Goal: Task Accomplishment & Management: Use online tool/utility

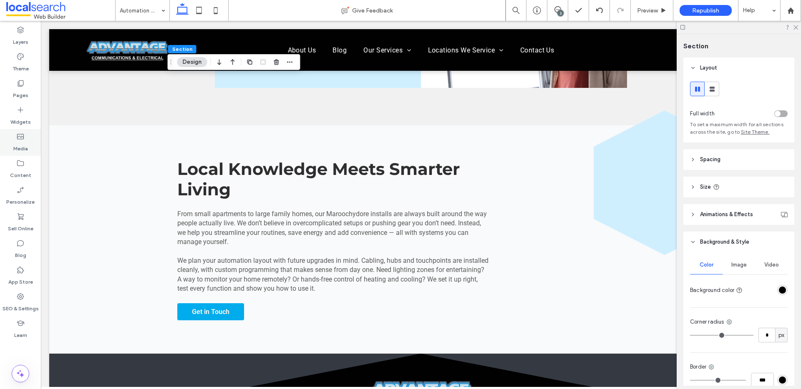
scroll to position [1055, 0]
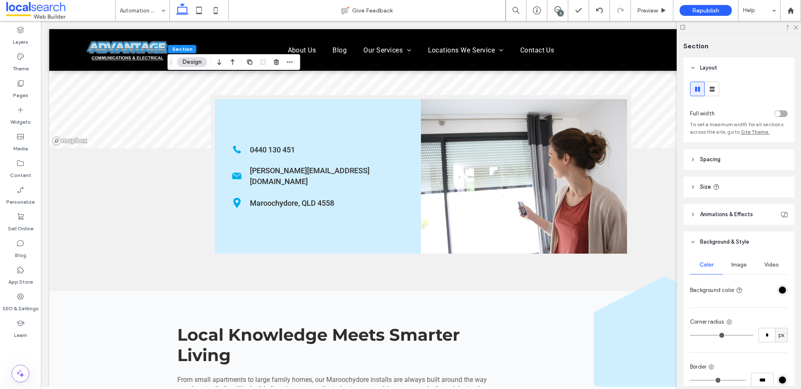
click at [778, 294] on div "rgba(1,1,1,1)" at bounding box center [781, 290] width 7 height 7
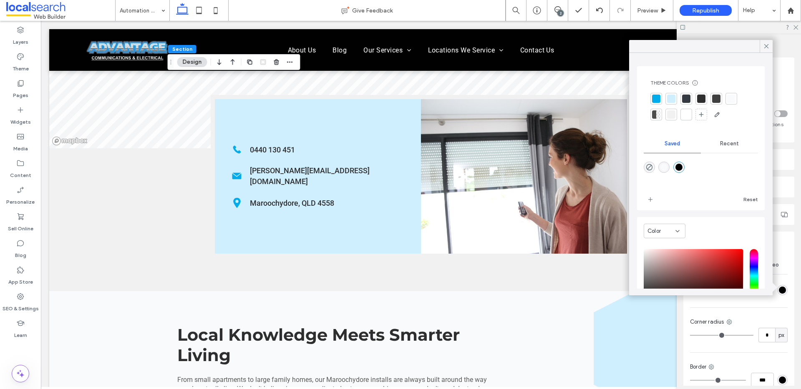
drag, startPoint x: 683, startPoint y: 97, endPoint x: 673, endPoint y: 112, distance: 17.5
click at [683, 97] on div at bounding box center [686, 99] width 8 height 8
click at [691, 95] on div at bounding box center [686, 99] width 13 height 13
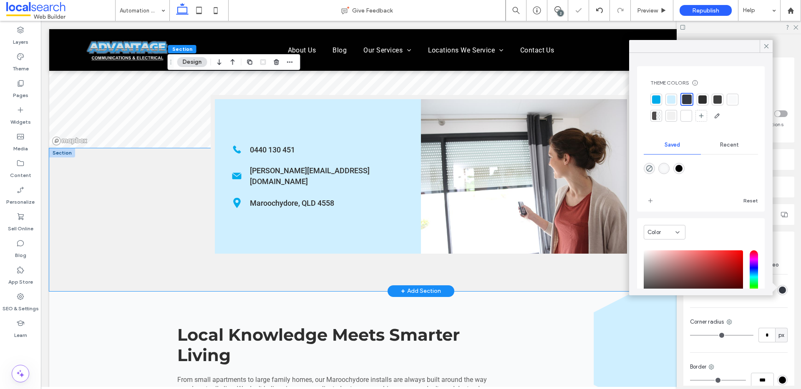
click at [138, 205] on div "Phone Icon 0440 130 451 Mail Icon [PERSON_NAME][EMAIL_ADDRESS][DOMAIN_NAME] Pin…" at bounding box center [420, 219] width 743 height 143
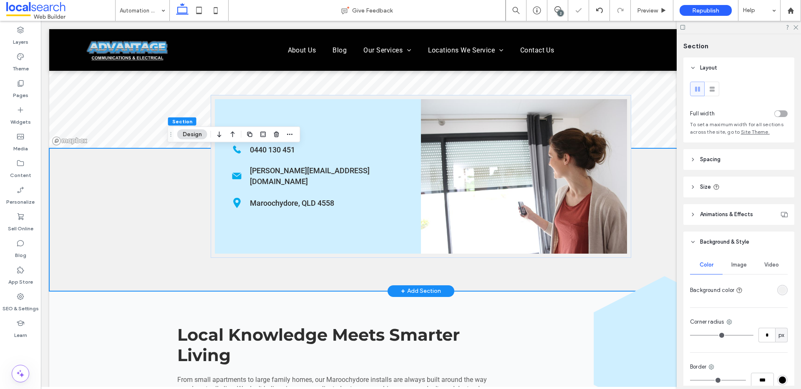
click at [132, 187] on div "Phone Icon 0440 130 451 Mail Icon [PERSON_NAME][EMAIL_ADDRESS][DOMAIN_NAME] Pin…" at bounding box center [420, 219] width 743 height 143
click at [779, 289] on div "rgba(241, 241, 241, 1)" at bounding box center [781, 290] width 7 height 7
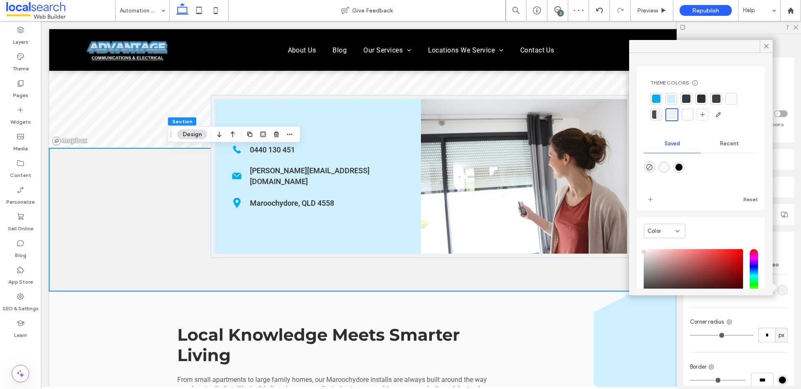
click at [688, 98] on div at bounding box center [686, 99] width 8 height 8
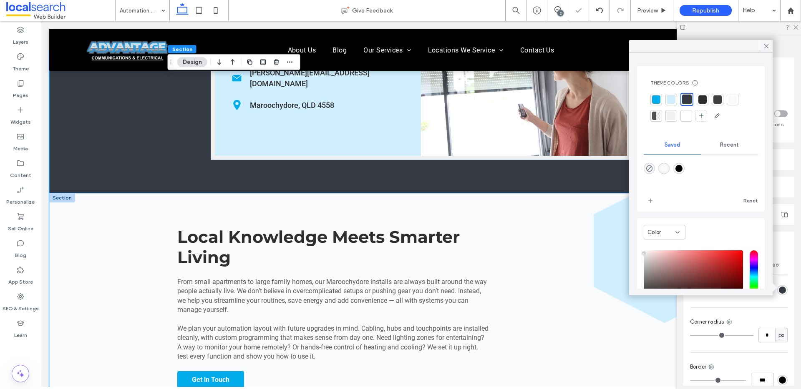
click at [117, 241] on div "Local Knowledge Meets Smarter Living ﻿ From small apartments to large family ho…" at bounding box center [420, 307] width 743 height 229
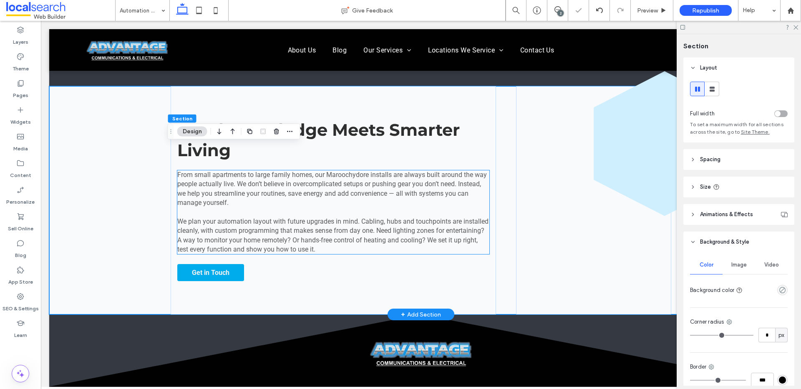
scroll to position [1288, 0]
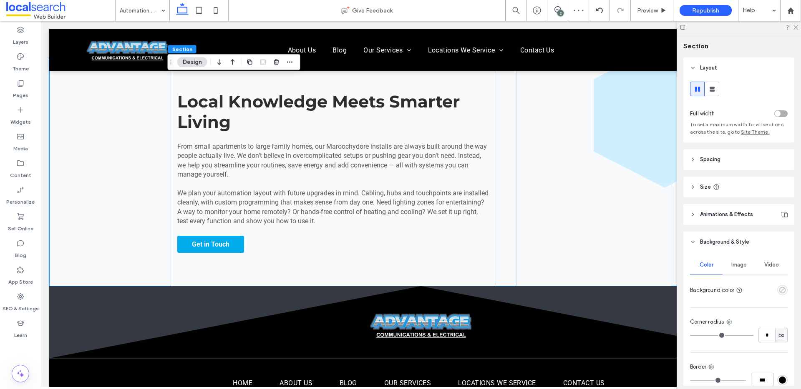
click at [779, 291] on use "empty color" at bounding box center [782, 290] width 6 height 6
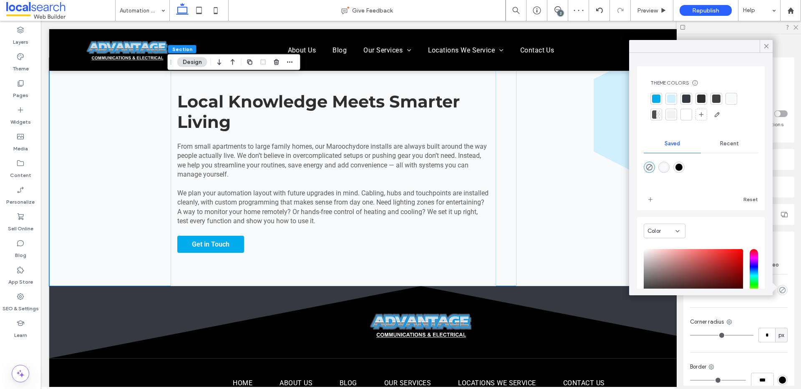
click at [685, 93] on div at bounding box center [686, 99] width 12 height 12
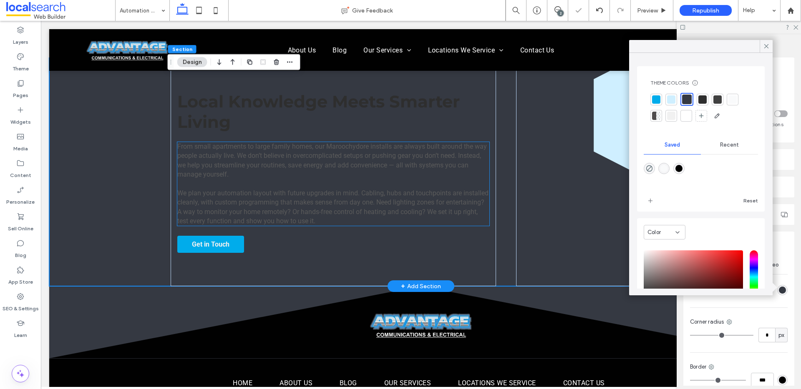
click at [300, 188] on p at bounding box center [333, 183] width 312 height 9
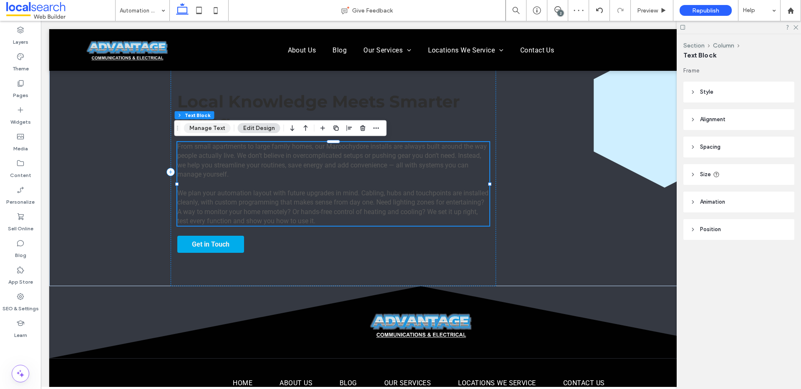
click at [216, 130] on button "Manage Text" at bounding box center [207, 128] width 47 height 10
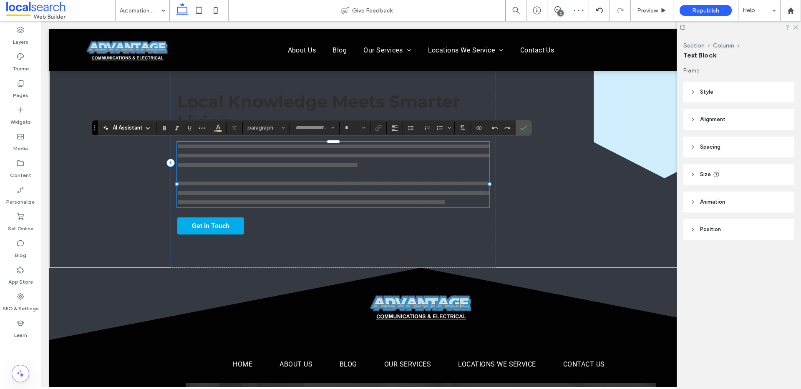
type input "******"
type input "**"
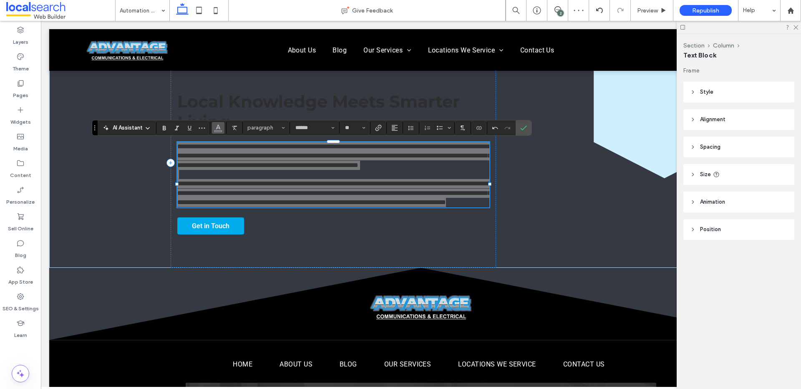
click at [222, 129] on button "Color" at bounding box center [218, 128] width 13 height 12
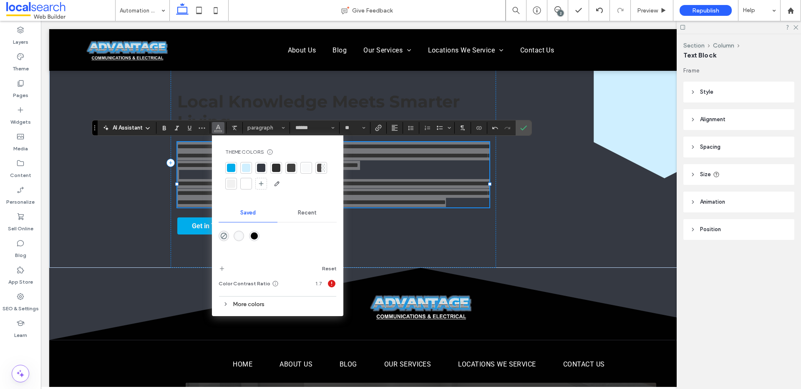
click at [247, 183] on div at bounding box center [246, 184] width 8 height 8
click at [221, 100] on span "Local Knowledge Meets Smarter Living" at bounding box center [318, 111] width 282 height 41
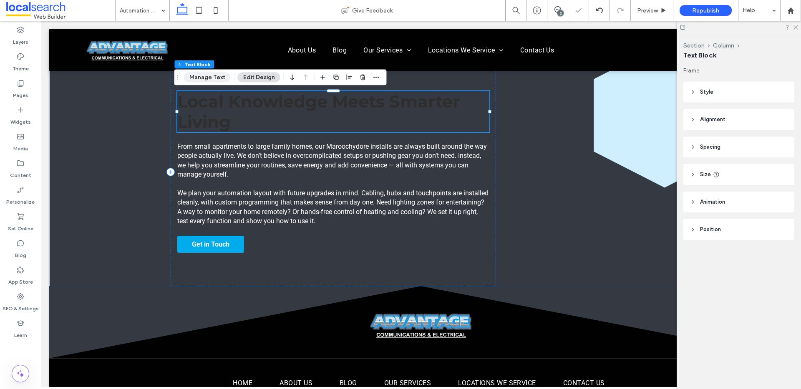
click at [213, 78] on button "Manage Text" at bounding box center [207, 78] width 47 height 10
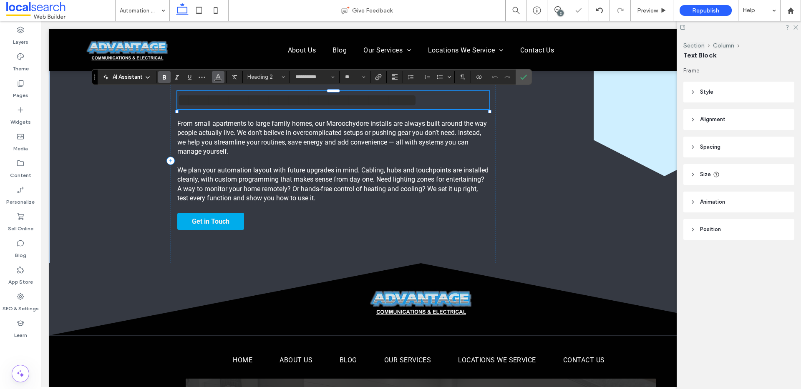
click at [220, 74] on icon "Color" at bounding box center [218, 76] width 7 height 7
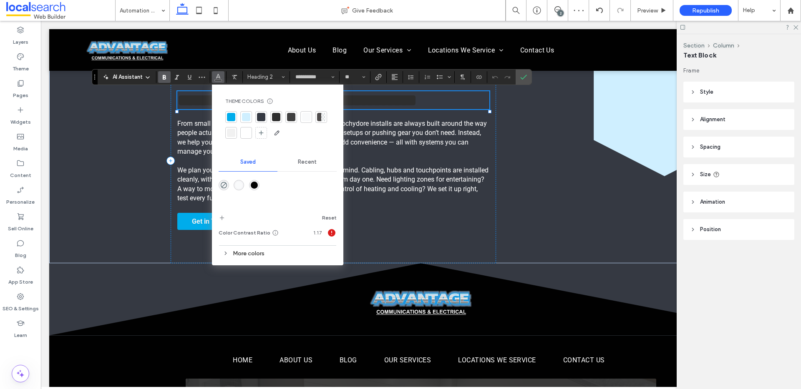
click at [244, 134] on div at bounding box center [246, 133] width 8 height 8
click at [105, 145] on div "**********" at bounding box center [420, 161] width 743 height 206
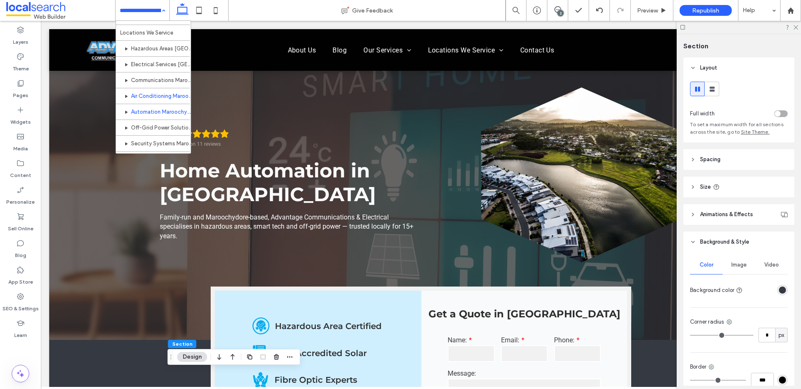
scroll to position [190, 0]
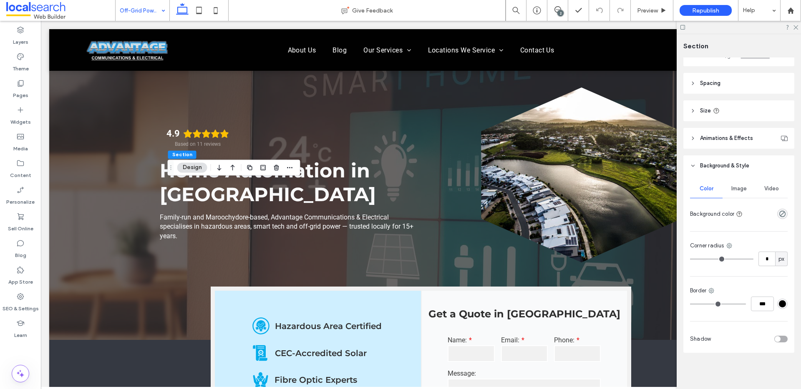
scroll to position [77, 0]
click at [193, 166] on button "Design" at bounding box center [192, 168] width 30 height 10
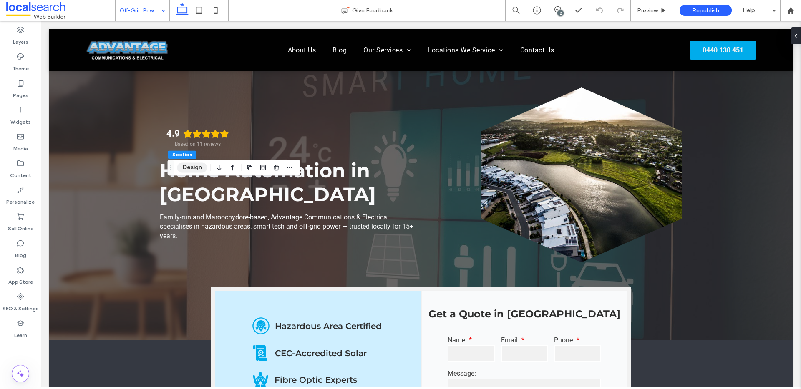
click at [193, 168] on button "Design" at bounding box center [192, 168] width 30 height 10
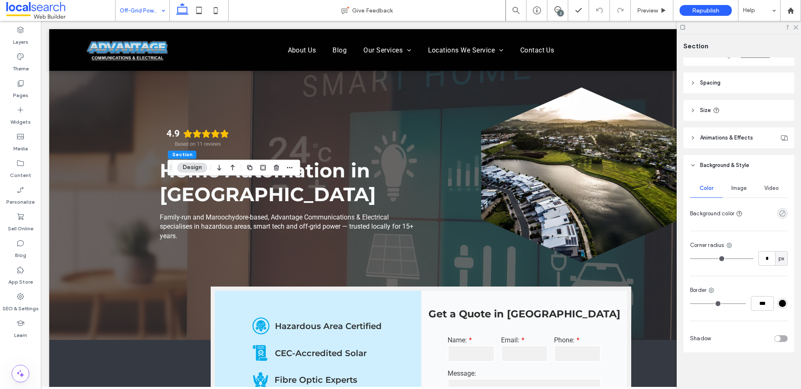
click at [778, 214] on icon "rgba(0, 0, 0, 0)" at bounding box center [781, 213] width 7 height 7
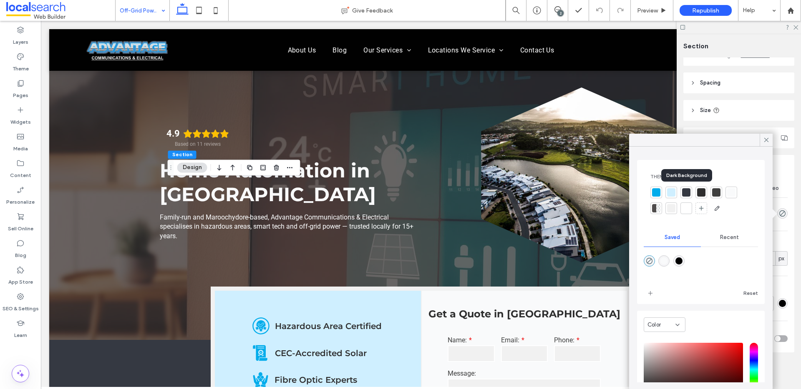
click at [688, 193] on div at bounding box center [686, 192] width 8 height 8
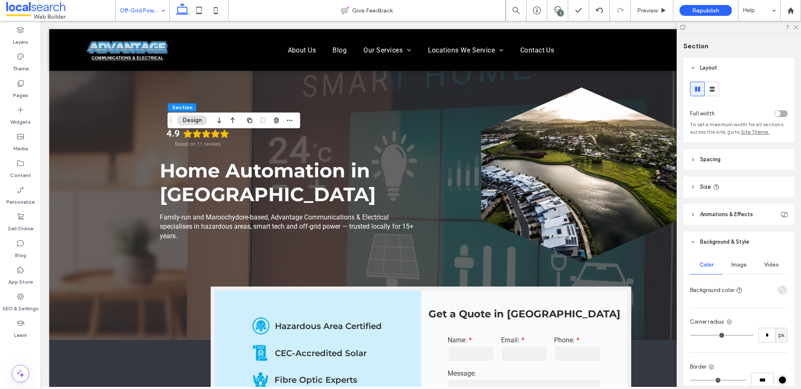
click at [780, 291] on use "empty color" at bounding box center [782, 290] width 6 height 6
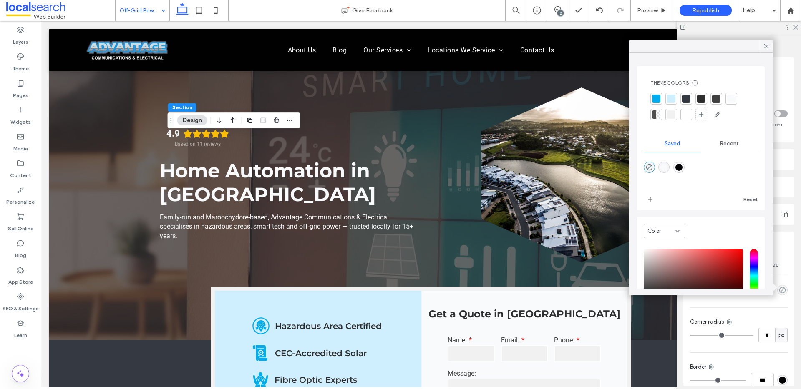
click at [682, 171] on div "rgba(1,1,1,1)" at bounding box center [678, 167] width 7 height 7
type input "*******"
type input "***"
type input "****"
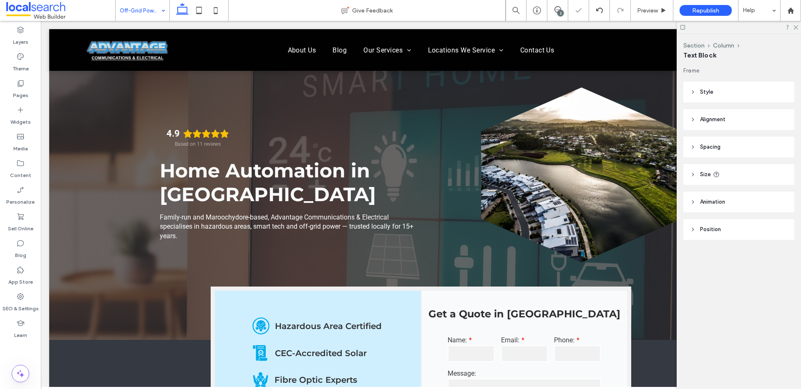
type input "**********"
type input "**"
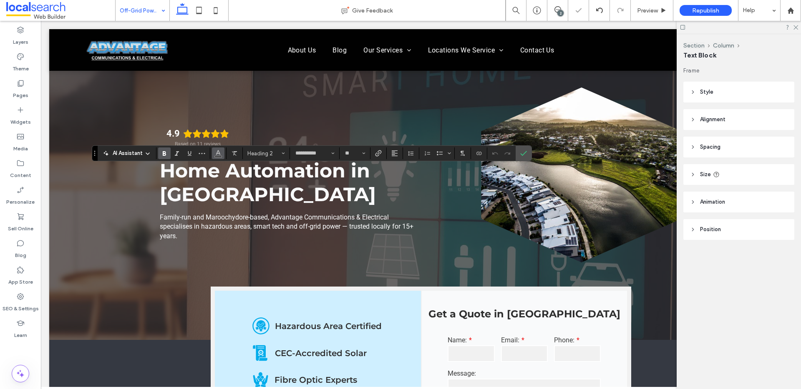
click at [218, 151] on use "Color" at bounding box center [218, 153] width 5 height 5
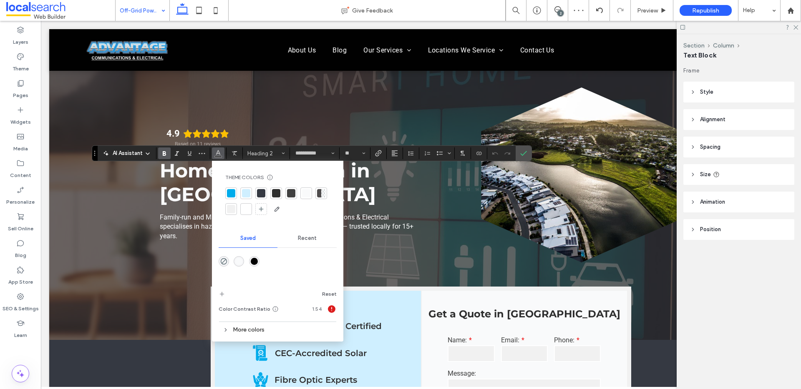
click at [249, 210] on div at bounding box center [246, 209] width 8 height 8
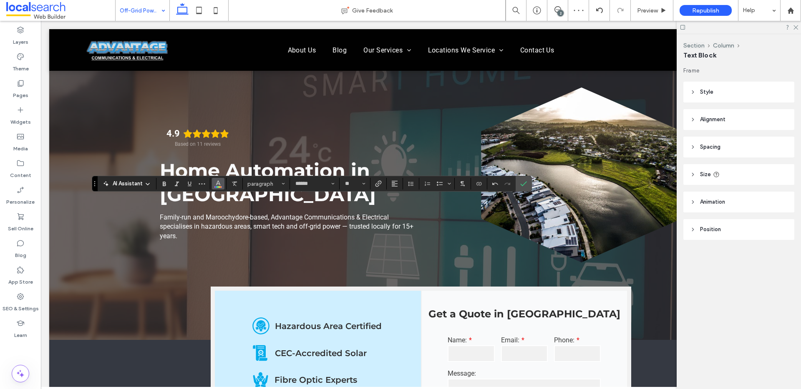
click at [221, 186] on button "Color" at bounding box center [218, 184] width 13 height 12
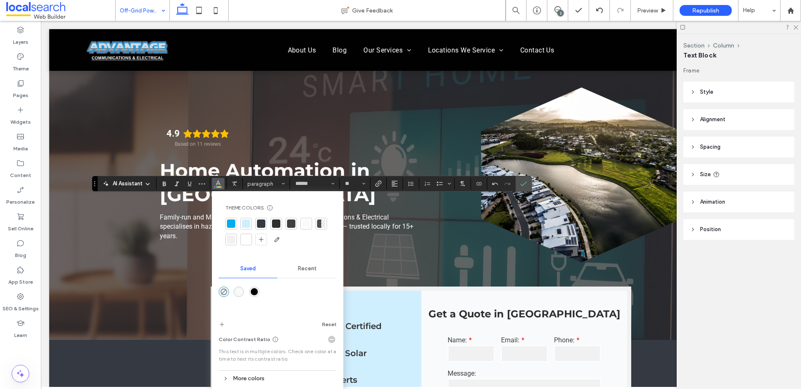
click at [249, 237] on div at bounding box center [246, 240] width 8 height 8
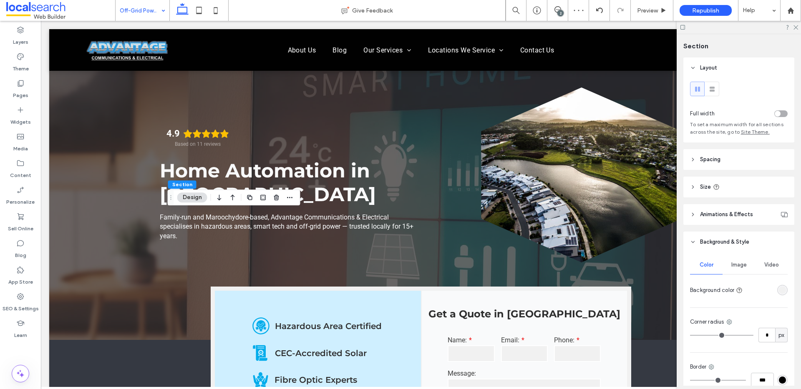
click at [778, 293] on div "rgba(241, 241, 241, 1)" at bounding box center [781, 290] width 7 height 7
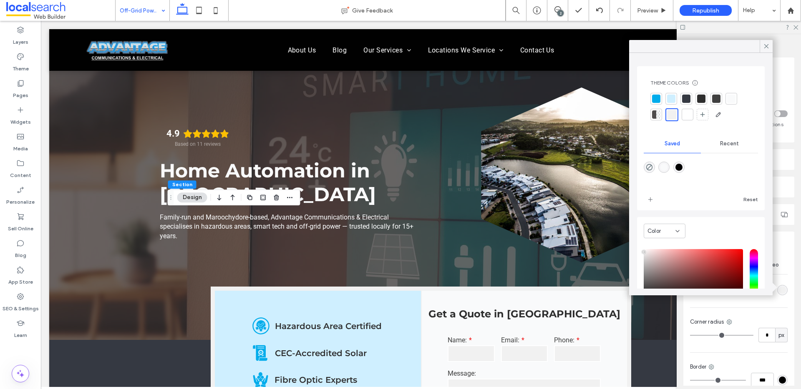
click at [688, 102] on div at bounding box center [686, 99] width 8 height 8
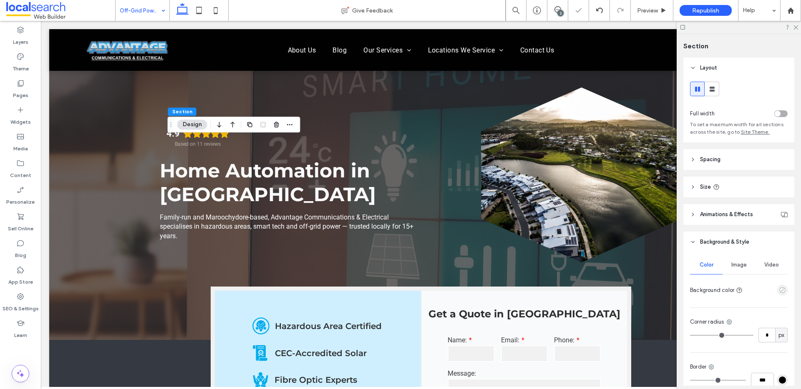
click at [778, 287] on icon "empty color" at bounding box center [781, 290] width 7 height 7
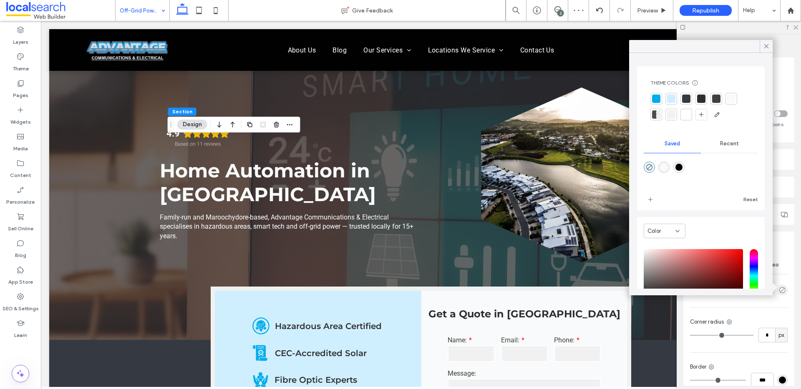
click at [686, 97] on div at bounding box center [686, 99] width 8 height 8
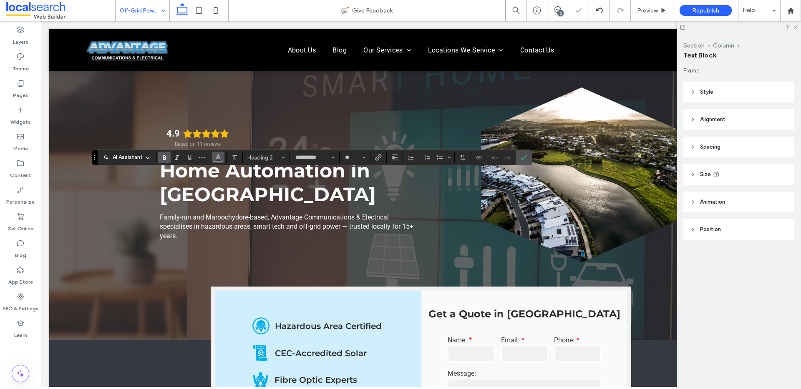
click at [221, 159] on icon "Color" at bounding box center [218, 156] width 7 height 7
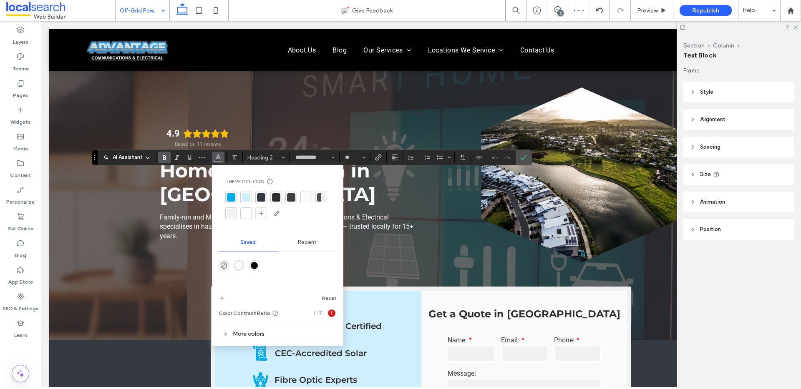
click at [246, 215] on div at bounding box center [246, 213] width 8 height 8
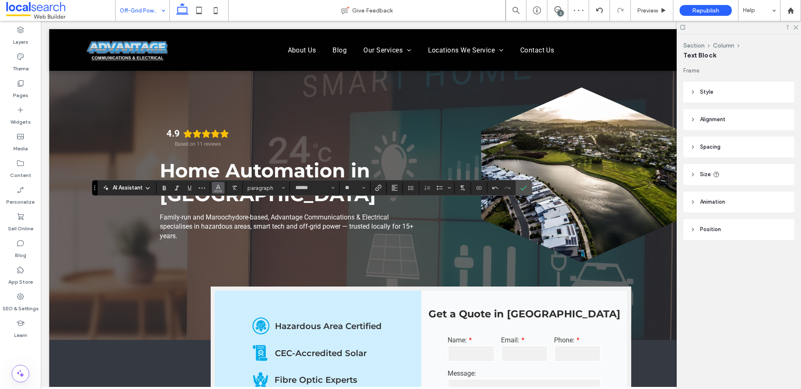
click at [222, 189] on button "Color" at bounding box center [218, 188] width 13 height 12
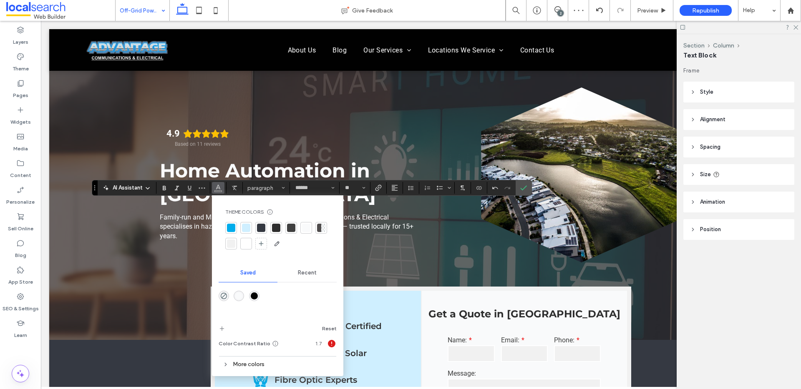
click at [247, 245] on div at bounding box center [246, 244] width 8 height 8
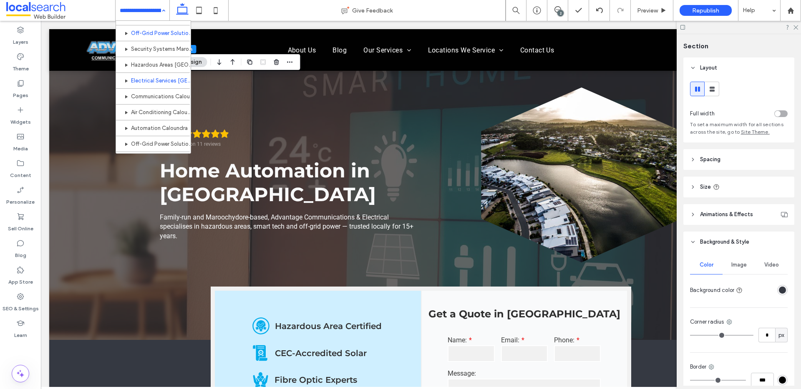
scroll to position [263, 0]
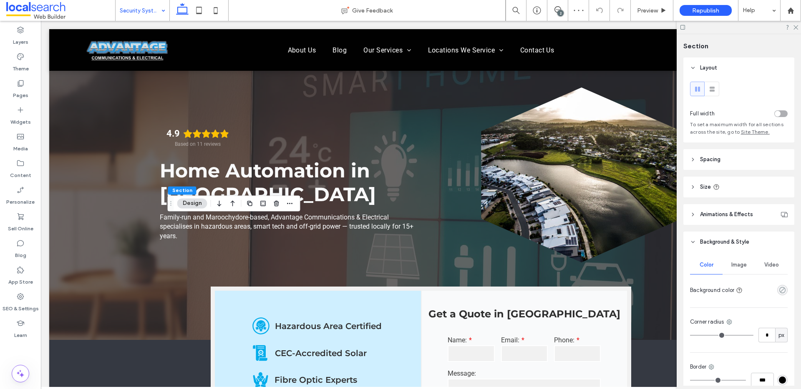
click at [779, 292] on use "rgba(0, 0, 0, 0)" at bounding box center [782, 290] width 6 height 6
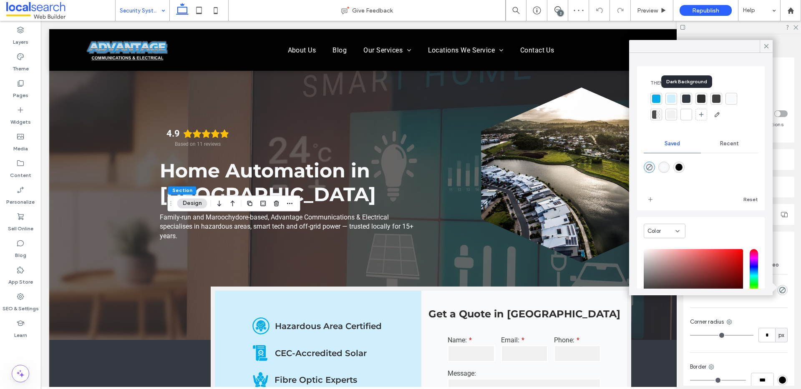
click at [685, 100] on div at bounding box center [686, 99] width 8 height 8
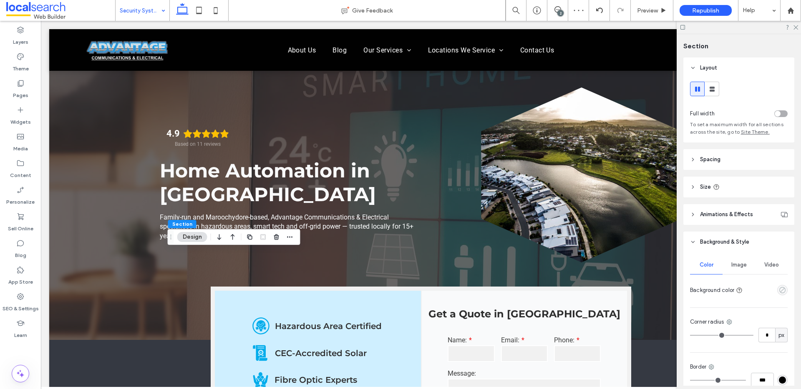
click at [778, 291] on icon "empty color" at bounding box center [781, 290] width 7 height 7
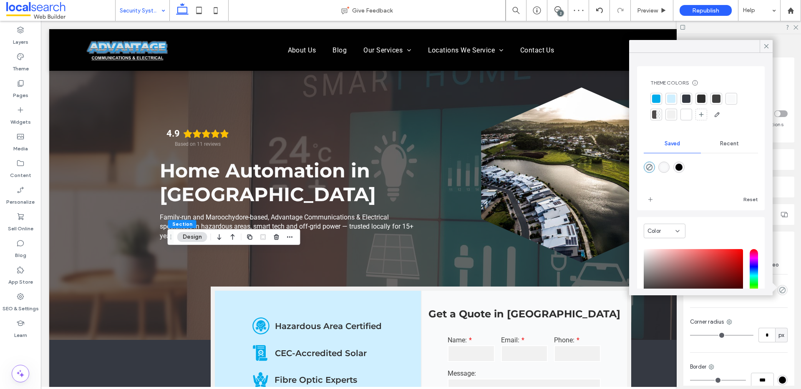
click at [680, 171] on div "rgba(1,1,1,1)" at bounding box center [678, 167] width 11 height 11
type input "*******"
type input "***"
type input "****"
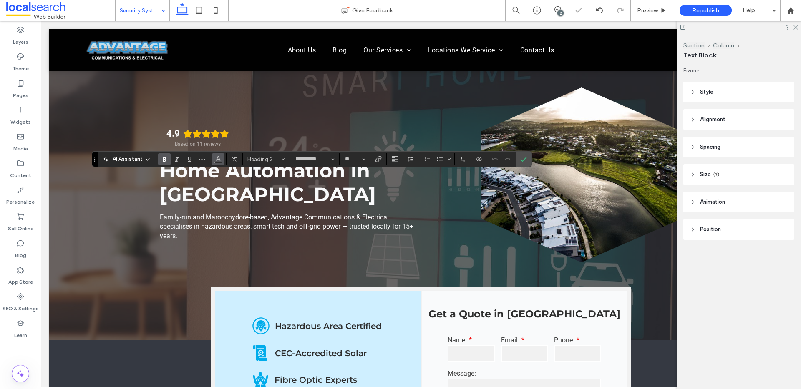
click at [218, 158] on icon "Color" at bounding box center [218, 158] width 7 height 7
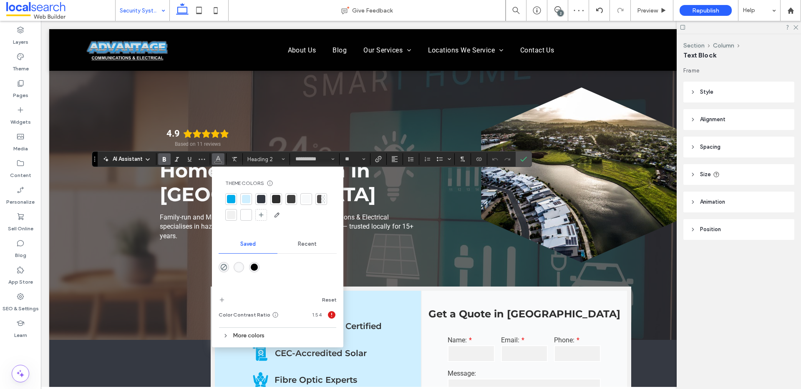
click at [253, 213] on div at bounding box center [277, 207] width 105 height 28
click at [249, 214] on div at bounding box center [246, 215] width 8 height 8
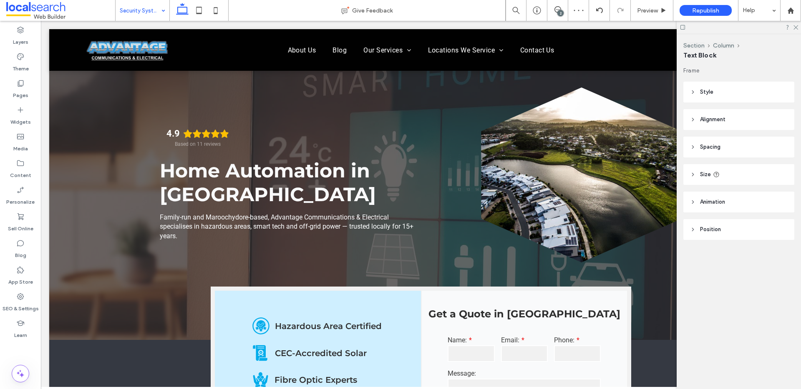
type input "******"
type input "**"
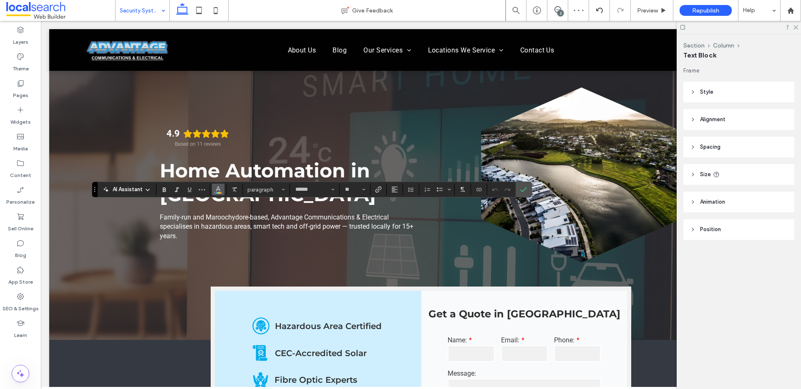
click at [217, 192] on icon "Color" at bounding box center [218, 189] width 7 height 7
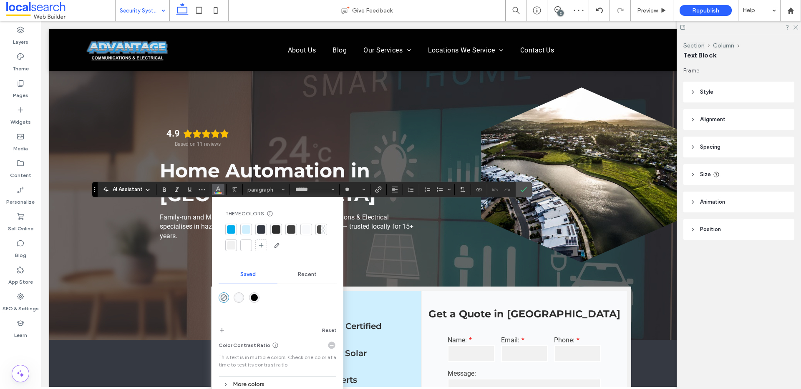
click at [249, 247] on div at bounding box center [246, 245] width 8 height 8
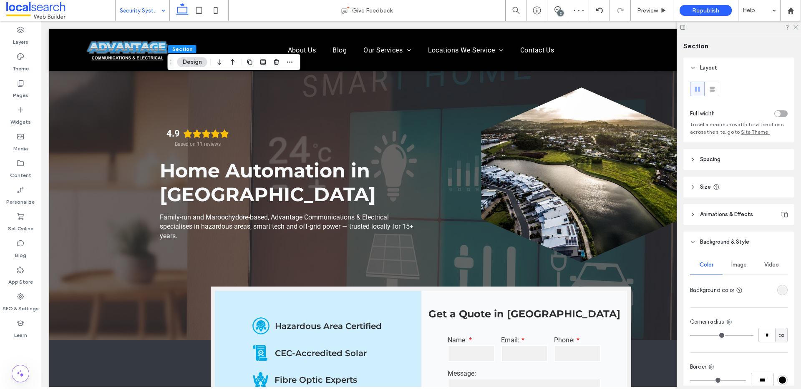
click at [778, 293] on div "rgba(241, 241, 241, 1)" at bounding box center [781, 290] width 7 height 7
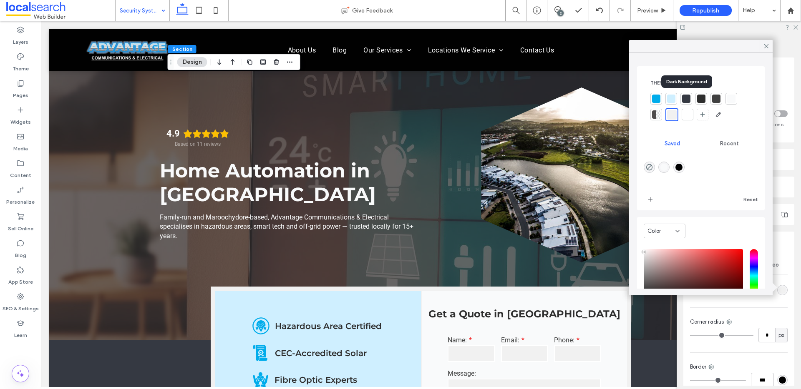
click at [686, 99] on div at bounding box center [686, 99] width 8 height 8
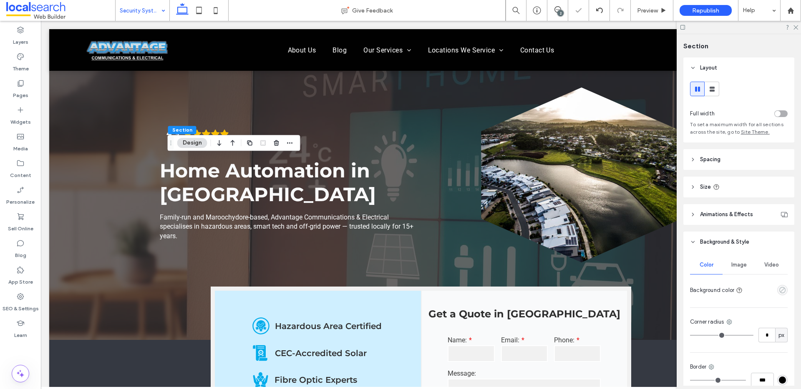
click at [779, 290] on use "empty color" at bounding box center [782, 290] width 6 height 6
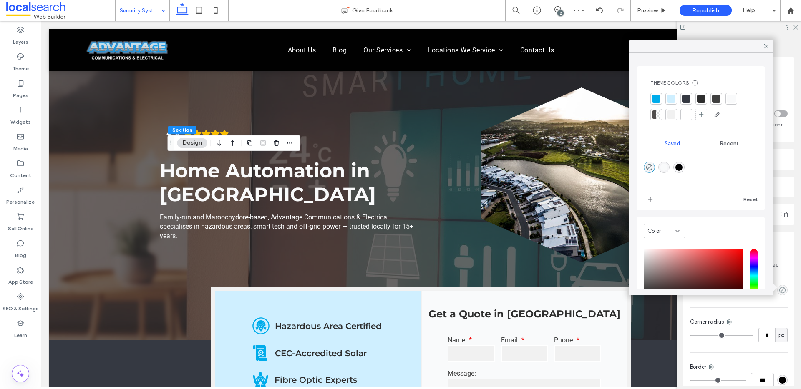
click at [688, 100] on div at bounding box center [686, 99] width 8 height 8
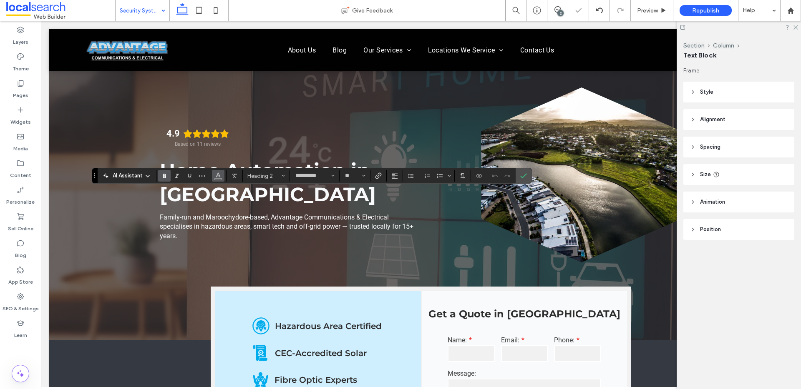
click at [215, 178] on icon "Color" at bounding box center [218, 175] width 7 height 7
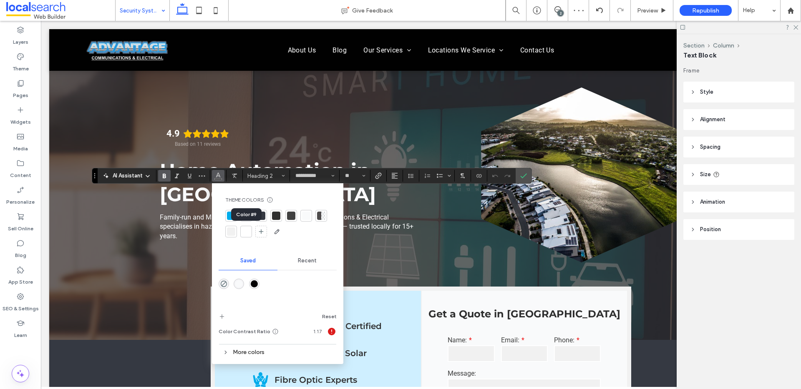
click at [241, 234] on div at bounding box center [246, 232] width 12 height 12
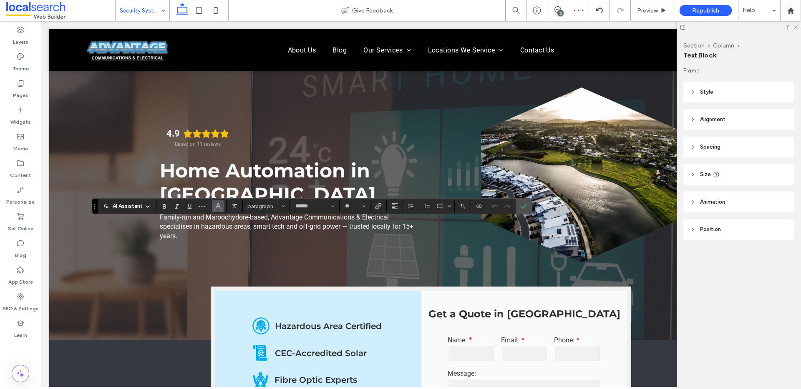
click at [216, 208] on icon "Color" at bounding box center [218, 205] width 7 height 7
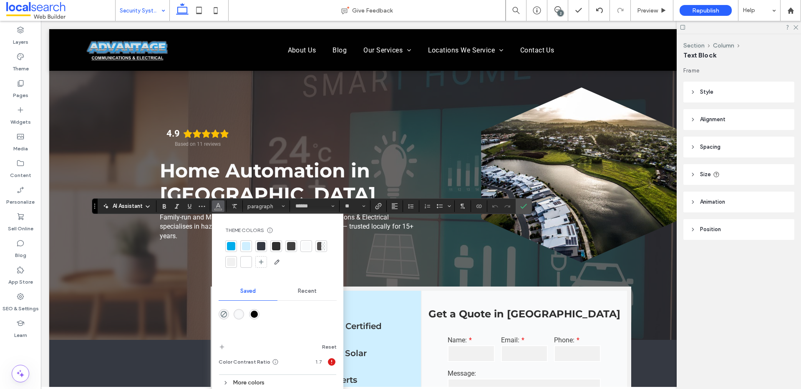
click at [245, 264] on div at bounding box center [246, 262] width 8 height 8
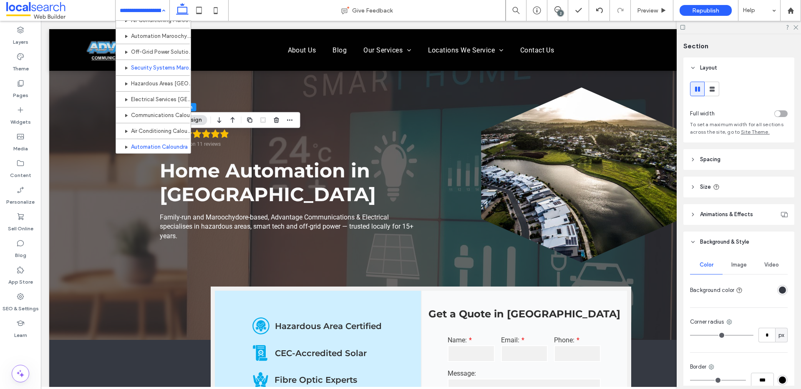
scroll to position [246, 0]
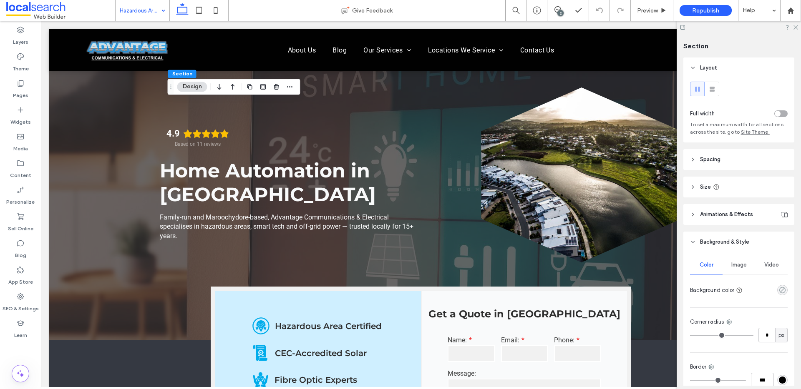
click at [778, 290] on icon "rgba(0, 0, 0, 0)" at bounding box center [781, 290] width 7 height 7
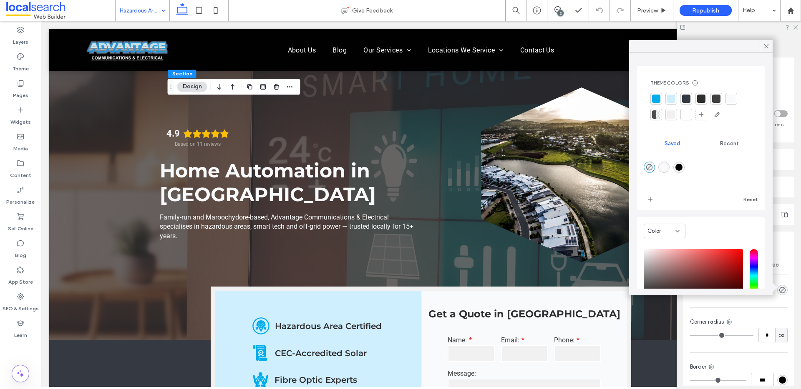
click at [686, 100] on div at bounding box center [686, 99] width 8 height 8
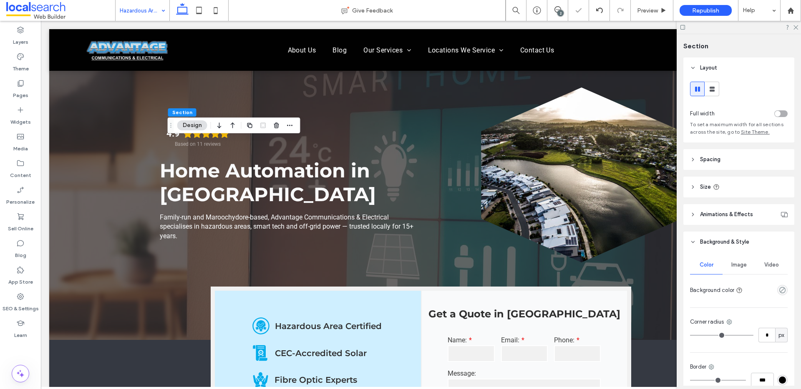
click at [778, 294] on div "empty color" at bounding box center [782, 290] width 10 height 10
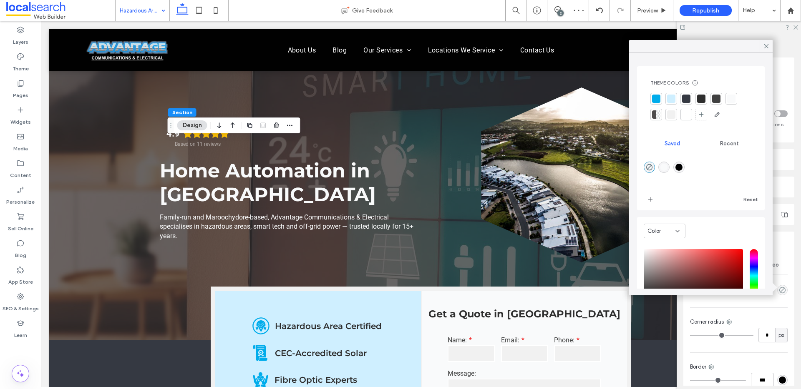
click at [682, 170] on div "rgba(1,1,1,1)" at bounding box center [678, 167] width 7 height 7
type input "*******"
type input "***"
type input "****"
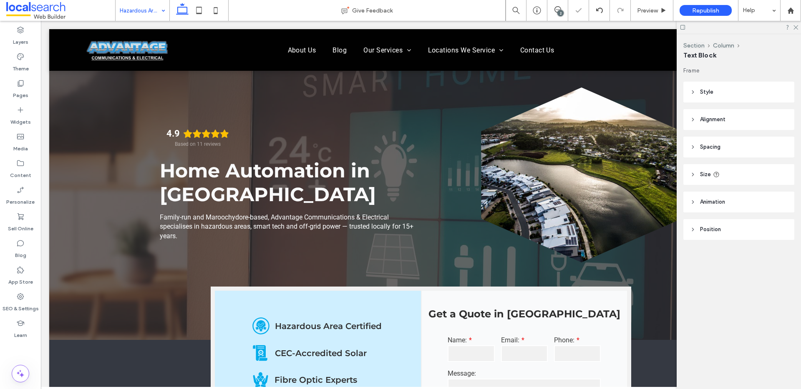
type input "**********"
type input "**"
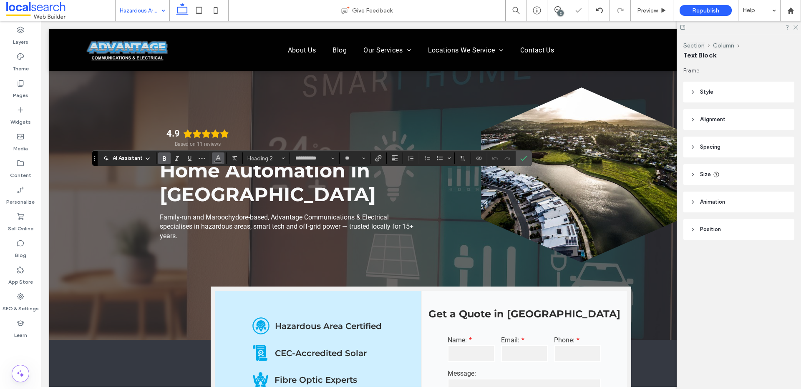
click at [215, 162] on span "Color" at bounding box center [218, 157] width 7 height 11
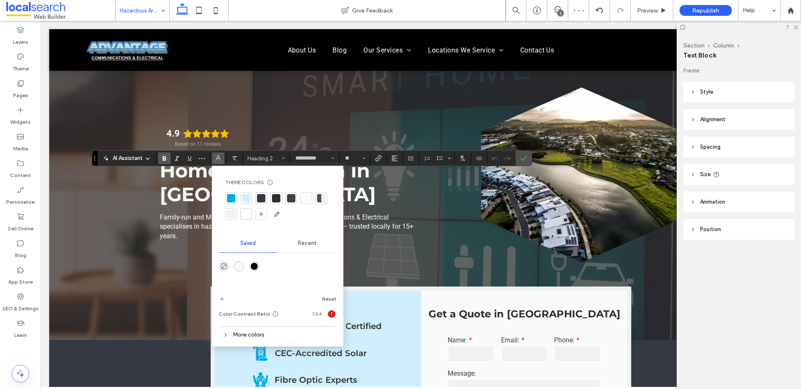
click at [242, 216] on div at bounding box center [246, 214] width 8 height 8
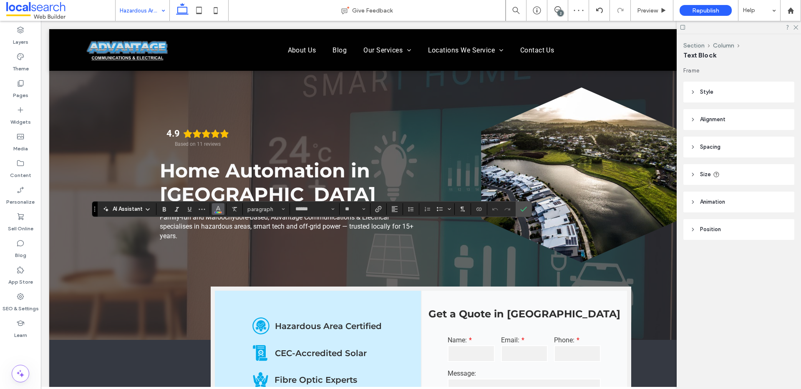
click at [215, 210] on icon "Color" at bounding box center [218, 208] width 7 height 7
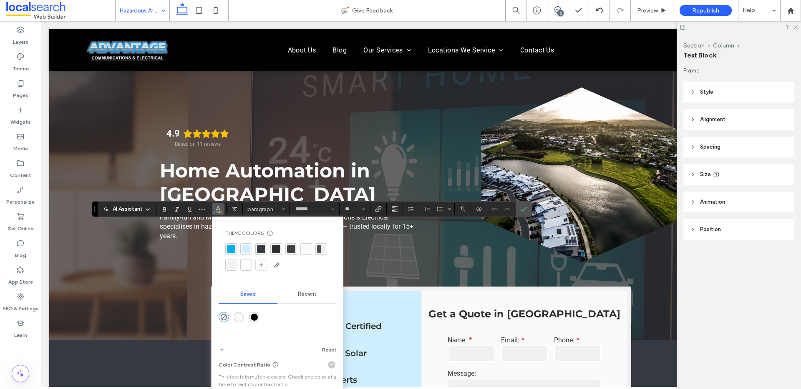
click at [248, 267] on div at bounding box center [246, 265] width 8 height 8
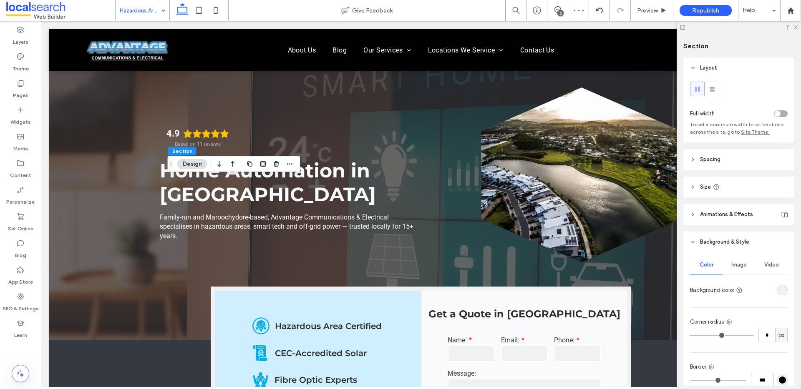
click at [778, 291] on div "rgba(241, 241, 241, 1)" at bounding box center [781, 290] width 7 height 7
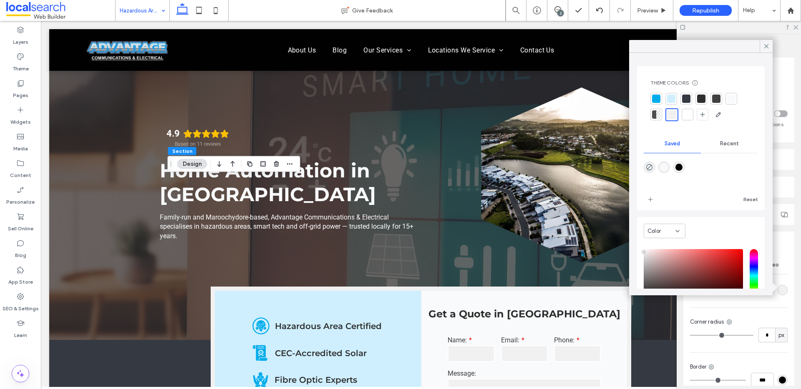
click at [690, 100] on div at bounding box center [686, 99] width 8 height 8
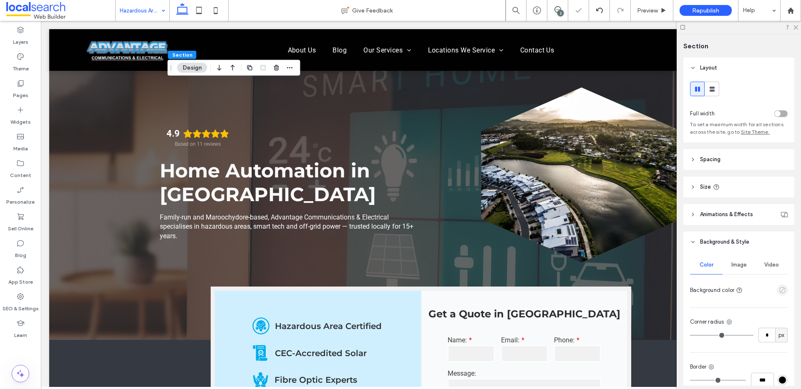
click at [778, 292] on icon "empty color" at bounding box center [781, 290] width 7 height 7
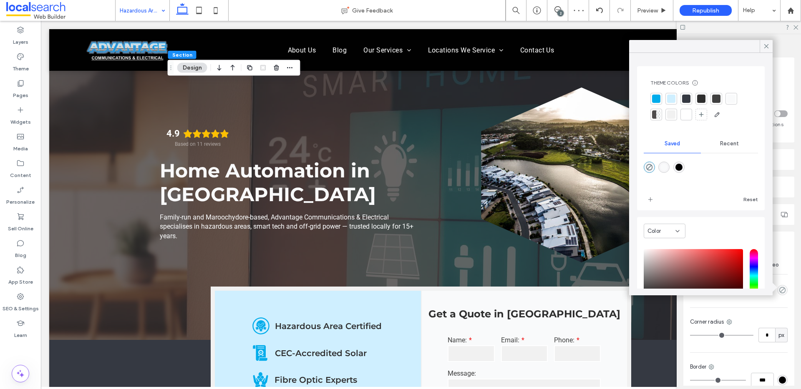
click at [689, 97] on div at bounding box center [686, 99] width 8 height 8
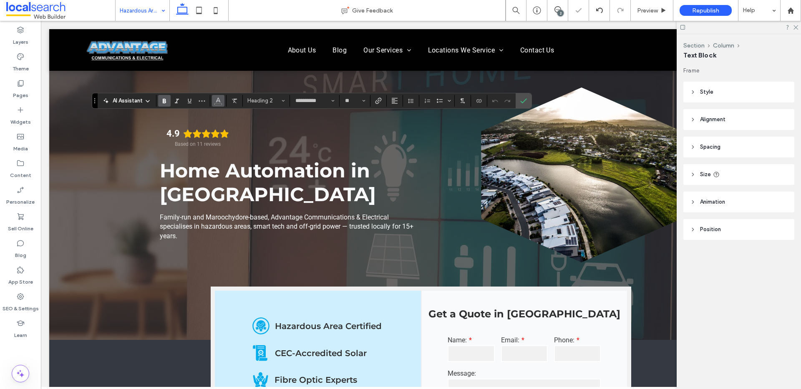
click at [221, 100] on button "Color" at bounding box center [218, 101] width 13 height 12
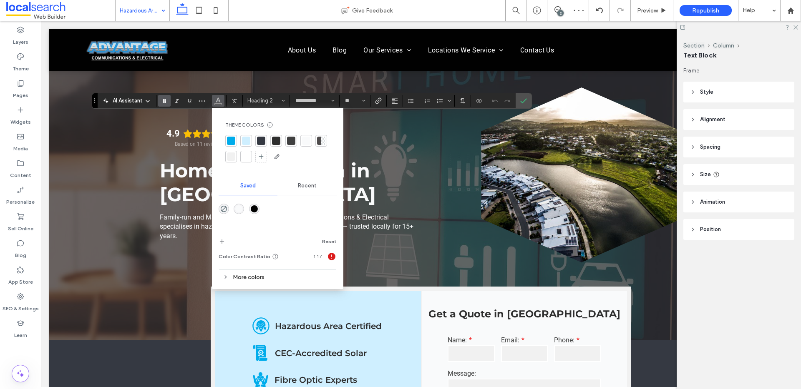
click at [242, 159] on div at bounding box center [246, 157] width 8 height 8
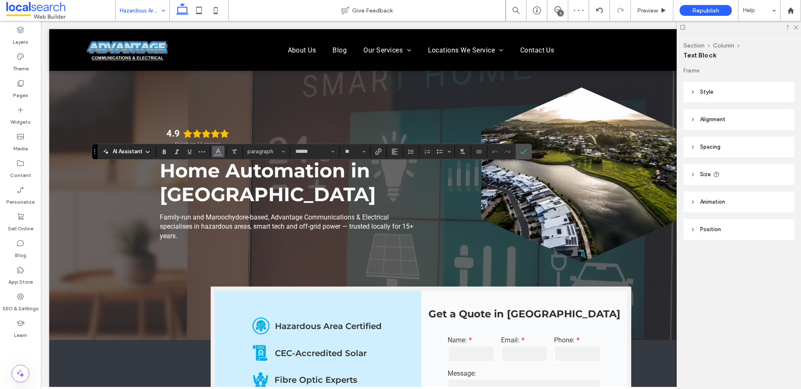
click at [219, 154] on span "Color" at bounding box center [218, 151] width 7 height 11
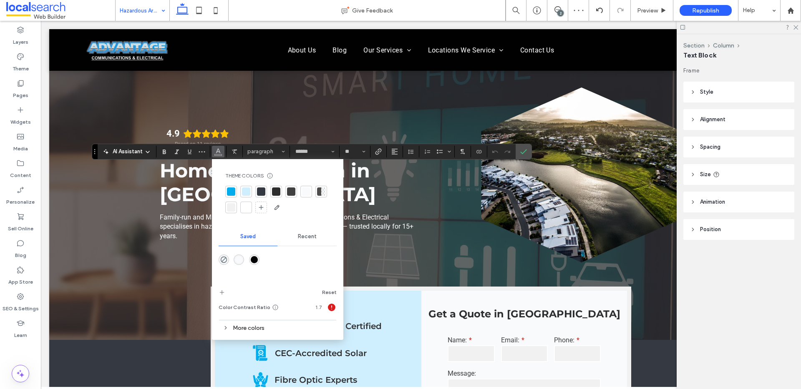
click at [244, 210] on div at bounding box center [246, 207] width 8 height 8
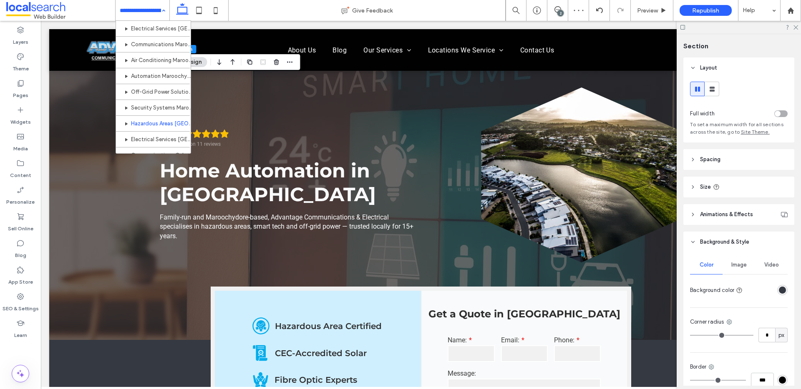
scroll to position [208, 0]
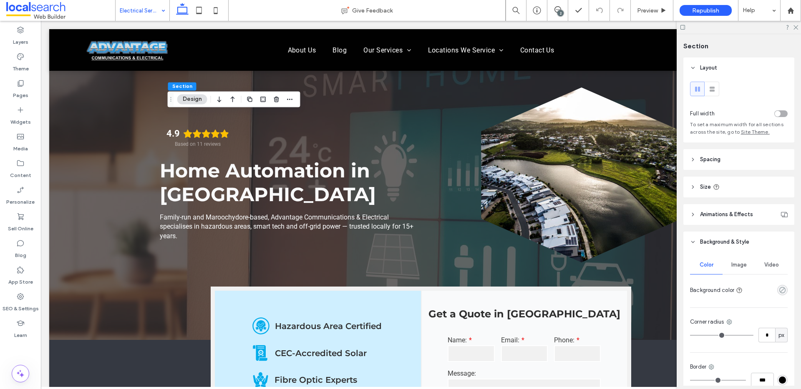
click at [781, 291] on icon "rgba(0, 0, 0, 0)" at bounding box center [781, 290] width 7 height 7
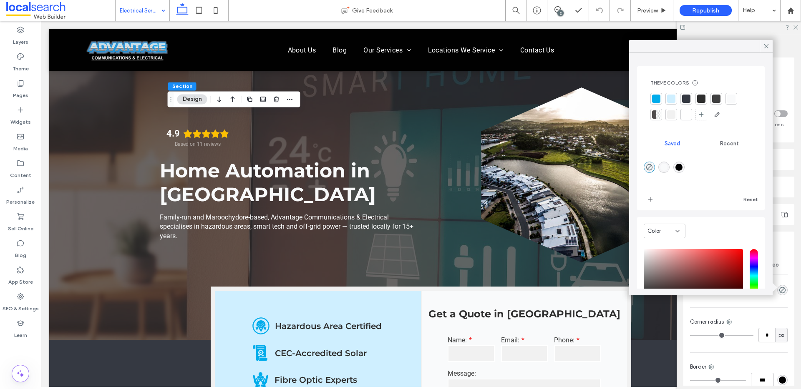
click at [686, 99] on div at bounding box center [686, 99] width 8 height 8
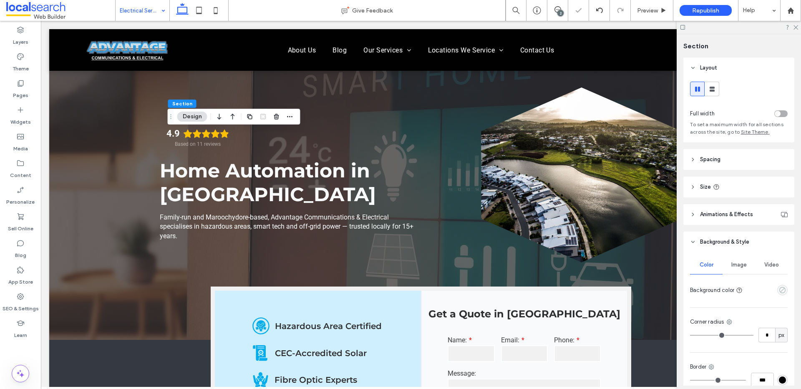
click at [779, 292] on use "empty color" at bounding box center [782, 290] width 6 height 6
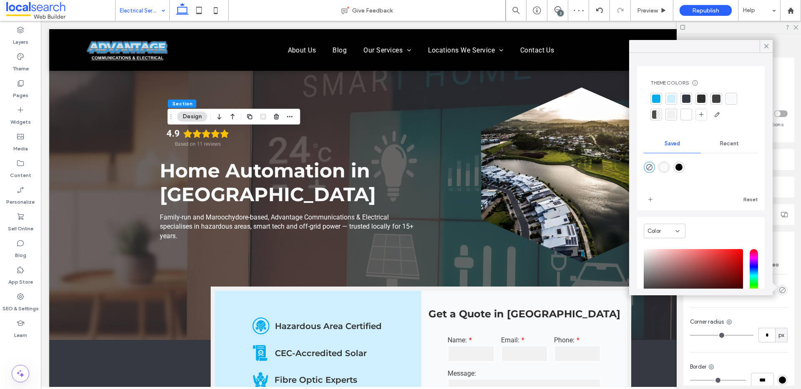
click at [689, 173] on div at bounding box center [700, 173] width 114 height 31
click at [682, 169] on div "rgba(1,1,1,1)" at bounding box center [678, 167] width 7 height 7
type input "*******"
type input "***"
type input "****"
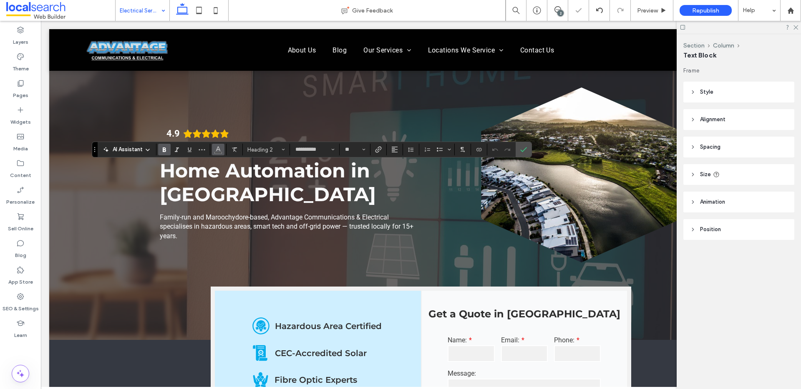
click at [216, 150] on use "Color" at bounding box center [218, 149] width 5 height 5
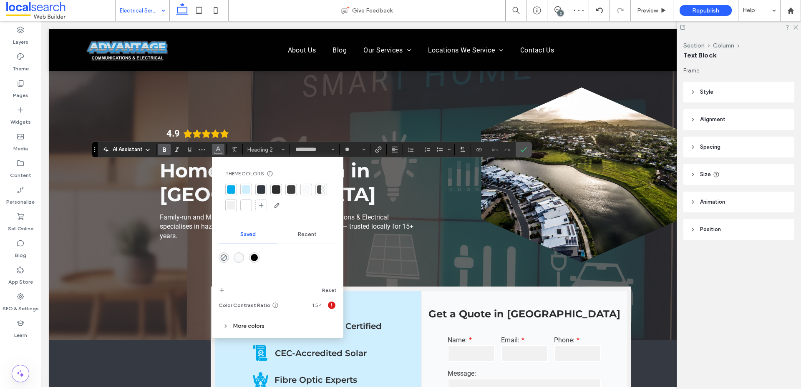
click at [245, 203] on div at bounding box center [246, 205] width 8 height 8
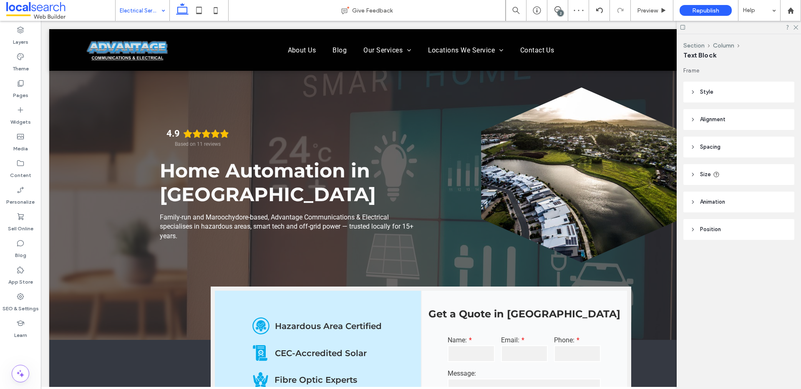
type input "******"
type input "**"
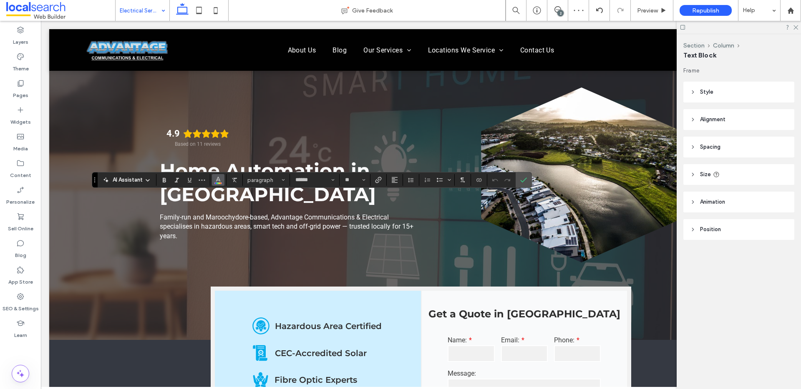
click at [217, 179] on use "Color" at bounding box center [218, 179] width 5 height 5
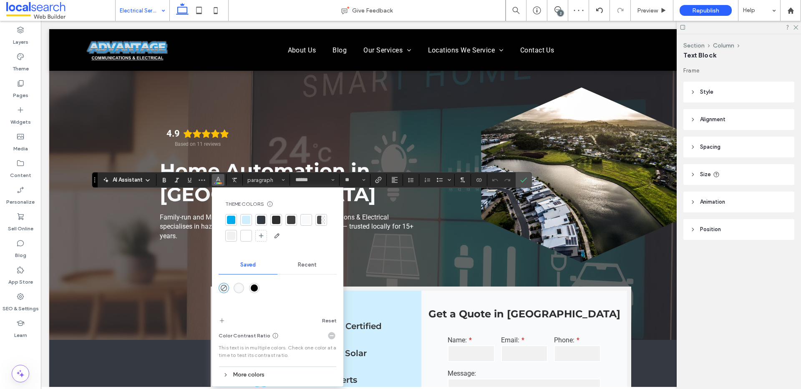
click at [242, 236] on div at bounding box center [246, 236] width 8 height 8
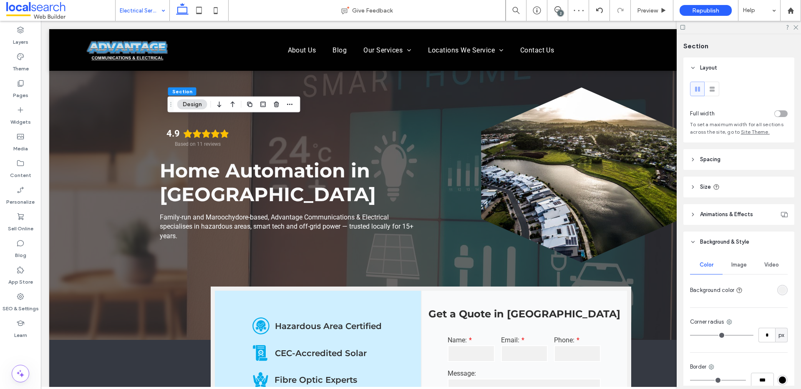
click at [778, 292] on div "rgba(241, 241, 241, 1)" at bounding box center [781, 290] width 7 height 7
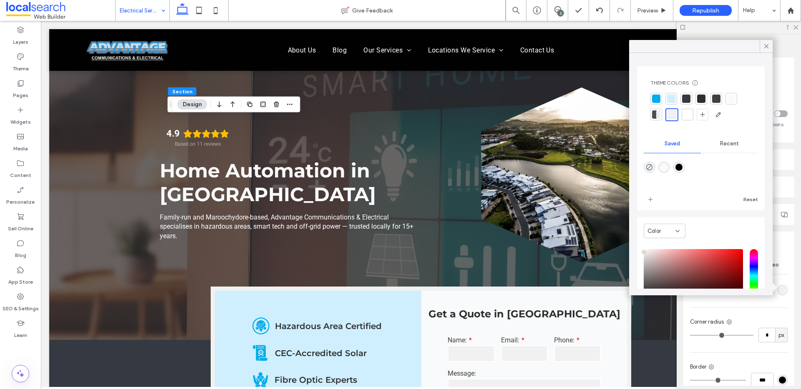
click at [687, 101] on div at bounding box center [686, 99] width 8 height 8
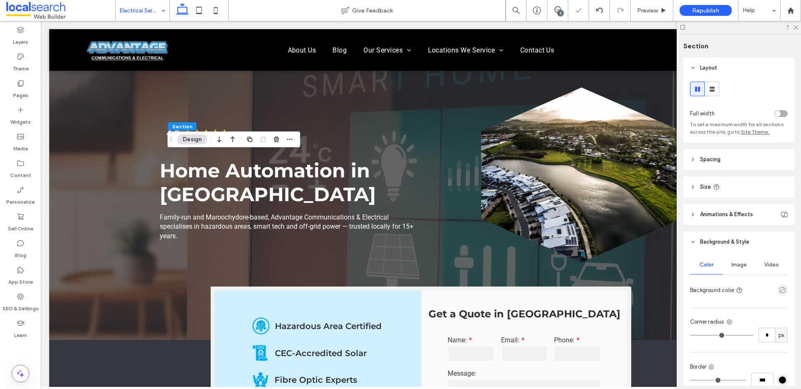
click at [780, 285] on div at bounding box center [782, 290] width 10 height 10
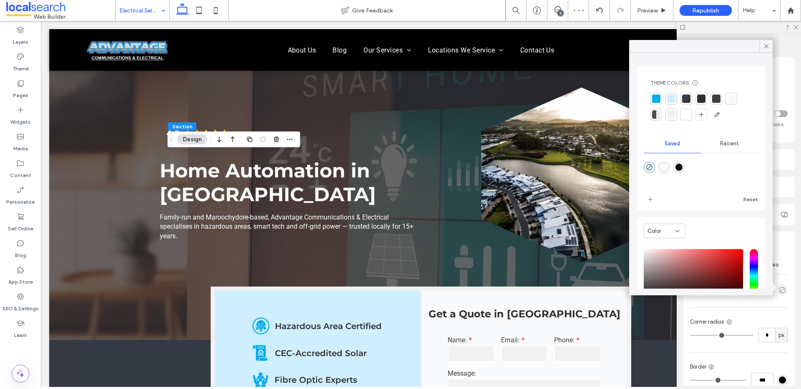
click at [688, 99] on div at bounding box center [686, 99] width 8 height 8
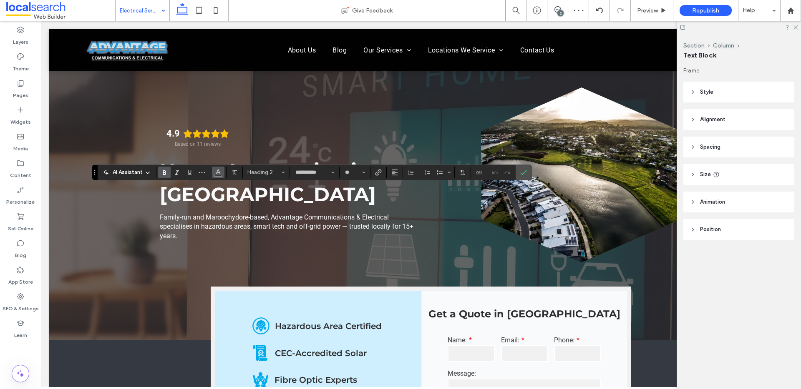
click at [219, 174] on icon "Color" at bounding box center [218, 171] width 7 height 7
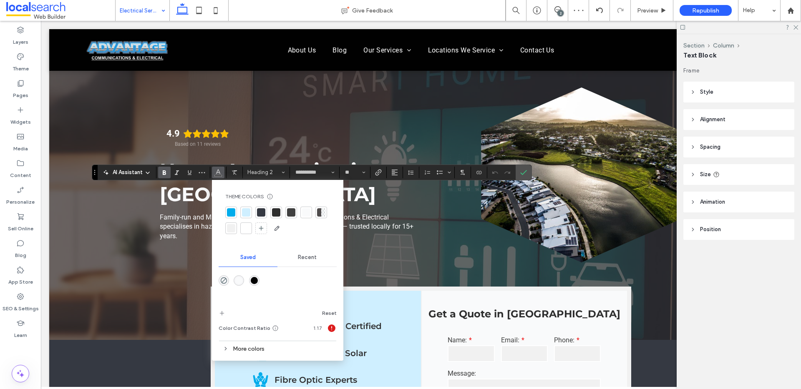
click at [248, 228] on div at bounding box center [246, 228] width 8 height 8
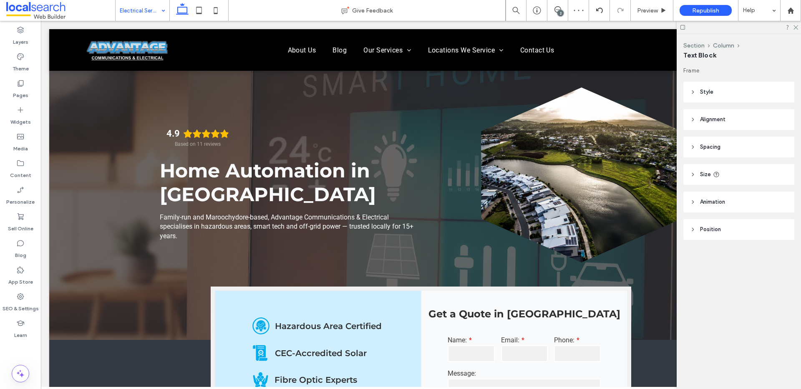
type input "******"
type input "**"
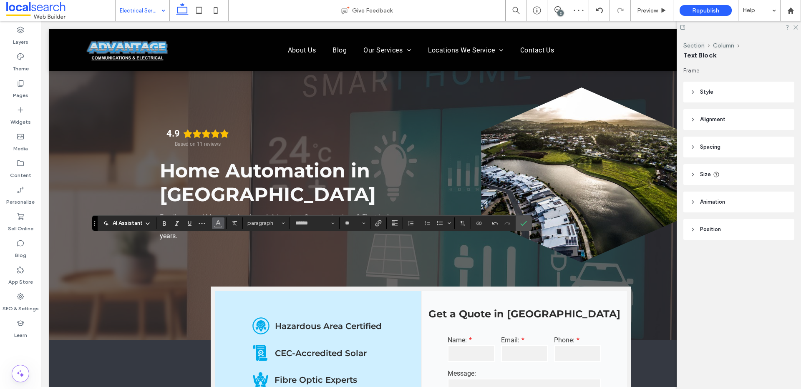
click at [219, 226] on span "Color" at bounding box center [218, 222] width 7 height 11
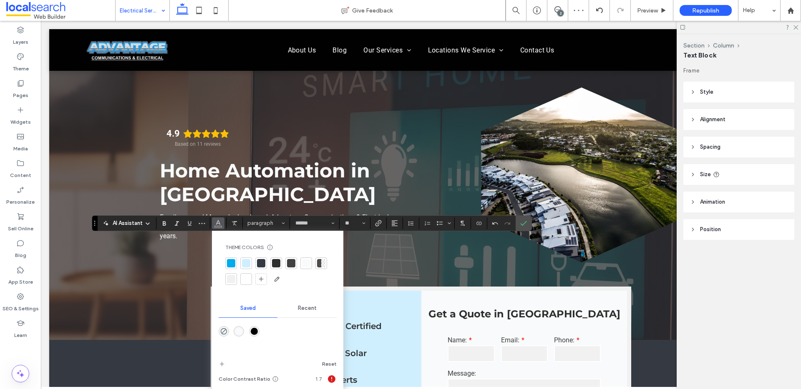
click at [249, 278] on div at bounding box center [246, 279] width 8 height 8
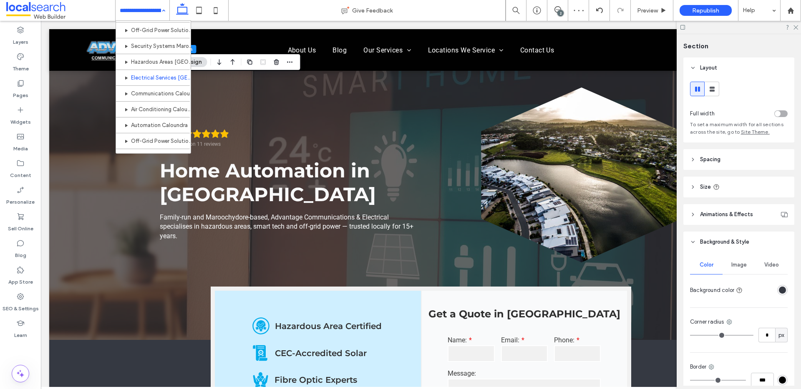
scroll to position [286, 0]
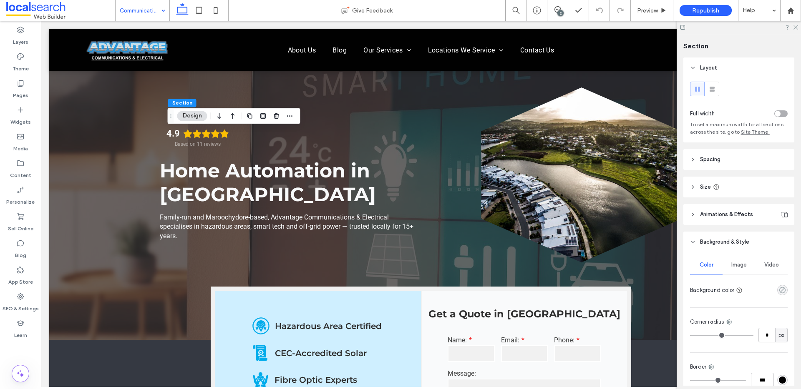
click at [778, 291] on icon "rgba(0, 0, 0, 0)" at bounding box center [781, 290] width 7 height 7
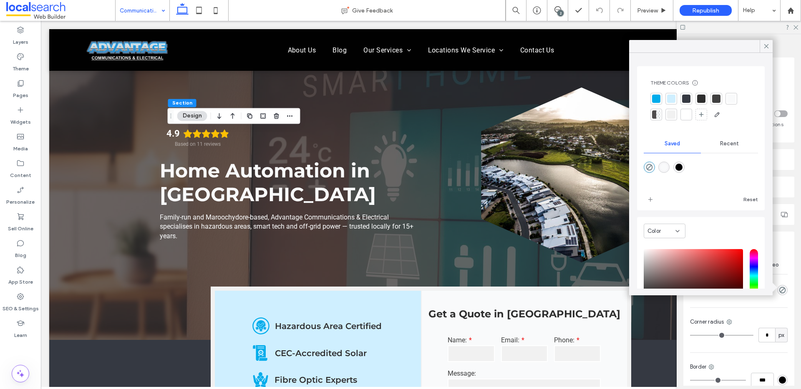
click at [690, 98] on div at bounding box center [686, 99] width 8 height 8
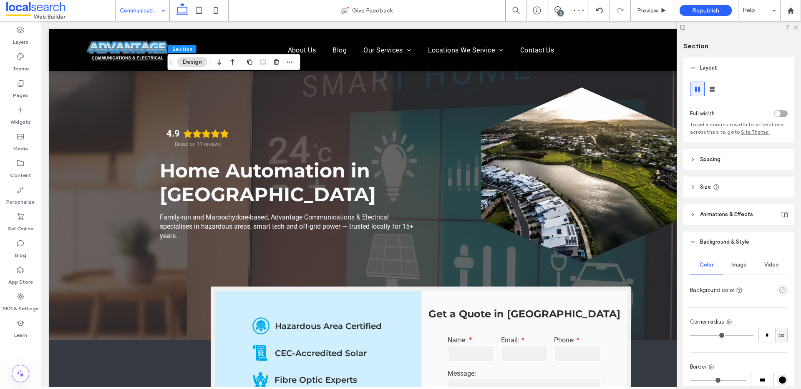
click at [779, 293] on use "empty color" at bounding box center [782, 290] width 6 height 6
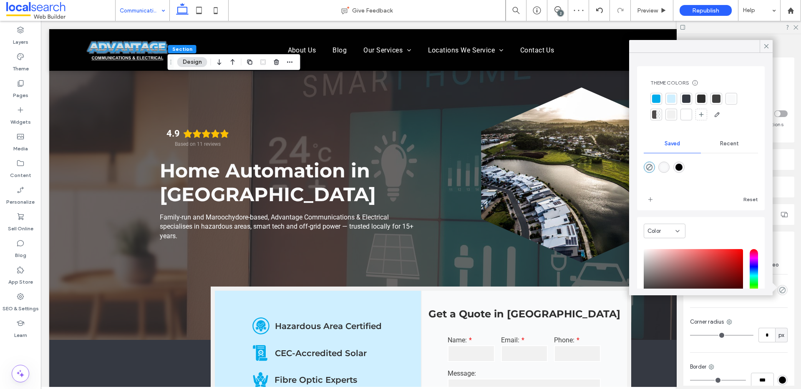
click at [682, 166] on div "rgba(1,1,1,1)" at bounding box center [678, 167] width 7 height 7
type input "*******"
type input "***"
type input "****"
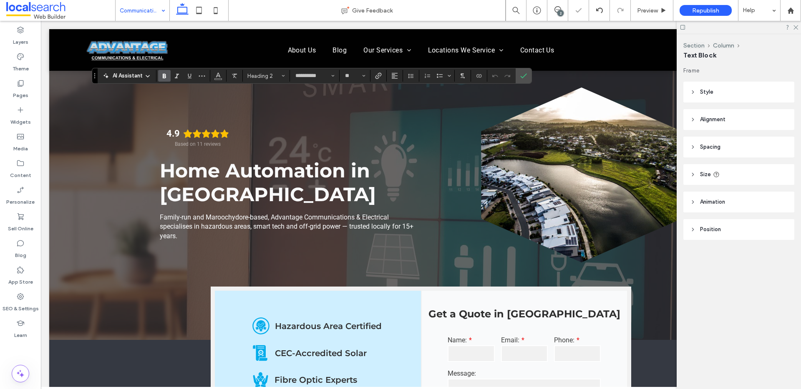
click at [220, 82] on div "**********" at bounding box center [312, 76] width 440 height 16
click at [218, 79] on span "Color" at bounding box center [218, 75] width 7 height 11
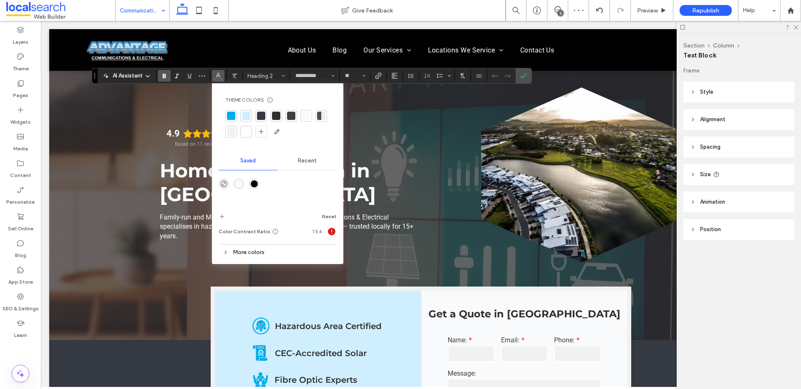
click at [246, 133] on div at bounding box center [246, 132] width 8 height 8
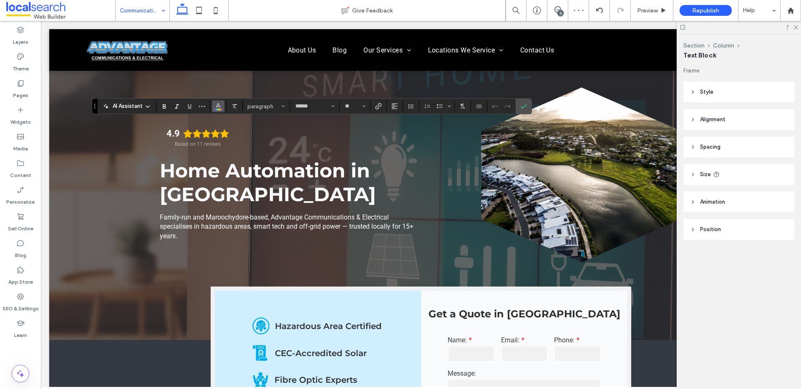
click at [220, 107] on icon "Color" at bounding box center [218, 105] width 7 height 7
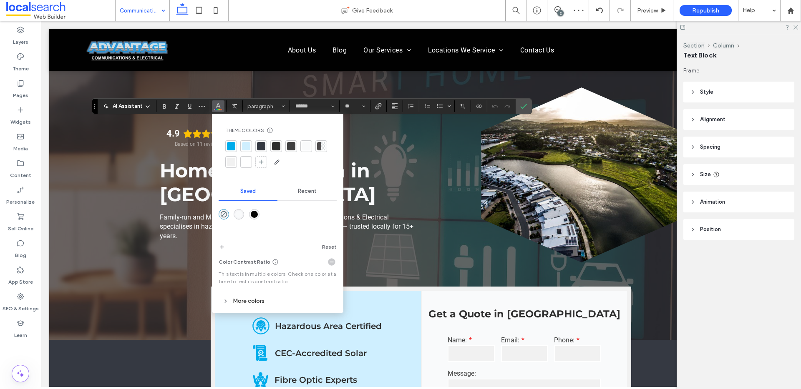
click at [247, 164] on div at bounding box center [246, 162] width 8 height 8
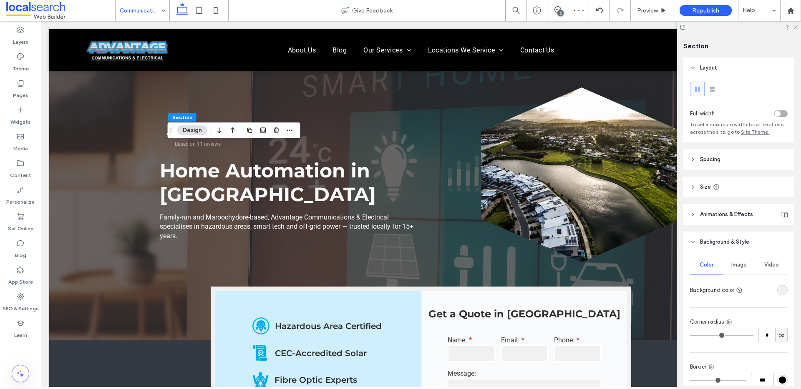
click at [778, 294] on div "rgba(241, 241, 241, 1)" at bounding box center [781, 290] width 7 height 7
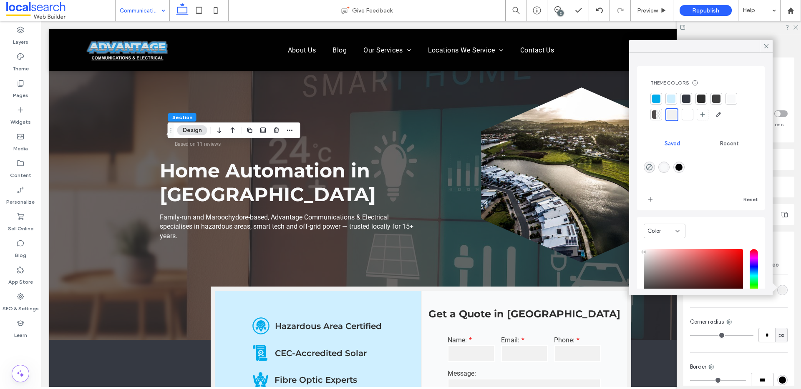
click at [685, 103] on div at bounding box center [686, 99] width 12 height 12
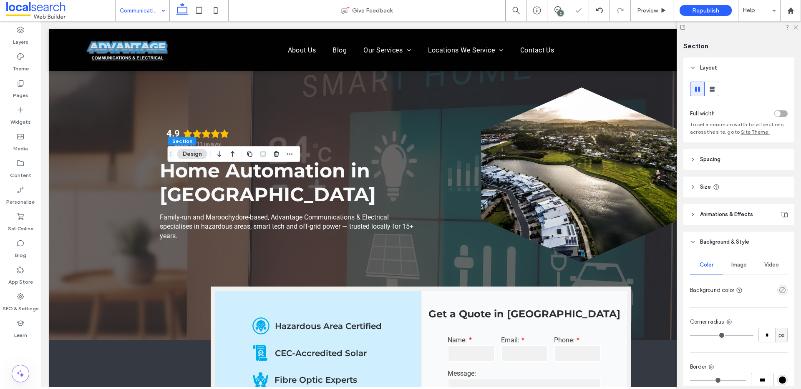
click at [781, 292] on div "empty color" at bounding box center [782, 290] width 10 height 10
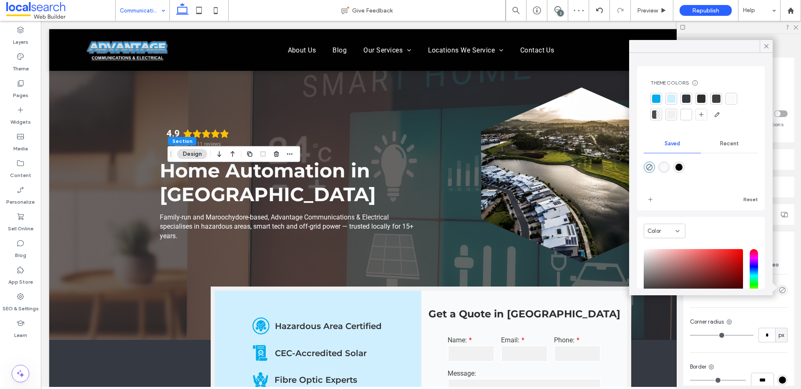
click at [690, 99] on div at bounding box center [686, 99] width 12 height 12
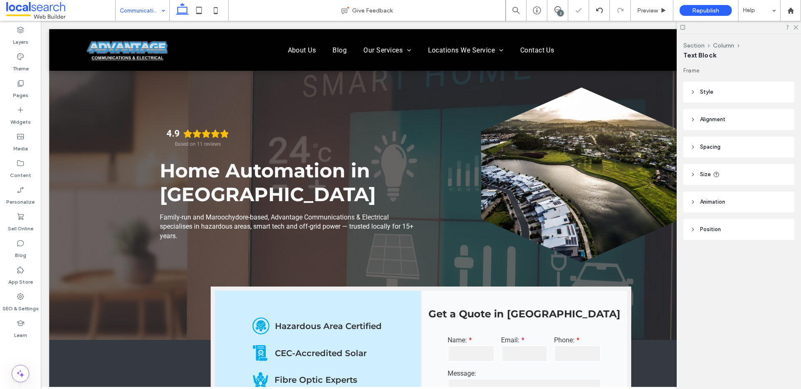
type input "**********"
type input "**"
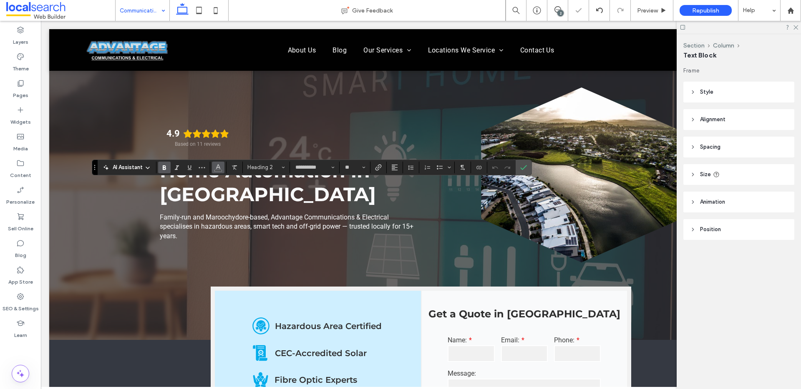
click at [222, 167] on button "Color" at bounding box center [218, 168] width 13 height 12
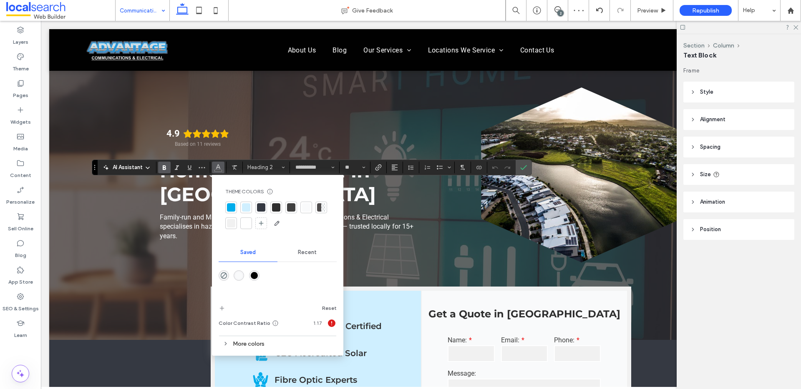
click at [248, 221] on div at bounding box center [246, 223] width 8 height 8
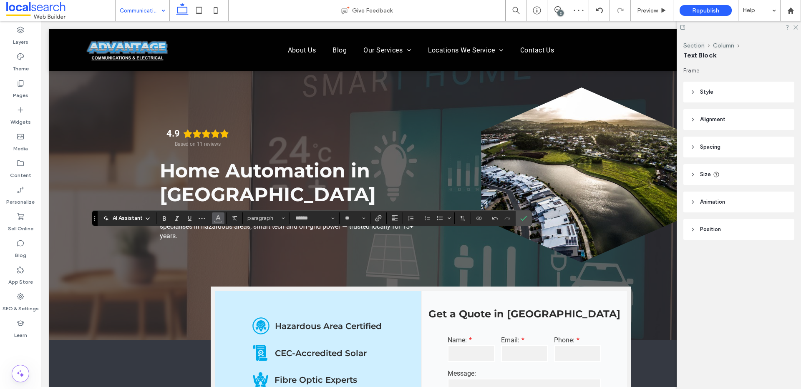
click at [216, 222] on span "Color" at bounding box center [218, 217] width 7 height 11
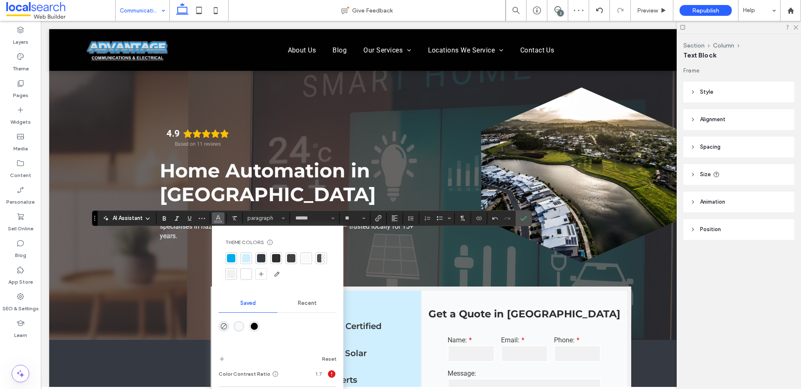
click at [246, 274] on div at bounding box center [246, 274] width 8 height 8
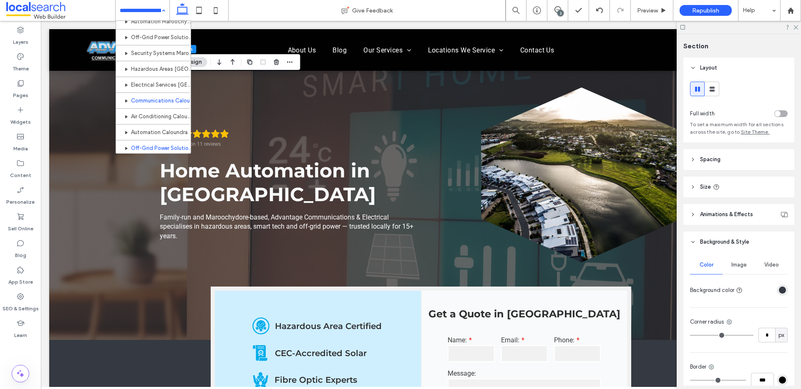
scroll to position [272, 0]
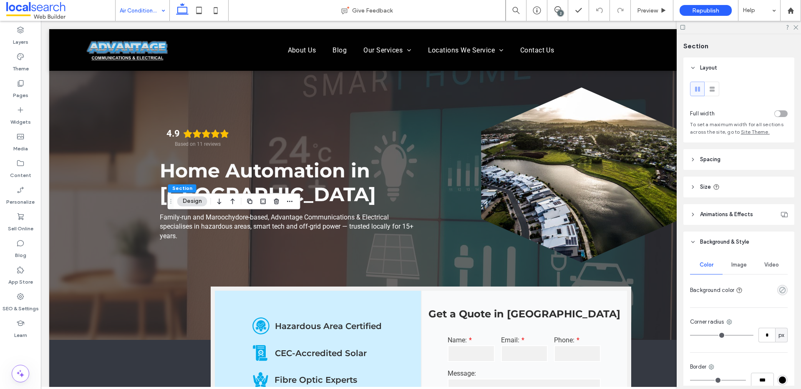
click at [778, 289] on icon "rgba(0, 0, 0, 0)" at bounding box center [781, 290] width 7 height 7
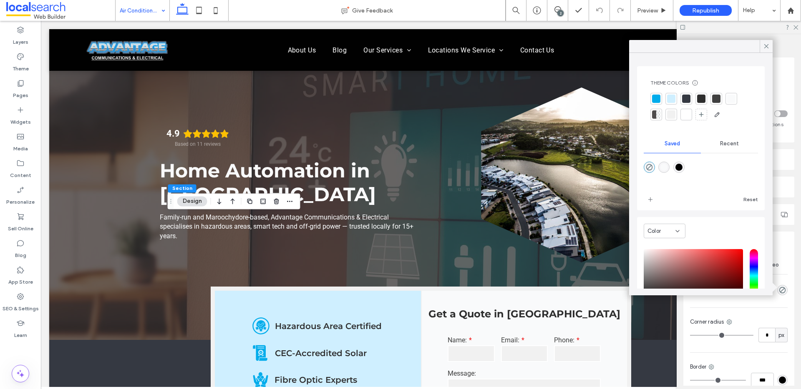
click at [687, 100] on div at bounding box center [686, 99] width 8 height 8
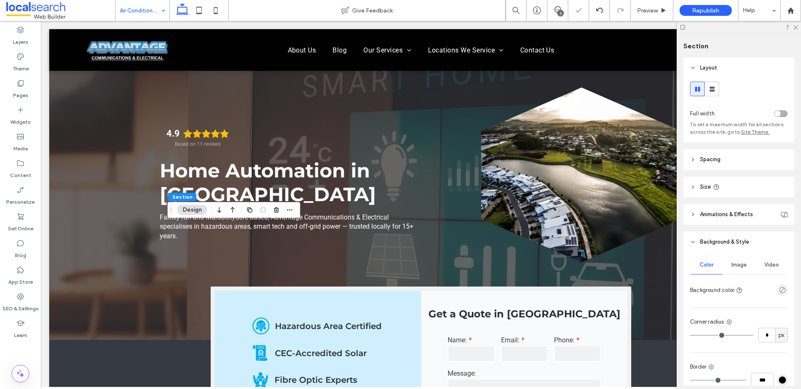
click at [783, 288] on div "Color Image Video Background color Corner radius * px Border *** Shadow" at bounding box center [738, 341] width 111 height 177
click at [781, 290] on icon "empty color" at bounding box center [781, 290] width 7 height 7
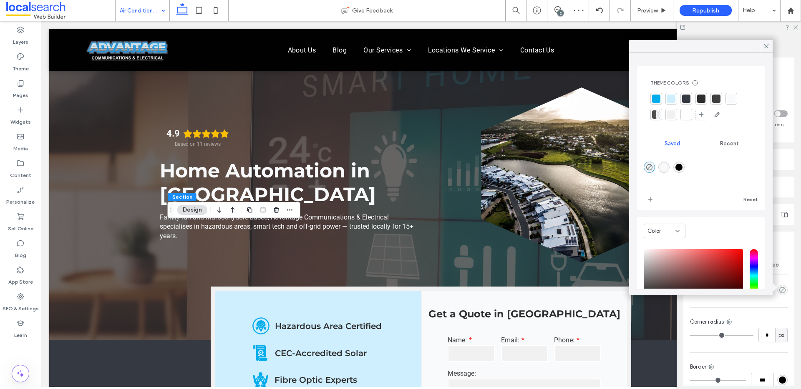
click at [679, 169] on div "rgba(1,1,1,1)" at bounding box center [678, 167] width 7 height 7
type input "*******"
type input "***"
type input "****"
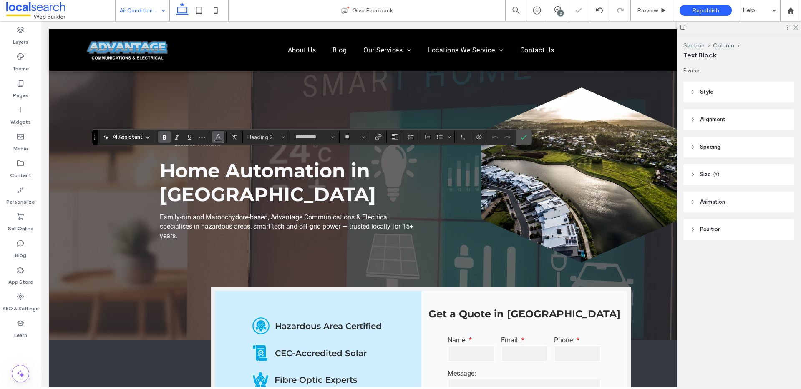
click at [221, 138] on button "Color" at bounding box center [218, 137] width 13 height 12
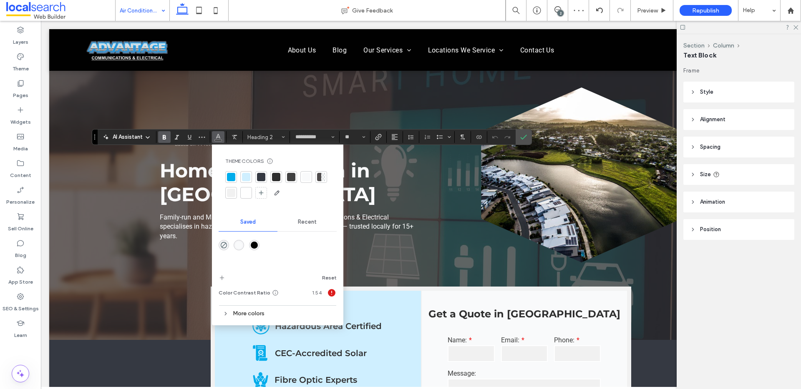
click at [245, 196] on div at bounding box center [246, 193] width 8 height 8
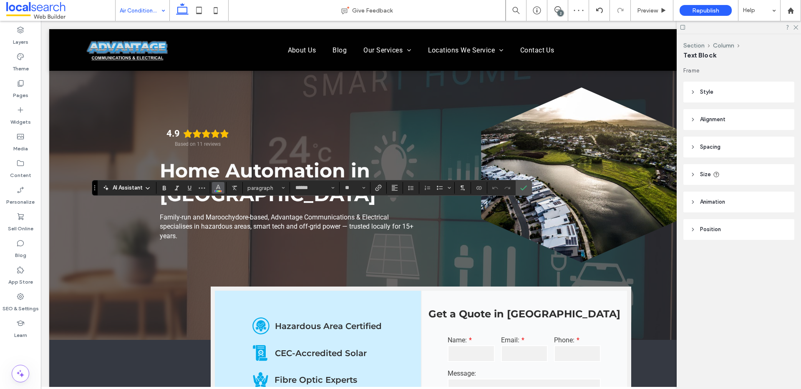
click at [217, 191] on span "Color" at bounding box center [218, 187] width 7 height 11
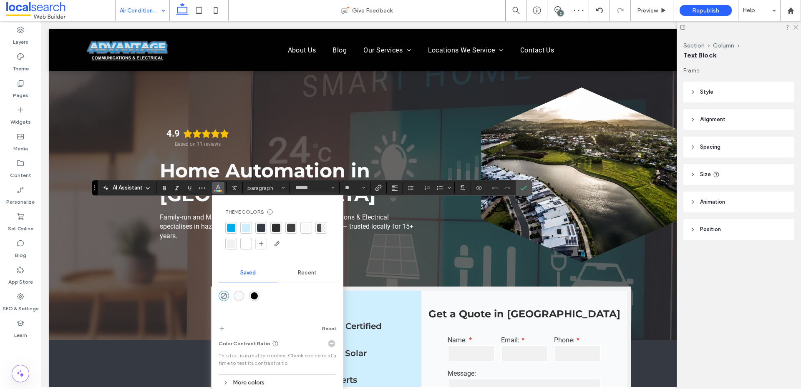
click at [248, 247] on div at bounding box center [246, 244] width 8 height 8
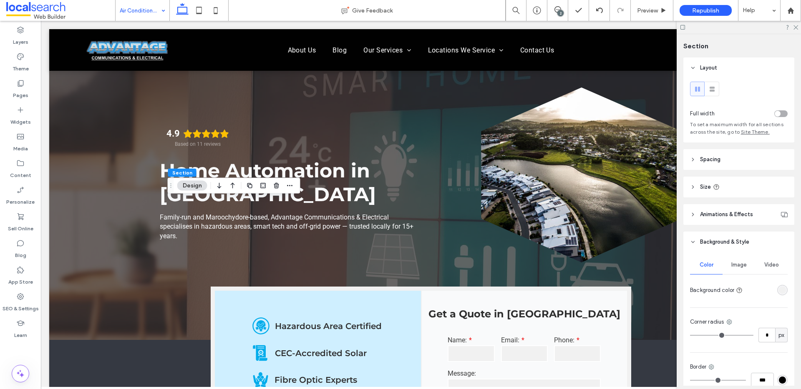
click at [780, 292] on div "rgba(241, 241, 241, 1)" at bounding box center [781, 290] width 7 height 7
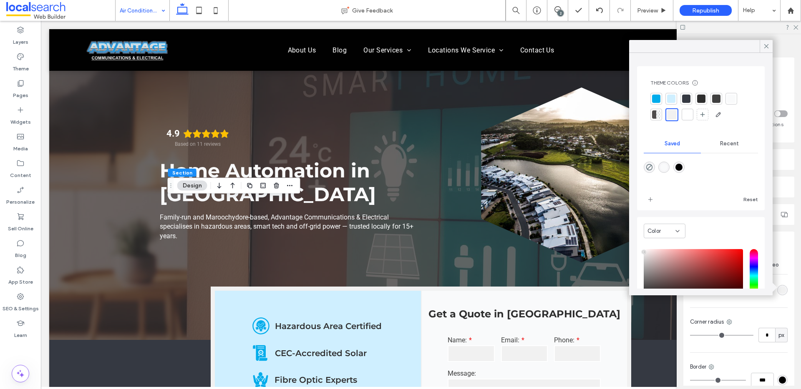
click at [689, 103] on div at bounding box center [686, 99] width 12 height 12
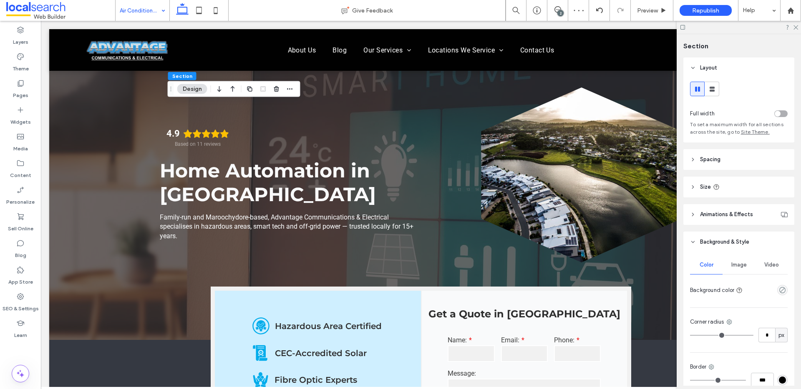
click at [783, 293] on div "Color Image Video Background color Corner radius * px Border *** Shadow" at bounding box center [738, 341] width 111 height 177
click at [777, 288] on div at bounding box center [782, 290] width 10 height 10
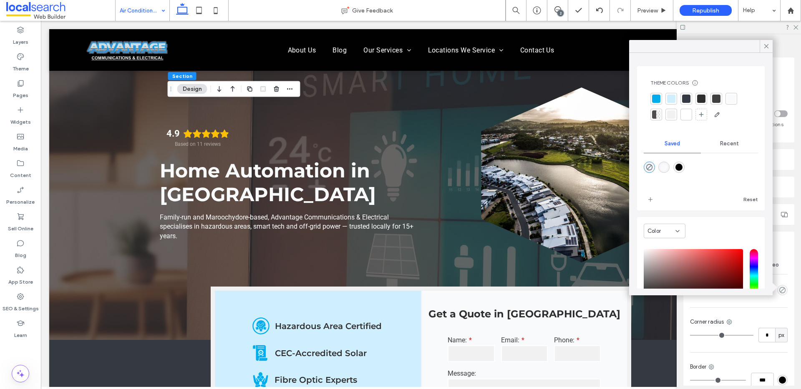
click at [687, 95] on div at bounding box center [686, 99] width 8 height 8
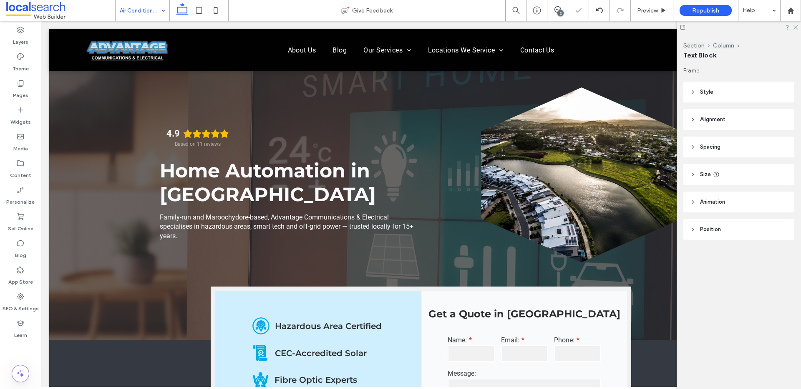
type input "**********"
type input "**"
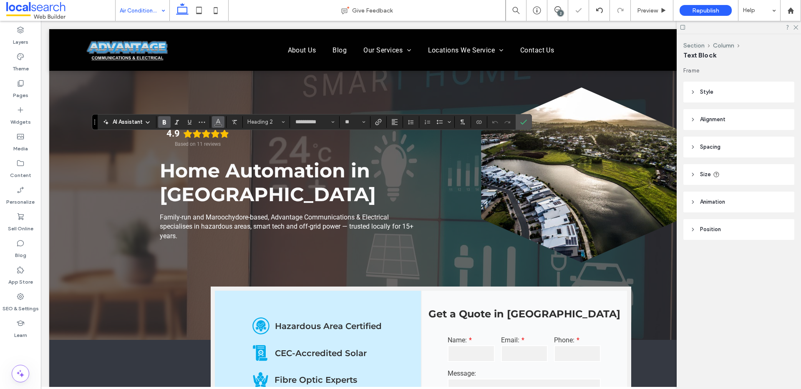
click at [220, 124] on icon "Color" at bounding box center [218, 121] width 7 height 7
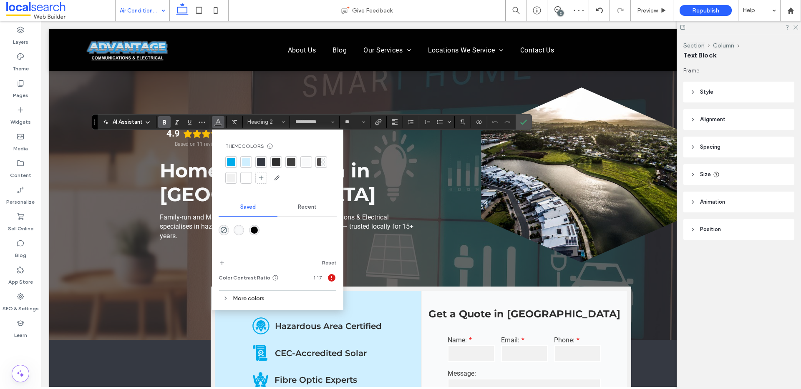
click at [250, 181] on div at bounding box center [246, 178] width 12 height 12
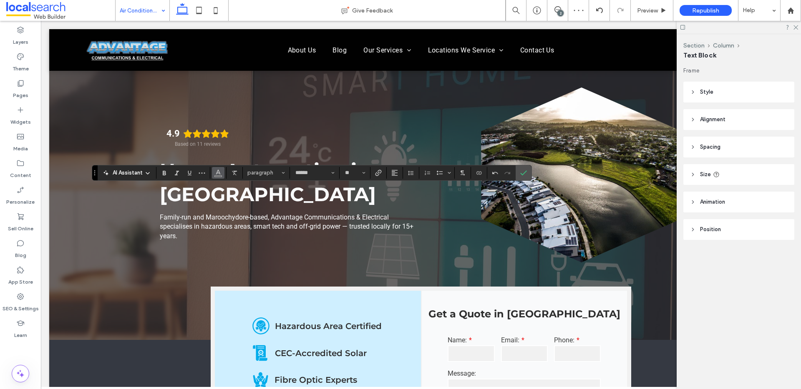
click at [219, 171] on icon "Color" at bounding box center [218, 172] width 7 height 7
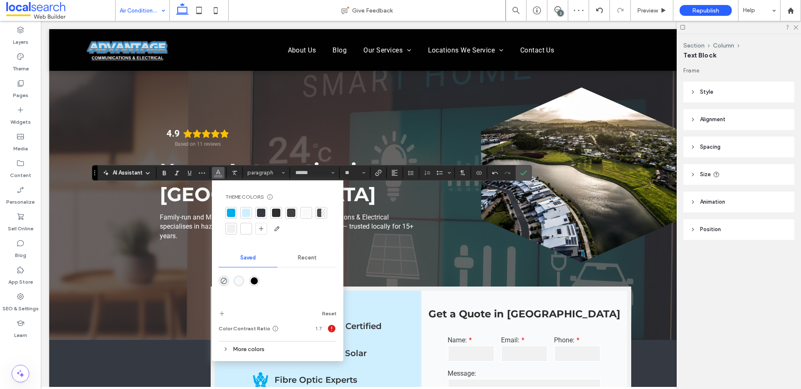
click at [248, 231] on div at bounding box center [246, 229] width 8 height 8
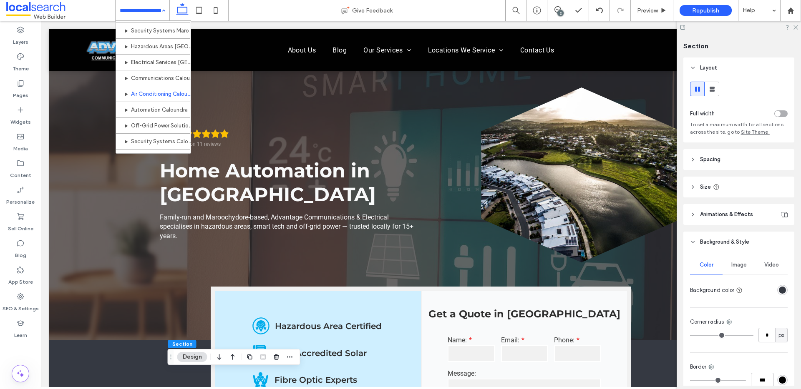
scroll to position [285, 0]
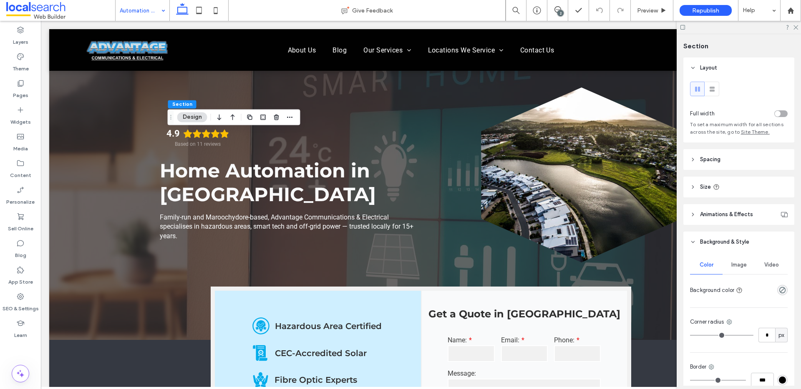
click at [777, 294] on div "rgba(0, 0, 0, 0)" at bounding box center [782, 290] width 10 height 10
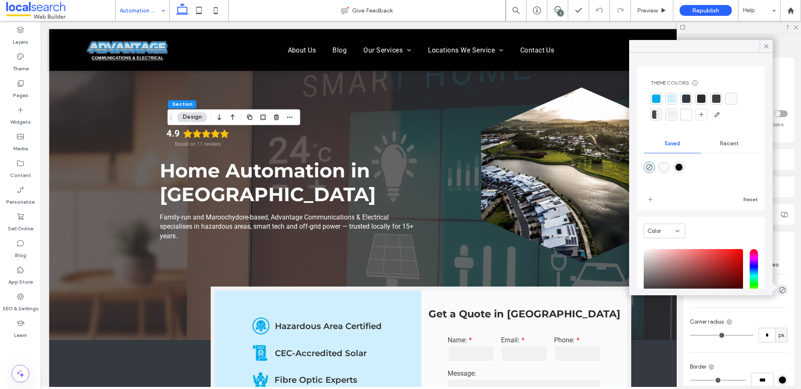
click at [688, 101] on div at bounding box center [686, 99] width 8 height 8
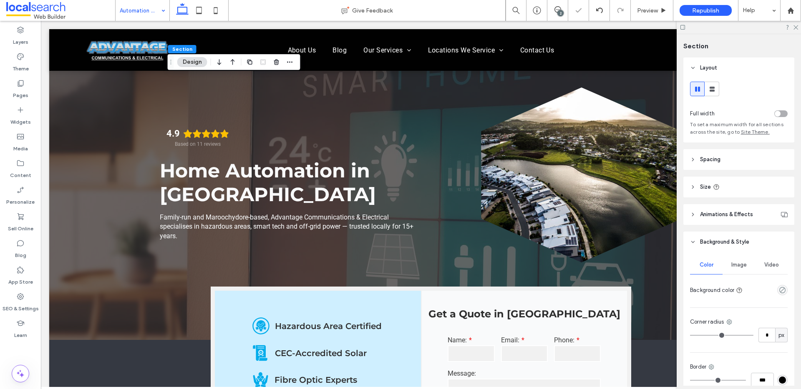
click at [777, 284] on div at bounding box center [767, 290] width 42 height 15
click at [779, 289] on use "empty color" at bounding box center [782, 290] width 6 height 6
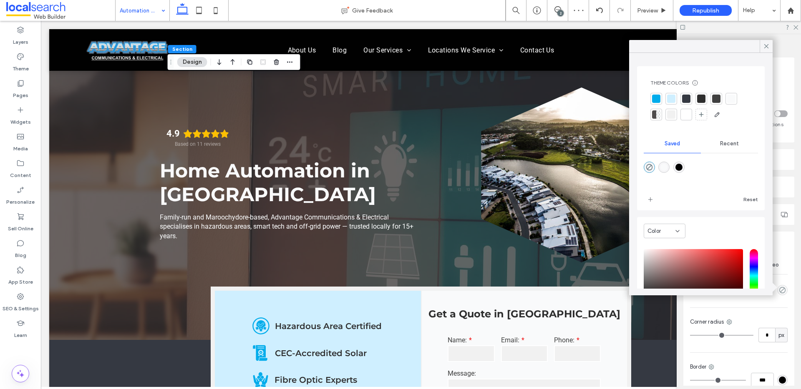
click at [681, 166] on div "rgba(1,1,1,1)" at bounding box center [678, 167] width 7 height 7
type input "*******"
type input "***"
type input "****"
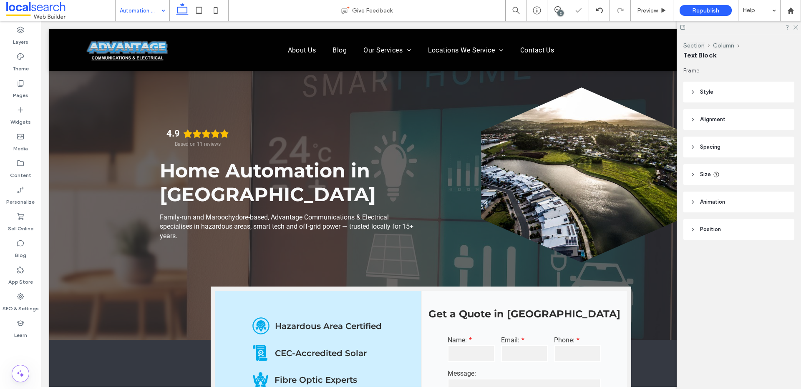
type input "**********"
type input "**"
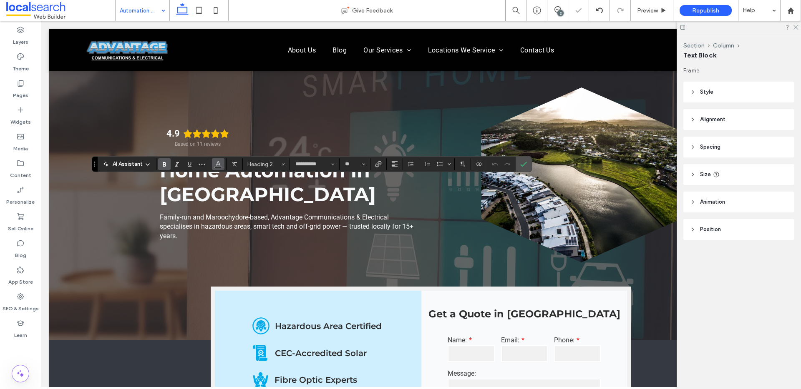
click at [221, 163] on icon "Color" at bounding box center [218, 163] width 7 height 7
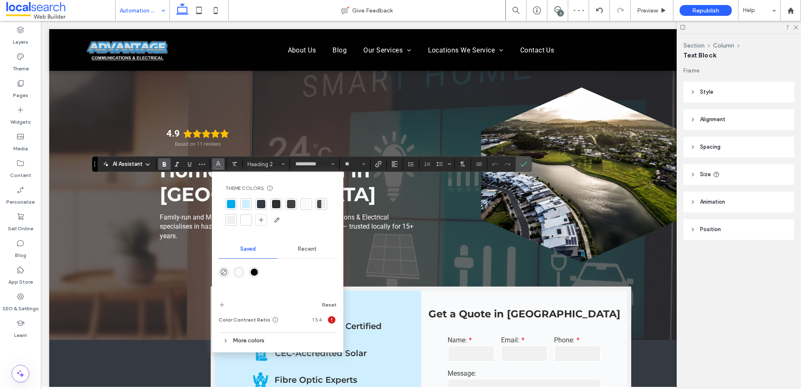
click at [248, 218] on div at bounding box center [246, 220] width 8 height 8
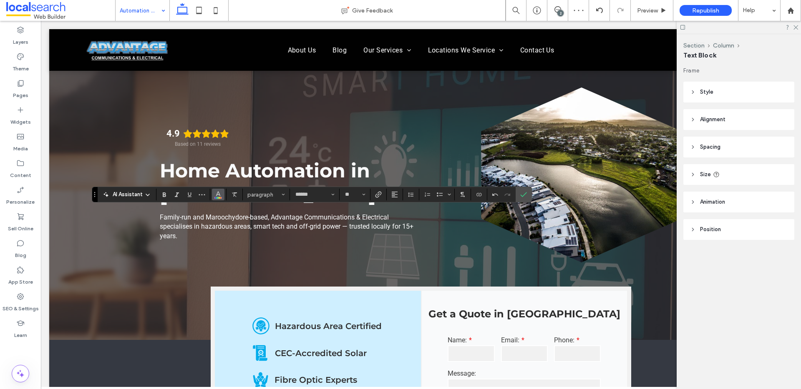
click at [222, 199] on button "Color" at bounding box center [218, 195] width 13 height 12
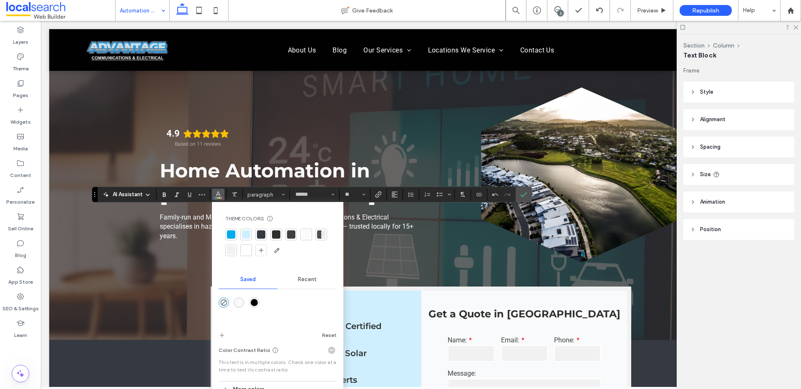
click at [246, 252] on div at bounding box center [246, 250] width 8 height 8
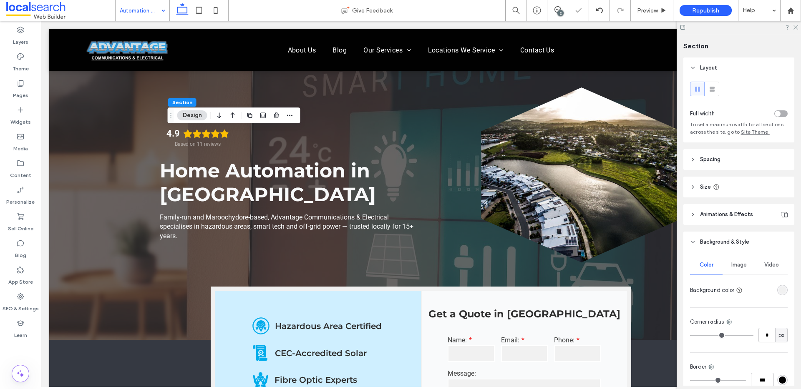
click at [780, 288] on div "rgba(241, 241, 241, 1)" at bounding box center [781, 290] width 7 height 7
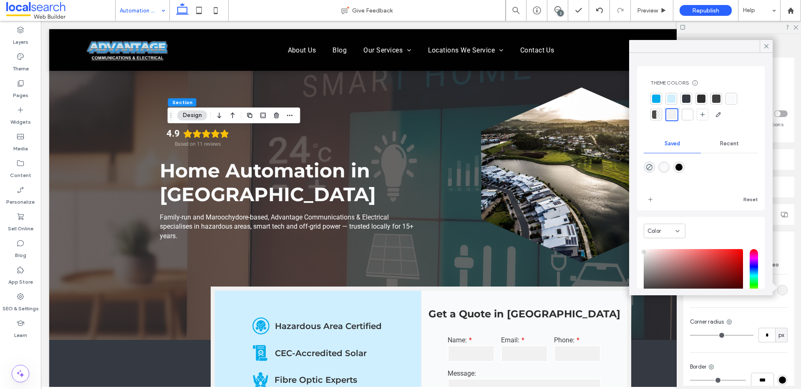
click at [688, 99] on div at bounding box center [686, 99] width 8 height 8
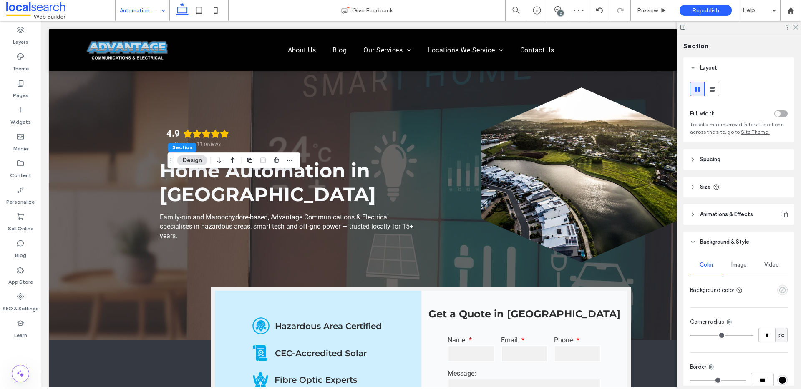
click at [780, 291] on use "empty color" at bounding box center [782, 290] width 6 height 6
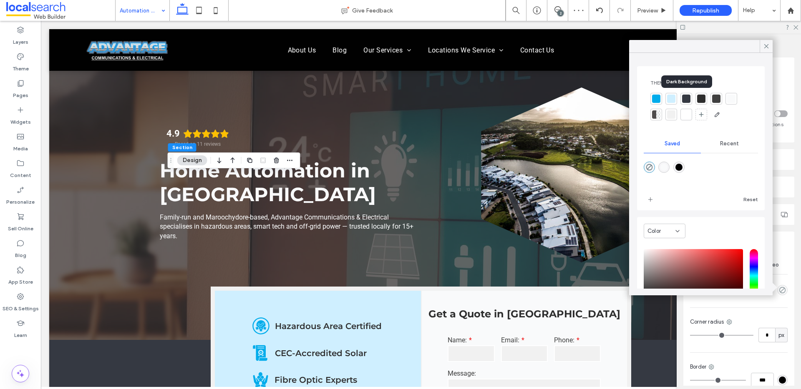
drag, startPoint x: 685, startPoint y: 101, endPoint x: 673, endPoint y: 111, distance: 15.1
click at [685, 101] on div at bounding box center [686, 99] width 8 height 8
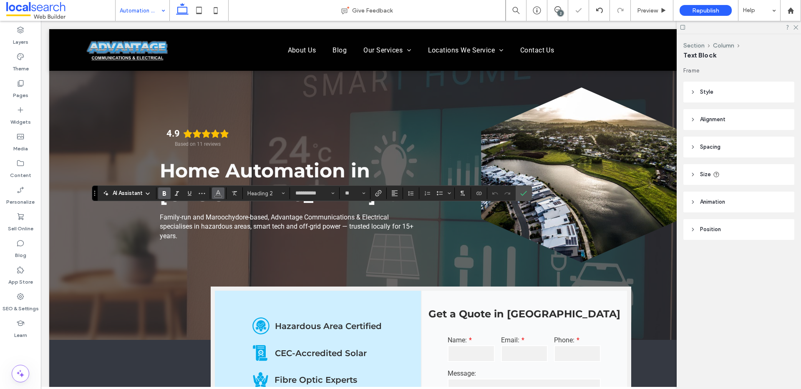
click at [215, 194] on icon "Color" at bounding box center [218, 192] width 7 height 7
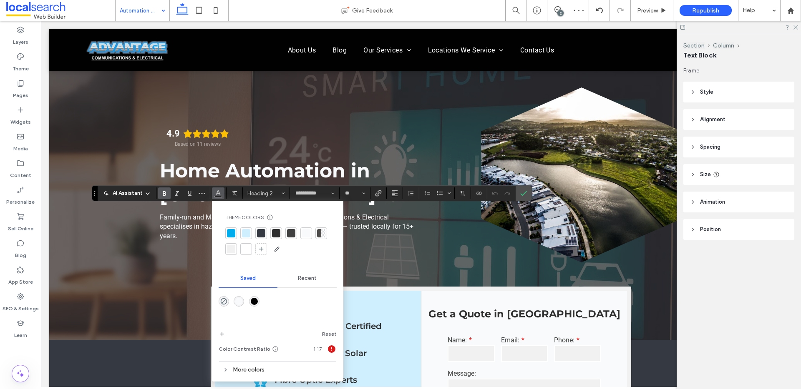
click at [248, 250] on div at bounding box center [246, 249] width 8 height 8
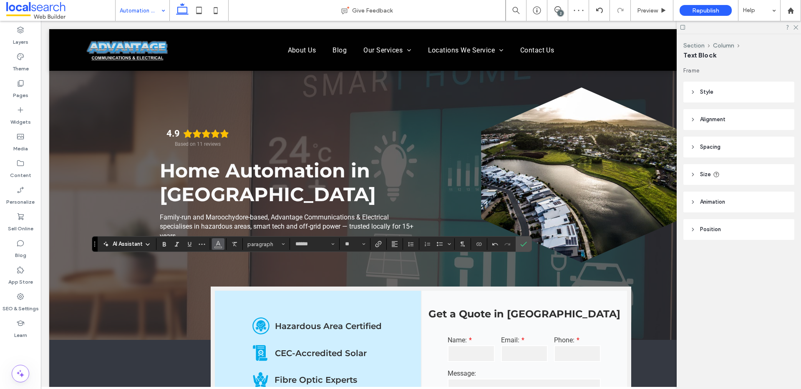
click at [218, 248] on span "Color" at bounding box center [218, 243] width 7 height 11
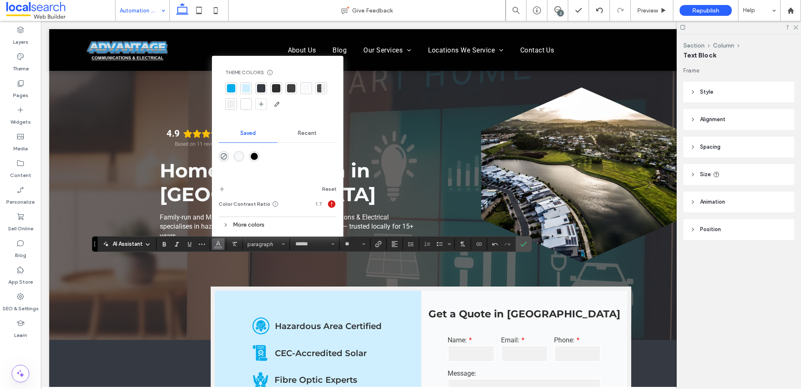
click at [248, 102] on div at bounding box center [246, 104] width 8 height 8
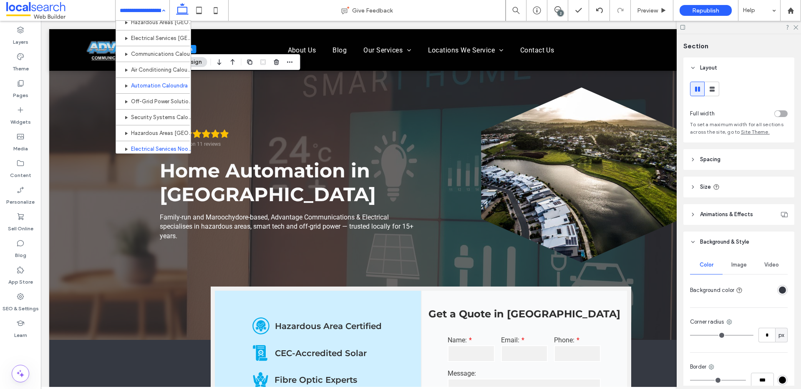
scroll to position [309, 0]
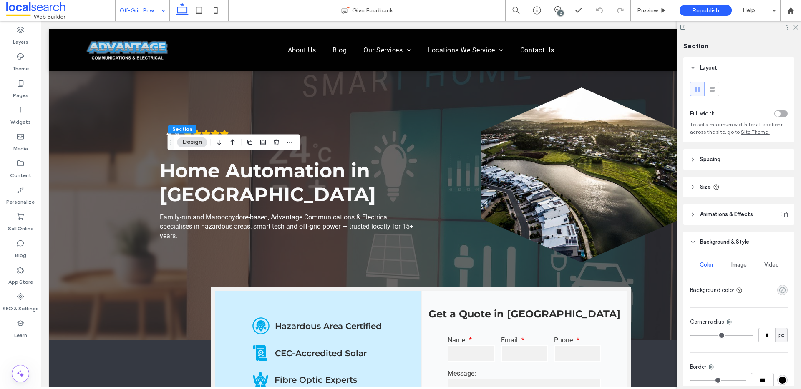
click at [778, 294] on icon "rgba(0, 0, 0, 0)" at bounding box center [781, 290] width 7 height 7
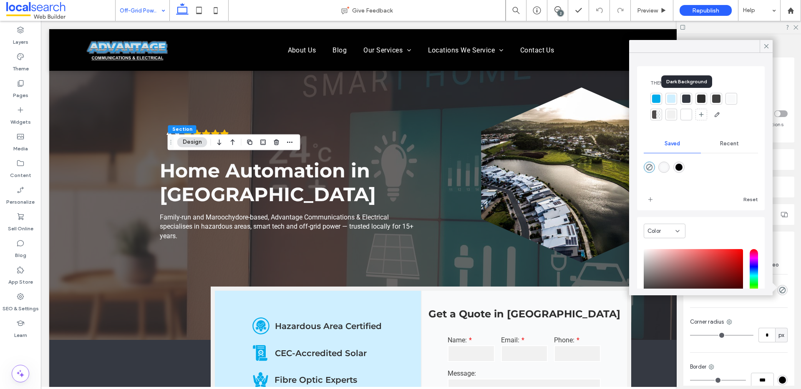
click at [686, 100] on div at bounding box center [686, 99] width 8 height 8
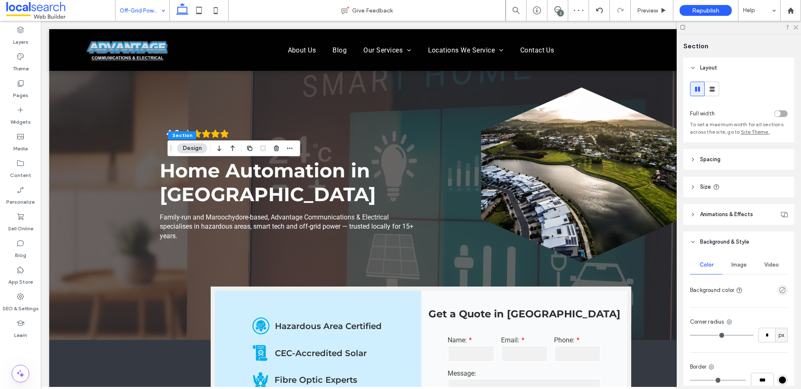
click at [784, 292] on div "Color Image Video Background color Corner radius * px Border *** Shadow" at bounding box center [738, 341] width 111 height 177
click at [782, 291] on div "empty color" at bounding box center [782, 290] width 10 height 10
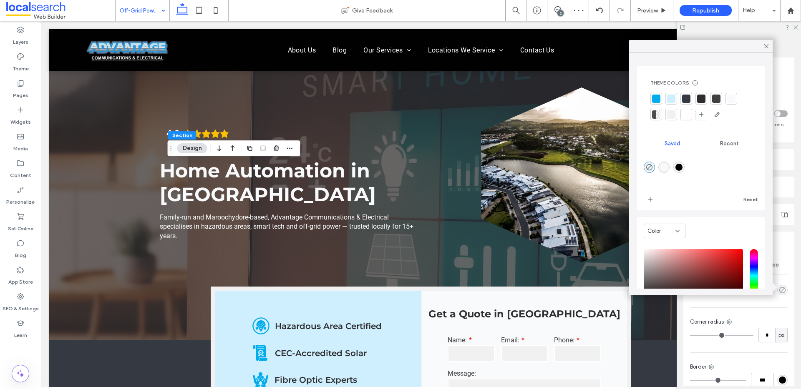
click at [682, 169] on div "rgba(1,1,1,1)" at bounding box center [678, 167] width 7 height 7
type input "*******"
type input "***"
type input "****"
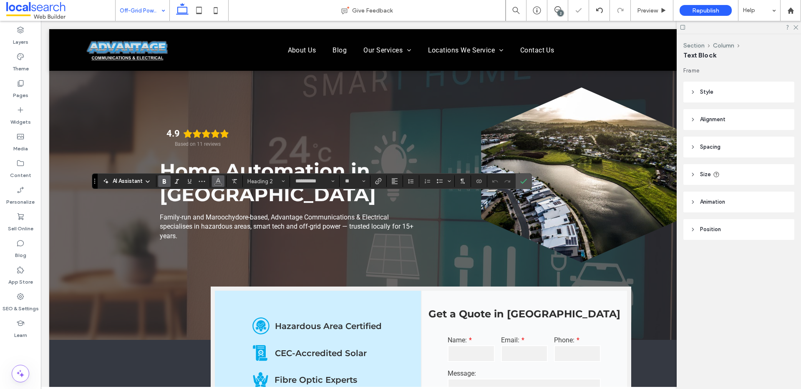
click at [215, 182] on icon "Color" at bounding box center [218, 180] width 7 height 7
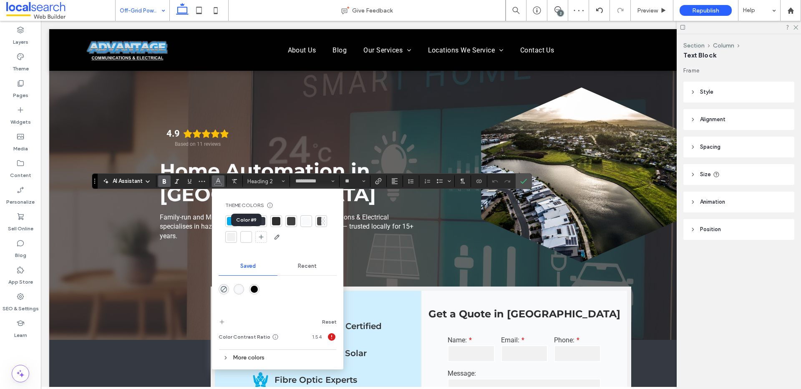
click at [246, 235] on div at bounding box center [246, 237] width 8 height 8
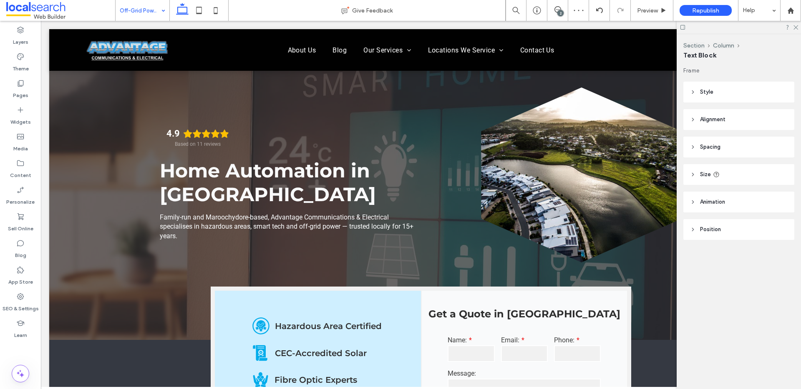
type input "******"
type input "**"
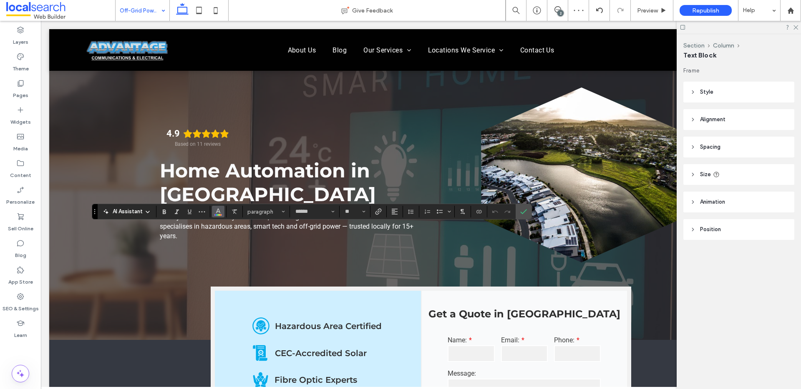
click at [218, 213] on icon "Color" at bounding box center [218, 211] width 7 height 7
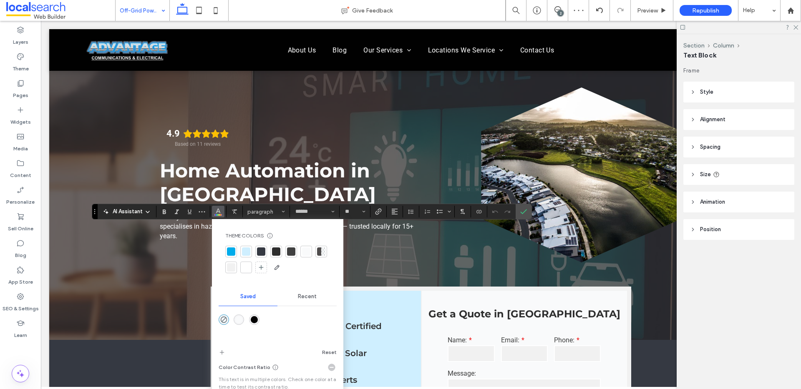
click at [249, 272] on div at bounding box center [246, 268] width 12 height 12
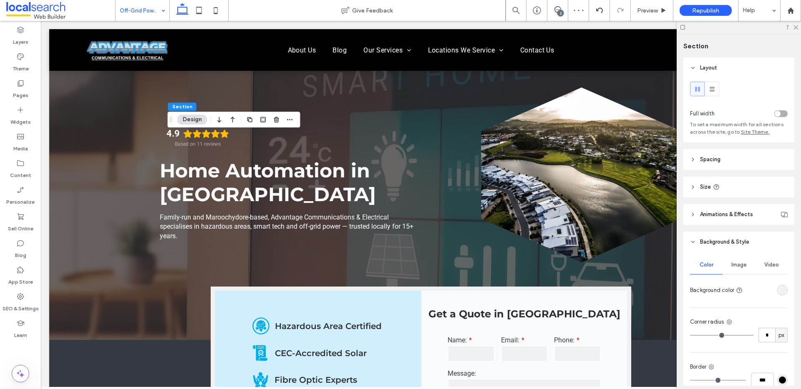
click at [778, 293] on div "rgba(241, 241, 241, 1)" at bounding box center [781, 290] width 7 height 7
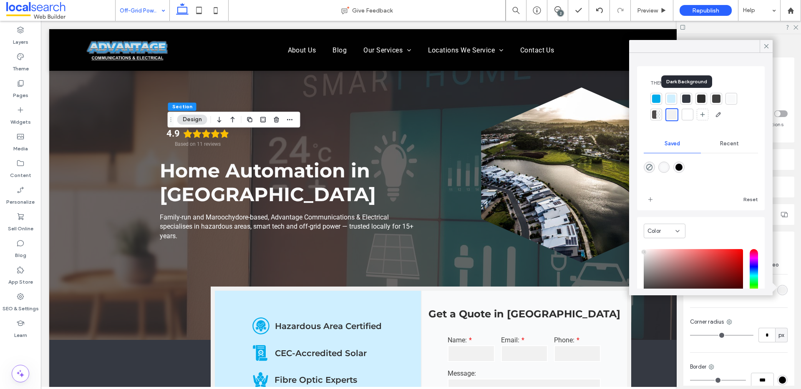
drag, startPoint x: 686, startPoint y: 100, endPoint x: 678, endPoint y: 104, distance: 9.5
click at [685, 100] on div at bounding box center [686, 99] width 8 height 8
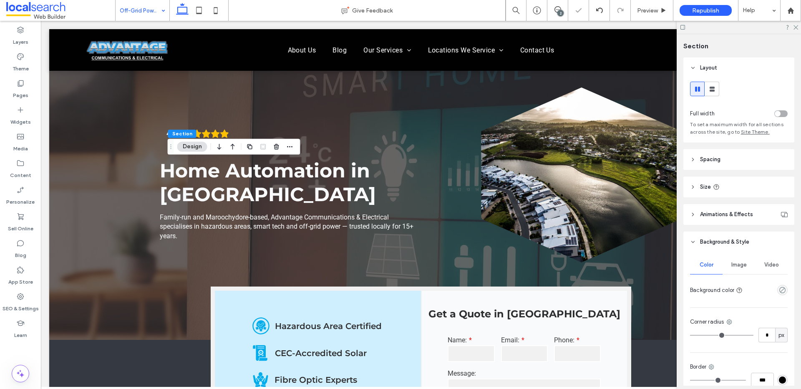
click at [777, 286] on div "empty color" at bounding box center [782, 290] width 10 height 10
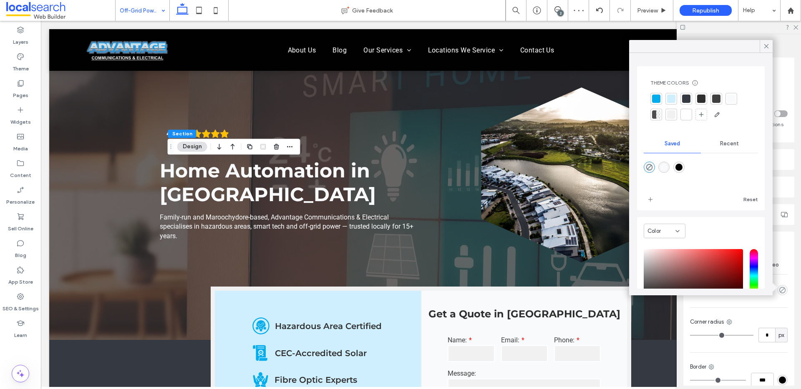
click at [686, 103] on div at bounding box center [686, 99] width 12 height 12
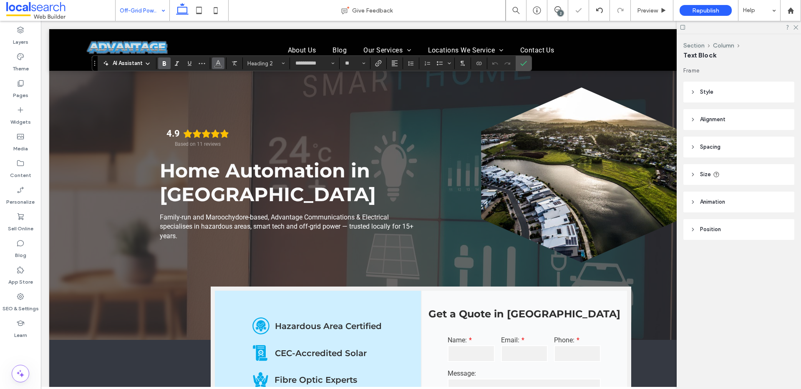
click at [215, 65] on icon "Color" at bounding box center [218, 62] width 7 height 7
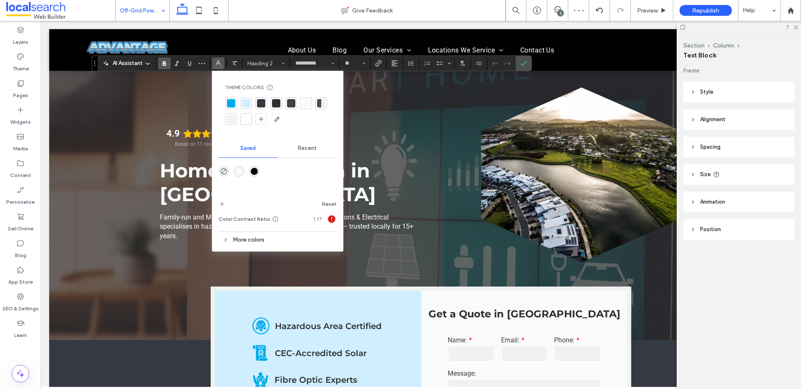
click at [247, 123] on div at bounding box center [246, 119] width 8 height 8
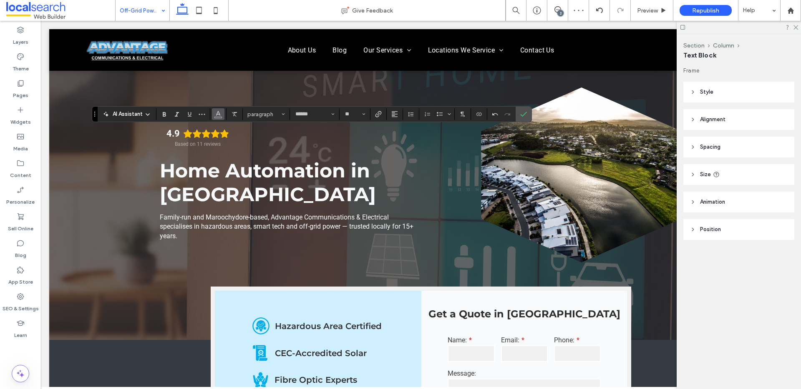
click at [218, 116] on icon "Color" at bounding box center [218, 113] width 7 height 7
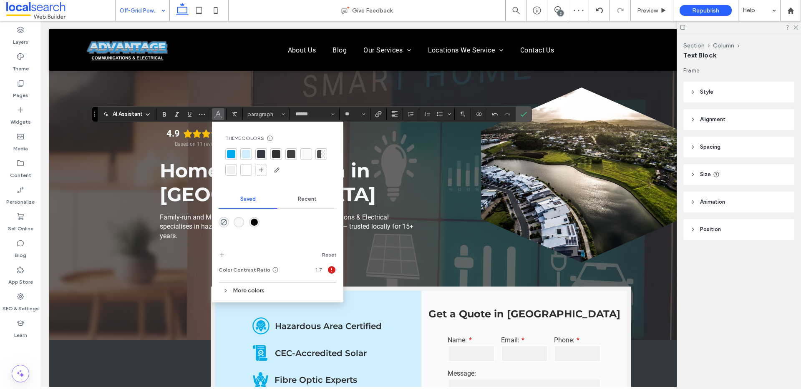
click at [249, 173] on div at bounding box center [246, 170] width 12 height 12
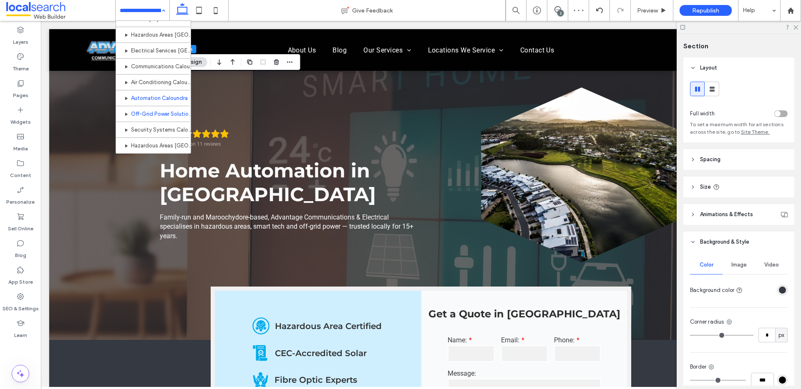
scroll to position [343, 0]
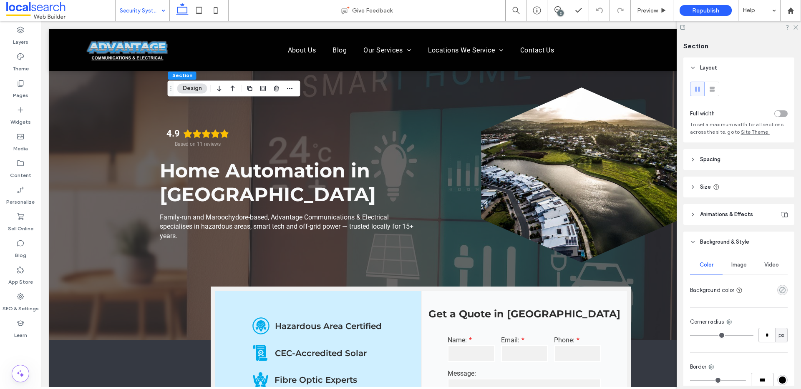
click at [779, 289] on icon "rgba(0, 0, 0, 0)" at bounding box center [781, 290] width 7 height 7
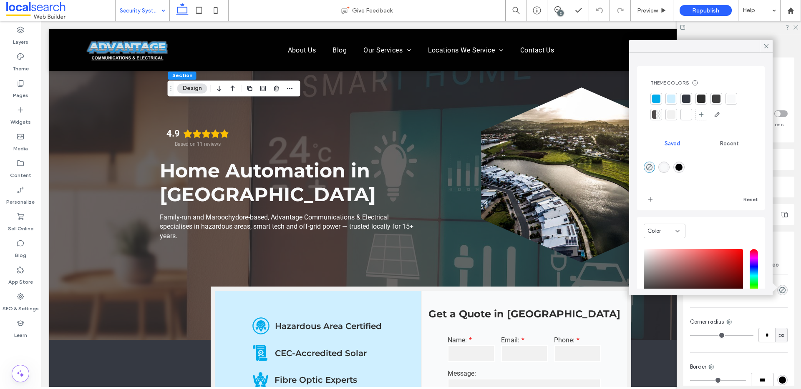
click at [687, 103] on div at bounding box center [686, 99] width 8 height 8
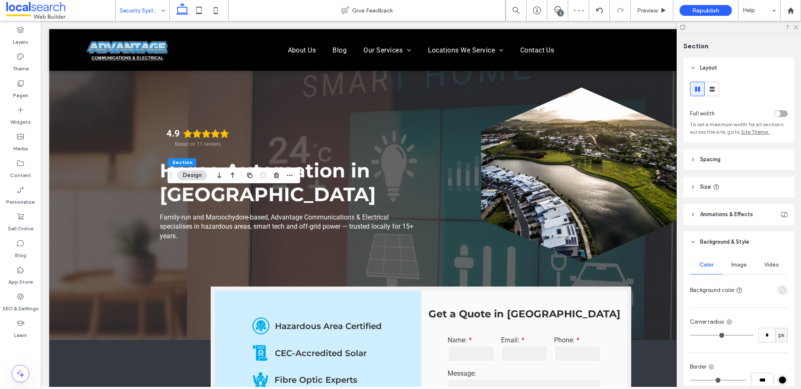
click at [780, 291] on use "empty color" at bounding box center [782, 290] width 6 height 6
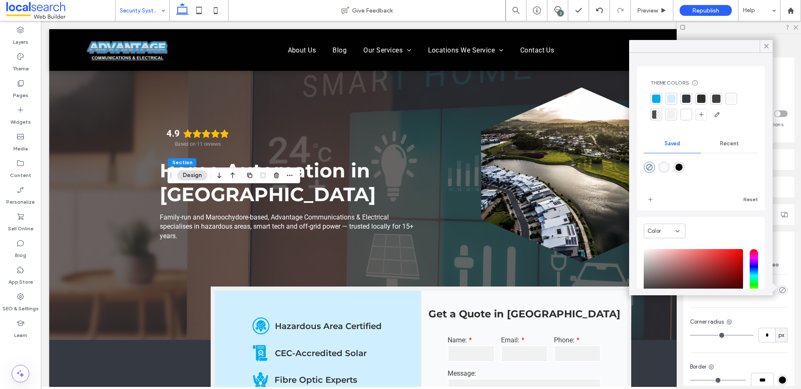
click at [682, 167] on div "rgba(1,1,1,1)" at bounding box center [678, 167] width 7 height 7
type input "*******"
type input "***"
type input "****"
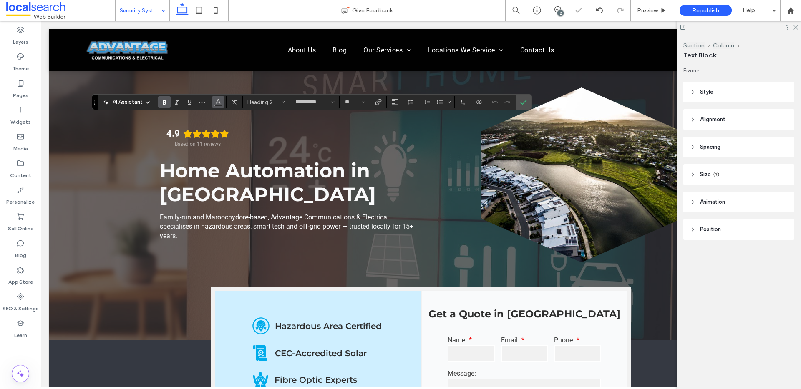
click at [216, 102] on use "Color" at bounding box center [218, 101] width 5 height 5
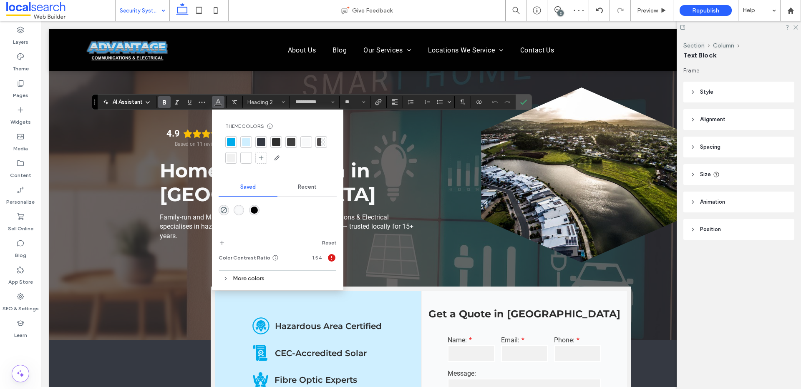
click at [244, 161] on div at bounding box center [246, 158] width 8 height 8
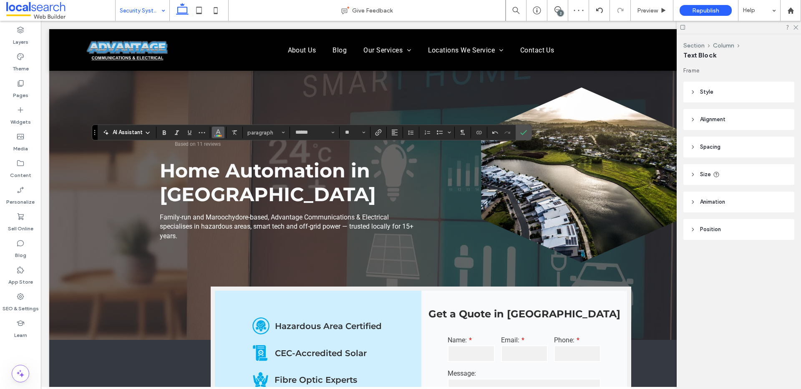
click at [221, 136] on span "Color" at bounding box center [218, 131] width 7 height 11
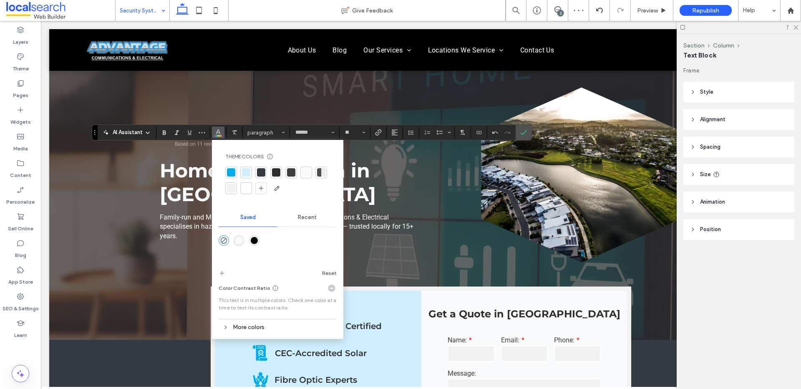
click at [248, 189] on div at bounding box center [246, 188] width 8 height 8
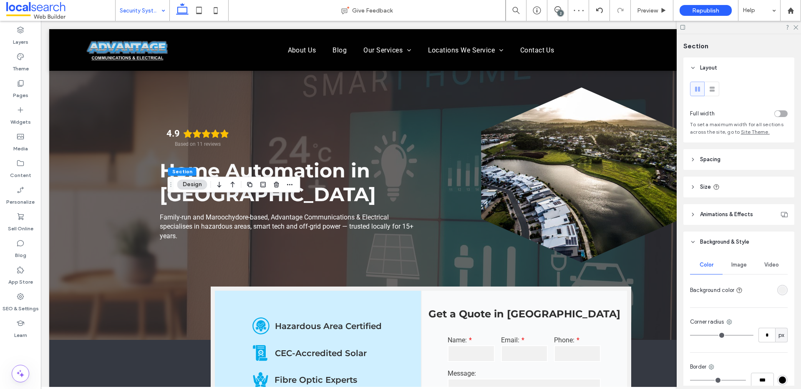
click at [782, 291] on div "rgba(241, 241, 241, 1)" at bounding box center [782, 290] width 10 height 10
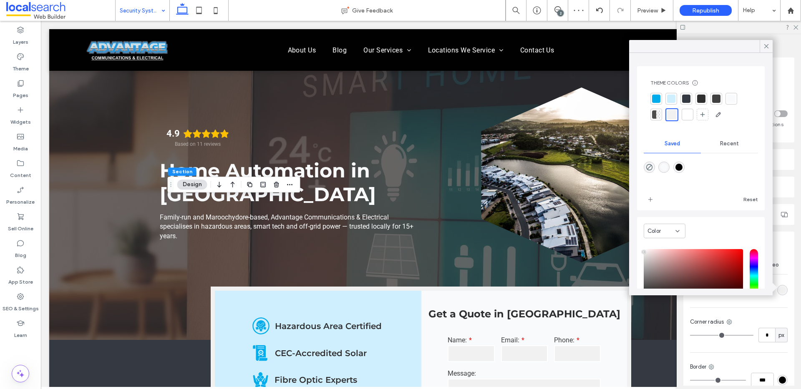
click at [686, 98] on div at bounding box center [686, 99] width 8 height 8
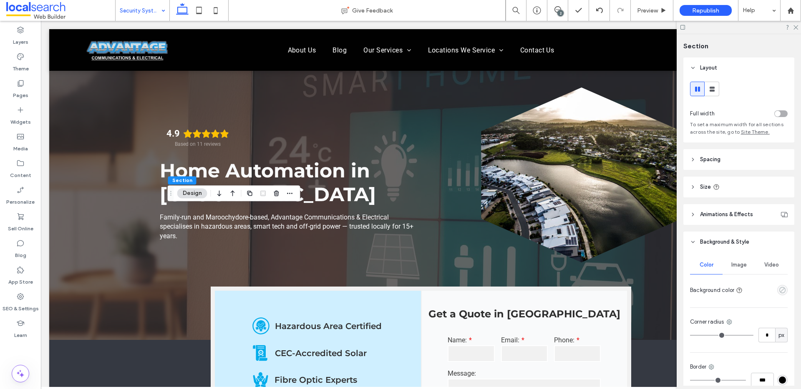
click at [778, 294] on icon "empty color" at bounding box center [781, 290] width 7 height 7
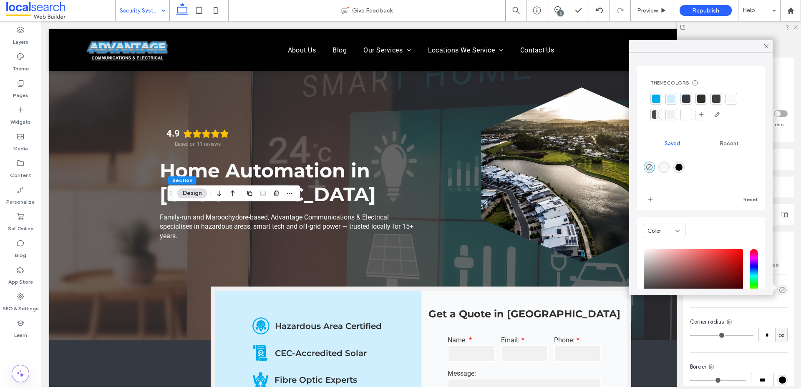
click at [684, 100] on div at bounding box center [686, 99] width 8 height 8
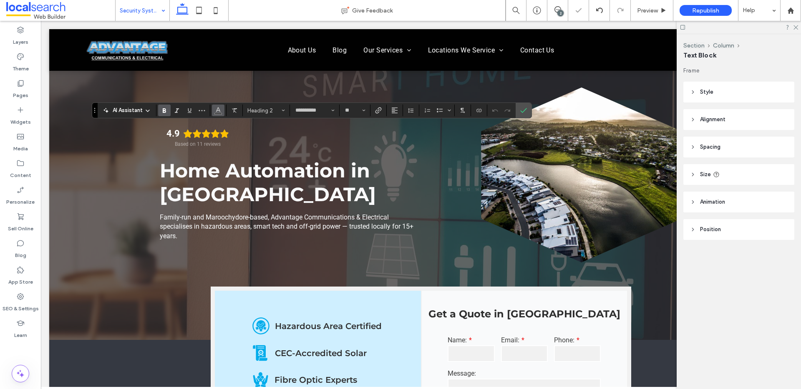
click at [217, 108] on use "Color" at bounding box center [218, 110] width 5 height 5
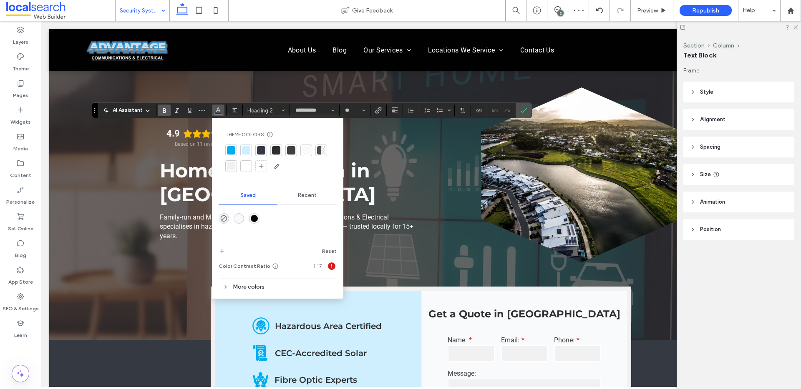
click at [245, 169] on div at bounding box center [246, 166] width 8 height 8
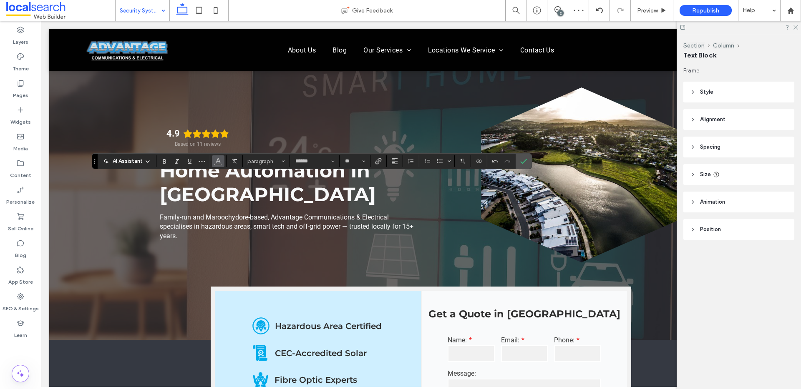
click at [219, 160] on icon "Color" at bounding box center [218, 160] width 7 height 7
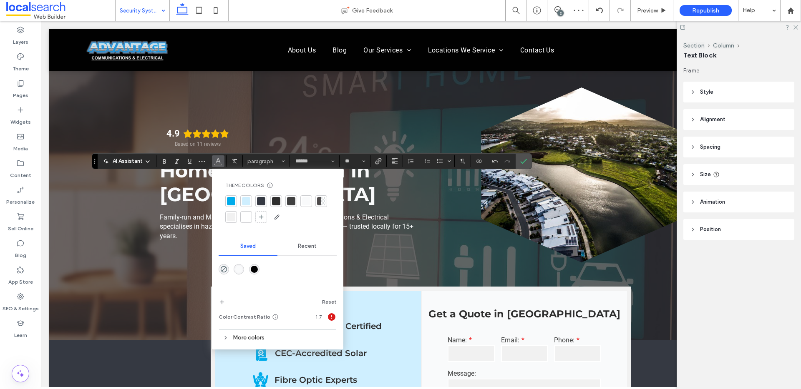
click at [249, 216] on div at bounding box center [246, 217] width 8 height 8
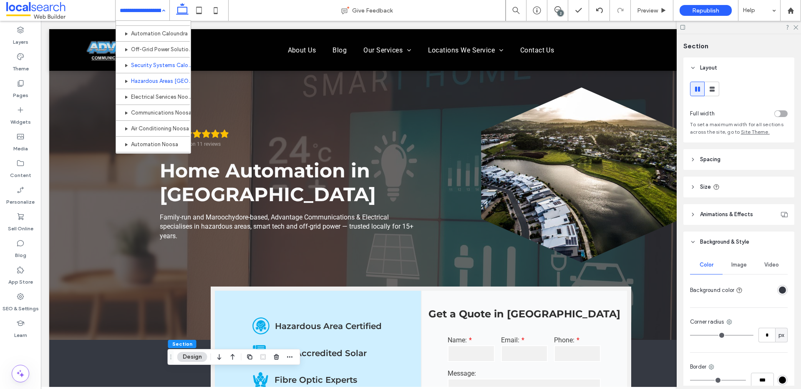
scroll to position [360, 0]
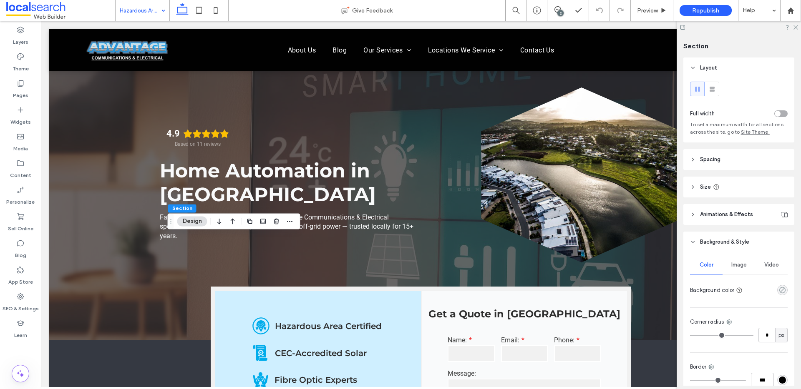
click at [781, 292] on icon "rgba(0, 0, 0, 0)" at bounding box center [781, 290] width 7 height 7
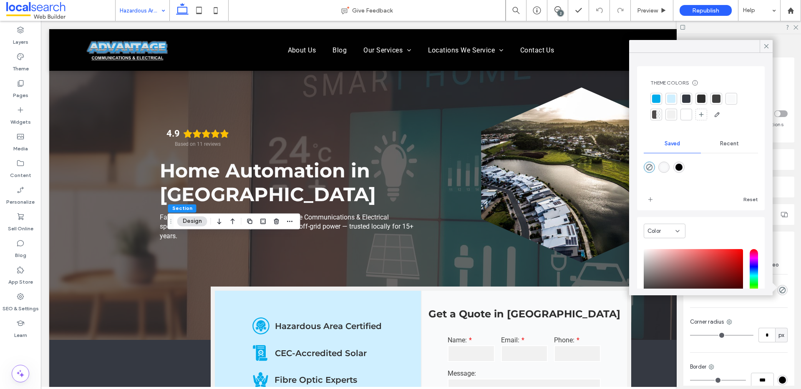
click at [684, 98] on div at bounding box center [686, 99] width 8 height 8
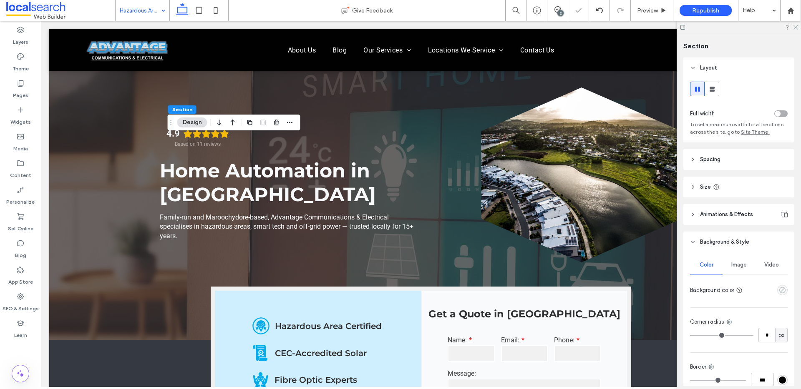
click at [779, 287] on use "empty color" at bounding box center [782, 290] width 6 height 6
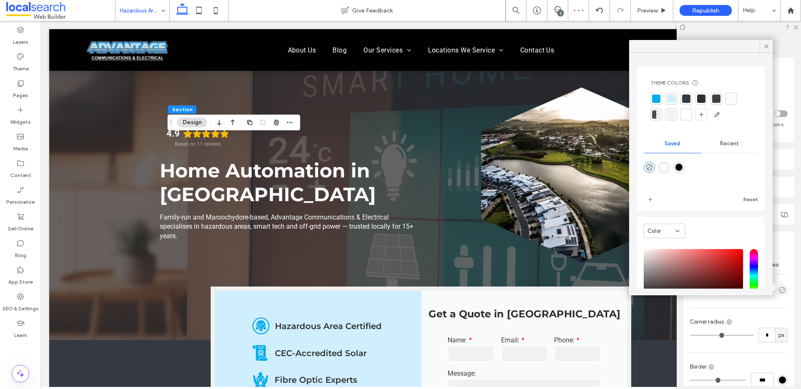
click at [682, 169] on div "rgba(1,1,1,1)" at bounding box center [678, 167] width 7 height 7
type input "*******"
type input "***"
type input "****"
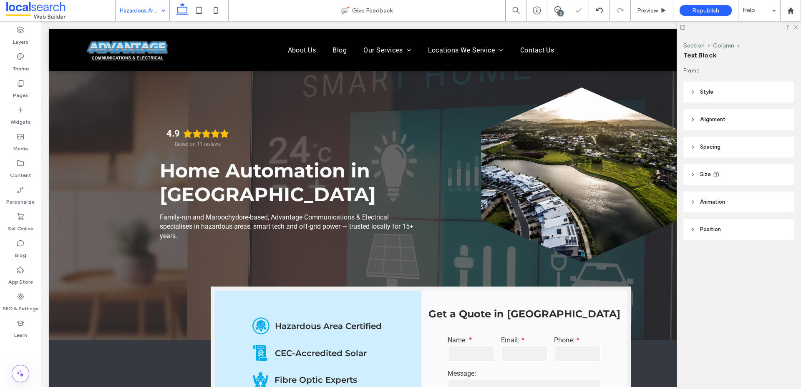
type input "**********"
type input "**"
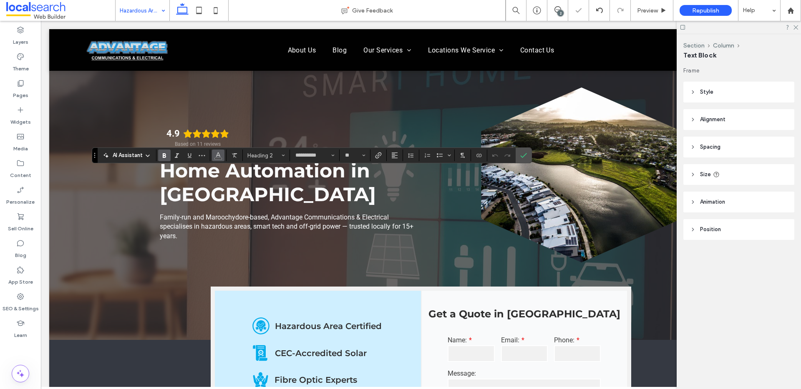
click at [213, 155] on button "Color" at bounding box center [218, 156] width 13 height 12
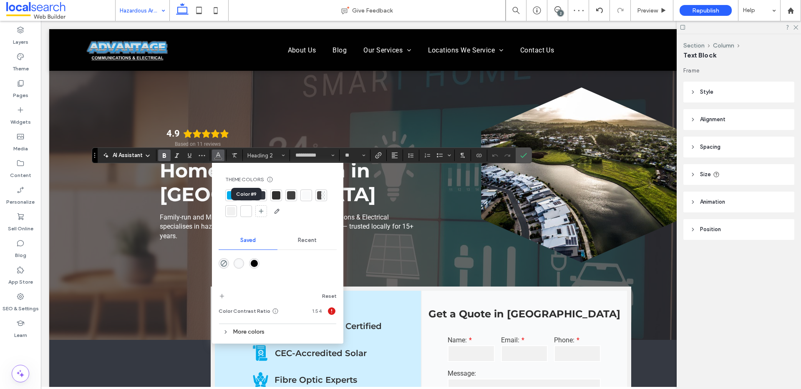
click at [249, 210] on div at bounding box center [246, 211] width 8 height 8
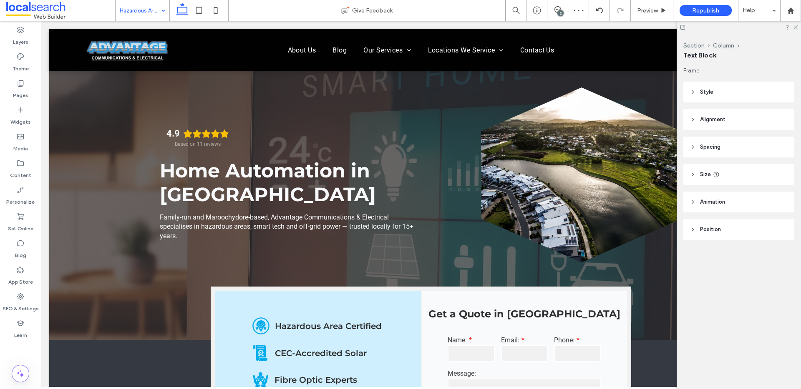
type input "******"
type input "**"
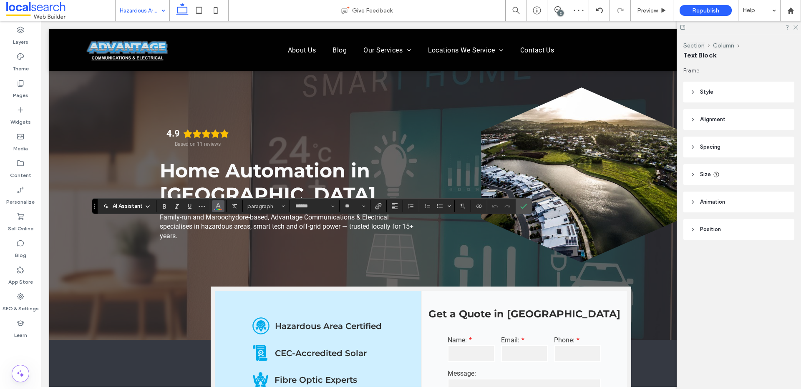
click at [219, 207] on use "Color" at bounding box center [218, 205] width 5 height 5
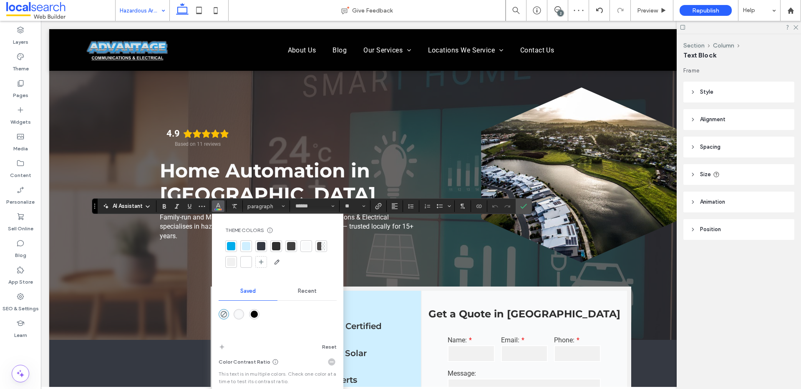
click at [249, 264] on div at bounding box center [246, 262] width 8 height 8
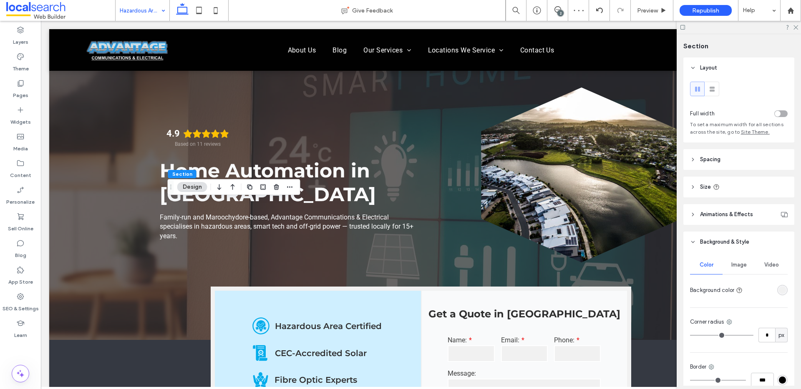
click at [778, 291] on div "rgba(241, 241, 241, 1)" at bounding box center [781, 290] width 7 height 7
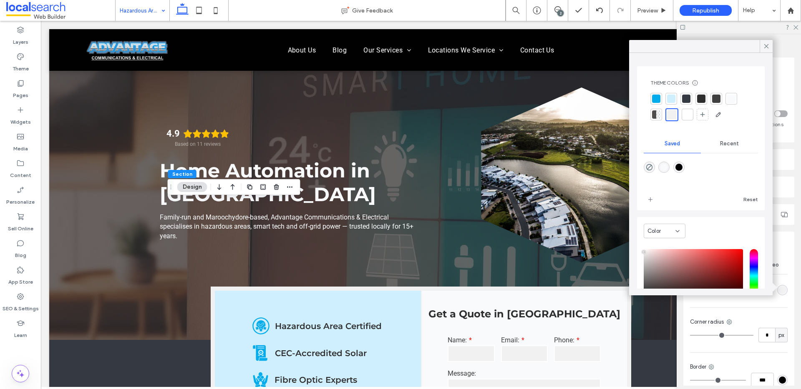
click at [683, 100] on div at bounding box center [686, 99] width 8 height 8
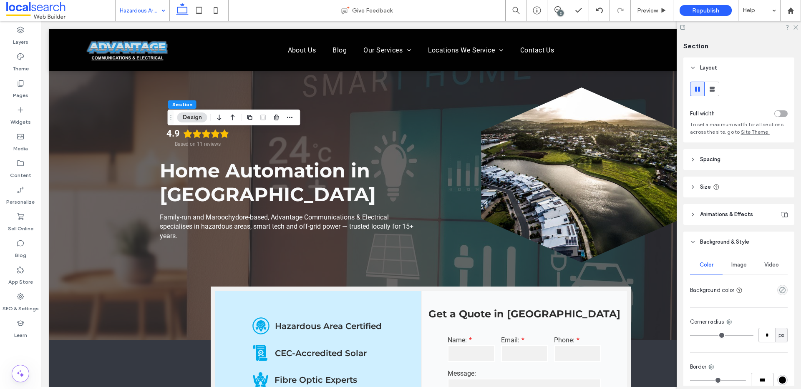
click at [777, 294] on div "empty color" at bounding box center [782, 290] width 10 height 10
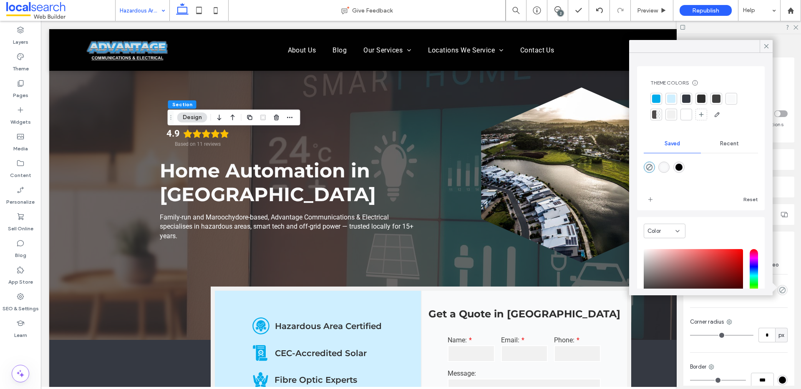
drag, startPoint x: 688, startPoint y: 98, endPoint x: 672, endPoint y: 110, distance: 19.7
click at [688, 98] on div at bounding box center [686, 99] width 8 height 8
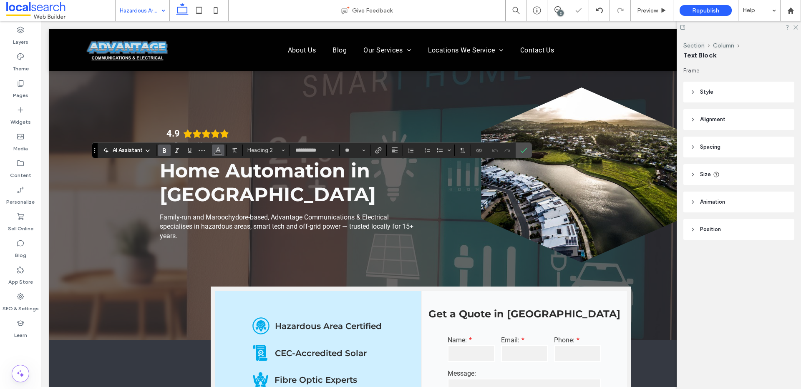
click at [215, 148] on icon "Color" at bounding box center [218, 149] width 7 height 7
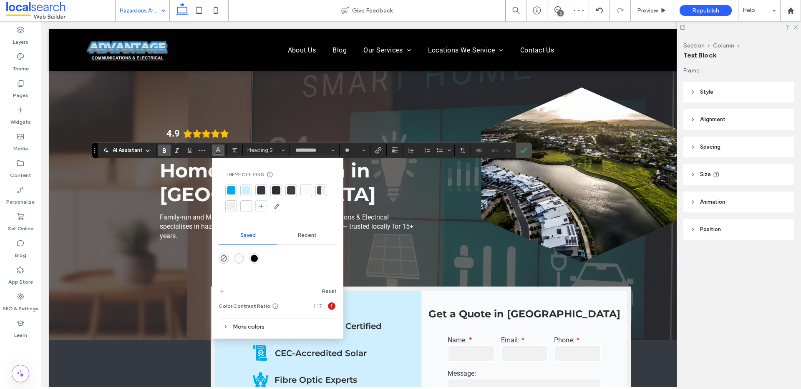
click at [249, 206] on div at bounding box center [246, 206] width 8 height 8
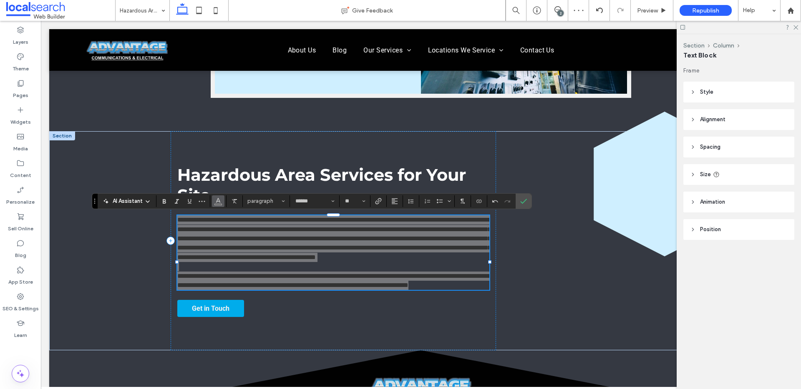
click at [222, 202] on button "Color" at bounding box center [218, 202] width 13 height 12
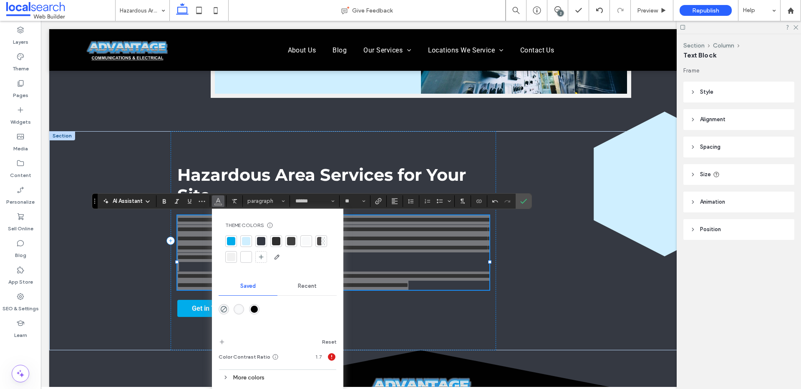
click at [251, 255] on div at bounding box center [246, 257] width 12 height 12
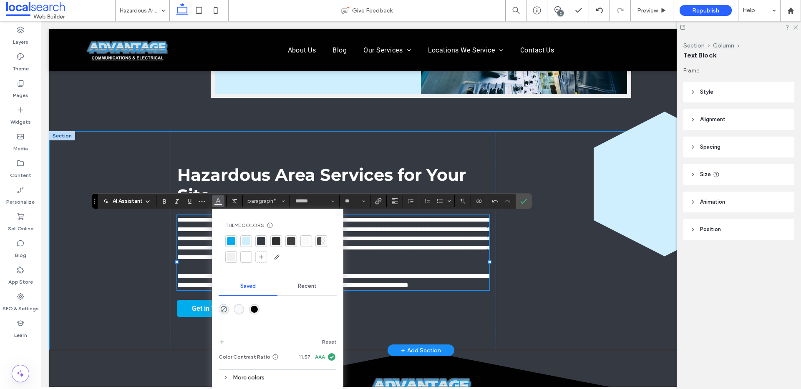
drag, startPoint x: 73, startPoint y: 252, endPoint x: 94, endPoint y: 254, distance: 21.4
click at [73, 254] on div "**********" at bounding box center [420, 240] width 743 height 219
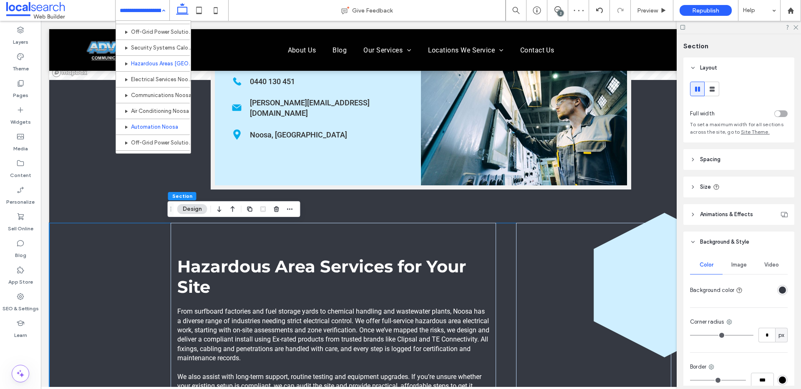
scroll to position [378, 0]
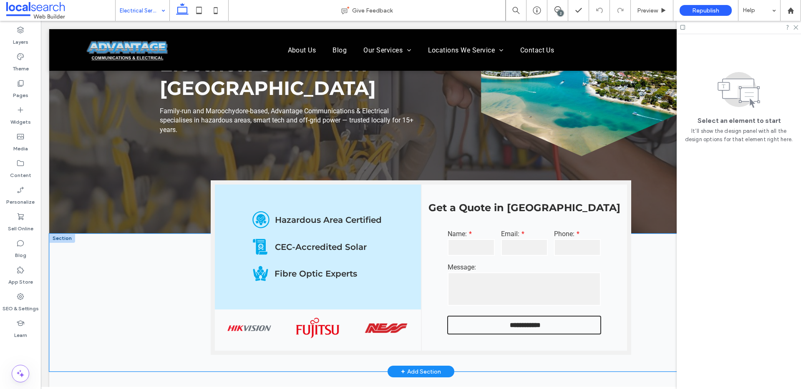
scroll to position [116, 0]
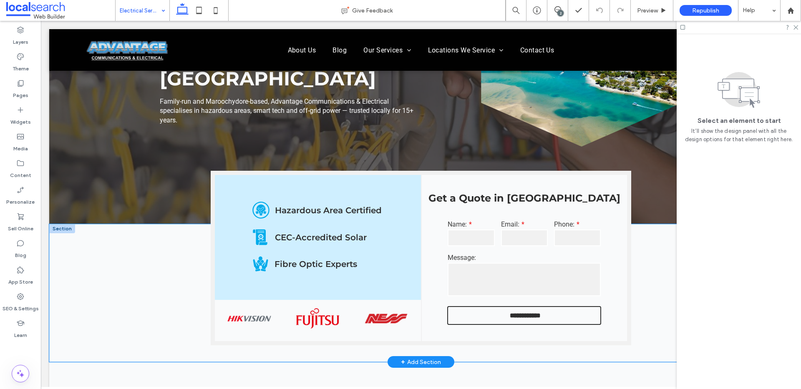
click at [136, 304] on div "**********" at bounding box center [420, 293] width 743 height 138
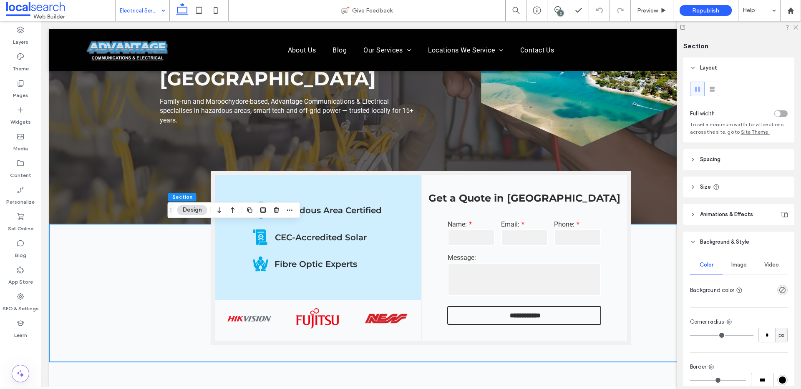
click at [782, 292] on div "rgba(0, 0, 0, 0)" at bounding box center [782, 290] width 10 height 10
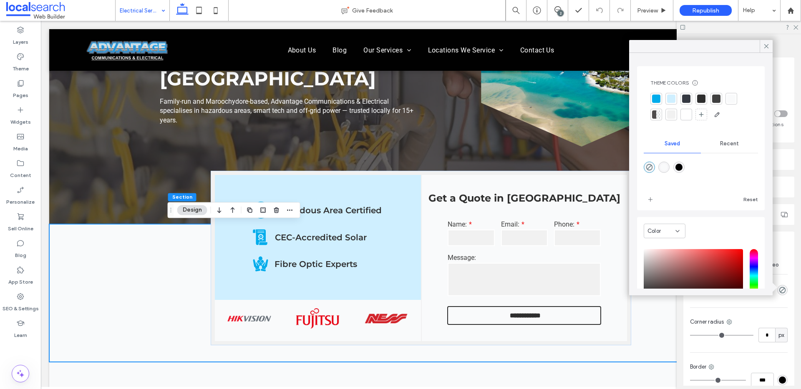
click at [688, 100] on div at bounding box center [686, 99] width 8 height 8
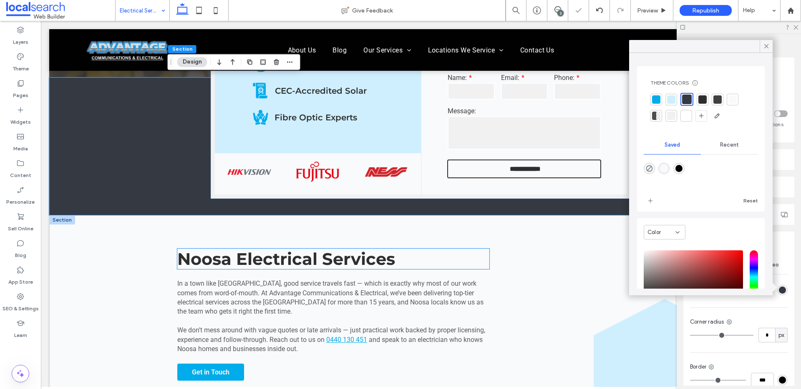
scroll to position [322, 0]
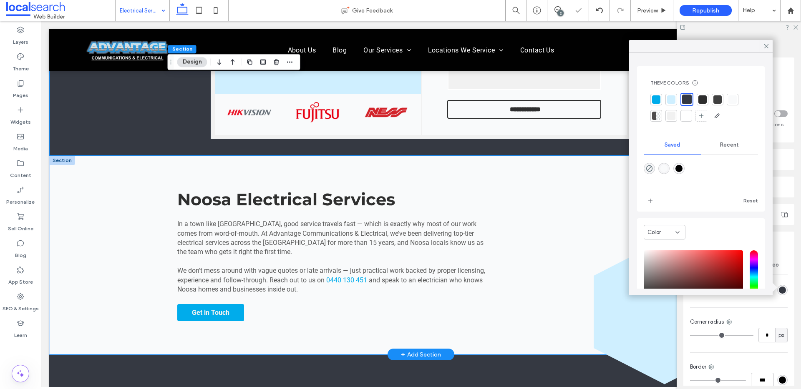
click at [116, 220] on div "Noosa Electrical Services In a town like Noosa, good service travels fast — whi…" at bounding box center [420, 255] width 743 height 199
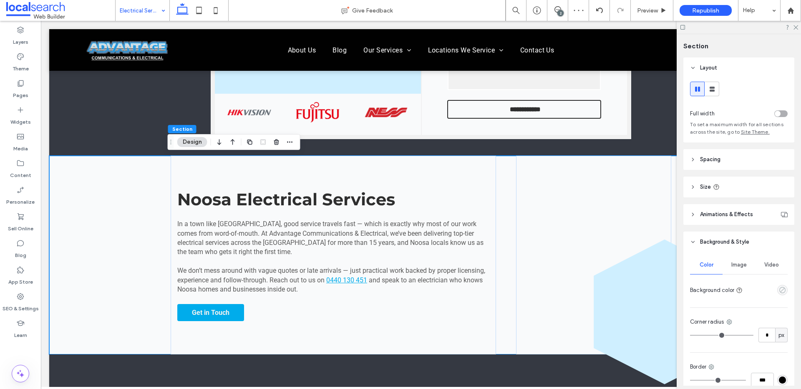
click at [779, 293] on use "empty color" at bounding box center [782, 290] width 6 height 6
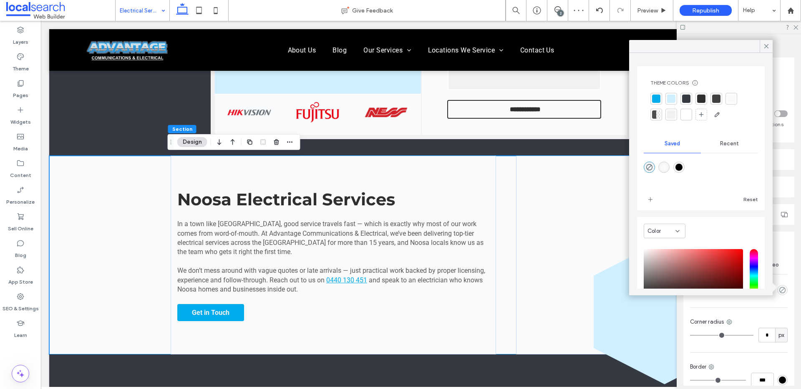
click at [680, 173] on div "rgba(1,1,1,1)" at bounding box center [678, 167] width 11 height 11
type input "*******"
type input "***"
type input "****"
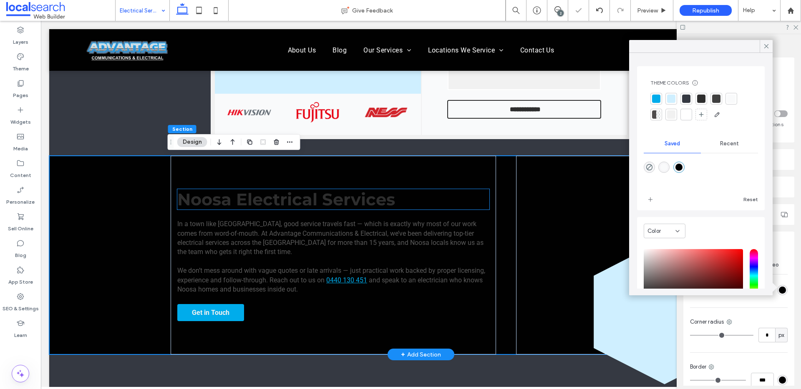
click at [295, 203] on span "Noosa Electrical Services" at bounding box center [286, 199] width 218 height 20
click at [295, 203] on div "Noosa Electrical Services" at bounding box center [333, 199] width 312 height 20
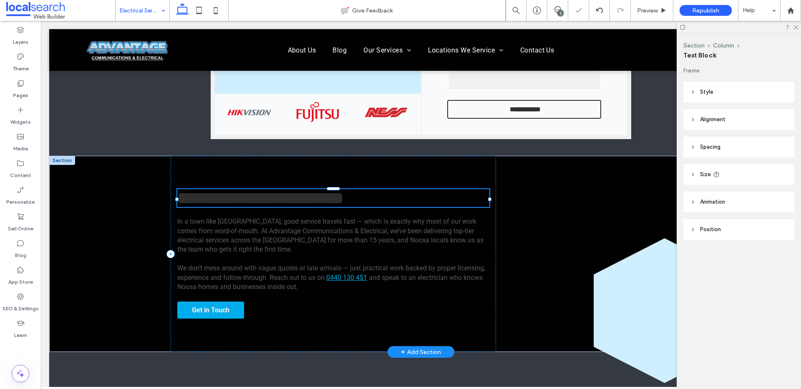
type input "**********"
type input "**"
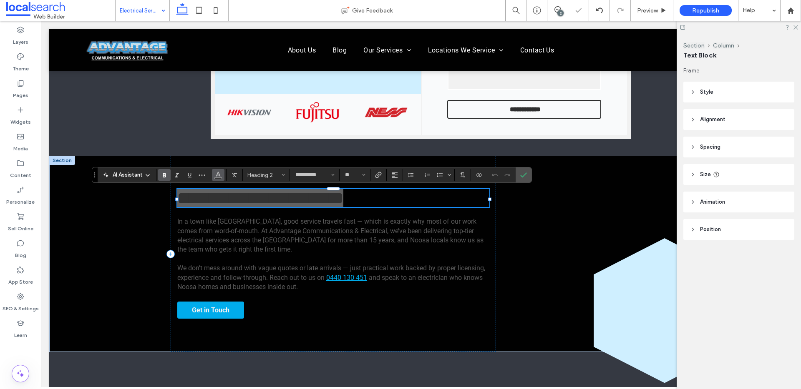
click at [221, 176] on button "Color" at bounding box center [218, 175] width 13 height 12
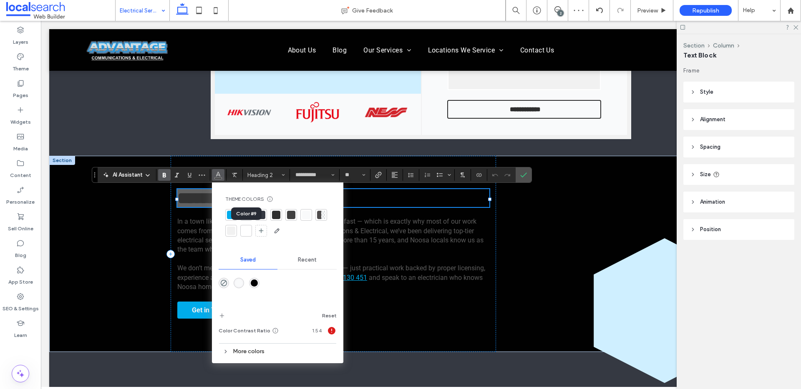
click at [249, 233] on div at bounding box center [246, 231] width 8 height 8
click at [196, 236] on span "In a town like Noosa, good service travels fast — which is exactly why most of …" at bounding box center [330, 236] width 306 height 36
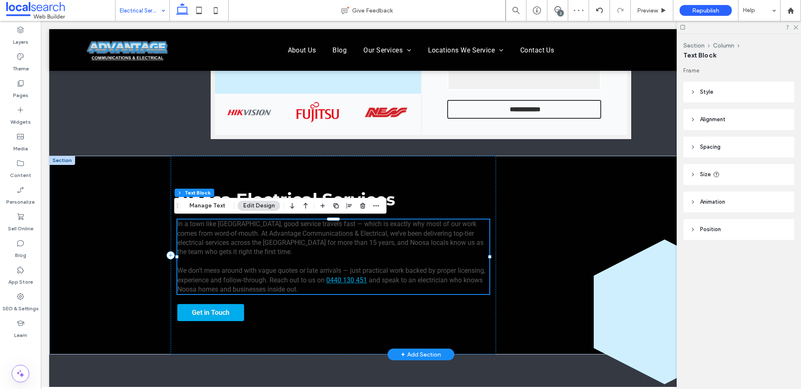
click at [228, 238] on span "In a town like Noosa, good service travels fast — which is exactly why most of …" at bounding box center [330, 238] width 306 height 36
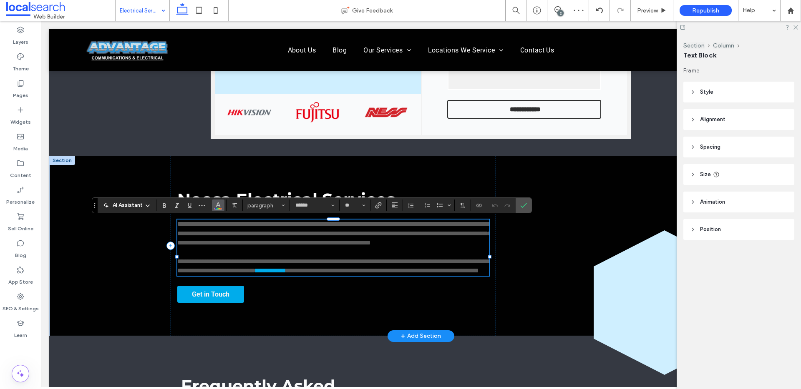
click at [218, 206] on icon "Color" at bounding box center [218, 204] width 7 height 7
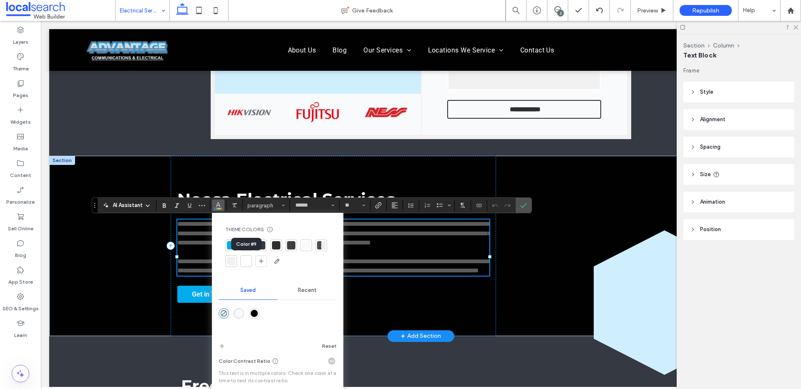
click at [242, 264] on div at bounding box center [246, 261] width 8 height 8
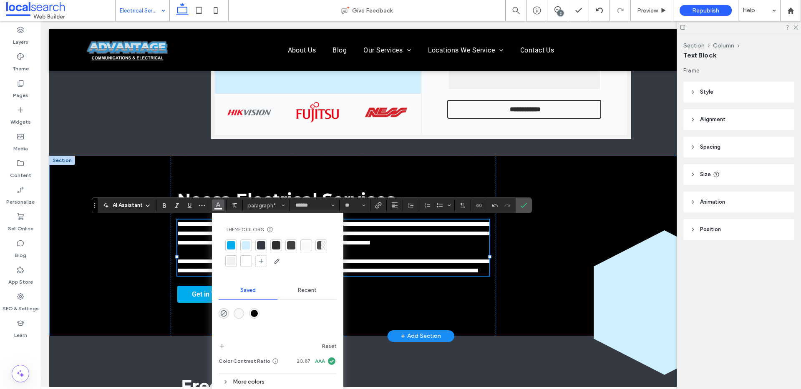
click at [115, 269] on div "**********" at bounding box center [420, 246] width 743 height 180
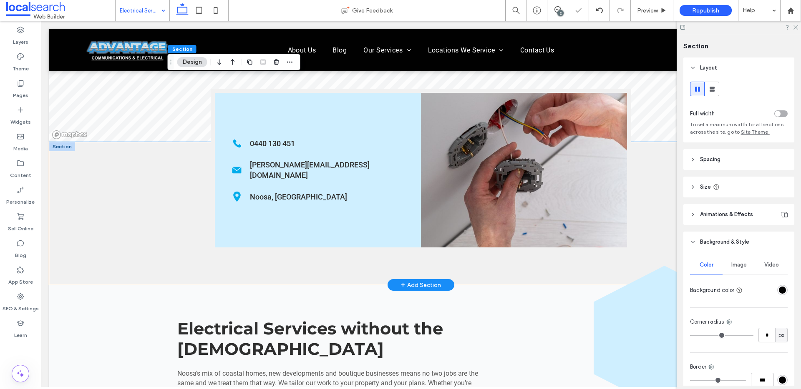
scroll to position [1068, 0]
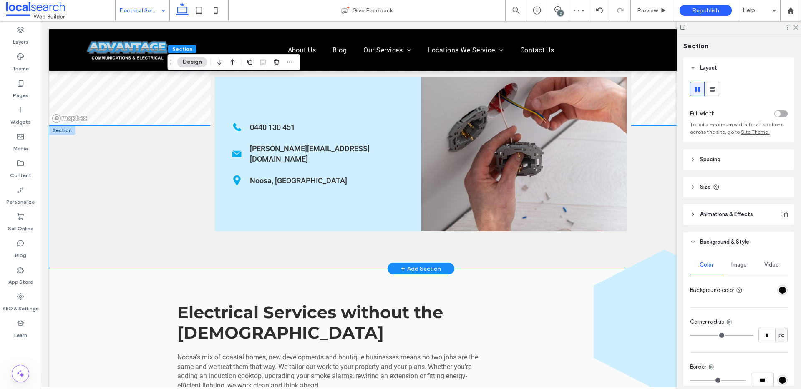
click at [134, 225] on div "Phone Icon 0440 130 451 Mail Icon craig@advantageqld.com.au Pin Icon Noosa, QLD" at bounding box center [420, 197] width 743 height 143
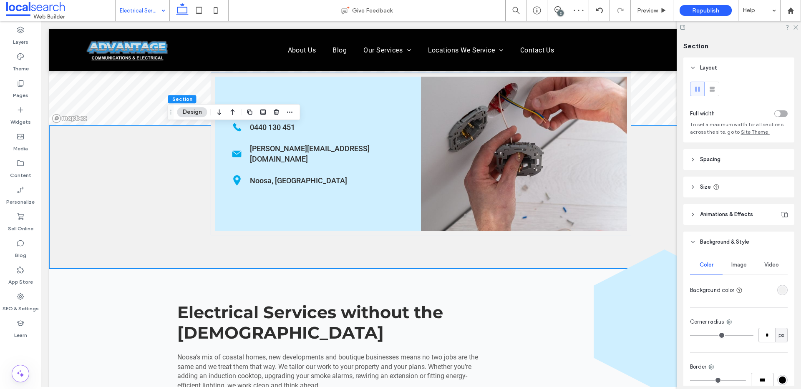
click at [777, 295] on div at bounding box center [782, 290] width 10 height 10
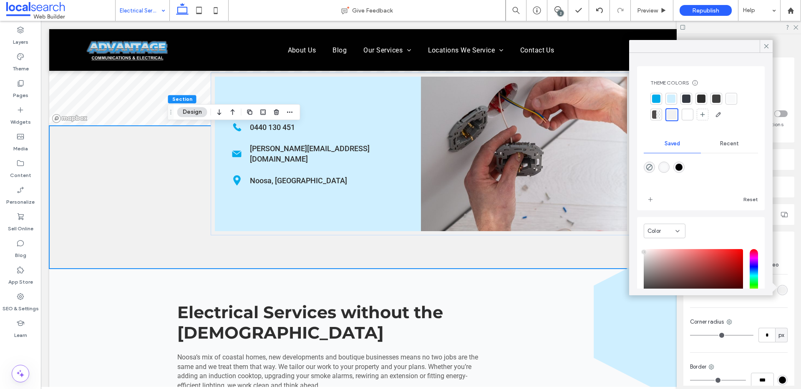
drag, startPoint x: 687, startPoint y: 96, endPoint x: 574, endPoint y: 113, distance: 114.3
click at [687, 96] on div at bounding box center [686, 99] width 8 height 8
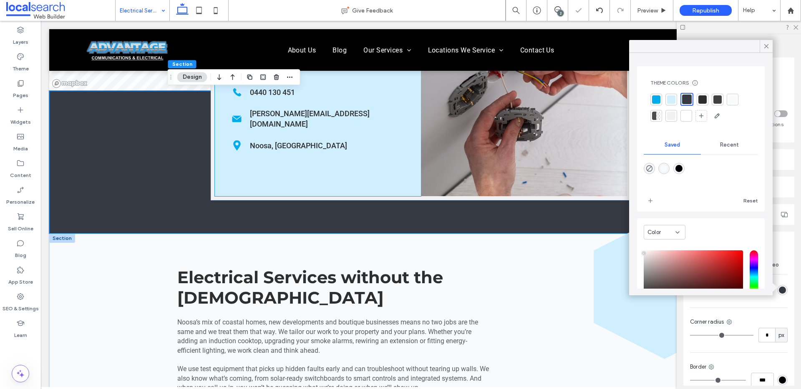
scroll to position [1174, 0]
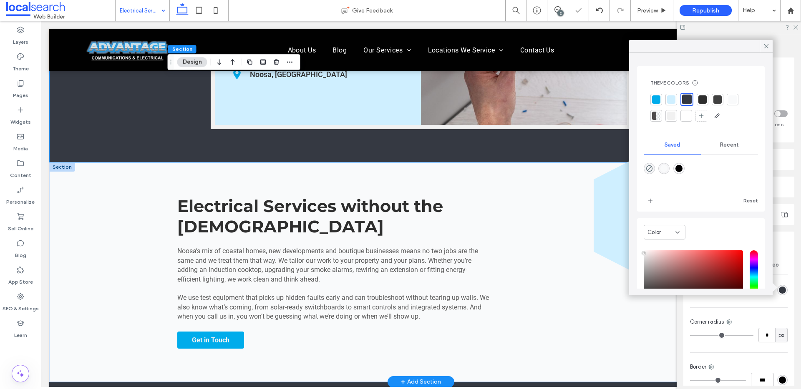
click at [137, 247] on div "Electrical Services without the Hassle Noosa’s mix of coastal homes, new develo…" at bounding box center [420, 272] width 743 height 219
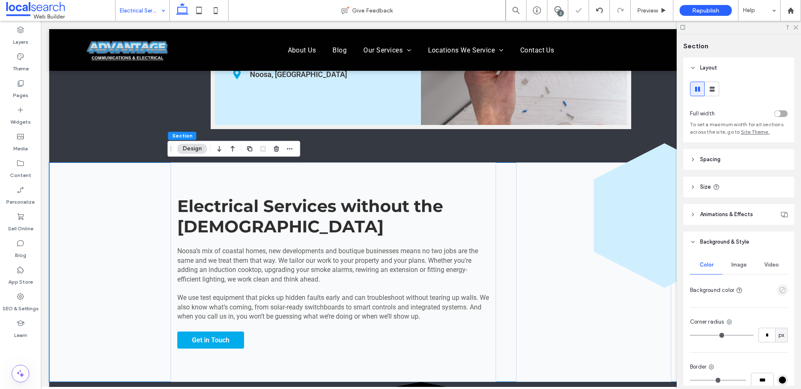
click at [778, 291] on icon "empty color" at bounding box center [781, 290] width 7 height 7
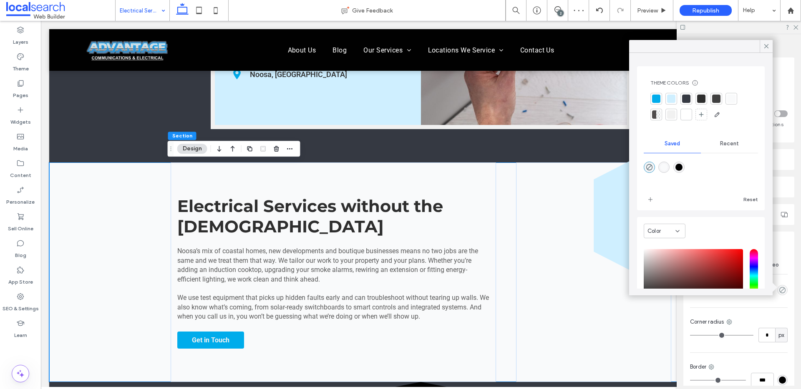
click at [685, 96] on div at bounding box center [686, 99] width 8 height 8
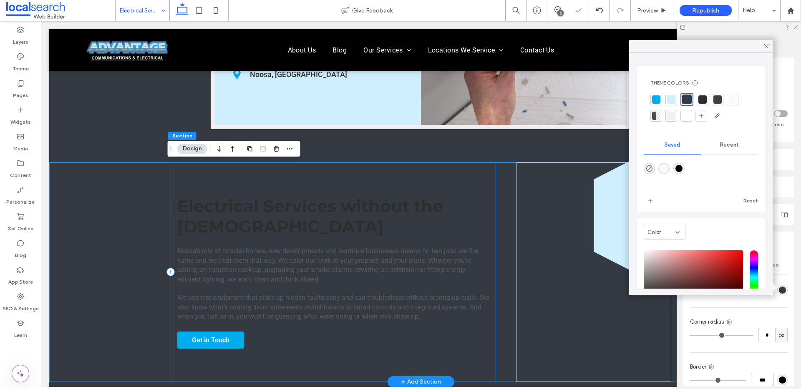
click at [283, 195] on div "Electrical Services without the Hassle Noosa’s mix of coastal homes, new develo…" at bounding box center [333, 272] width 325 height 219
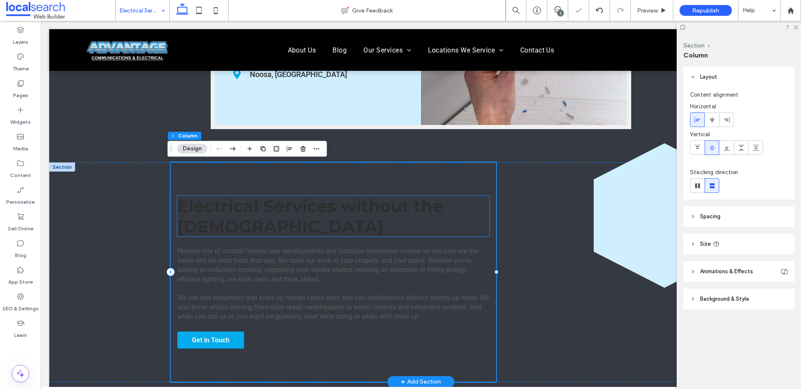
click at [279, 201] on span "Electrical Services without the Hassle" at bounding box center [310, 216] width 266 height 41
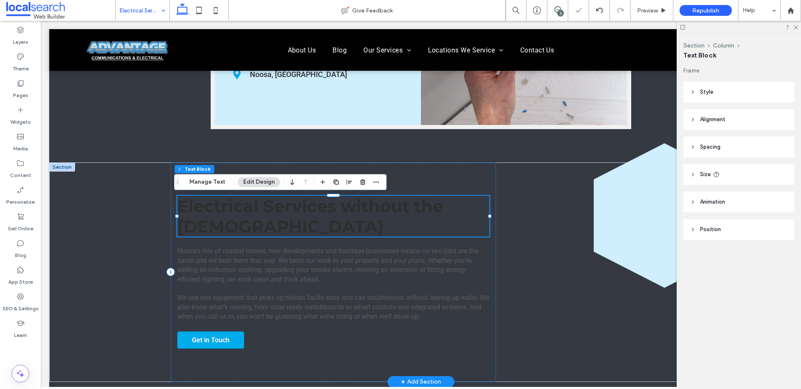
click at [279, 201] on div "Electrical Services without the Hassle" at bounding box center [333, 216] width 312 height 41
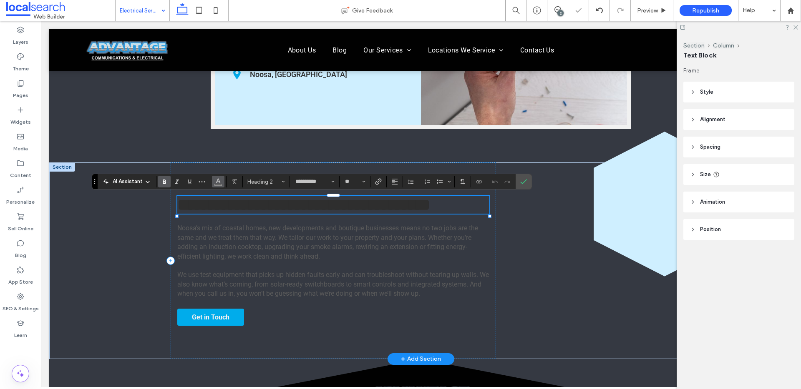
click at [220, 183] on icon "Color" at bounding box center [218, 181] width 7 height 7
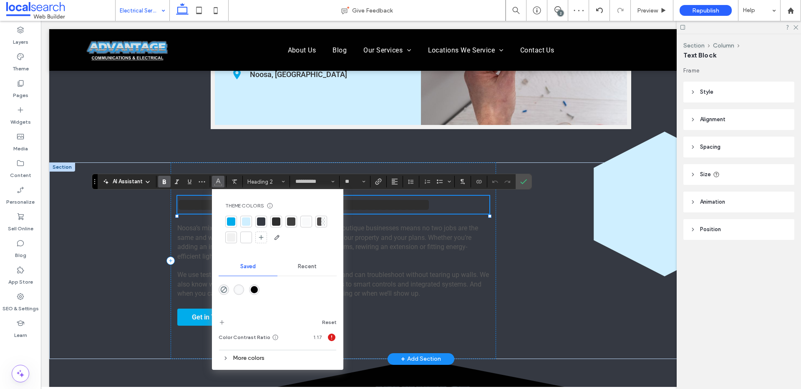
click at [250, 238] on div at bounding box center [246, 237] width 8 height 8
click at [193, 260] on span "Noosa’s mix of coastal homes, new developments and boutique businesses means no…" at bounding box center [327, 242] width 301 height 36
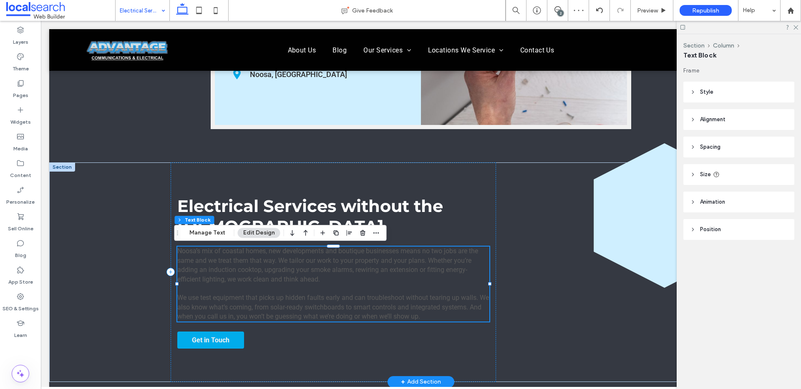
click at [193, 270] on span "Noosa’s mix of coastal homes, new developments and boutique businesses means no…" at bounding box center [327, 265] width 301 height 36
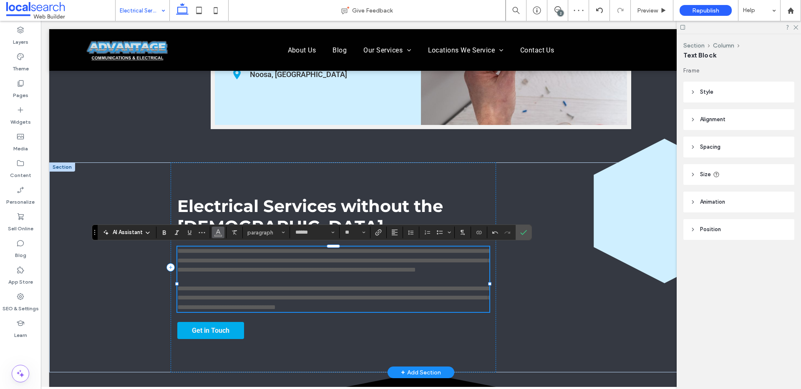
click at [218, 234] on icon "Color" at bounding box center [218, 231] width 7 height 7
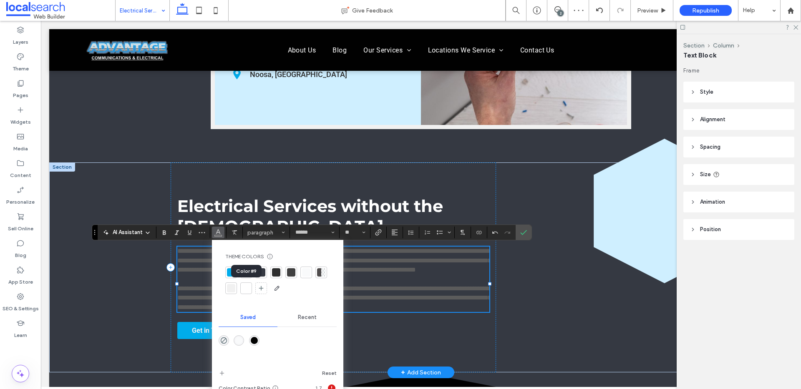
click at [247, 291] on div at bounding box center [246, 288] width 8 height 8
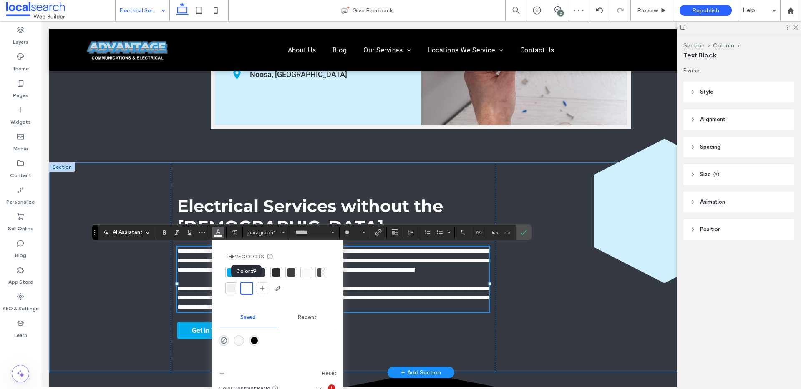
drag, startPoint x: 126, startPoint y: 284, endPoint x: 162, endPoint y: 286, distance: 36.8
click at [126, 284] on div "**********" at bounding box center [420, 268] width 743 height 210
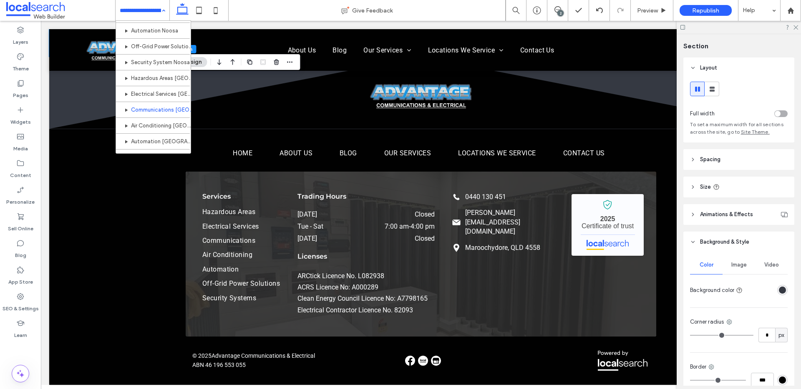
scroll to position [398, 0]
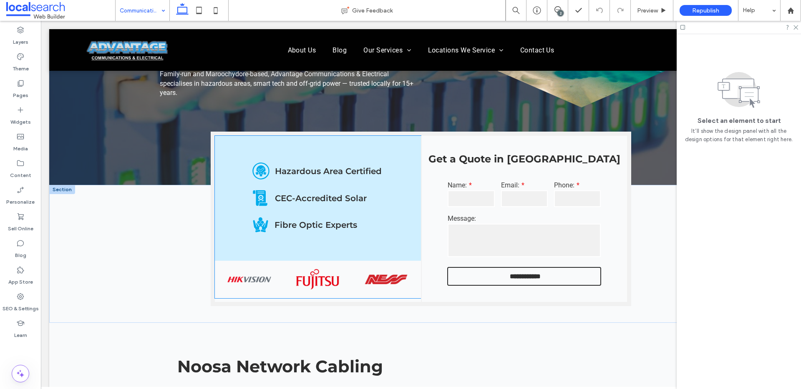
scroll to position [205, 0]
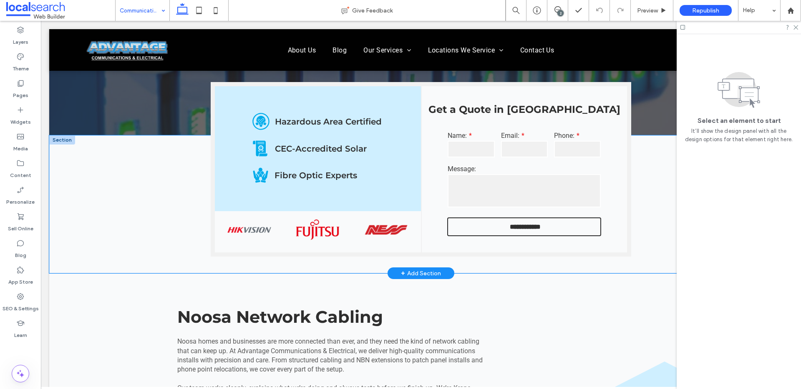
click at [155, 196] on div "**********" at bounding box center [420, 205] width 743 height 138
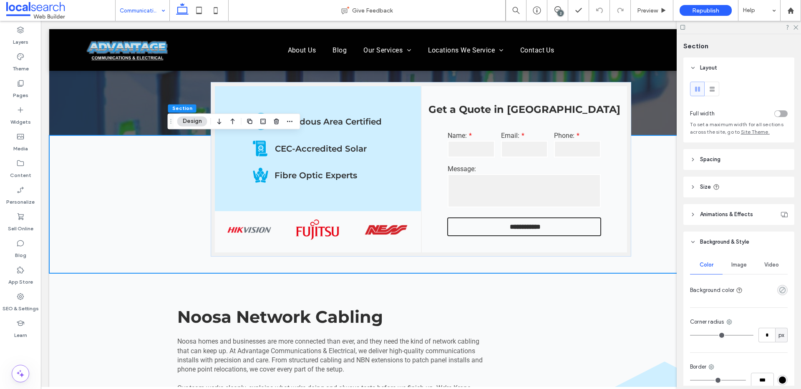
click at [779, 290] on icon "rgba(0, 0, 0, 0)" at bounding box center [781, 290] width 7 height 7
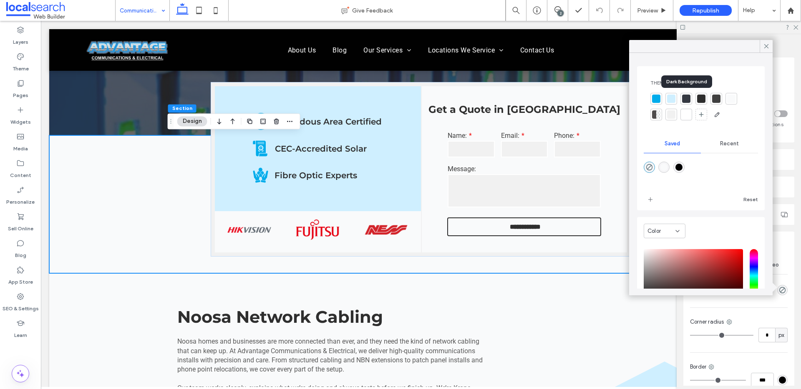
click at [687, 100] on div at bounding box center [686, 99] width 8 height 8
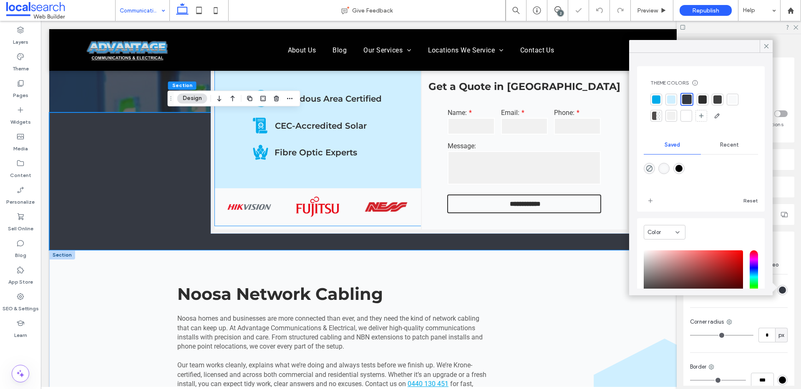
scroll to position [293, 0]
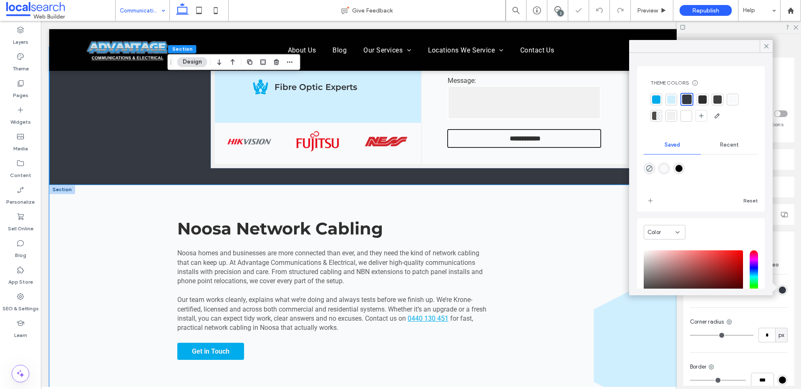
click at [100, 259] on div "Noosa Network Cabling Noosa homes and businesses are more connected than ever, …" at bounding box center [420, 289] width 743 height 208
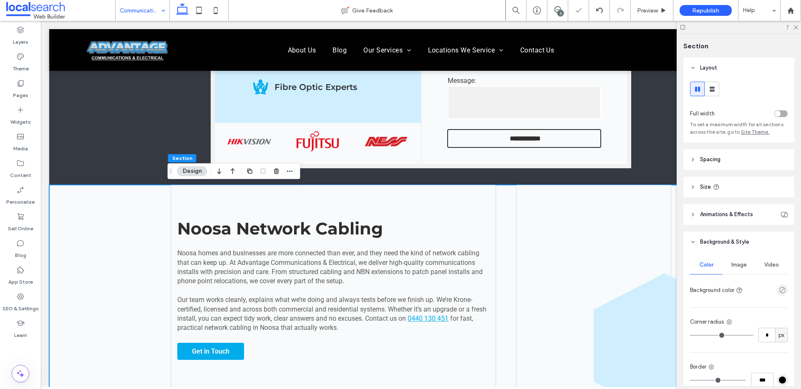
click at [781, 288] on div "empty color" at bounding box center [782, 290] width 10 height 10
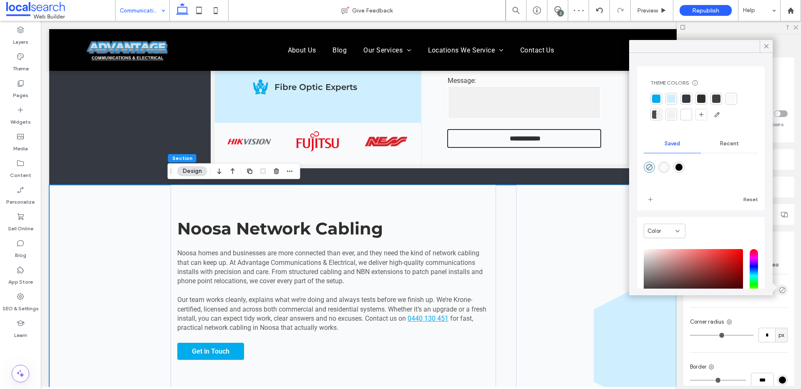
click at [679, 168] on div "rgba(1,1,1,1)" at bounding box center [678, 167] width 7 height 7
type input "*******"
type input "***"
type input "****"
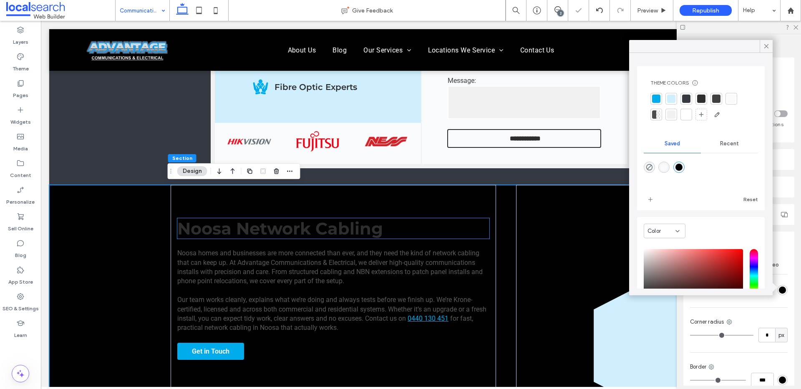
click at [287, 237] on span "Noosa Network Cabling" at bounding box center [280, 228] width 206 height 20
click at [287, 237] on div "Noosa Network Cabling" at bounding box center [333, 228] width 312 height 20
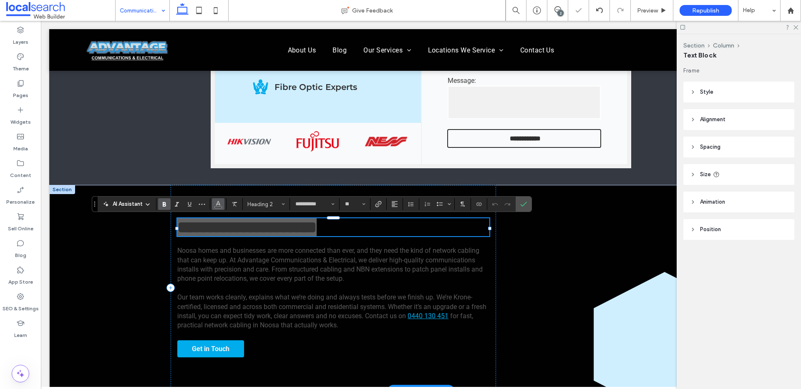
click at [218, 206] on icon "Color" at bounding box center [218, 203] width 7 height 7
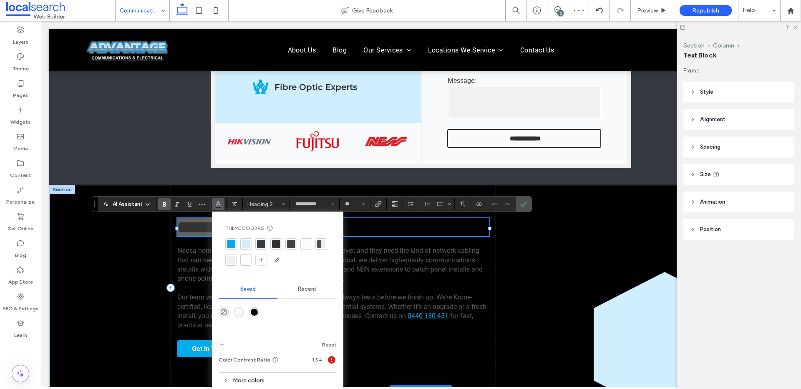
click at [244, 262] on div at bounding box center [246, 260] width 8 height 8
click at [186, 271] on span "Noosa homes and businesses are more connected than ever, and they need the kind…" at bounding box center [329, 265] width 305 height 36
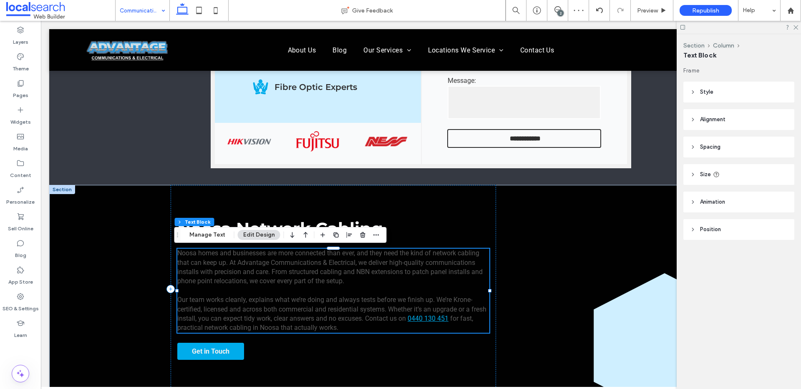
click at [221, 274] on span "Noosa homes and businesses are more connected than ever, and they need the kind…" at bounding box center [329, 267] width 305 height 36
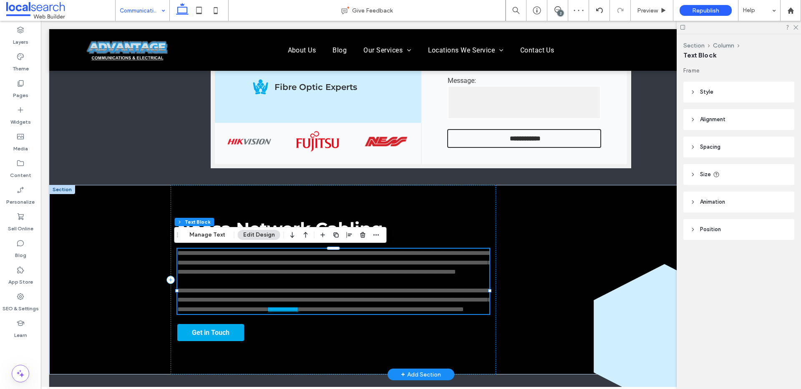
click at [221, 274] on span "**********" at bounding box center [334, 262] width 314 height 25
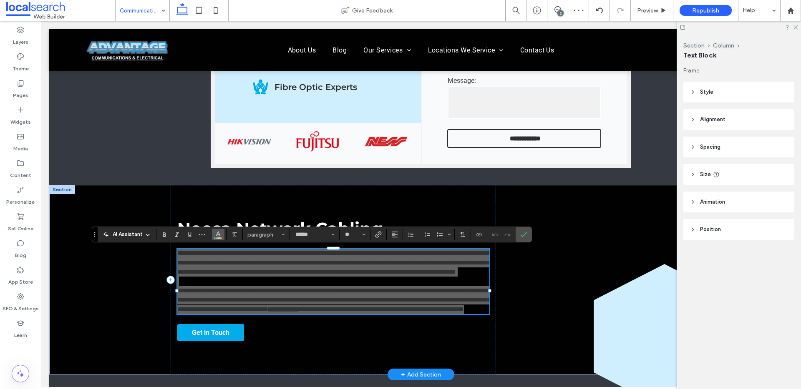
click at [218, 240] on button "Color" at bounding box center [218, 235] width 13 height 12
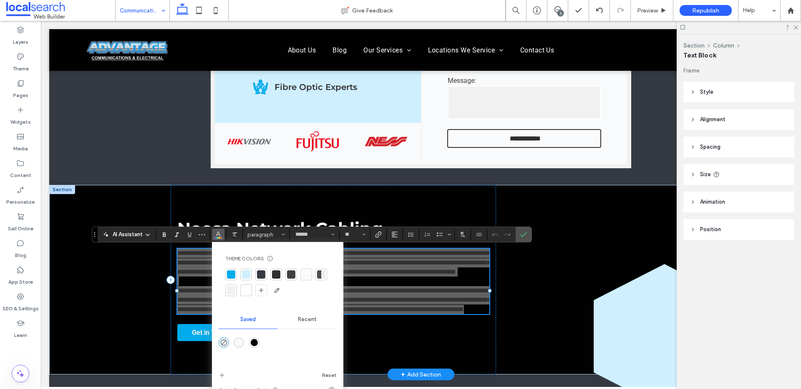
drag, startPoint x: 245, startPoint y: 294, endPoint x: 227, endPoint y: 294, distance: 17.9
click at [245, 294] on div at bounding box center [246, 290] width 8 height 8
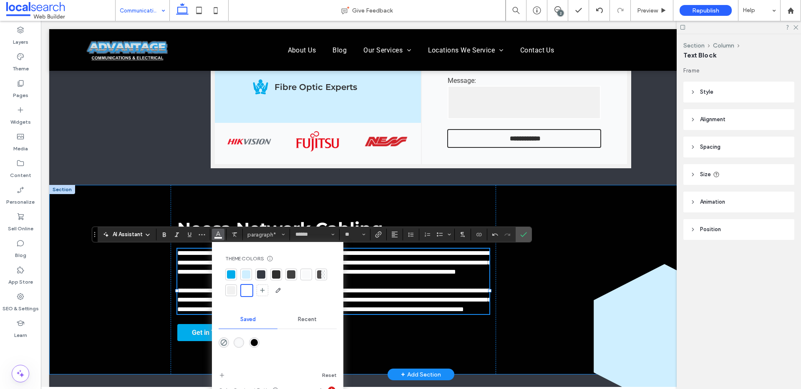
click at [104, 286] on div "**********" at bounding box center [420, 280] width 743 height 190
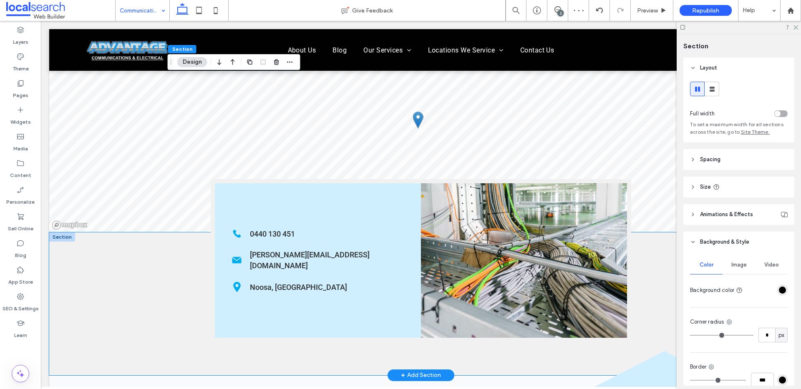
scroll to position [978, 0]
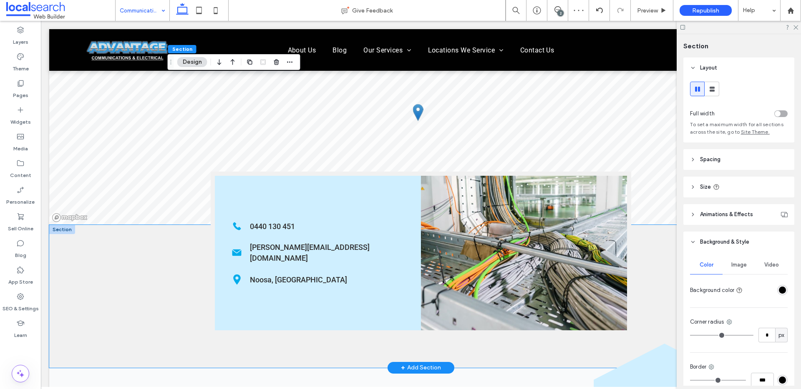
click at [171, 274] on div "Phone Icon 0440 130 451 Mail Icon craig@advantageqld.com.au Pin Icon Noosa, QLD" at bounding box center [421, 296] width 500 height 143
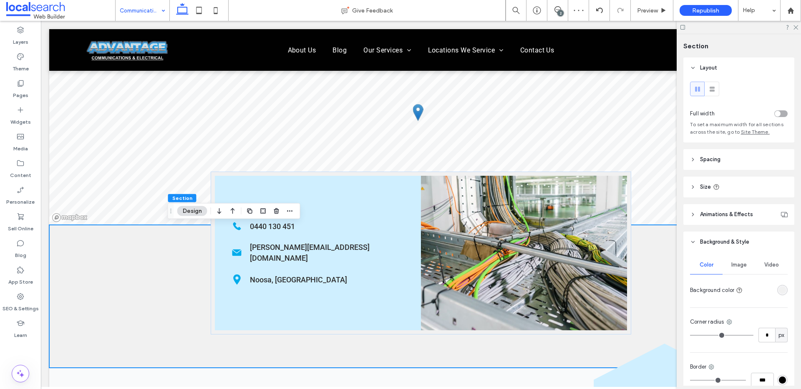
click at [781, 291] on div "rgba(241, 241, 241, 1)" at bounding box center [781, 290] width 7 height 7
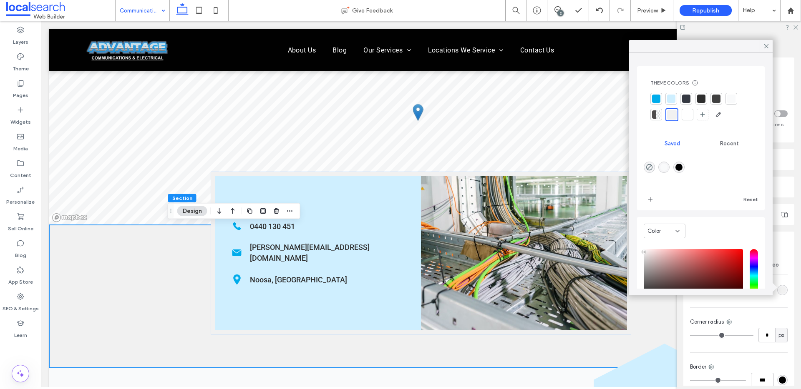
click at [689, 101] on div at bounding box center [686, 99] width 8 height 8
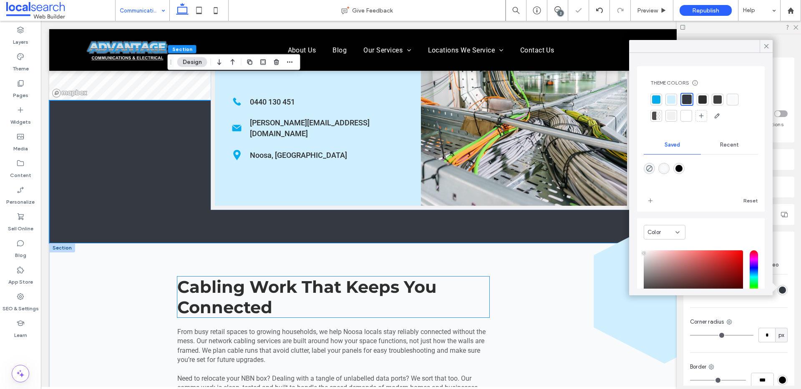
scroll to position [1171, 0]
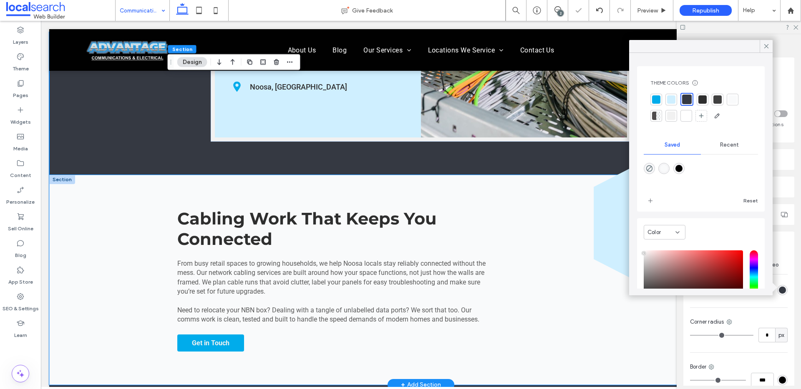
click at [136, 232] on div "Cabling Work That Keeps You Connected From busy retail spaces to growing househ…" at bounding box center [420, 280] width 743 height 210
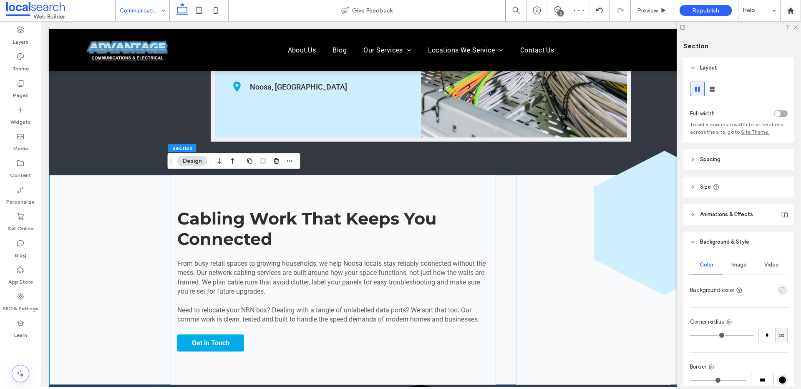
click at [780, 290] on use "empty color" at bounding box center [782, 290] width 6 height 6
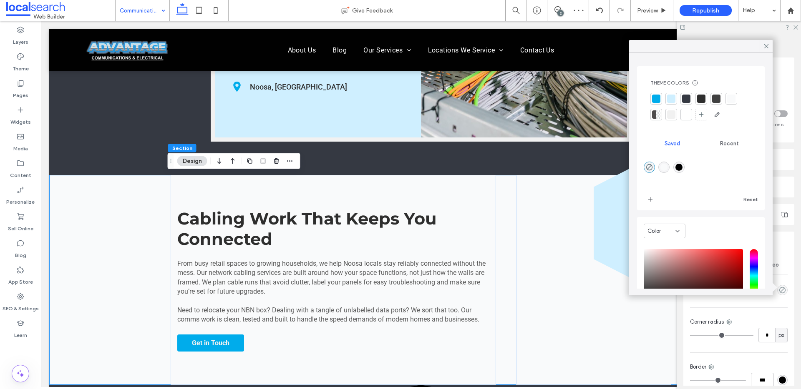
click at [686, 95] on div at bounding box center [686, 99] width 8 height 8
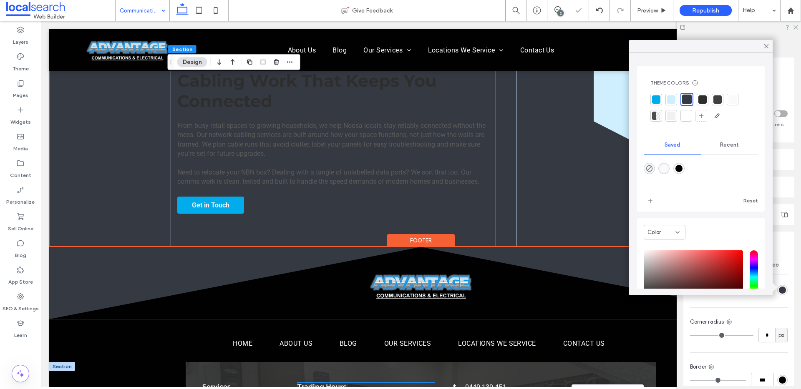
scroll to position [1257, 0]
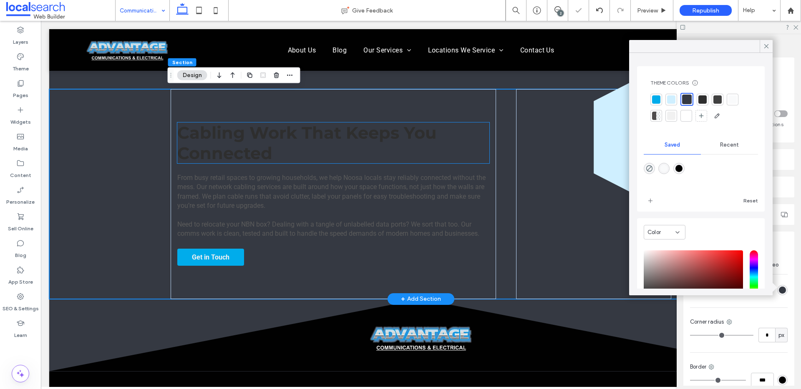
click at [282, 141] on span "Cabling Work That Keeps You Connected" at bounding box center [306, 143] width 259 height 41
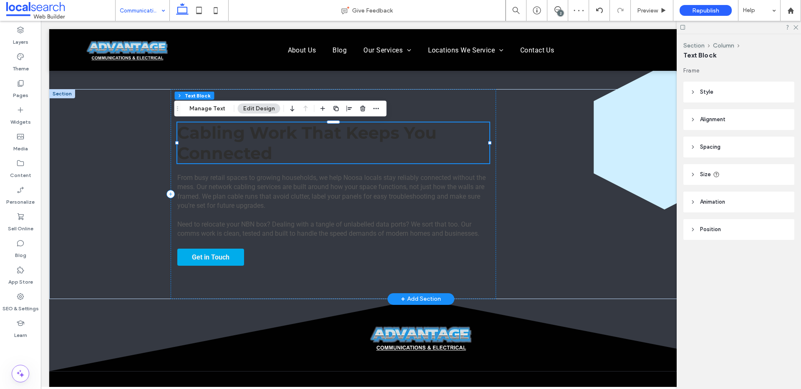
click at [282, 141] on span "Cabling Work That Keeps You Connected" at bounding box center [306, 143] width 259 height 41
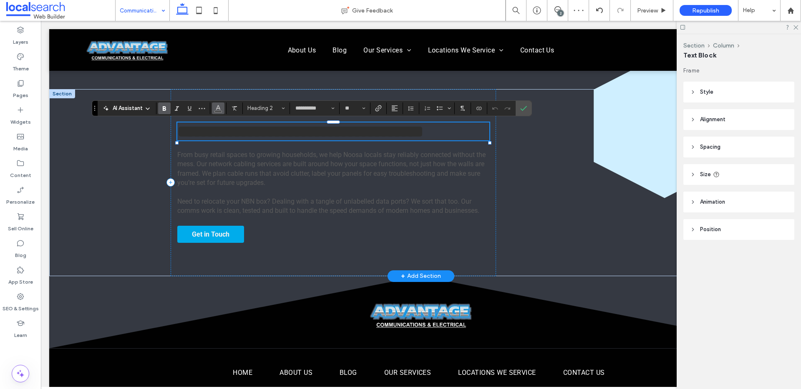
click at [220, 113] on span "Color" at bounding box center [218, 107] width 7 height 11
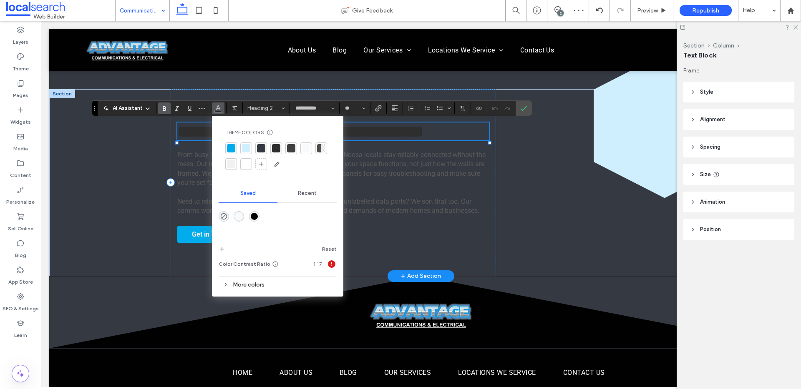
click at [250, 163] on div at bounding box center [246, 164] width 8 height 8
click at [203, 187] on span "From busy retail spaces to growing households, we help Noosa locals stay reliab…" at bounding box center [331, 169] width 308 height 36
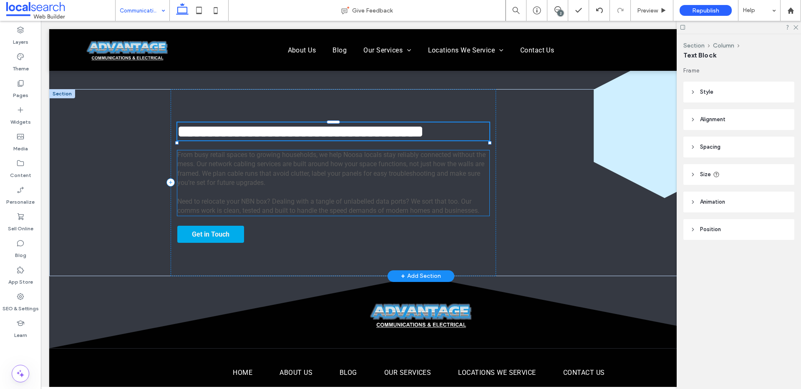
click at [203, 187] on span "From busy retail spaces to growing households, we help Noosa locals stay reliab…" at bounding box center [331, 169] width 308 height 36
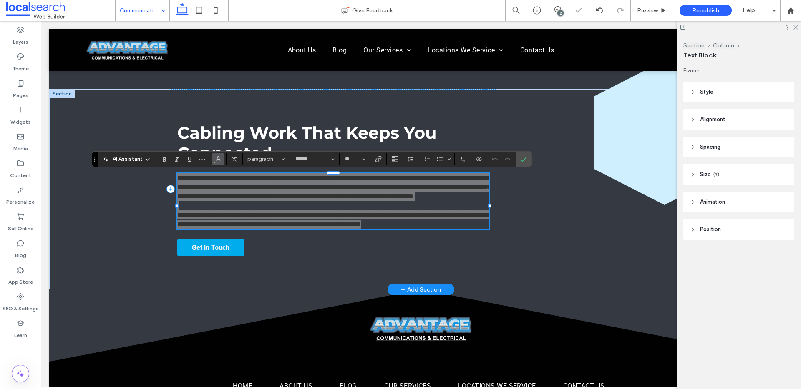
click at [223, 158] on button "Color" at bounding box center [218, 159] width 13 height 12
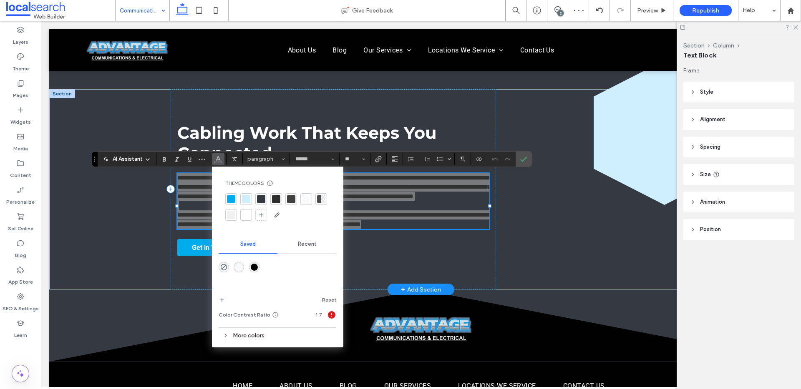
click at [245, 217] on div at bounding box center [246, 215] width 8 height 8
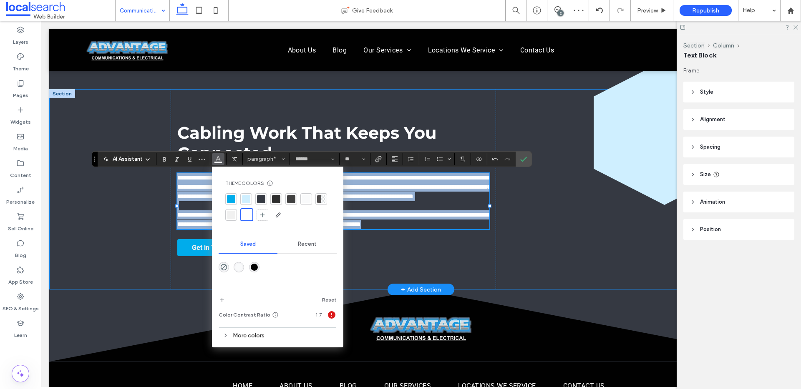
click at [132, 217] on div "**********" at bounding box center [420, 189] width 743 height 201
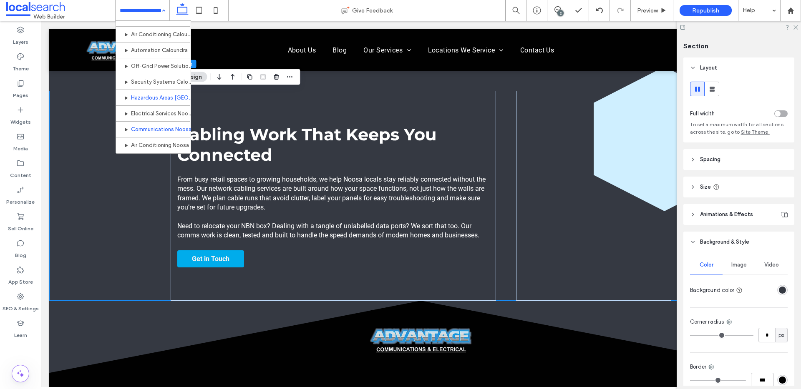
scroll to position [354, 0]
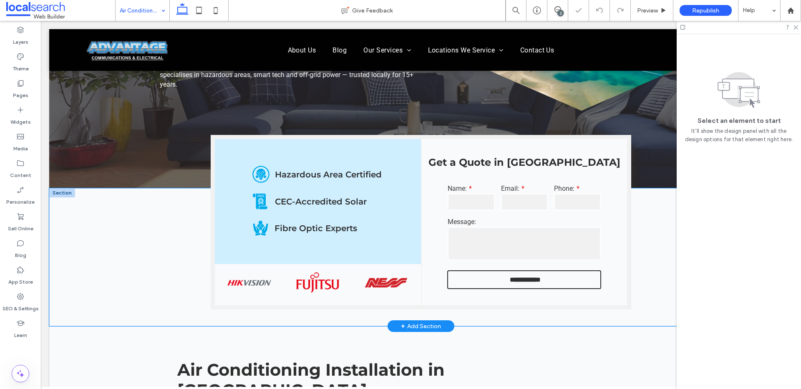
scroll to position [153, 0]
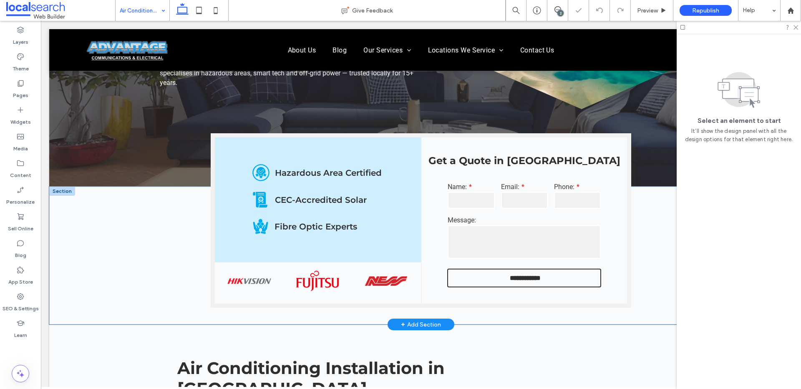
click at [154, 251] on div "**********" at bounding box center [420, 256] width 743 height 138
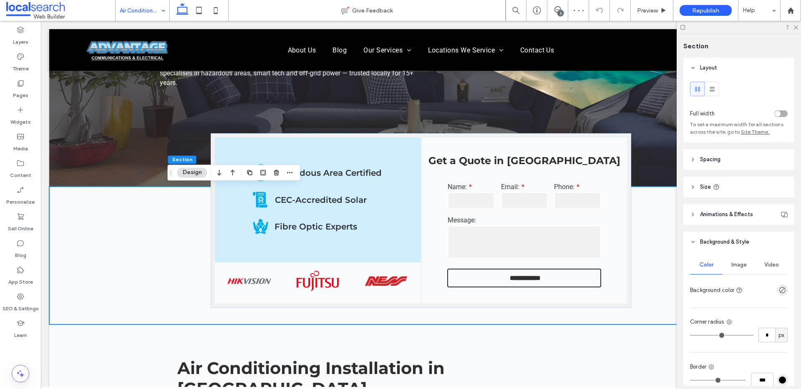
click at [782, 290] on div "rgba(0, 0, 0, 0)" at bounding box center [782, 290] width 10 height 10
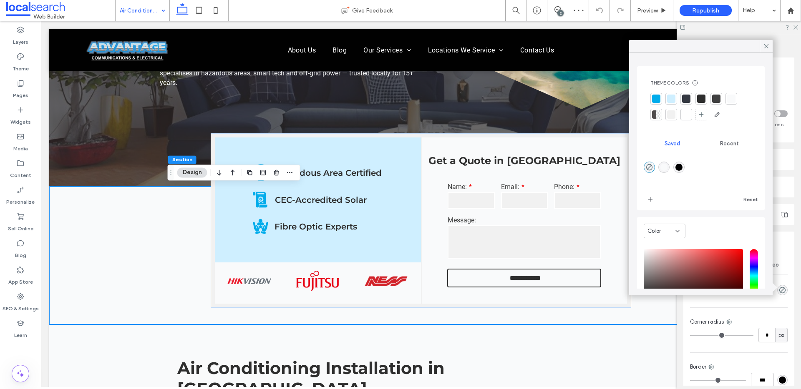
click at [687, 98] on div at bounding box center [686, 99] width 8 height 8
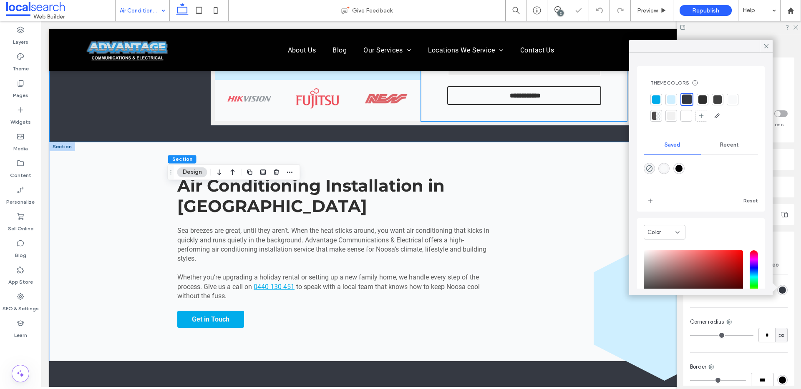
scroll to position [382, 0]
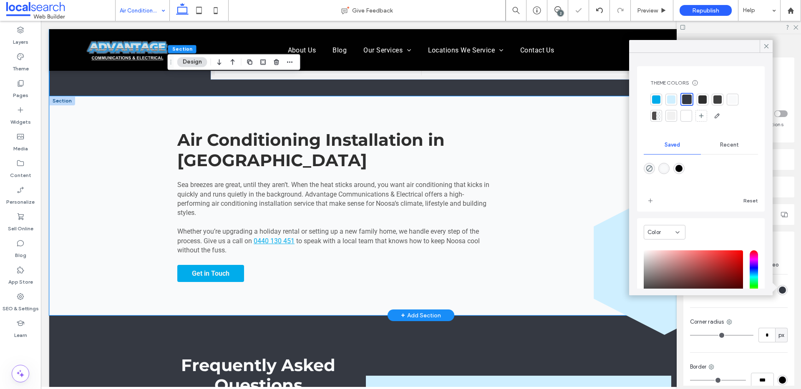
click at [125, 149] on div "Air Conditioning Installation in Noosa Sea breezes are great, until they aren’t…" at bounding box center [420, 205] width 743 height 219
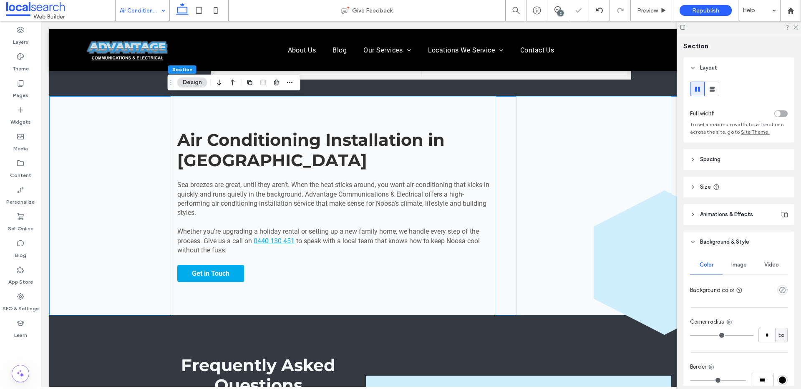
click at [781, 294] on div "empty color" at bounding box center [782, 290] width 10 height 10
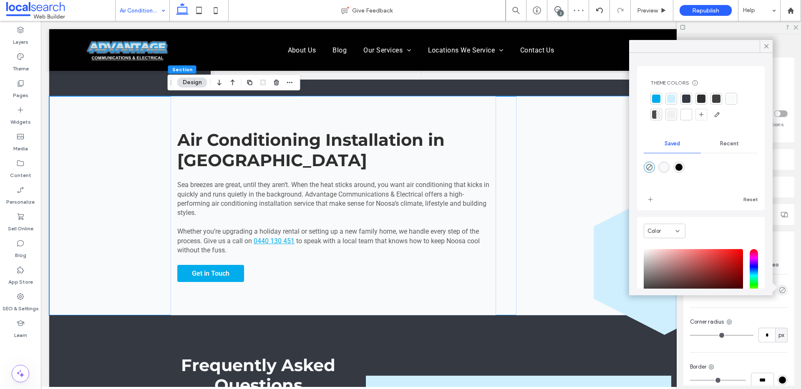
click at [680, 168] on div "rgba(1,1,1,1)" at bounding box center [678, 167] width 7 height 7
type input "*******"
type input "***"
type input "****"
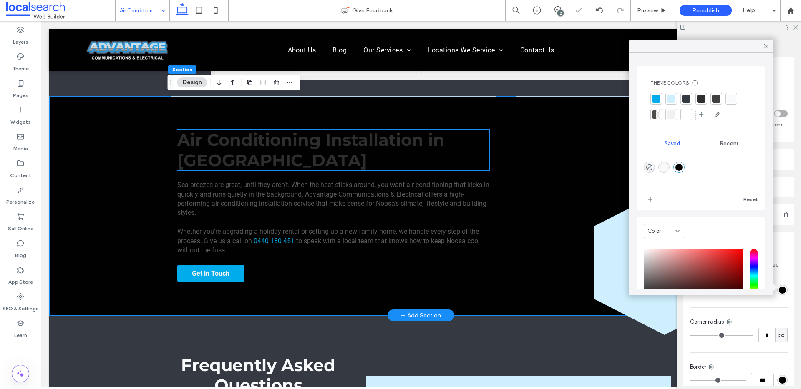
click at [319, 147] on span "Air Conditioning Installation in Noosa" at bounding box center [310, 150] width 267 height 41
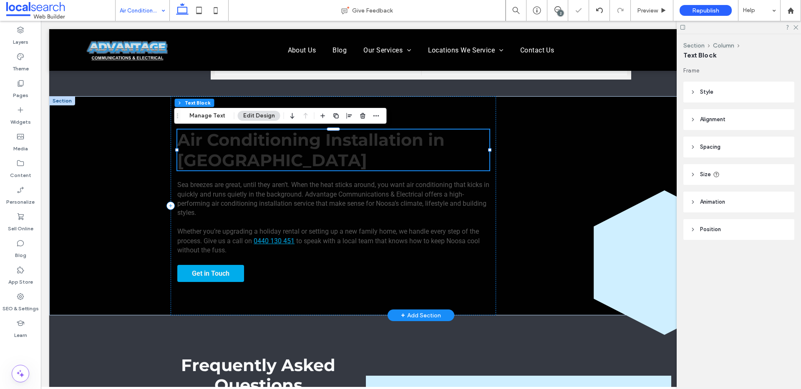
click at [319, 147] on div "Air Conditioning Installation in Noosa" at bounding box center [333, 150] width 312 height 41
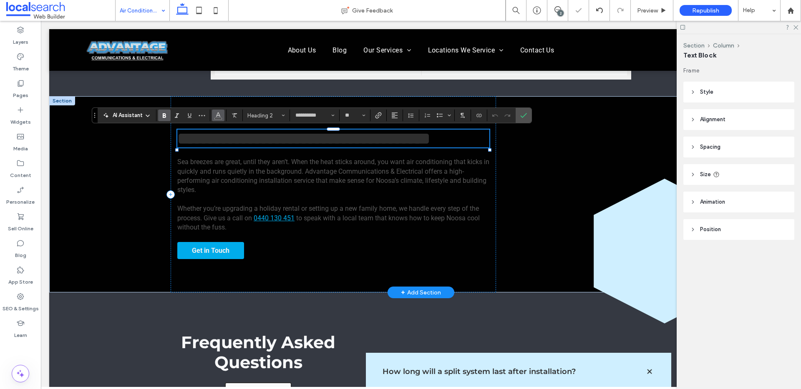
click at [216, 115] on use "Color" at bounding box center [218, 115] width 5 height 5
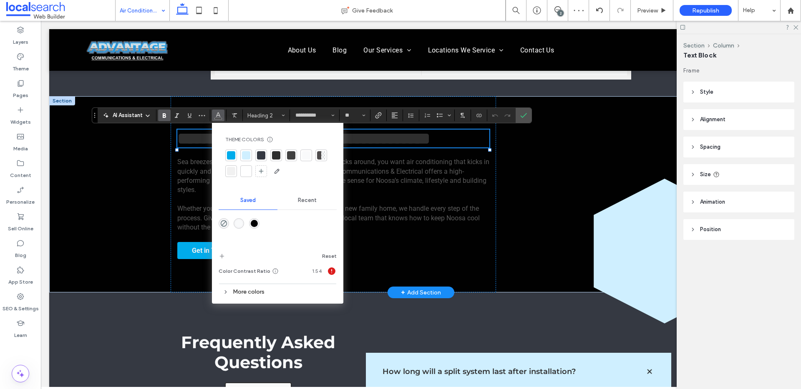
click at [248, 173] on div at bounding box center [246, 171] width 8 height 8
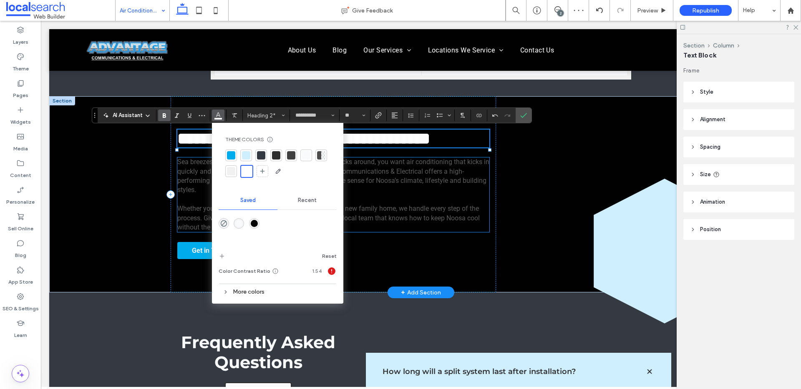
click at [199, 194] on span "Sea breezes are great, until they aren’t. When the heat sticks around, you want…" at bounding box center [333, 176] width 312 height 36
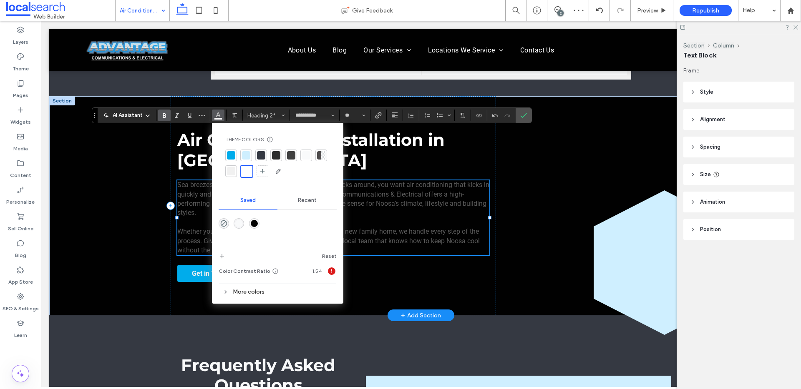
click at [199, 197] on span "Sea breezes are great, until they aren’t. When the heat sticks around, you want…" at bounding box center [333, 199] width 312 height 36
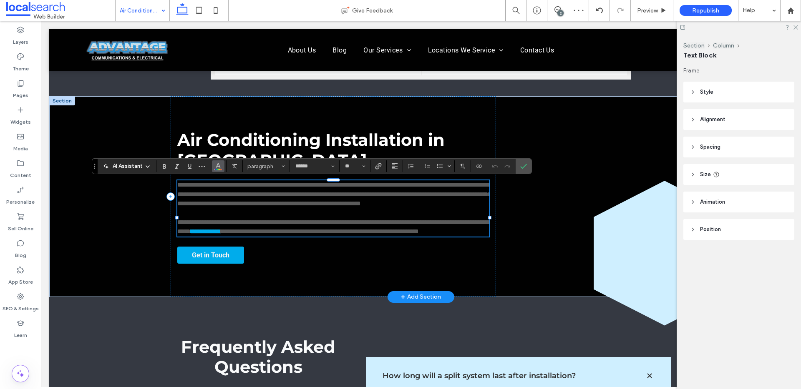
click at [216, 170] on span "Color" at bounding box center [218, 165] width 7 height 11
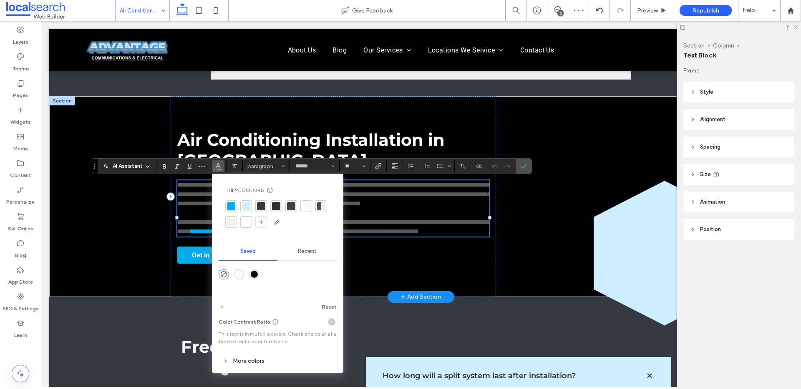
drag, startPoint x: 246, startPoint y: 224, endPoint x: 240, endPoint y: 223, distance: 6.0
click at [246, 224] on div at bounding box center [246, 222] width 8 height 8
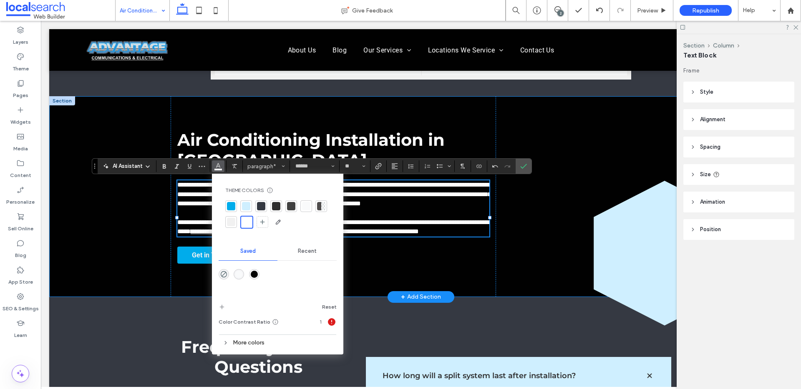
click at [114, 224] on div "**********" at bounding box center [420, 196] width 743 height 201
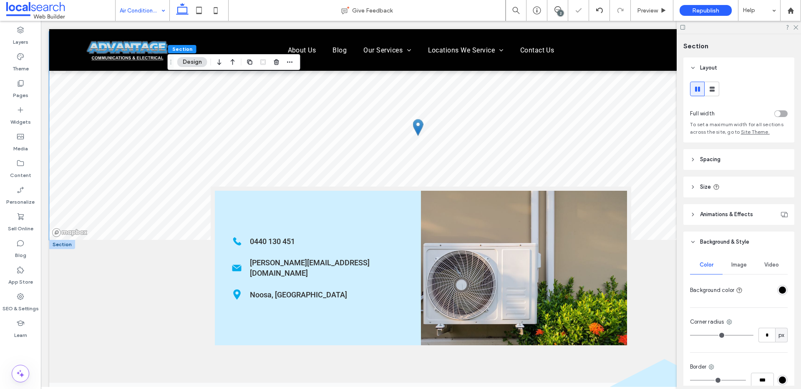
scroll to position [1039, 0]
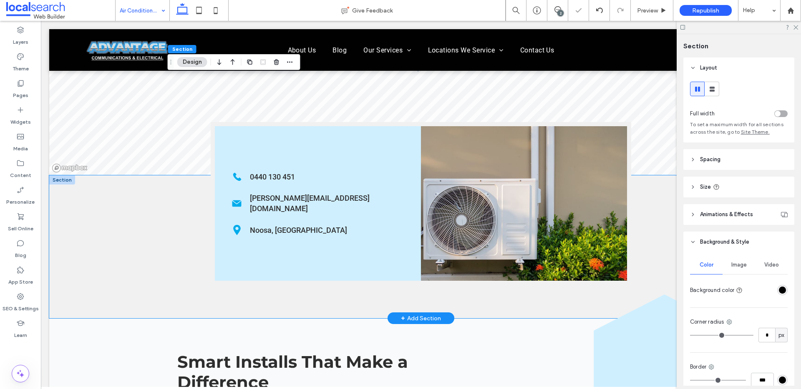
click at [159, 262] on div "Phone Icon 0440 130 451 Mail Icon craig@advantageqld.com.au Pin Icon Noosa, QLD" at bounding box center [420, 247] width 743 height 143
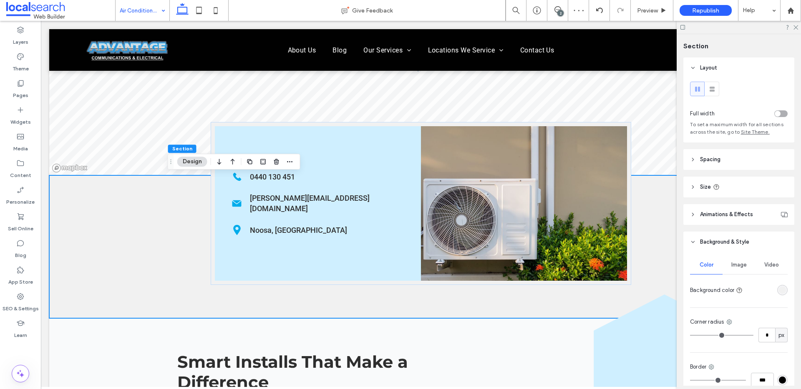
click at [778, 289] on div "rgba(241, 241, 241, 1)" at bounding box center [781, 290] width 7 height 7
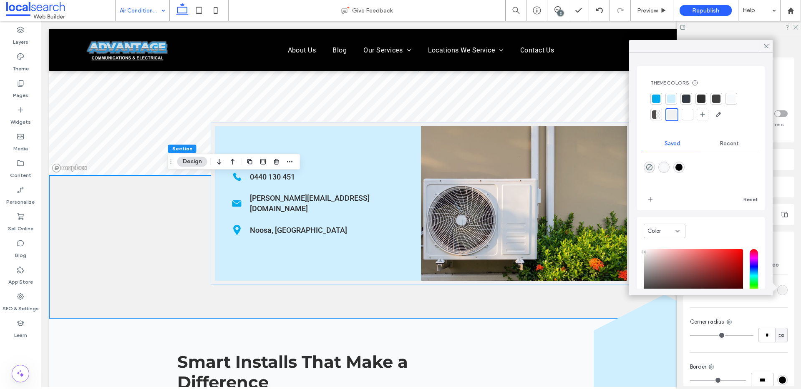
click at [688, 102] on div at bounding box center [686, 99] width 8 height 8
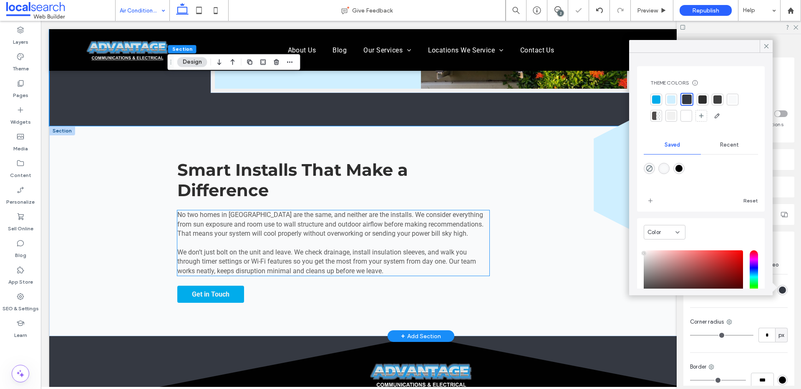
scroll to position [1276, 0]
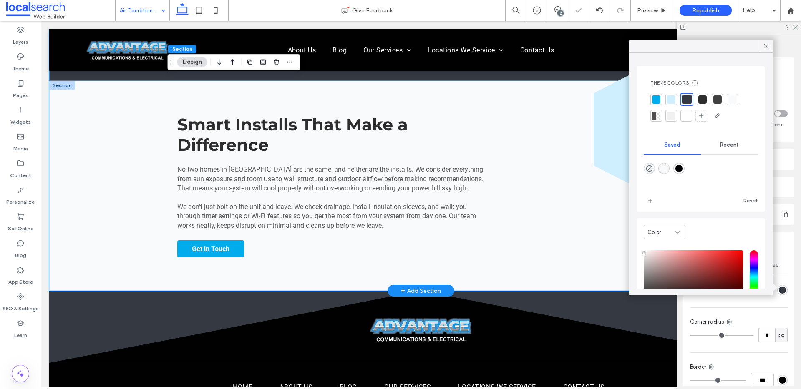
click at [137, 165] on div "Smart Installs That Make a Difference No two homes in Noosa are the same, and n…" at bounding box center [420, 186] width 743 height 210
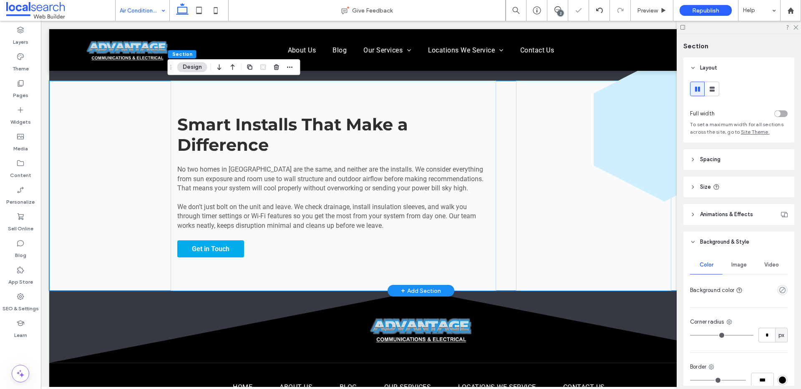
click at [117, 131] on div "Smart Installs That Make a Difference No two homes in Noosa are the same, and n…" at bounding box center [420, 186] width 743 height 210
click at [782, 296] on div at bounding box center [767, 290] width 42 height 15
click at [778, 291] on icon "empty color" at bounding box center [781, 290] width 7 height 7
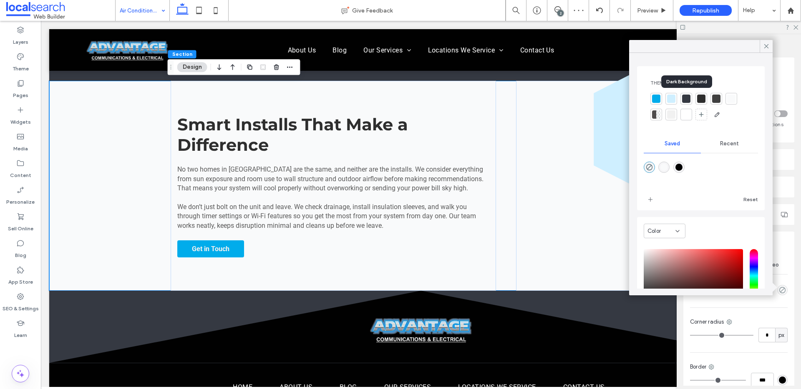
click at [686, 98] on div at bounding box center [686, 99] width 8 height 8
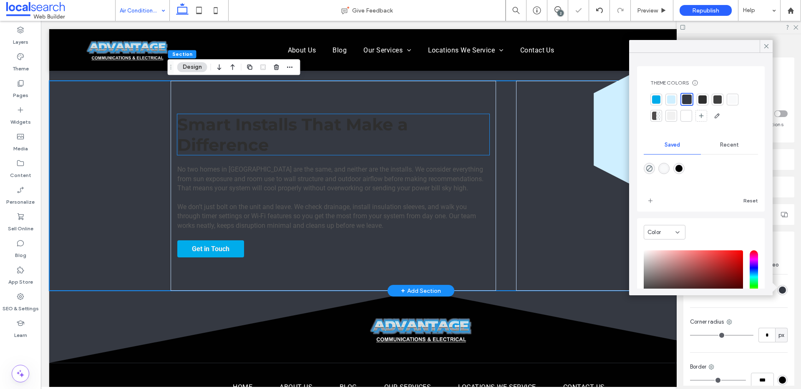
click at [293, 123] on span "Smart Installs That Make a Difference" at bounding box center [292, 134] width 231 height 41
click at [293, 122] on div "Smart Installs That Make a Difference" at bounding box center [333, 134] width 312 height 41
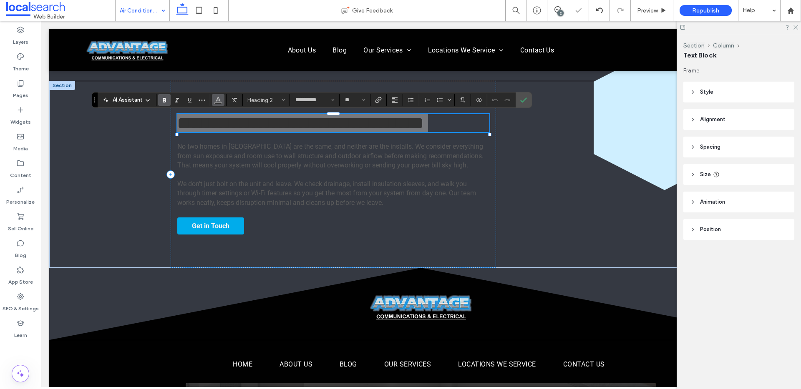
click at [215, 100] on icon "Color" at bounding box center [218, 99] width 7 height 7
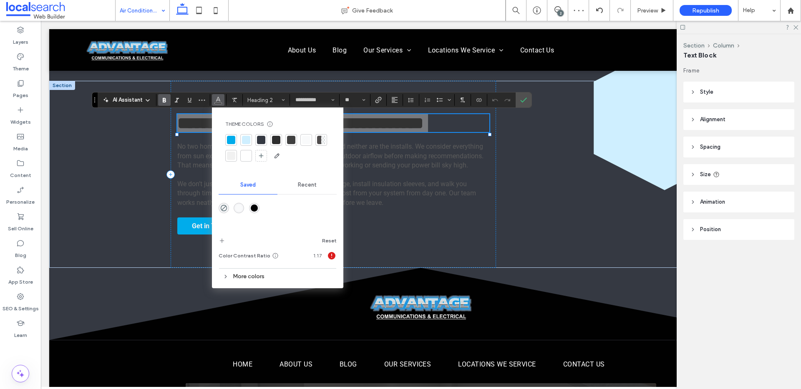
click at [246, 157] on div at bounding box center [246, 156] width 8 height 8
click at [189, 169] on span "No two homes in Noosa are the same, and neither are the installs. We consider e…" at bounding box center [330, 156] width 306 height 27
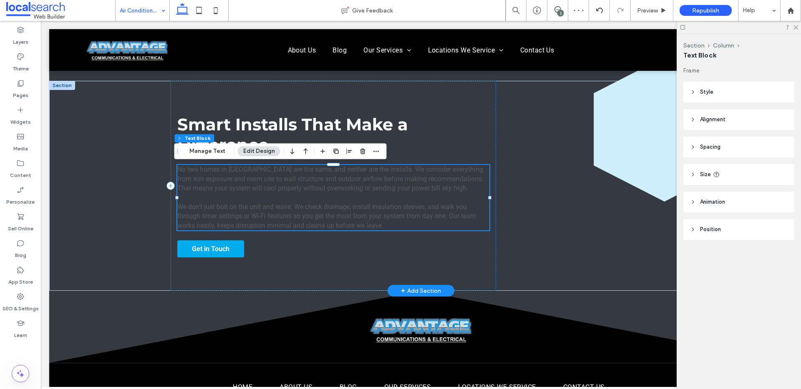
click at [265, 178] on span "No two homes in Noosa are the same, and neither are the installs. We consider e…" at bounding box center [330, 179] width 306 height 27
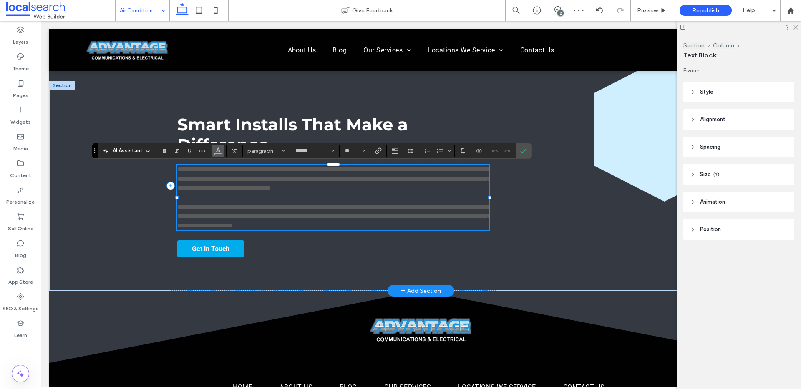
click at [220, 156] on button "Color" at bounding box center [218, 151] width 13 height 12
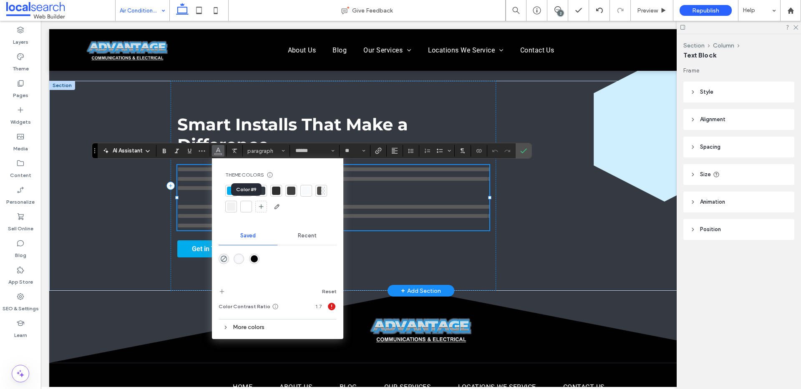
click at [244, 205] on div at bounding box center [246, 207] width 8 height 8
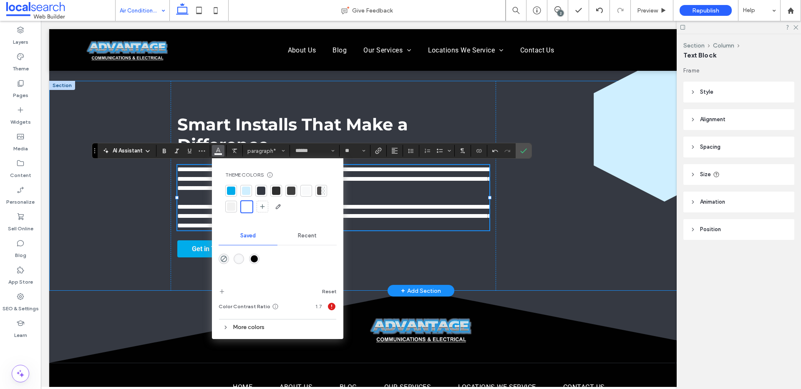
click at [120, 183] on div "**********" at bounding box center [420, 186] width 743 height 210
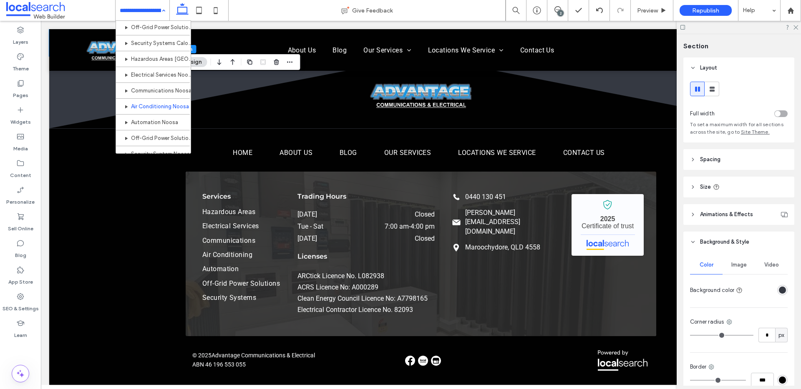
scroll to position [387, 0]
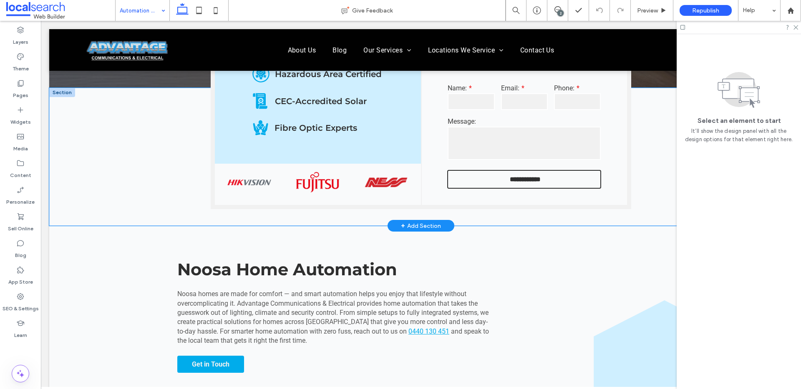
scroll to position [259, 0]
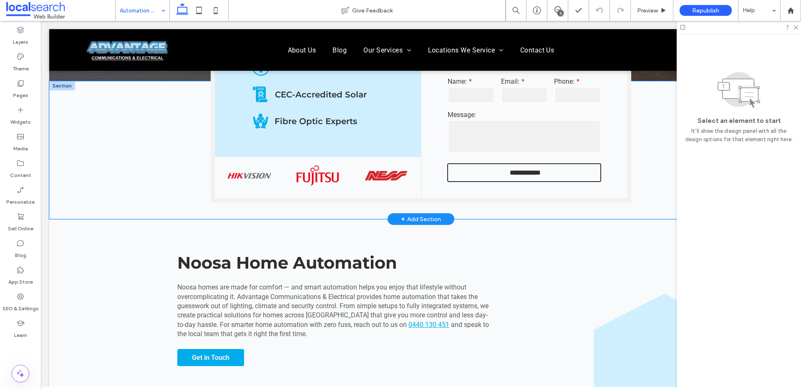
click at [115, 181] on div "**********" at bounding box center [420, 150] width 743 height 138
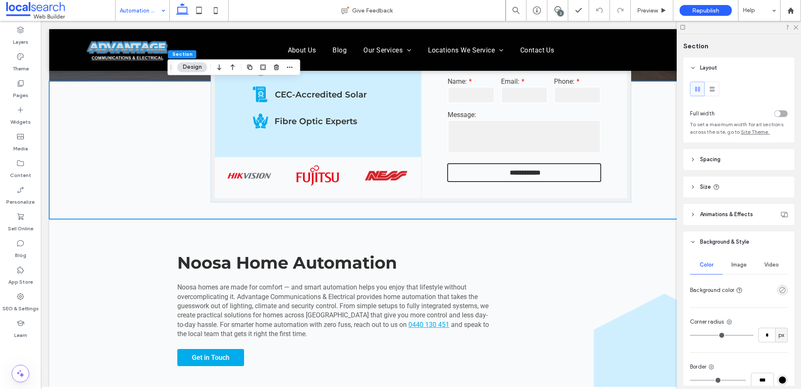
click at [778, 289] on icon "rgba(0, 0, 0, 0)" at bounding box center [781, 290] width 7 height 7
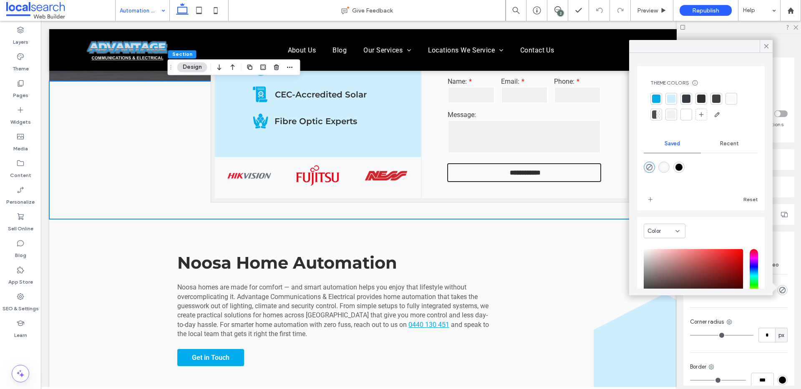
click at [690, 102] on div at bounding box center [686, 99] width 12 height 12
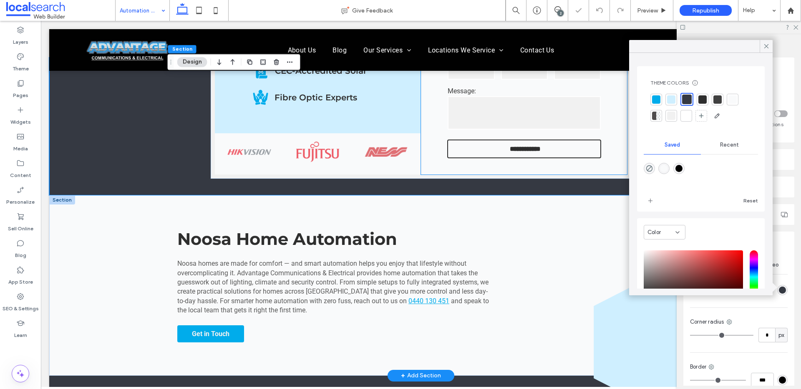
scroll to position [368, 0]
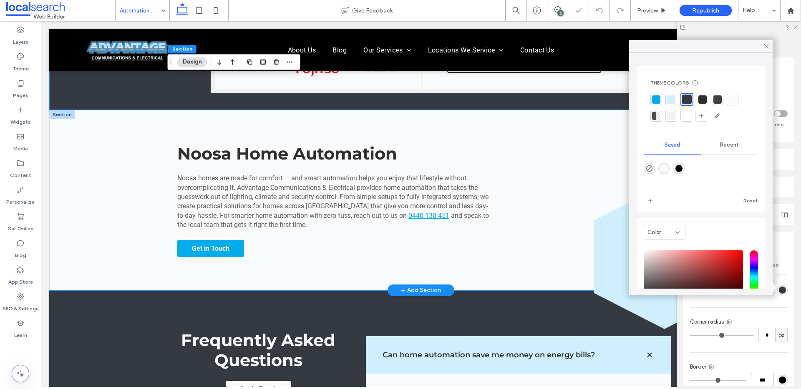
click at [109, 186] on div "Noosa Home Automation Noosa homes are made for comfort — and smart automation h…" at bounding box center [420, 200] width 743 height 180
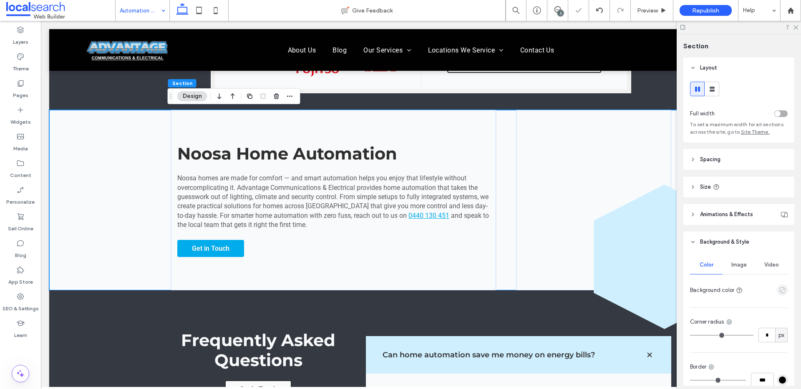
click at [779, 291] on use "empty color" at bounding box center [782, 290] width 6 height 6
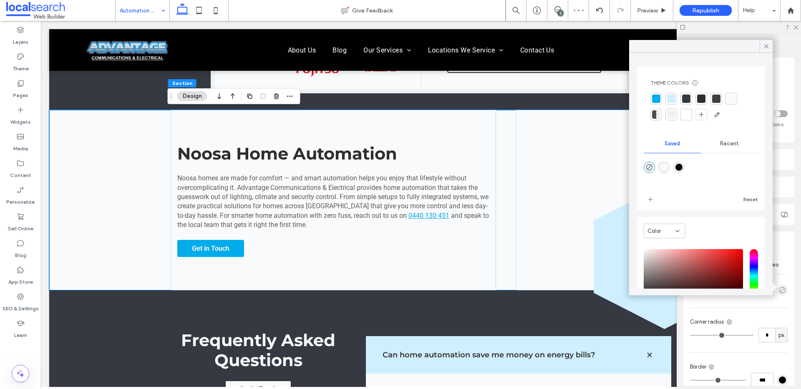
click at [682, 168] on div "rgba(1,1,1,1)" at bounding box center [678, 167] width 7 height 7
type input "*******"
type input "***"
type input "****"
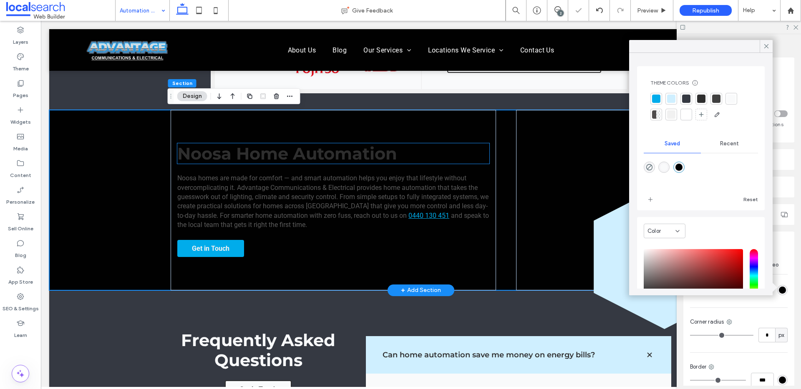
click at [276, 144] on span "Noosa Home Automation" at bounding box center [287, 153] width 220 height 20
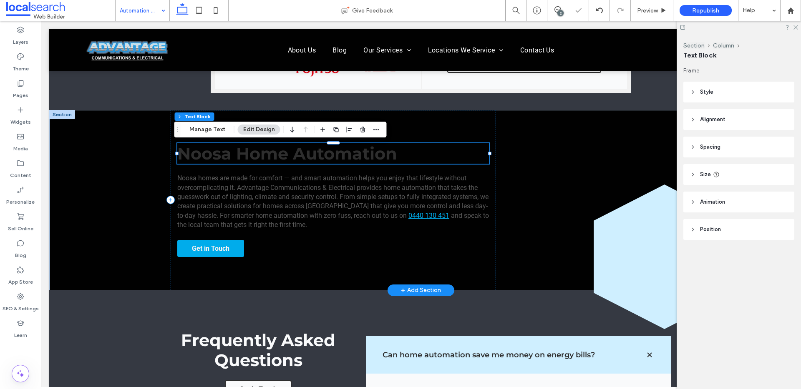
click at [276, 147] on span "Noosa Home Automation" at bounding box center [287, 153] width 220 height 20
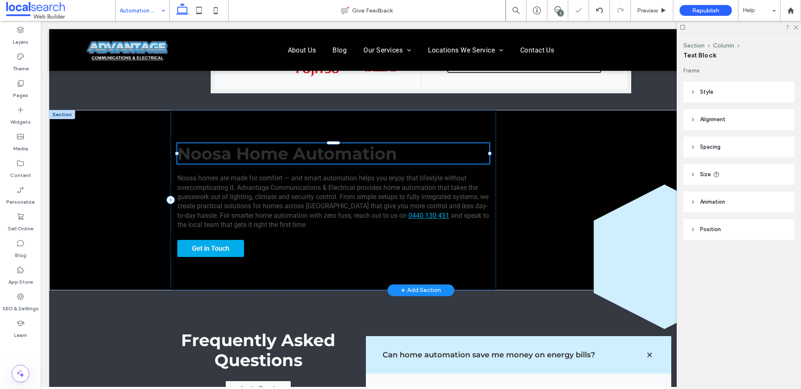
type input "**********"
type input "**"
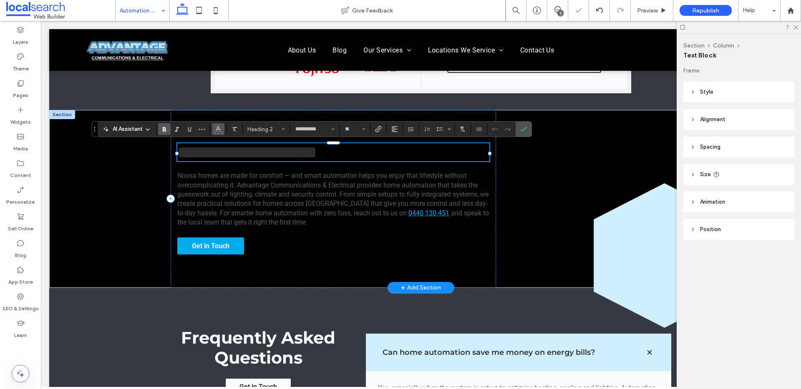
click at [215, 127] on icon "Color" at bounding box center [218, 128] width 7 height 7
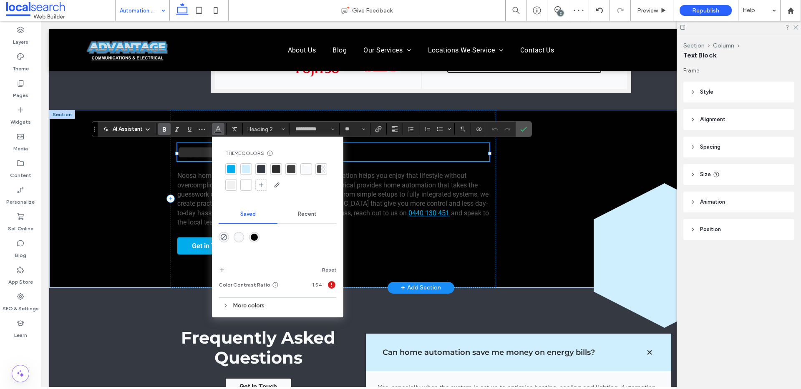
click at [244, 184] on div at bounding box center [246, 185] width 8 height 8
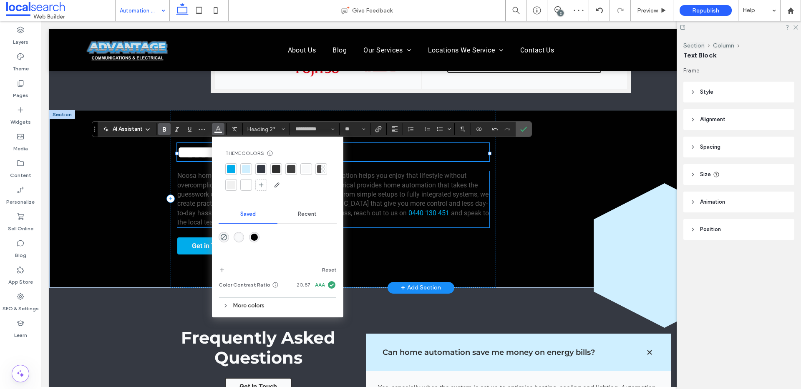
click at [199, 193] on span "Noosa homes are made for comfort — and smart automation helps you enjoy that li…" at bounding box center [332, 194] width 311 height 45
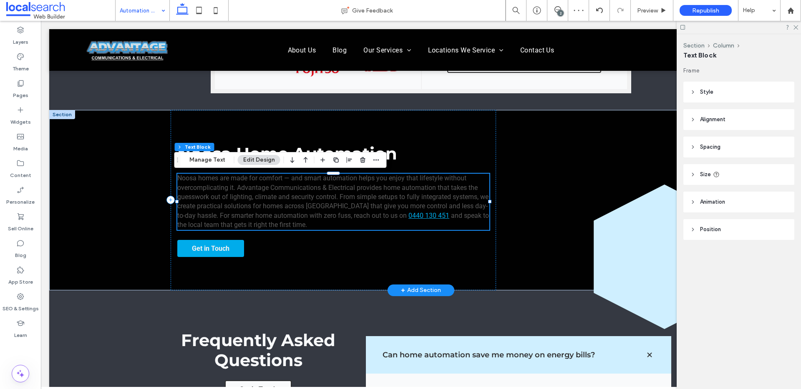
click at [199, 193] on span "Noosa homes are made for comfort — and smart automation helps you enjoy that li…" at bounding box center [332, 196] width 311 height 45
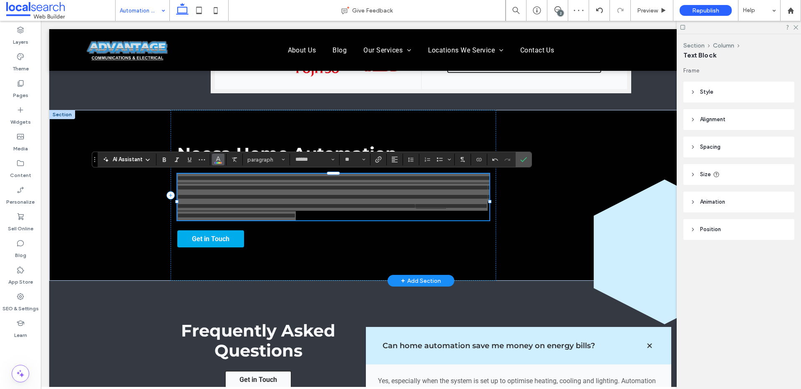
click at [219, 158] on icon "Color" at bounding box center [218, 159] width 7 height 7
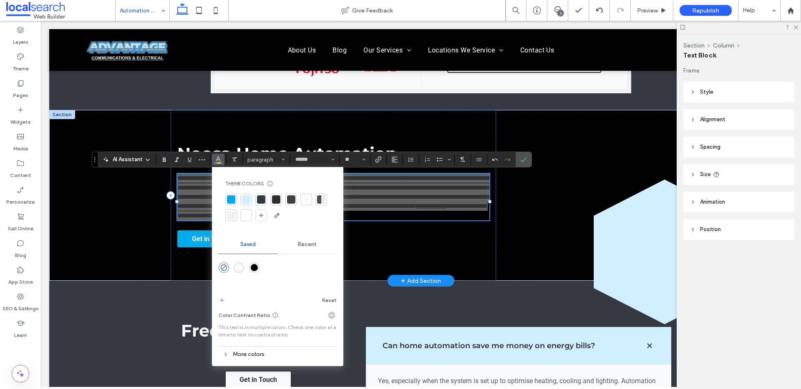
click at [249, 214] on div at bounding box center [246, 215] width 8 height 8
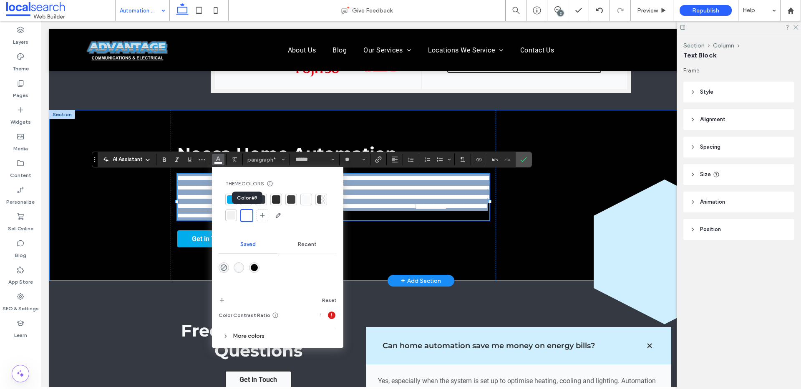
click at [111, 217] on div "**********" at bounding box center [420, 195] width 743 height 171
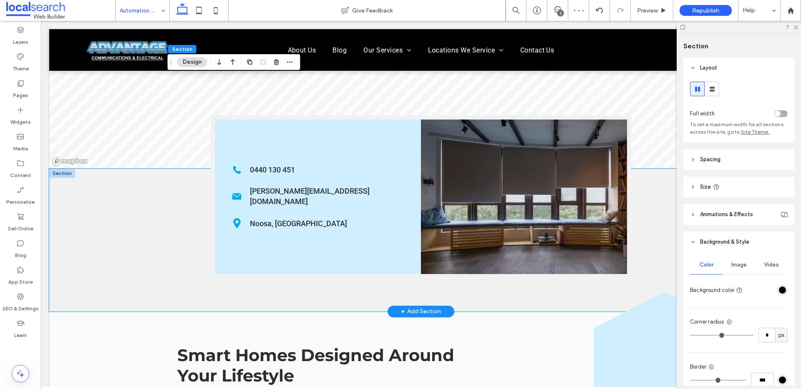
scroll to position [1014, 0]
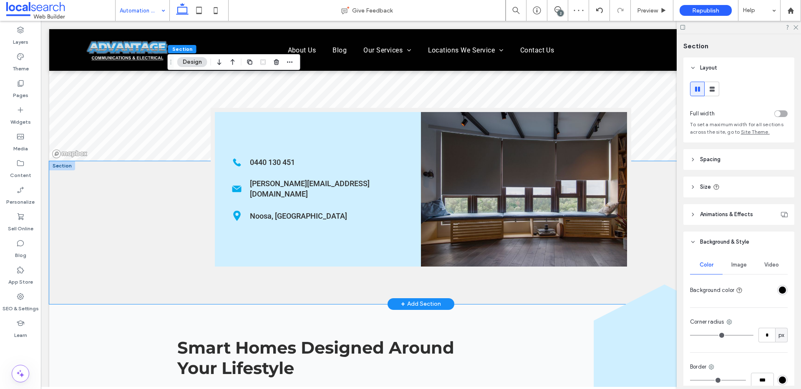
click at [128, 231] on div "Phone Icon 0440 130 451 Mail Icon craig@advantageqld.com.au Pin Icon Noosa, QLD" at bounding box center [420, 232] width 743 height 143
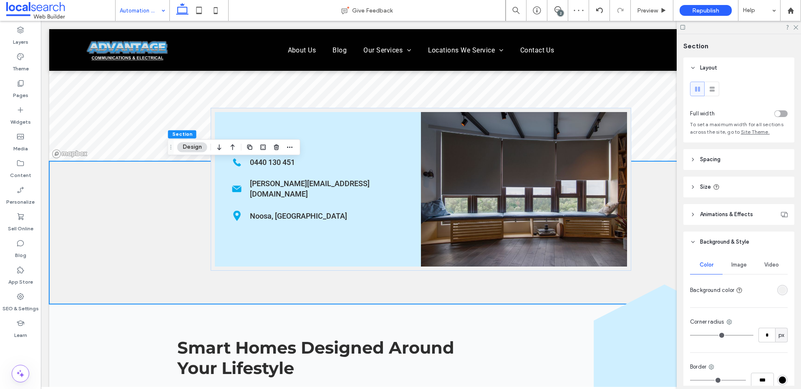
click at [778, 294] on div "rgba(241, 241, 241, 1)" at bounding box center [781, 290] width 7 height 7
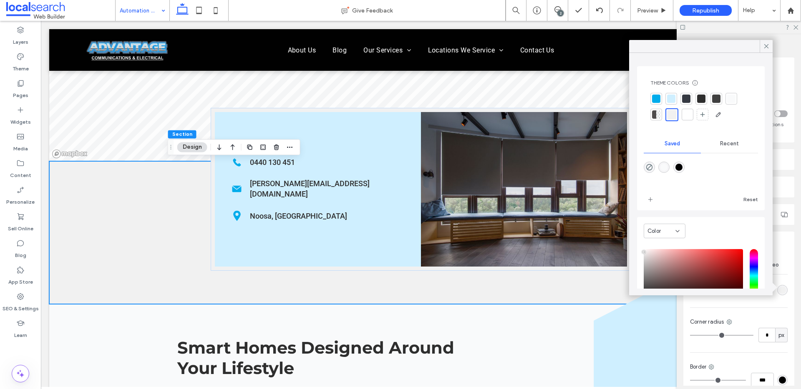
click at [687, 102] on div at bounding box center [686, 99] width 8 height 8
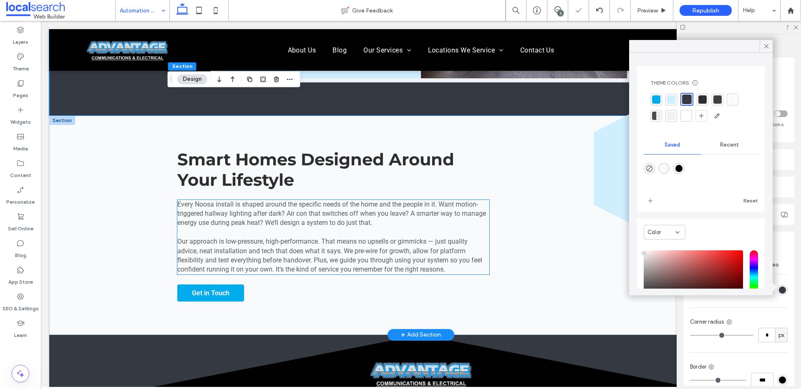
scroll to position [1251, 0]
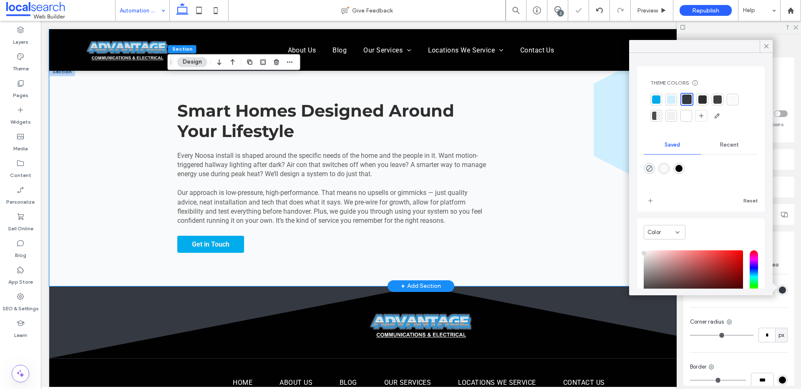
click at [143, 146] on div "Smart Homes Designed Around Your Lifestyle Every Noosa install is shaped around…" at bounding box center [420, 176] width 743 height 219
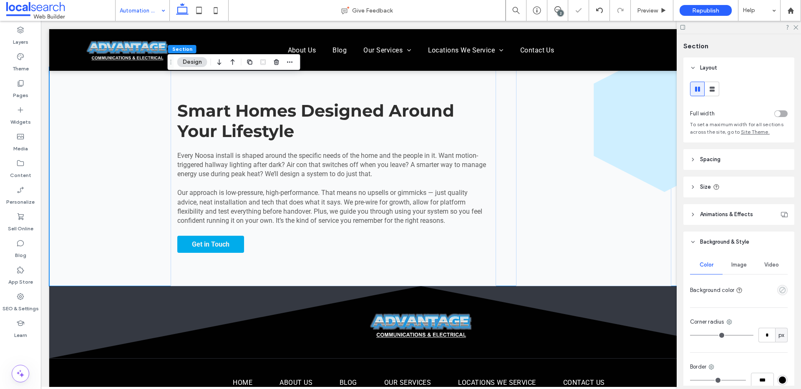
click at [778, 290] on icon "empty color" at bounding box center [781, 290] width 7 height 7
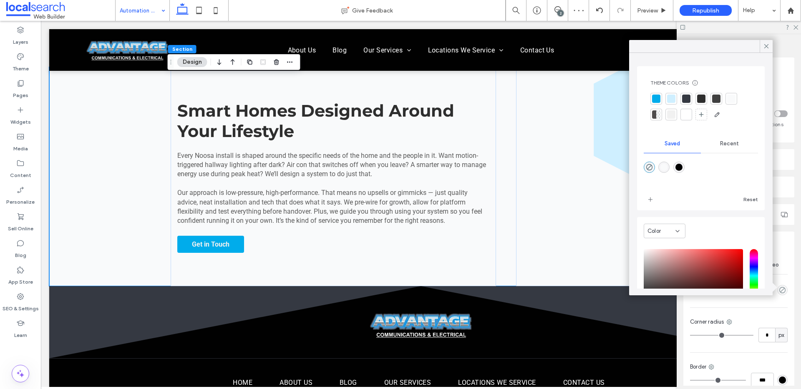
click at [688, 95] on div at bounding box center [686, 99] width 8 height 8
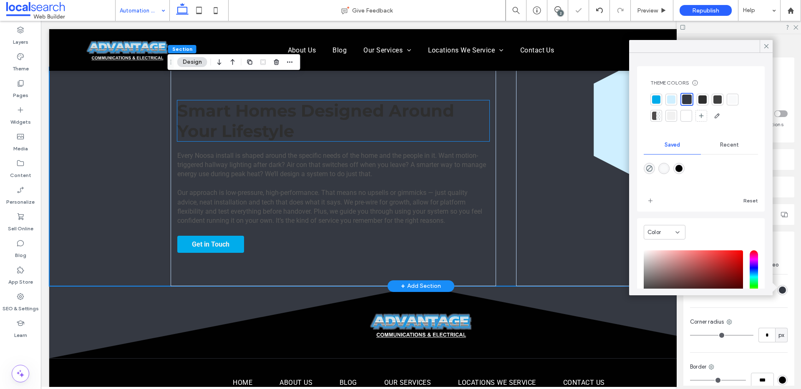
click at [367, 130] on h2 "Smart Homes Designed Around Your Lifestyle" at bounding box center [333, 120] width 312 height 41
click at [367, 130] on div "Smart Homes Designed Around Your Lifestyle" at bounding box center [333, 120] width 312 height 41
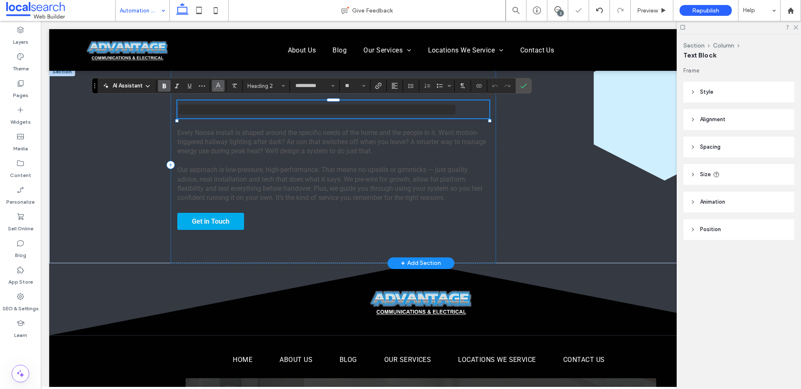
click at [221, 89] on span "Color" at bounding box center [218, 85] width 7 height 11
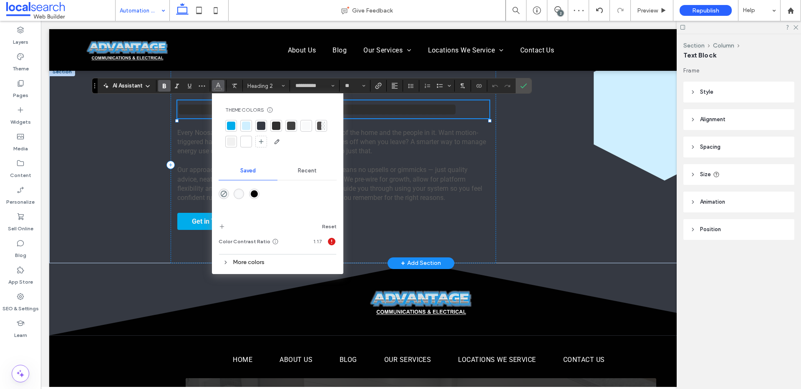
click at [246, 143] on div at bounding box center [246, 142] width 8 height 8
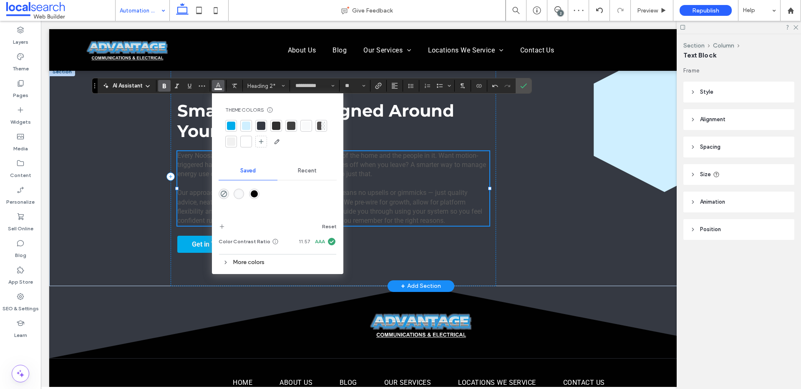
click at [192, 173] on span "Every Noosa install is shaped around the specific needs of the home and the peo…" at bounding box center [331, 165] width 309 height 27
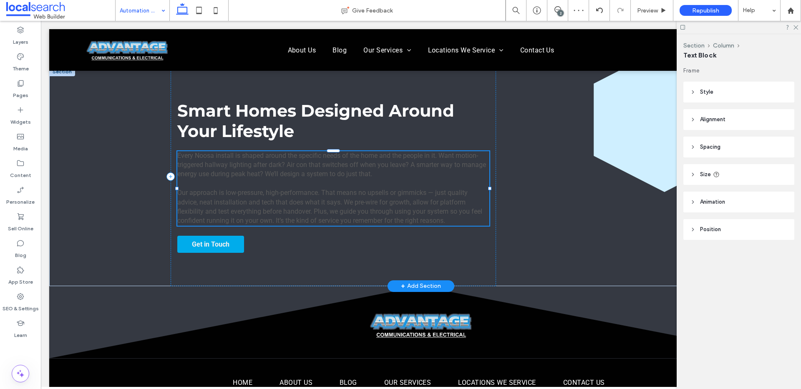
type input "******"
type input "**"
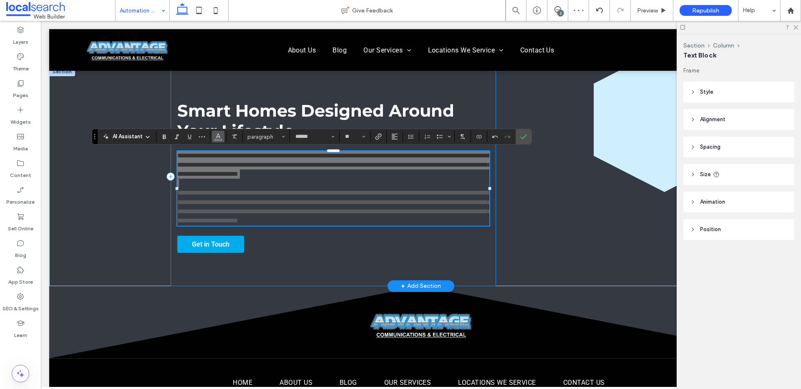
click at [218, 140] on span "Color" at bounding box center [218, 136] width 7 height 11
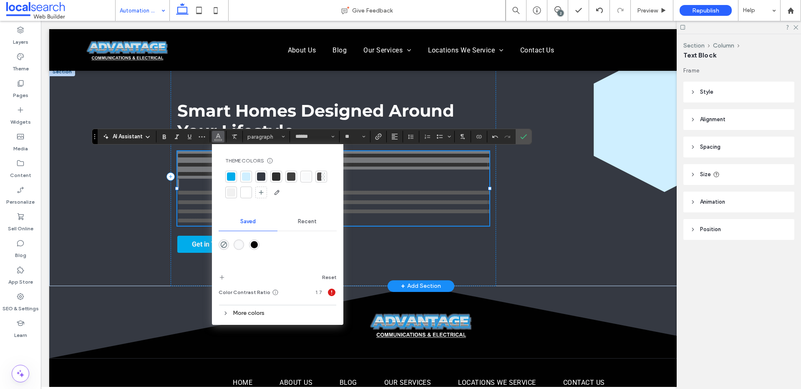
drag, startPoint x: 244, startPoint y: 195, endPoint x: 227, endPoint y: 204, distance: 19.0
click at [244, 195] on div at bounding box center [246, 192] width 8 height 8
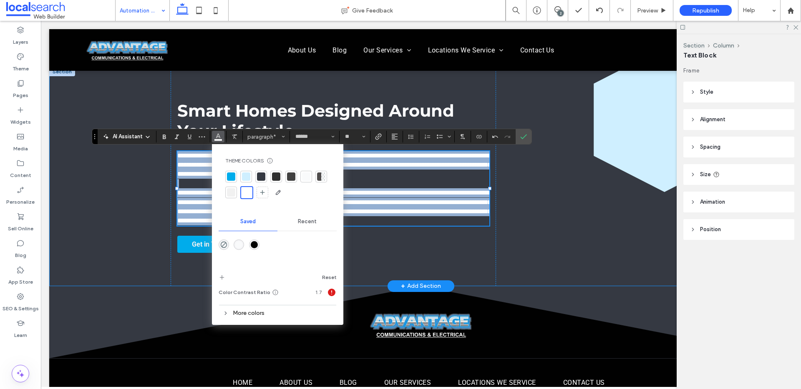
drag, startPoint x: 132, startPoint y: 201, endPoint x: 158, endPoint y: 228, distance: 38.3
click at [132, 201] on div "**********" at bounding box center [420, 176] width 743 height 219
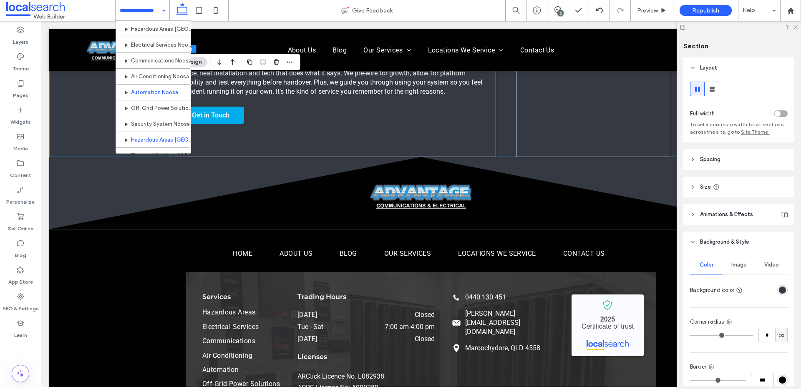
scroll to position [454, 0]
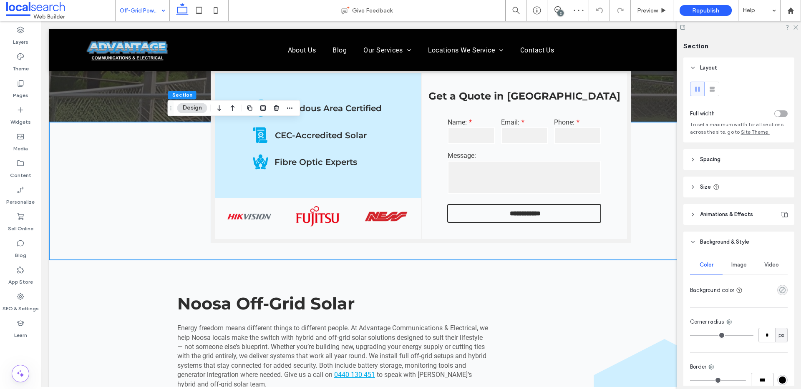
click at [778, 290] on icon "rgba(0, 0, 0, 0)" at bounding box center [781, 290] width 7 height 7
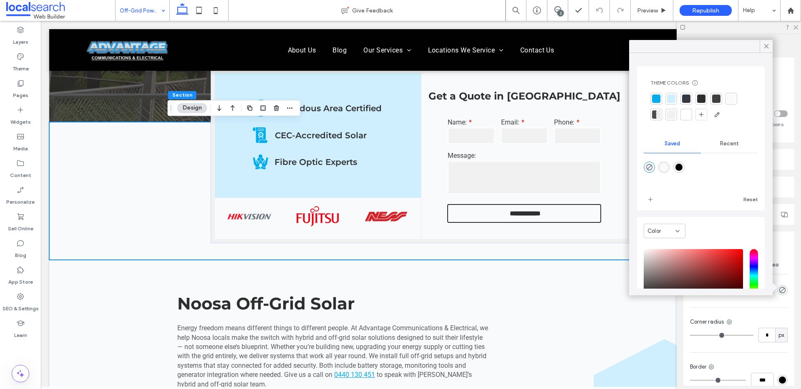
click at [687, 98] on div at bounding box center [686, 99] width 8 height 8
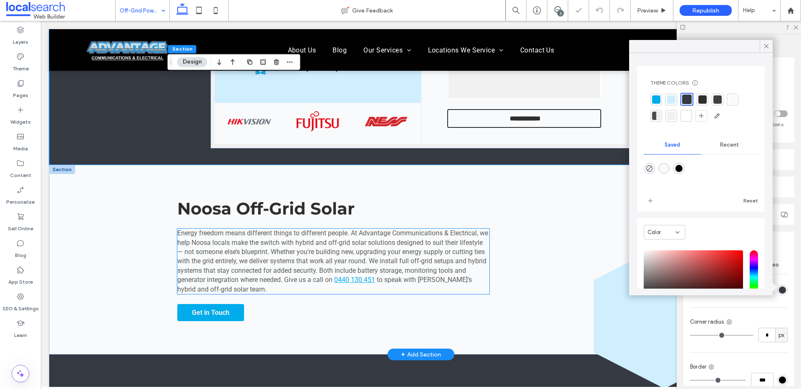
scroll to position [329, 0]
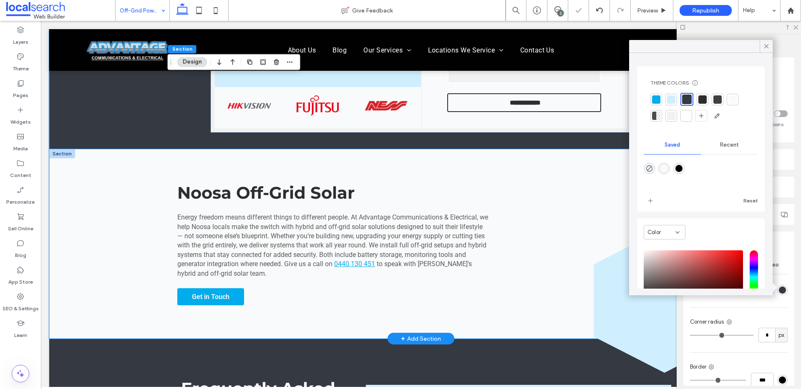
click at [156, 254] on div "Noosa Off-Grid Solar Energy freedom means different things to different people.…" at bounding box center [420, 244] width 743 height 190
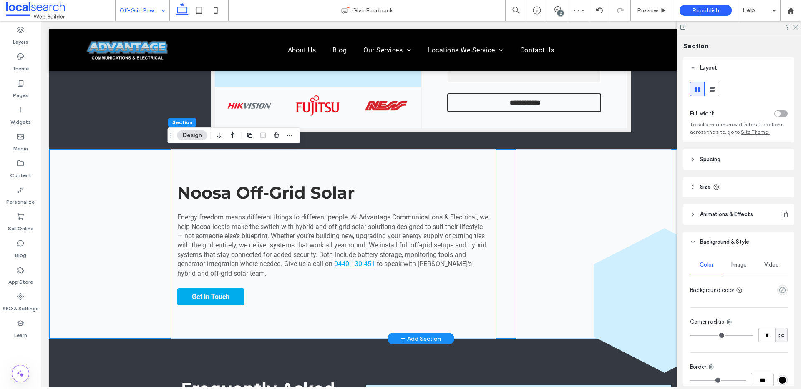
click at [90, 216] on div "Noosa Off-Grid Solar Energy freedom means different things to different people.…" at bounding box center [420, 244] width 743 height 190
click at [778, 290] on icon "empty color" at bounding box center [781, 290] width 7 height 7
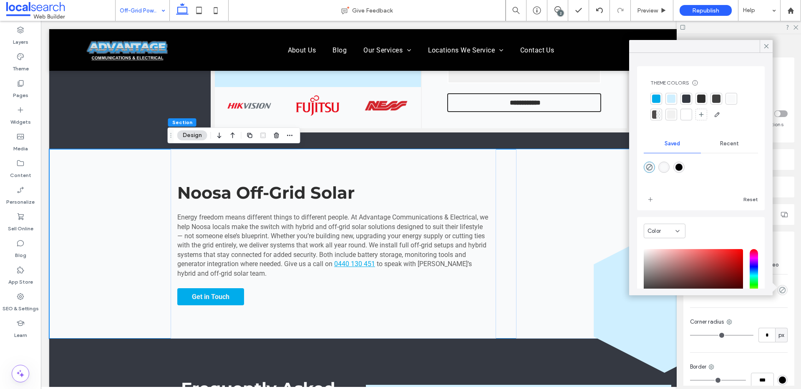
click at [682, 168] on div "rgba(1,1,1,1)" at bounding box center [678, 167] width 7 height 7
type input "*******"
type input "***"
type input "****"
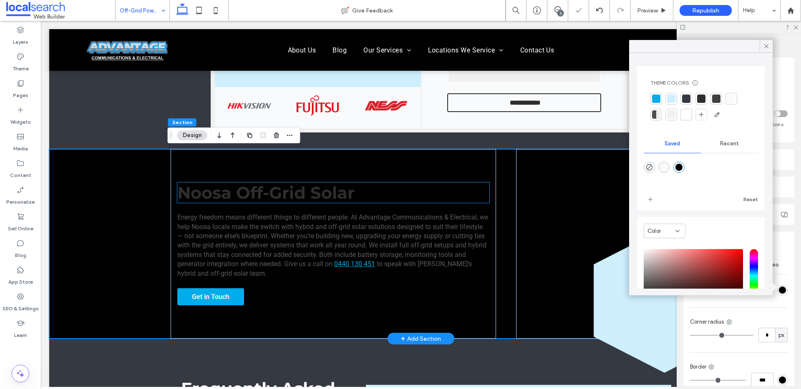
click at [308, 189] on span "Noosa Off-Grid Solar" at bounding box center [265, 193] width 177 height 20
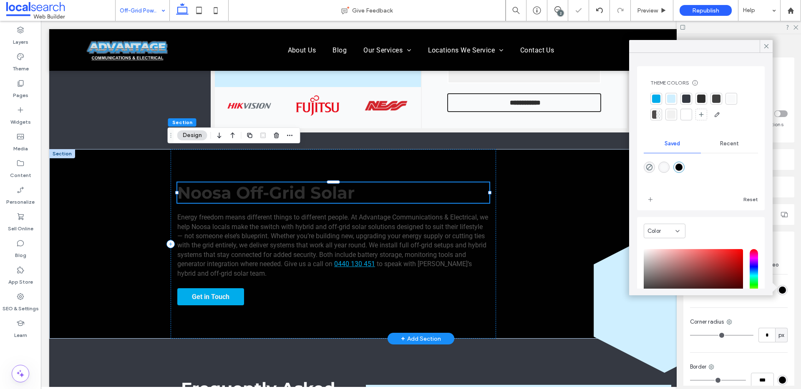
click at [308, 189] on div "Noosa Off-Grid Solar" at bounding box center [333, 193] width 312 height 20
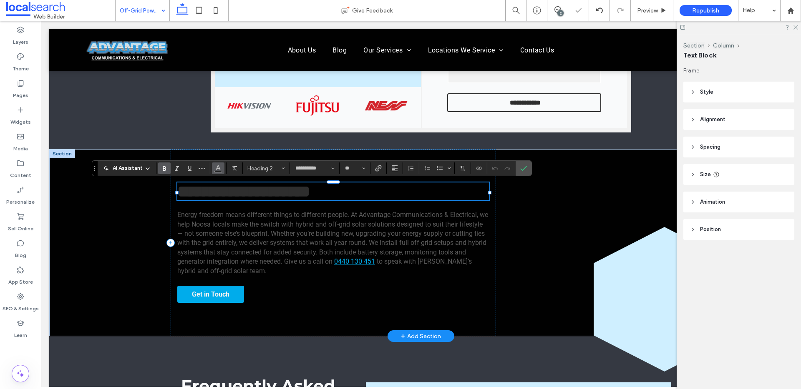
click at [221, 166] on icon "Color" at bounding box center [218, 167] width 7 height 7
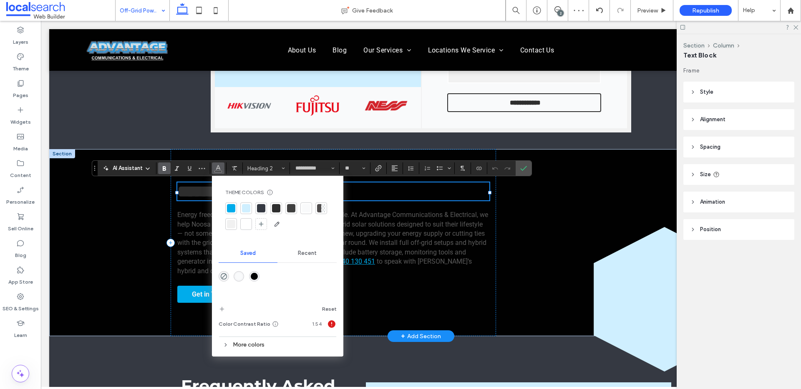
click at [250, 223] on div at bounding box center [246, 224] width 12 height 12
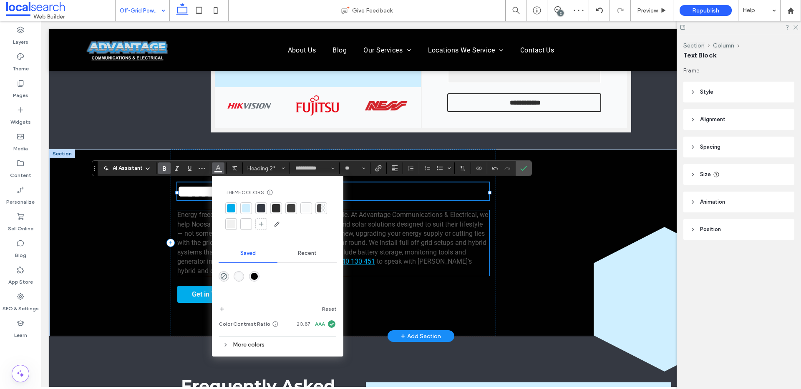
click at [197, 228] on span "Energy freedom means different things to different people. At Advantage Communi…" at bounding box center [332, 238] width 311 height 55
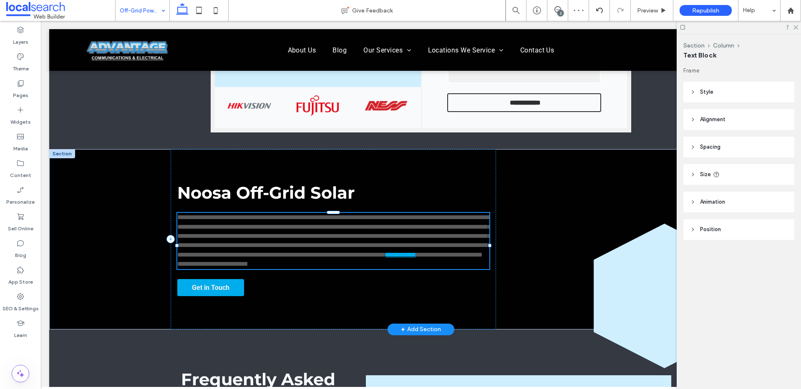
type input "******"
type input "**"
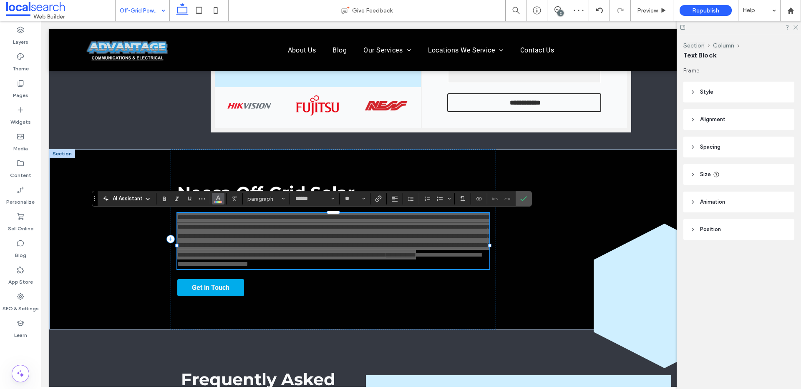
click at [221, 201] on icon "Color" at bounding box center [218, 198] width 7 height 7
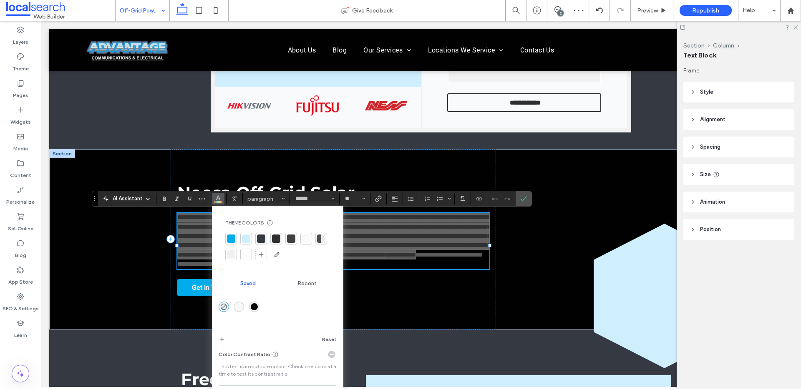
click at [249, 254] on div at bounding box center [246, 255] width 8 height 8
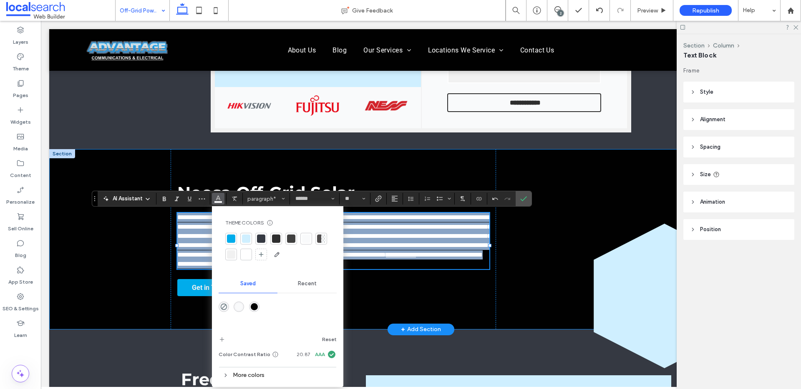
click at [128, 270] on div "**********" at bounding box center [420, 239] width 743 height 180
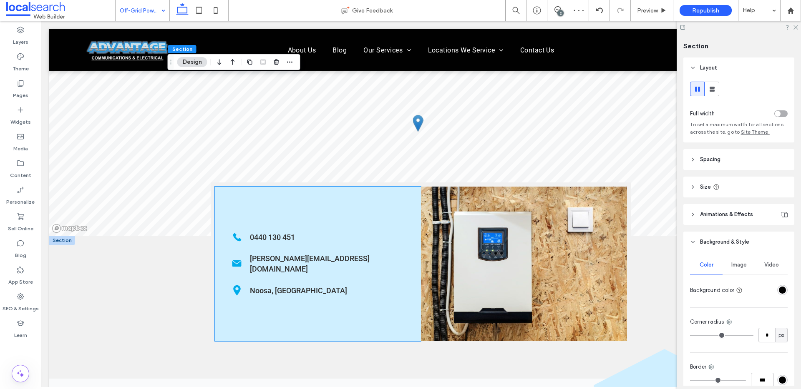
scroll to position [996, 0]
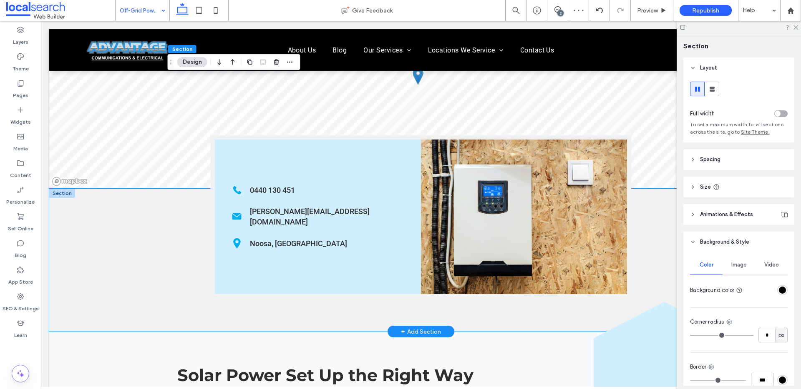
click at [137, 244] on div "Phone Icon 0440 130 451 Mail Icon craig@advantageqld.com.au Pin Icon Noosa, QLD" at bounding box center [420, 260] width 743 height 143
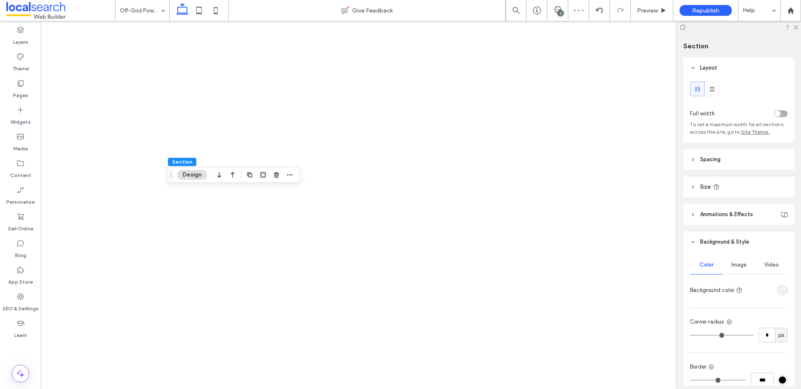
click at [784, 297] on div "Color Image Video Background color Corner radius * px Border *** Shadow" at bounding box center [738, 341] width 111 height 177
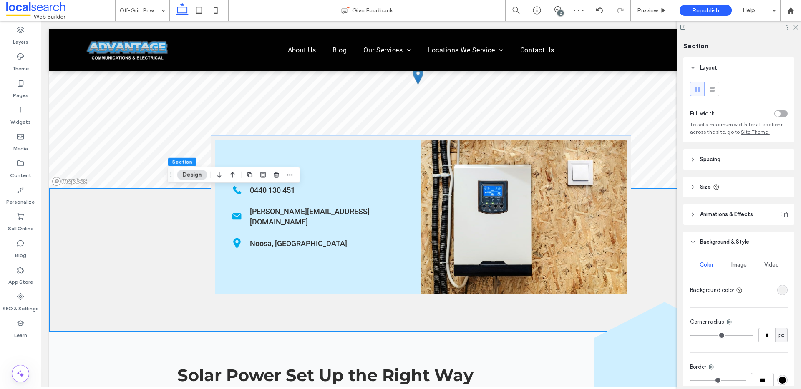
click at [778, 293] on div "rgba(241, 241, 241, 1)" at bounding box center [781, 290] width 7 height 7
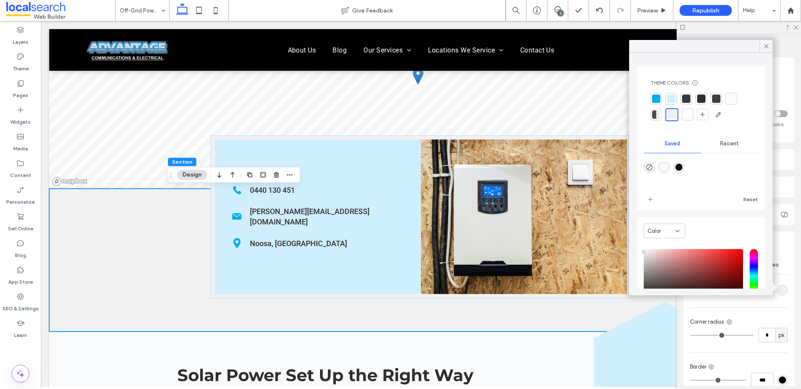
click at [687, 98] on div at bounding box center [686, 99] width 8 height 8
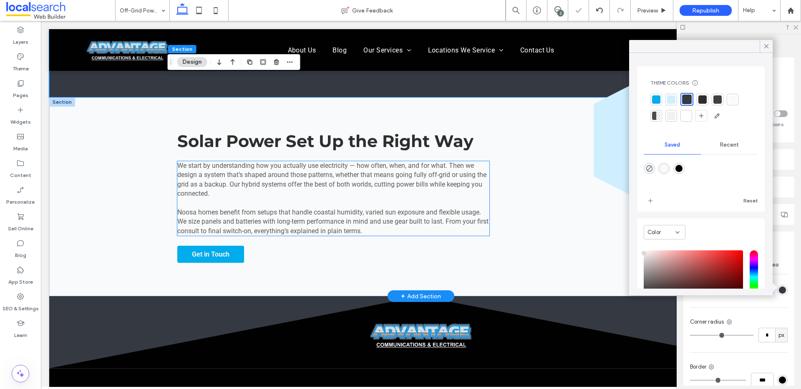
scroll to position [1242, 0]
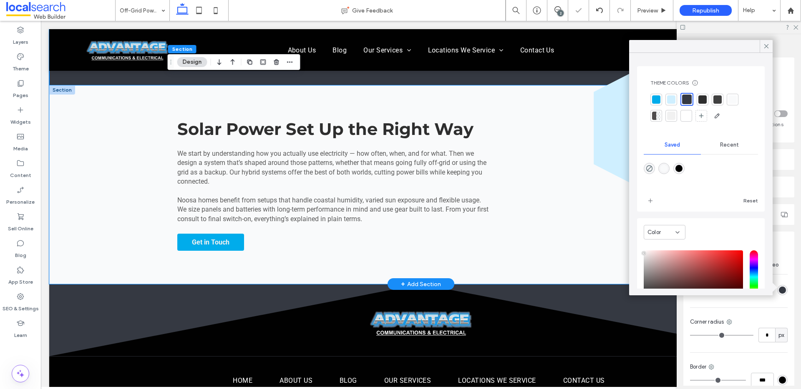
click at [155, 171] on div "Solar Power Set Up the Right Way We start by understanding how you actually use…" at bounding box center [420, 184] width 743 height 199
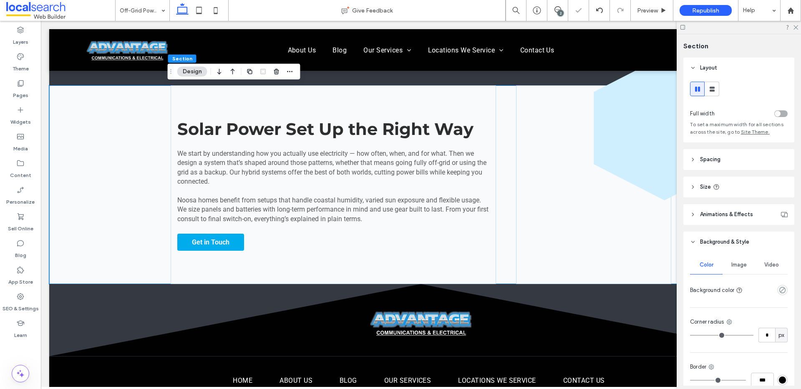
click at [777, 288] on div "empty color" at bounding box center [782, 290] width 10 height 10
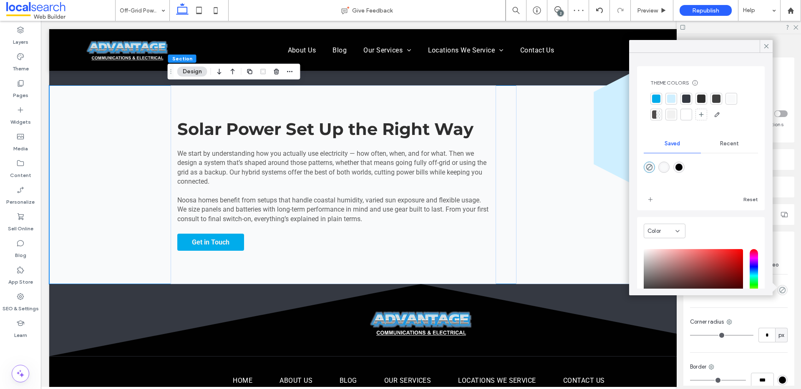
click at [688, 101] on div at bounding box center [686, 99] width 8 height 8
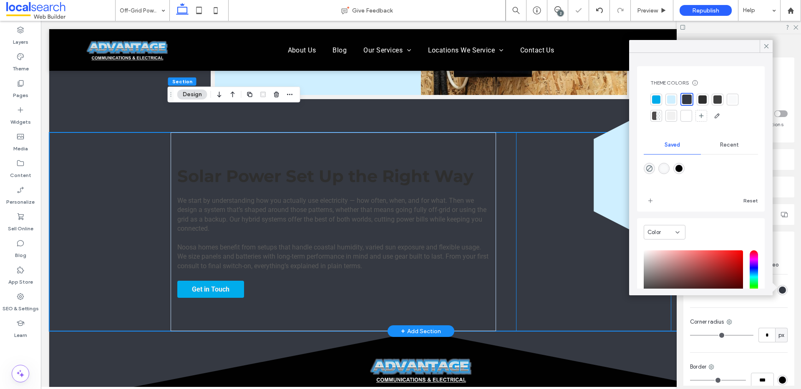
scroll to position [1110, 0]
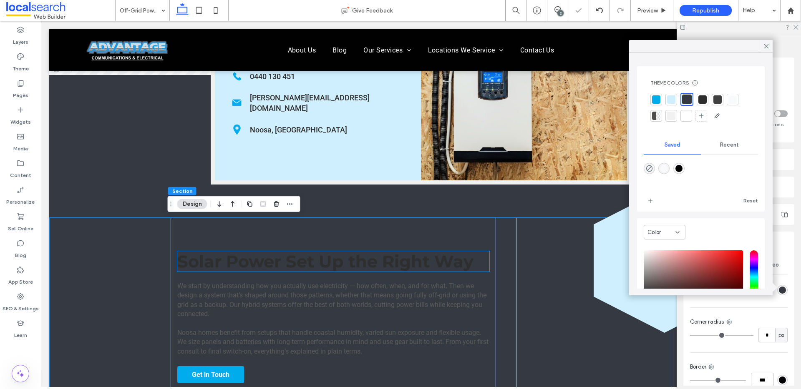
click at [312, 269] on span "Solar Power Set Up the Right Way" at bounding box center [325, 261] width 296 height 20
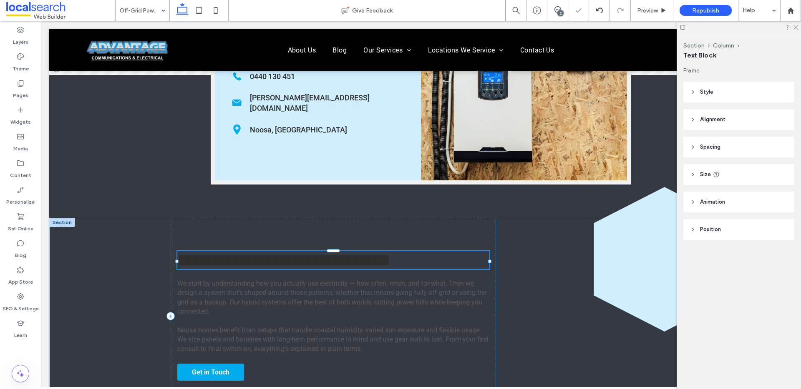
type input "**********"
type input "**"
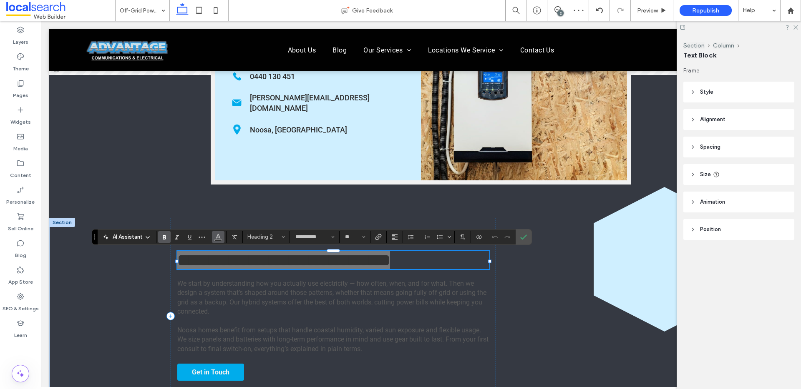
click at [217, 241] on span "Color" at bounding box center [218, 236] width 7 height 11
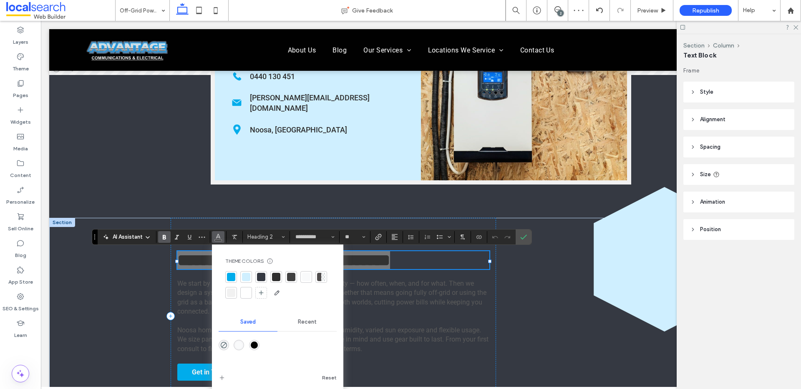
click at [248, 291] on div at bounding box center [246, 293] width 8 height 8
click at [203, 296] on span "We start by understanding how you actually use electricity — how often, when, a…" at bounding box center [331, 298] width 309 height 36
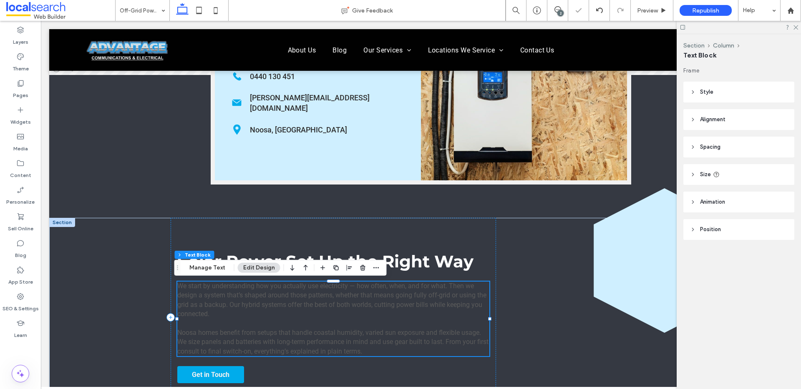
click at [203, 296] on div "We start by understanding how you actually use electricity — how often, when, a…" at bounding box center [333, 319] width 312 height 75
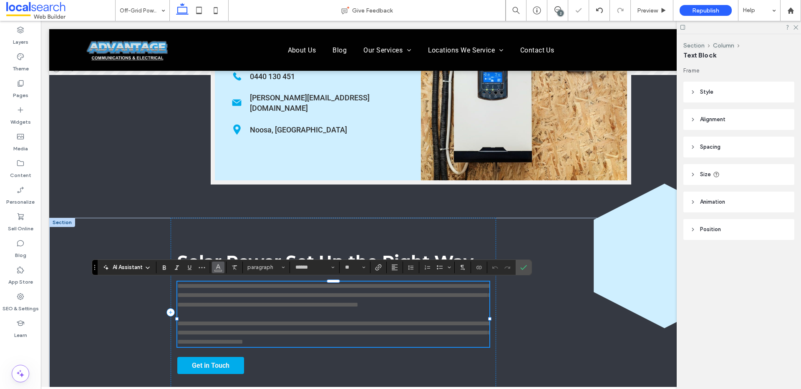
click at [217, 269] on icon "Color" at bounding box center [218, 267] width 7 height 7
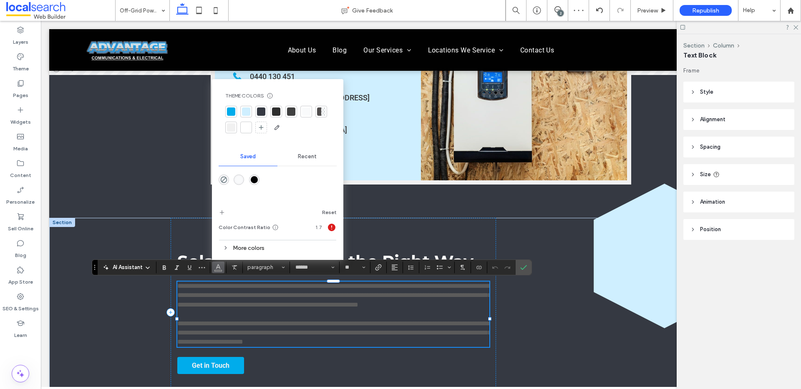
click at [249, 130] on div at bounding box center [246, 127] width 8 height 8
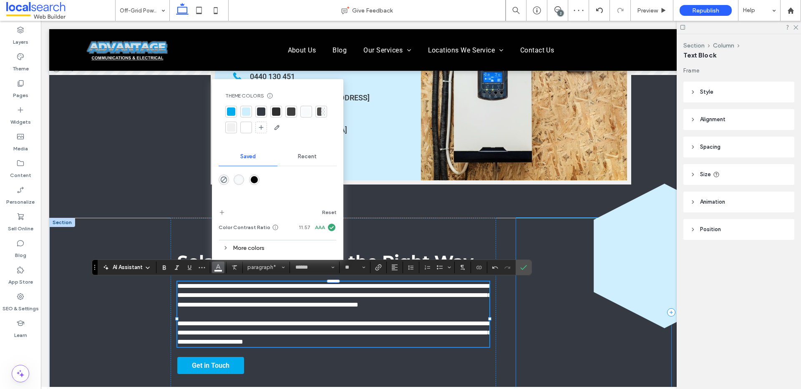
drag, startPoint x: 553, startPoint y: 332, endPoint x: 539, endPoint y: 331, distance: 14.2
click at [553, 332] on div "Hexagon Icon" at bounding box center [593, 313] width 155 height 190
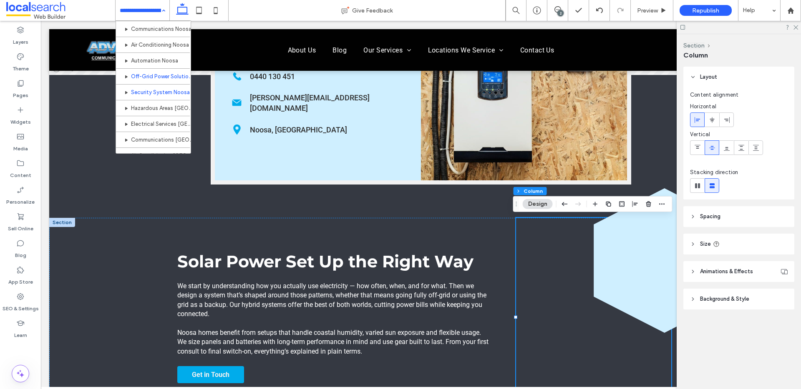
scroll to position [443, 0]
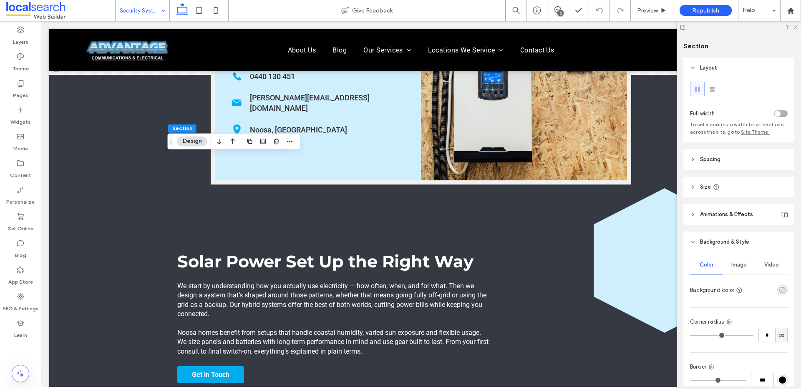
click at [778, 290] on icon "rgba(0, 0, 0, 0)" at bounding box center [781, 290] width 7 height 7
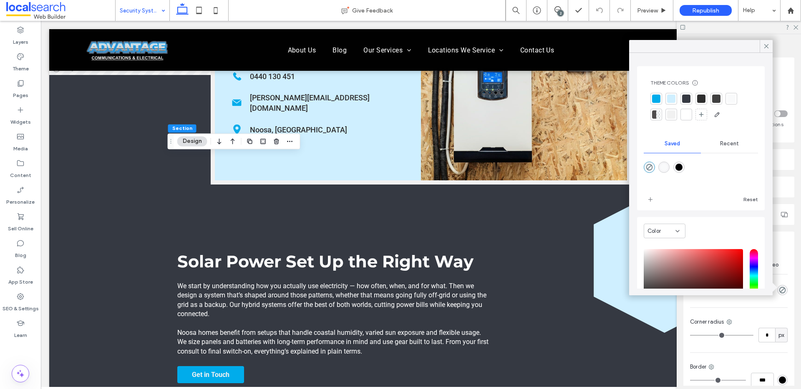
click at [687, 99] on div at bounding box center [686, 99] width 8 height 8
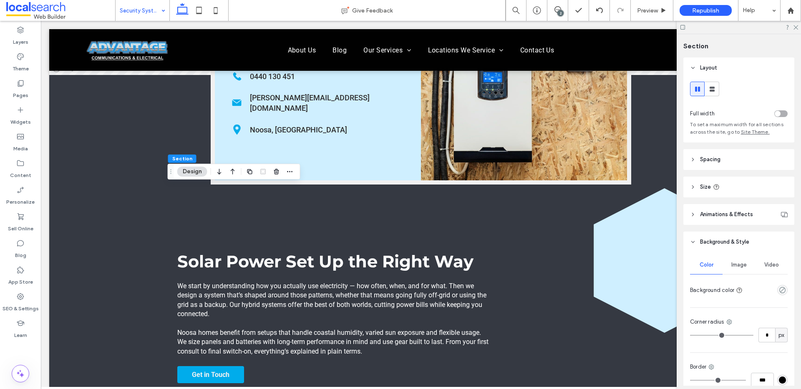
click at [785, 289] on div "Color Image Video Background color Corner radius * px Border *** Shadow" at bounding box center [738, 341] width 111 height 177
click at [781, 290] on div "empty color" at bounding box center [782, 290] width 10 height 10
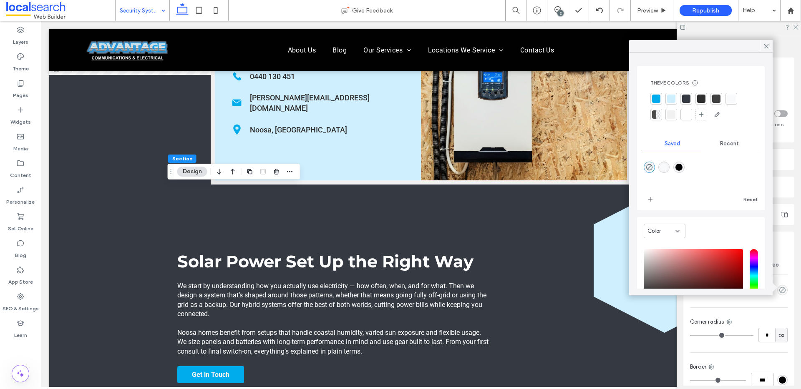
click at [687, 172] on div at bounding box center [700, 173] width 114 height 31
click at [677, 167] on div "rgba(1,1,1,1)" at bounding box center [678, 167] width 11 height 11
type input "*******"
type input "***"
type input "****"
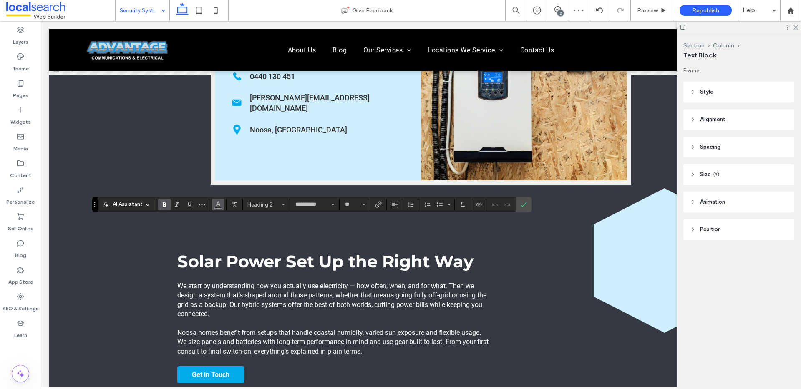
click at [215, 205] on icon "Color" at bounding box center [218, 204] width 7 height 7
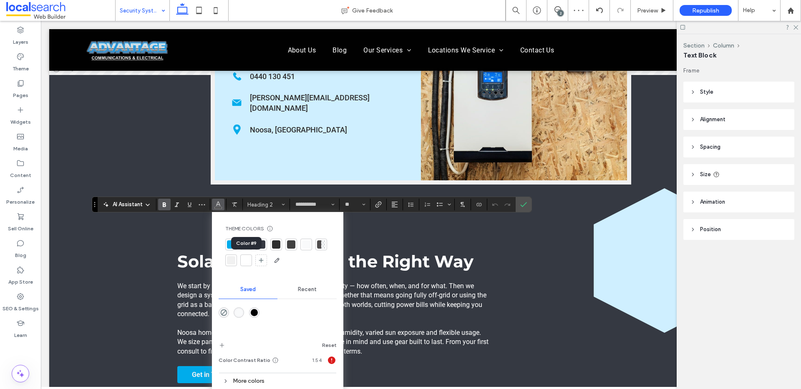
click at [246, 262] on div at bounding box center [246, 260] width 8 height 8
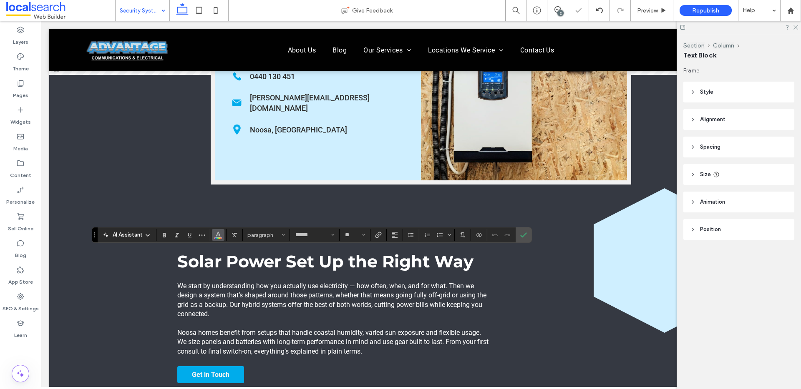
click at [219, 240] on button "Color" at bounding box center [218, 235] width 13 height 12
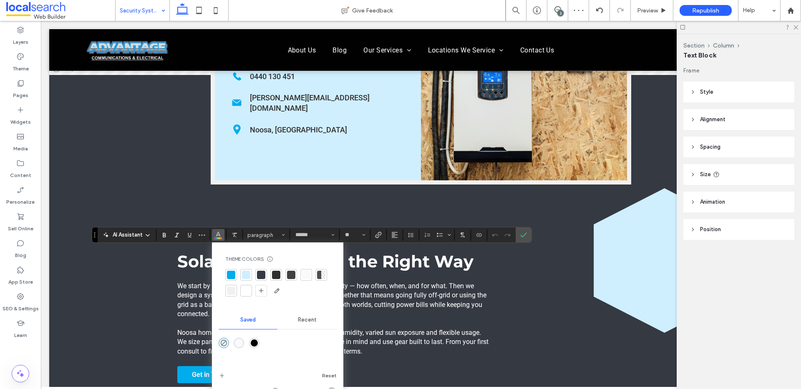
click at [246, 294] on div at bounding box center [246, 291] width 8 height 8
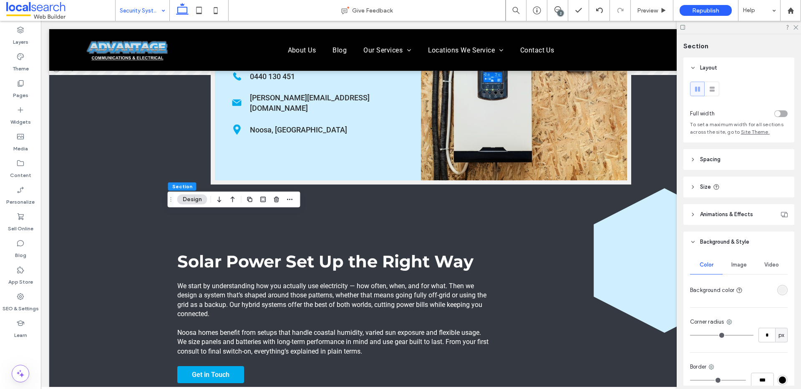
click at [778, 291] on div "rgba(241, 241, 241, 1)" at bounding box center [781, 290] width 7 height 7
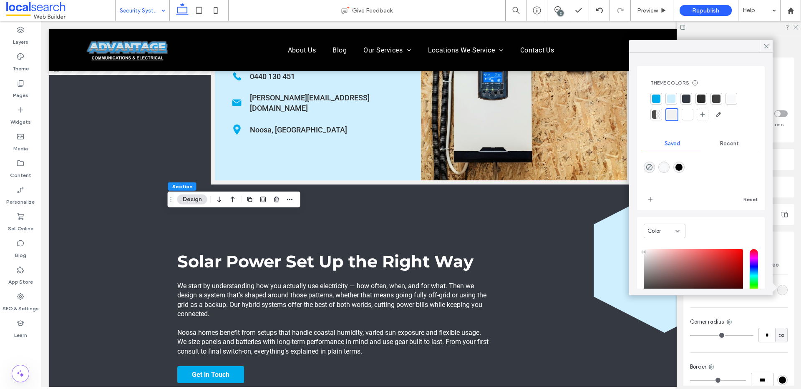
click at [684, 99] on div at bounding box center [686, 99] width 8 height 8
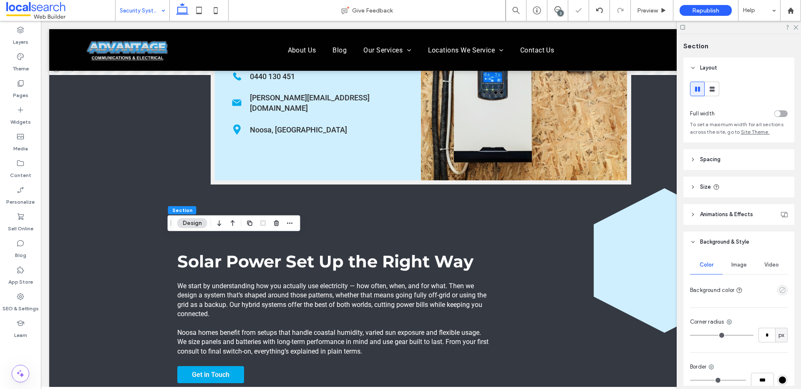
click at [778, 292] on icon "empty color" at bounding box center [781, 290] width 7 height 7
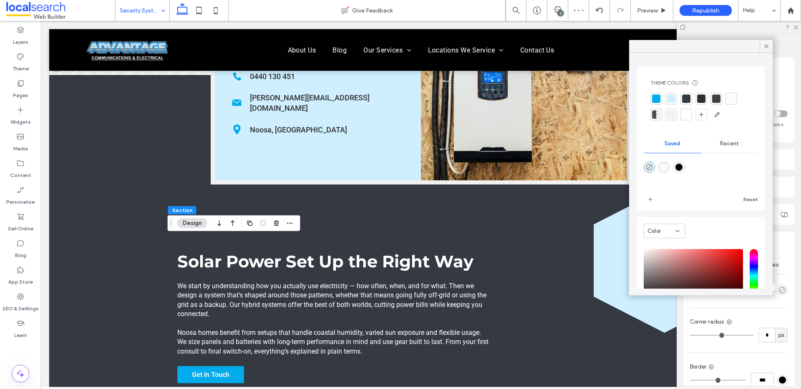
click at [686, 98] on div at bounding box center [686, 99] width 8 height 8
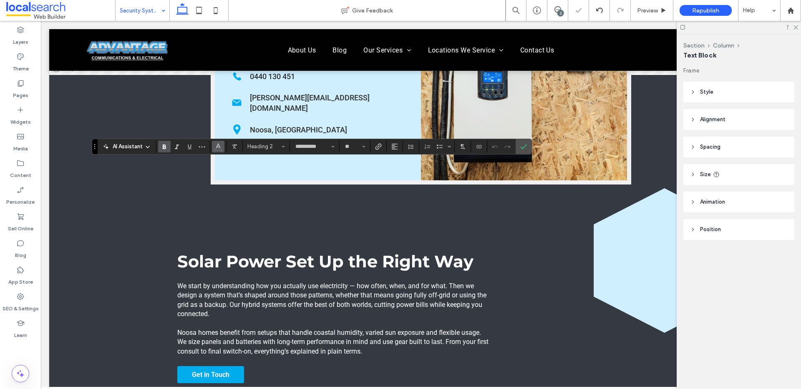
click at [219, 144] on icon "Color" at bounding box center [218, 146] width 7 height 7
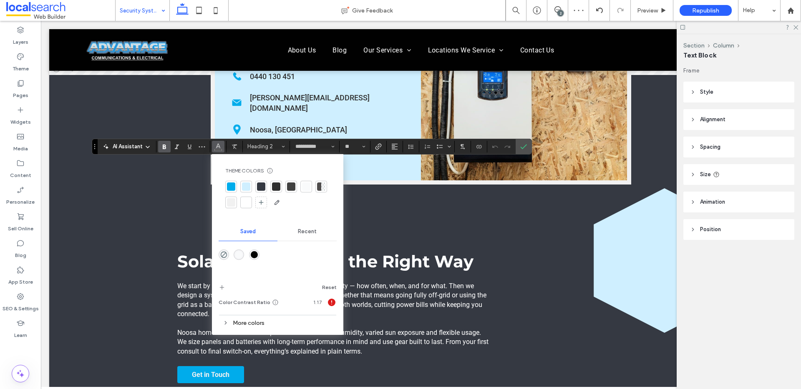
click at [245, 203] on div at bounding box center [246, 202] width 8 height 8
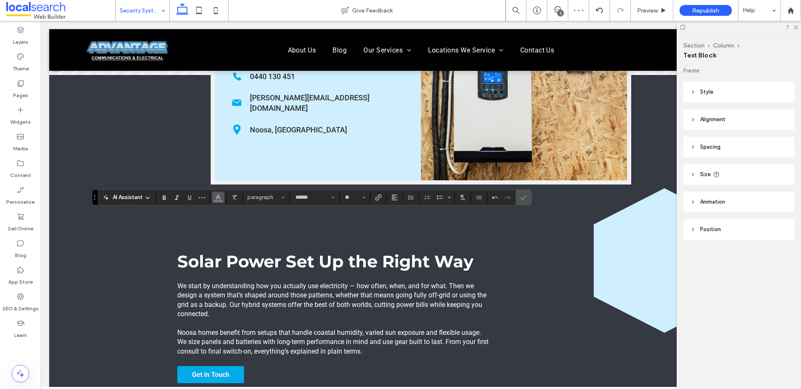
click at [217, 201] on span "Color" at bounding box center [218, 196] width 7 height 11
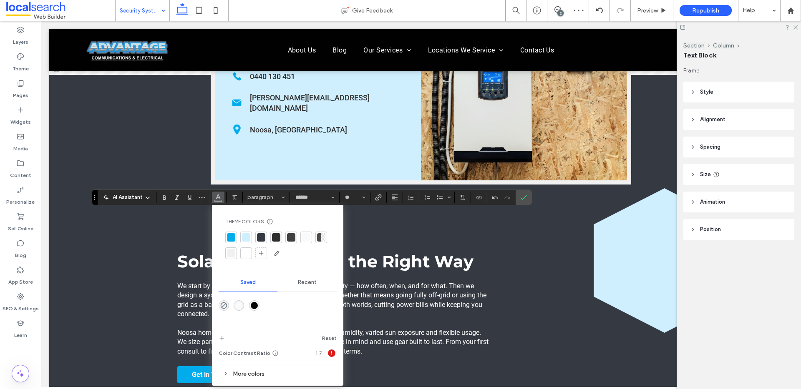
click at [249, 258] on div at bounding box center [246, 254] width 12 height 12
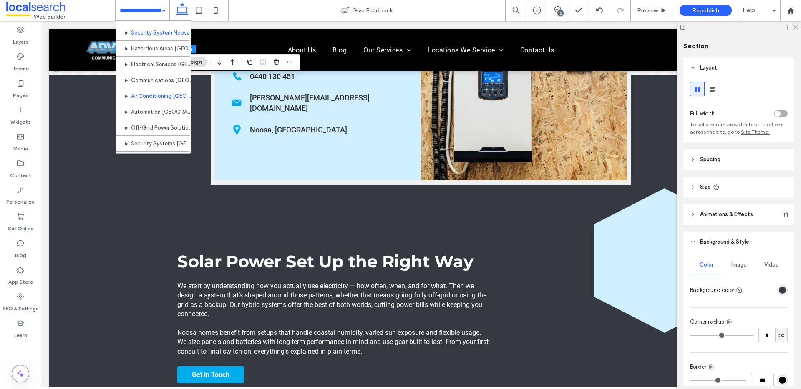
scroll to position [496, 0]
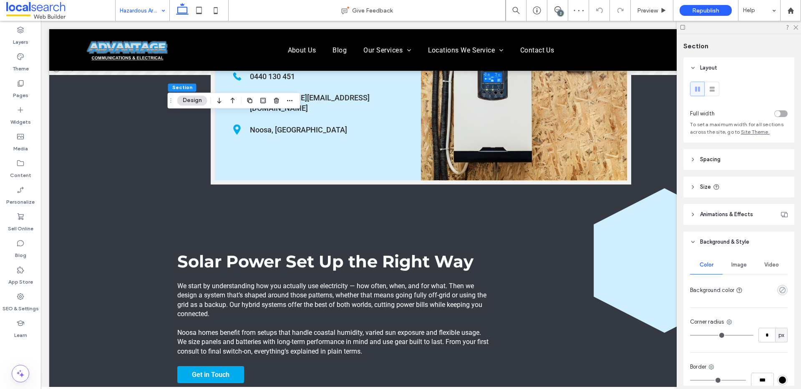
click at [780, 292] on icon "rgba(0, 0, 0, 0)" at bounding box center [781, 290] width 7 height 7
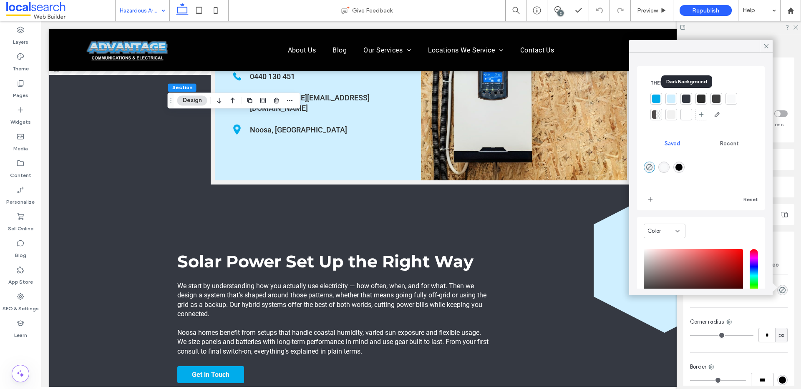
click at [687, 100] on div at bounding box center [686, 99] width 8 height 8
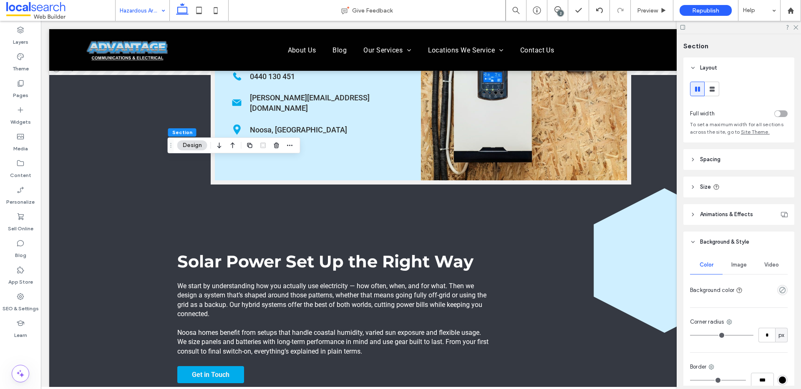
click at [777, 294] on div "empty color" at bounding box center [782, 290] width 10 height 10
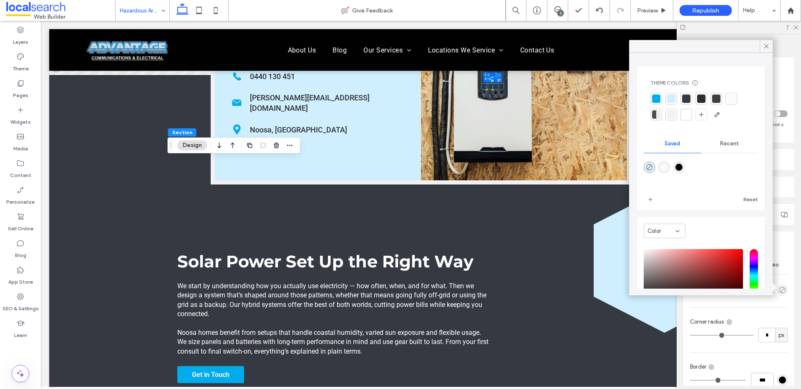
click at [684, 166] on div "rgba(1,1,1,1)" at bounding box center [678, 167] width 11 height 11
type input "*******"
type input "***"
type input "****"
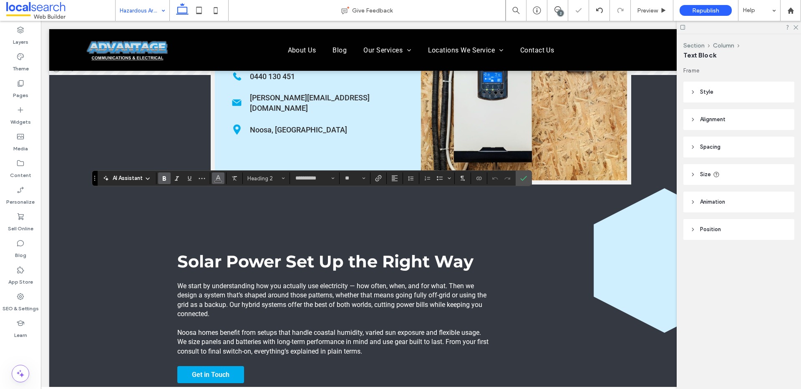
click at [218, 180] on icon "Color" at bounding box center [218, 177] width 7 height 7
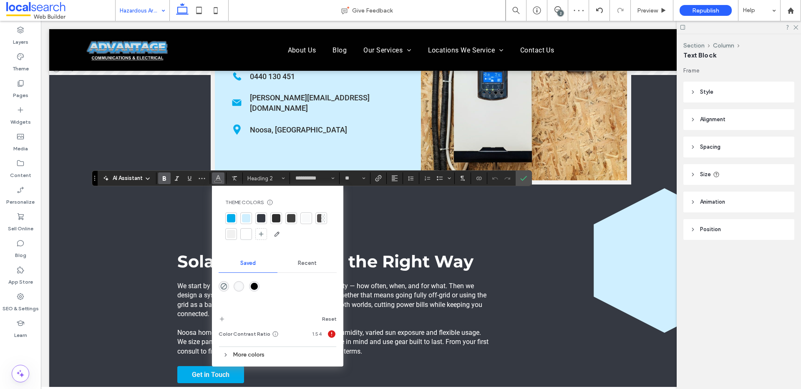
click at [247, 235] on div at bounding box center [246, 234] width 8 height 8
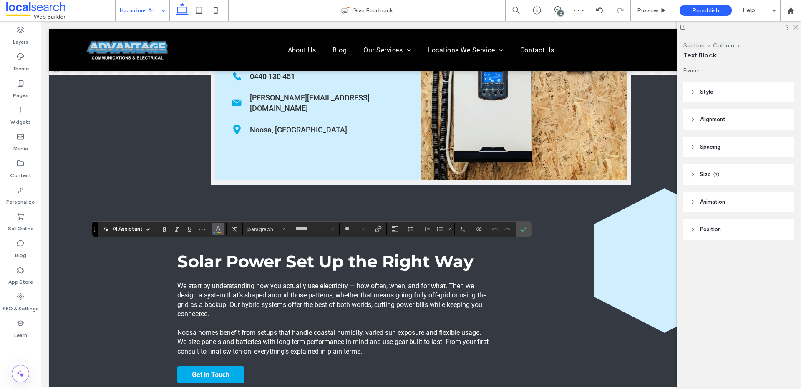
click at [217, 228] on use "Color" at bounding box center [218, 228] width 5 height 5
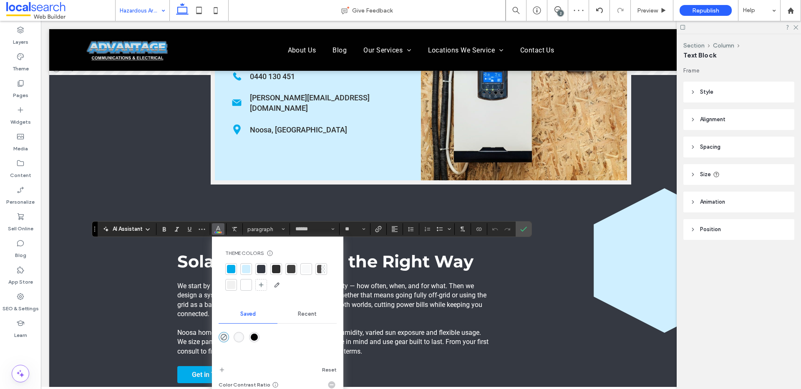
click at [249, 289] on div at bounding box center [246, 285] width 8 height 8
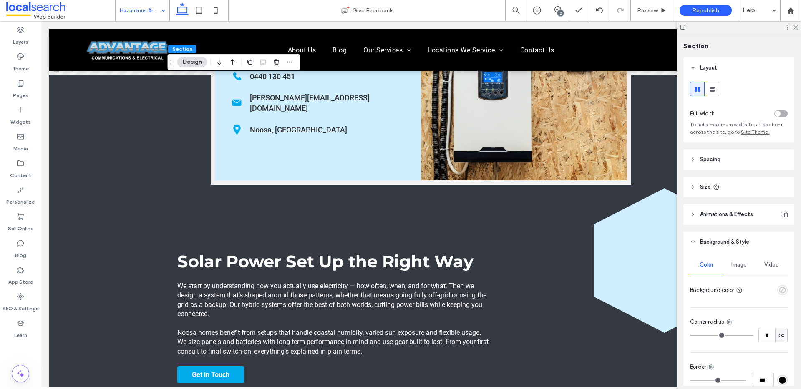
click at [779, 293] on icon "empty color" at bounding box center [781, 290] width 7 height 7
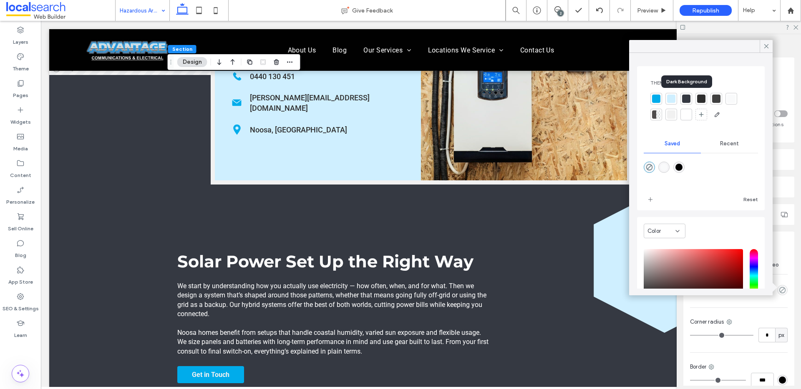
click at [688, 100] on div at bounding box center [686, 99] width 8 height 8
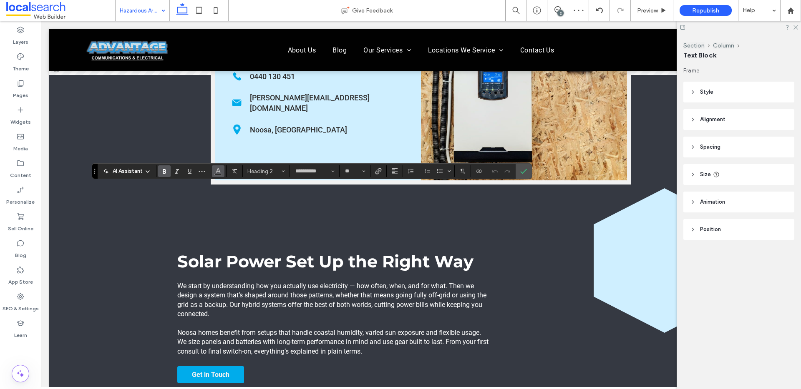
click at [213, 171] on button "Color" at bounding box center [218, 172] width 13 height 12
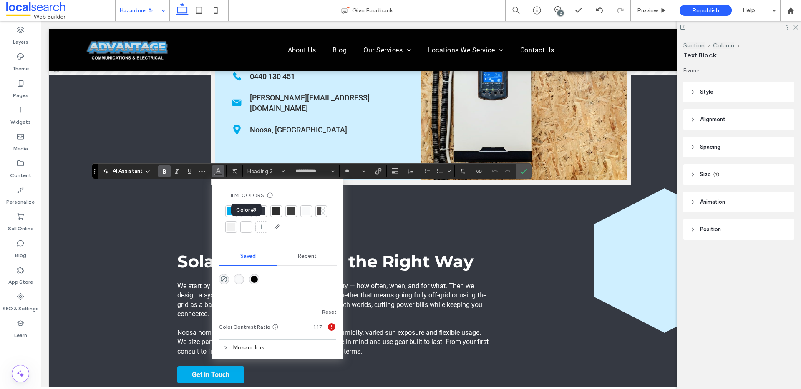
click at [248, 227] on div at bounding box center [246, 227] width 8 height 8
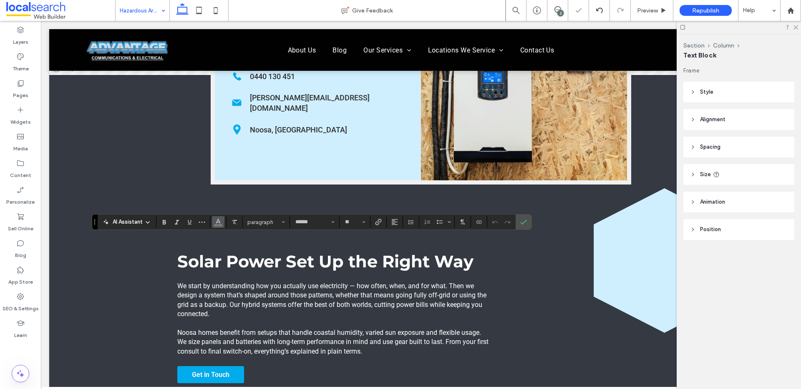
click at [220, 226] on span "Color" at bounding box center [218, 221] width 7 height 11
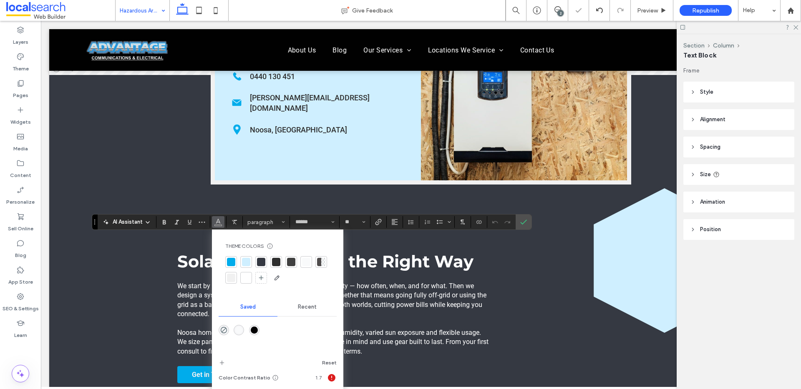
click at [245, 276] on div at bounding box center [246, 278] width 8 height 8
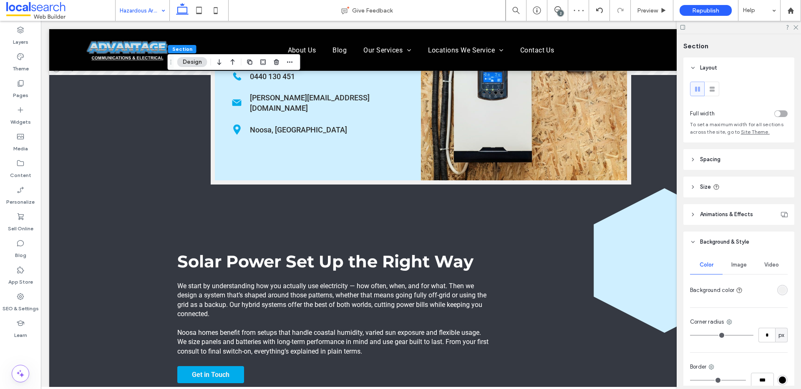
click at [778, 289] on div "rgba(241, 241, 241, 1)" at bounding box center [781, 290] width 7 height 7
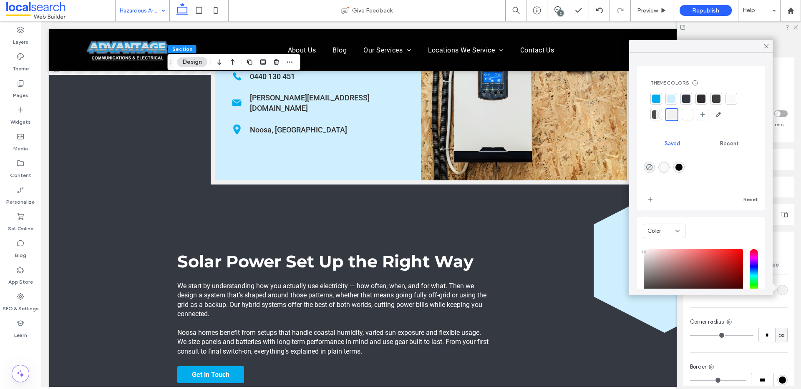
click at [688, 97] on div at bounding box center [686, 99] width 8 height 8
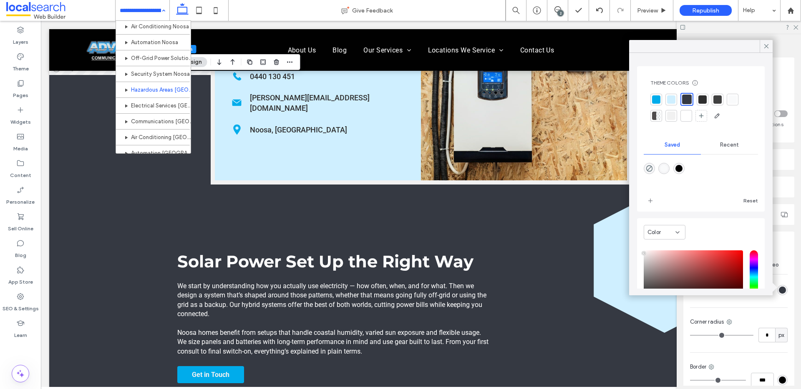
scroll to position [467, 0]
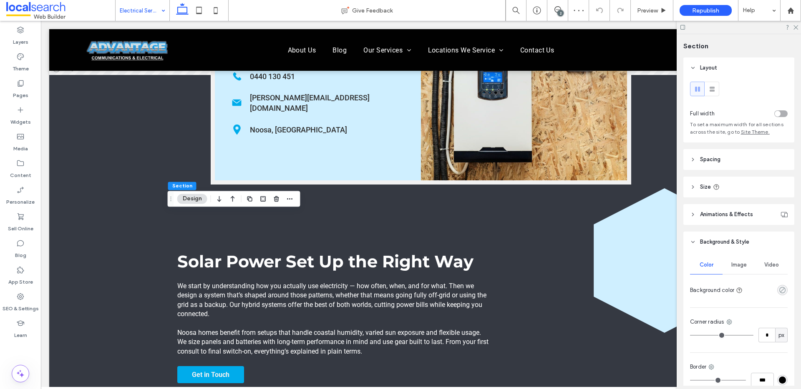
click at [778, 291] on icon "rgba(0, 0, 0, 0)" at bounding box center [781, 290] width 7 height 7
click at [779, 292] on use "rgba(0, 0, 0, 0)" at bounding box center [782, 290] width 6 height 6
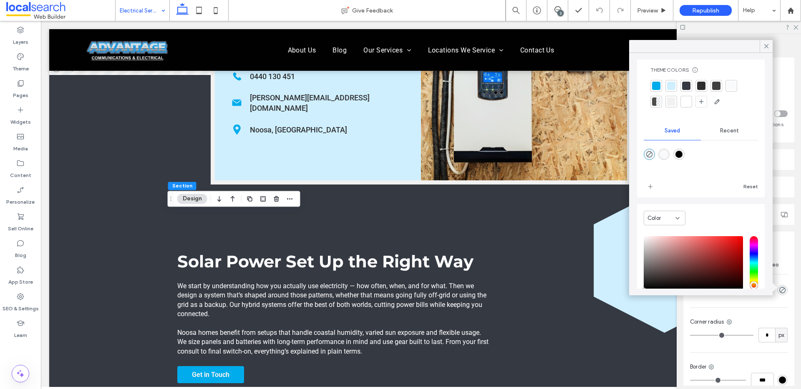
scroll to position [6, 0]
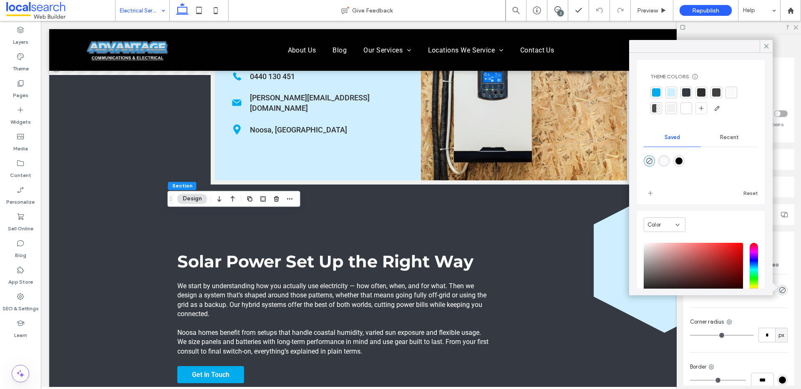
click at [687, 89] on div at bounding box center [686, 92] width 8 height 8
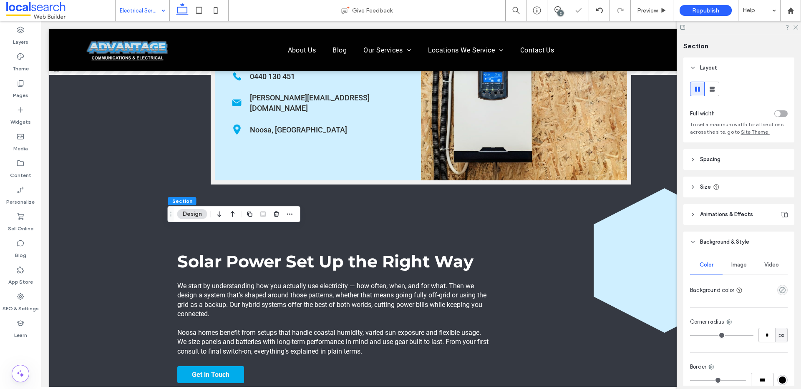
scroll to position [2, 0]
click at [778, 291] on icon "empty color" at bounding box center [781, 288] width 7 height 7
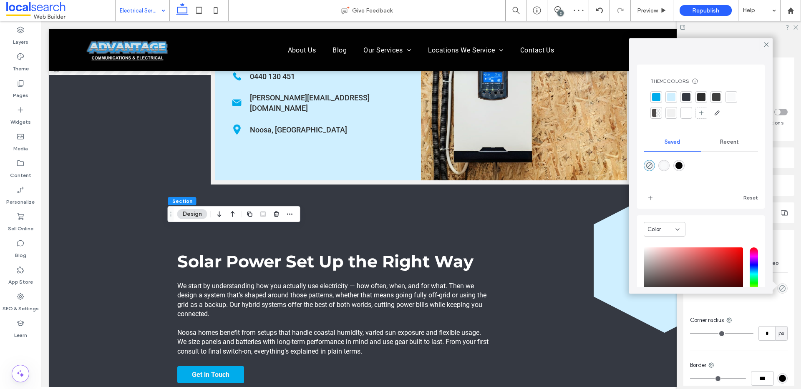
click at [684, 166] on div "rgba(1,1,1,1)" at bounding box center [678, 165] width 11 height 11
type input "*******"
type input "***"
type input "****"
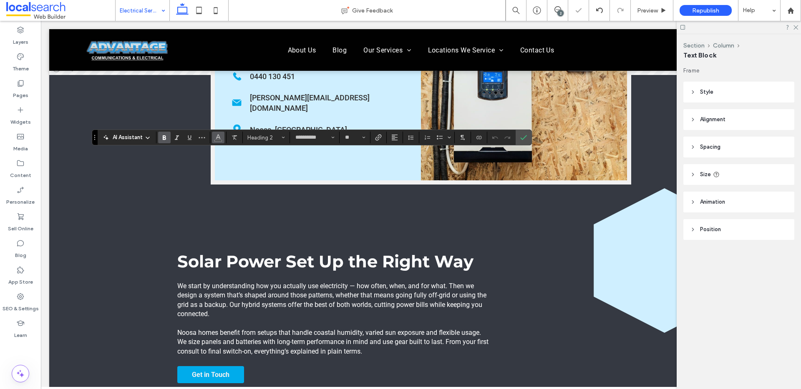
click at [215, 141] on span "Color" at bounding box center [218, 136] width 7 height 11
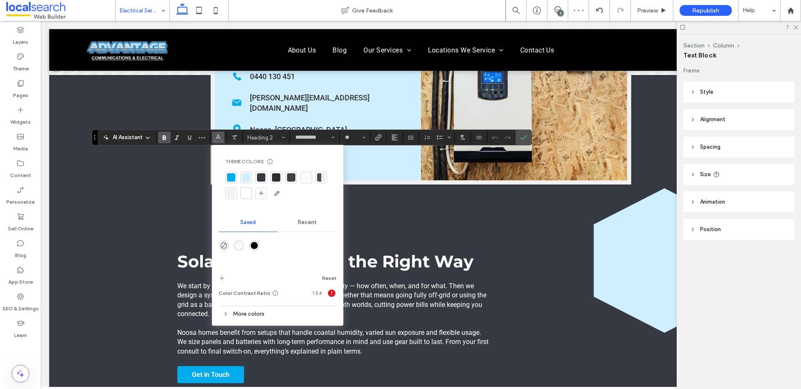
click at [247, 196] on div at bounding box center [246, 193] width 8 height 8
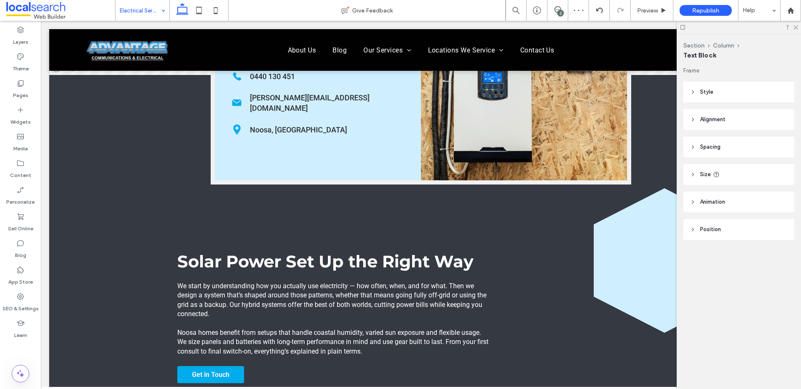
type input "******"
type input "**"
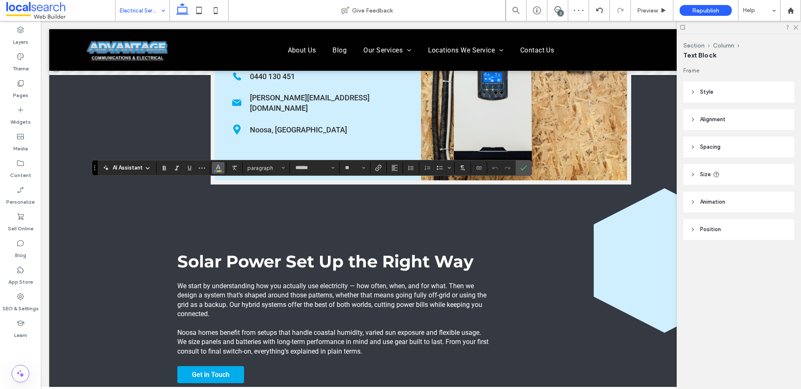
click at [214, 168] on button "Color" at bounding box center [218, 168] width 13 height 12
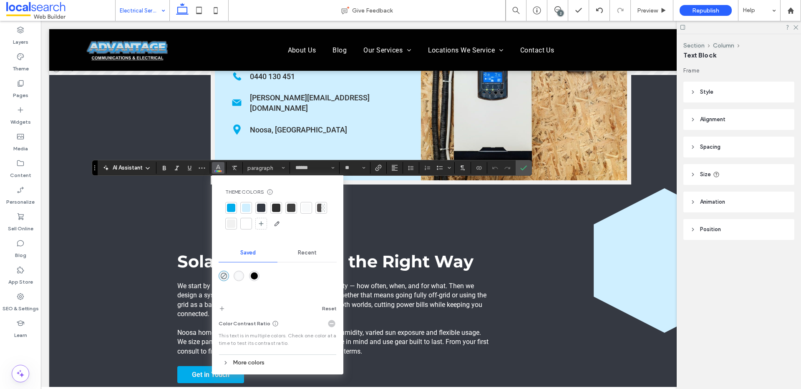
click at [246, 222] on div at bounding box center [246, 224] width 8 height 8
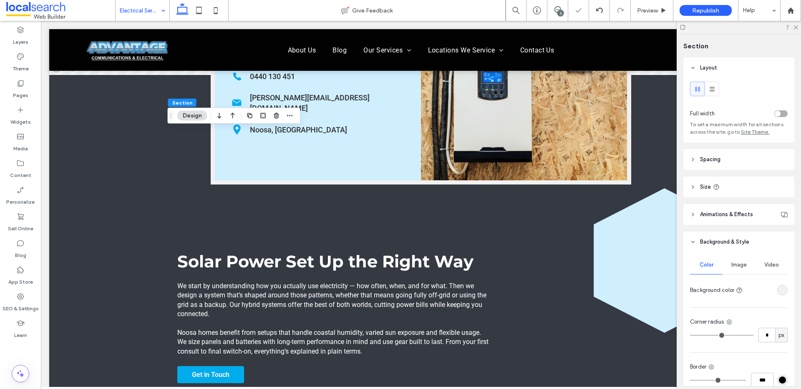
click at [782, 289] on div "rgba(241, 241, 241, 1)" at bounding box center [782, 290] width 10 height 10
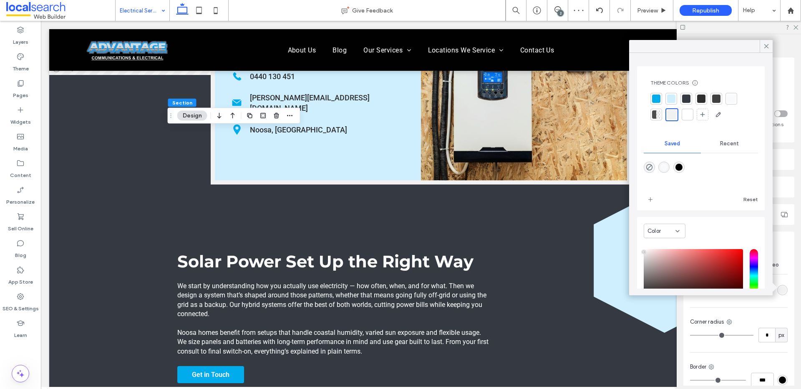
click at [687, 100] on div at bounding box center [686, 99] width 8 height 8
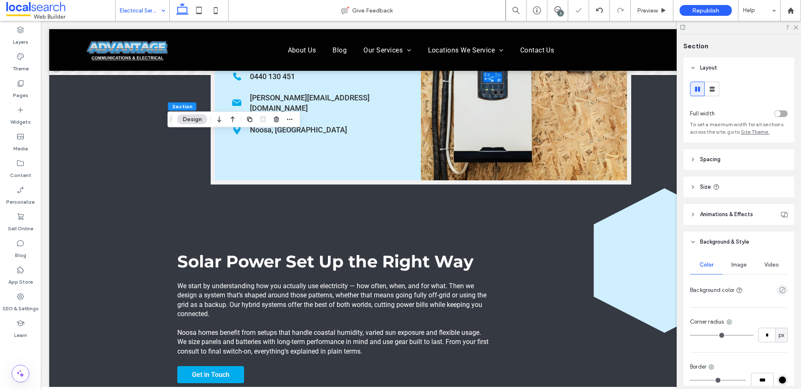
click at [779, 285] on div "empty color" at bounding box center [782, 290] width 10 height 10
click at [778, 292] on icon "empty color" at bounding box center [781, 290] width 7 height 7
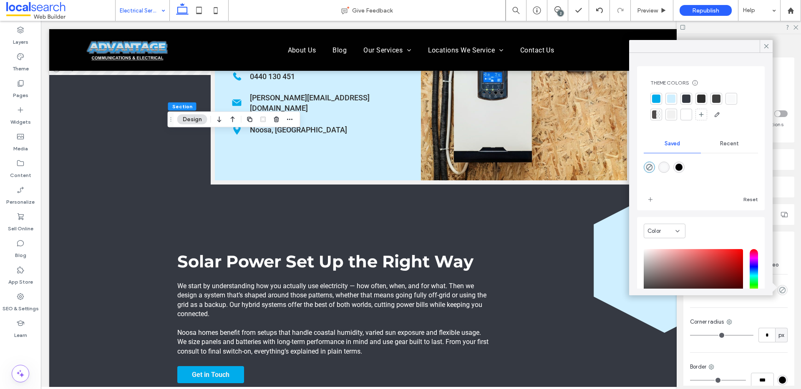
click at [685, 99] on div at bounding box center [686, 99] width 8 height 8
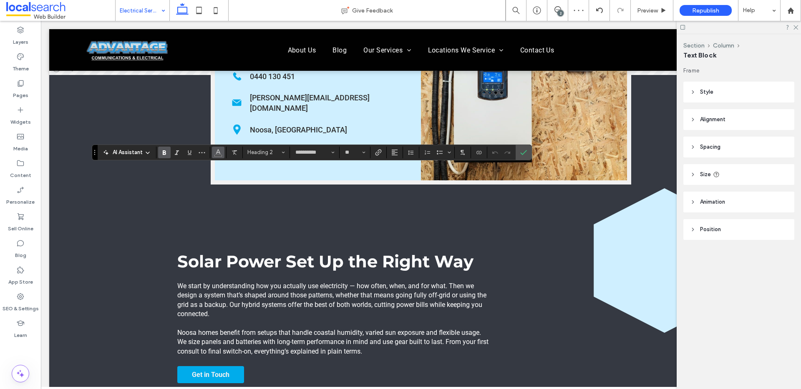
click at [216, 149] on icon "Color" at bounding box center [218, 151] width 7 height 7
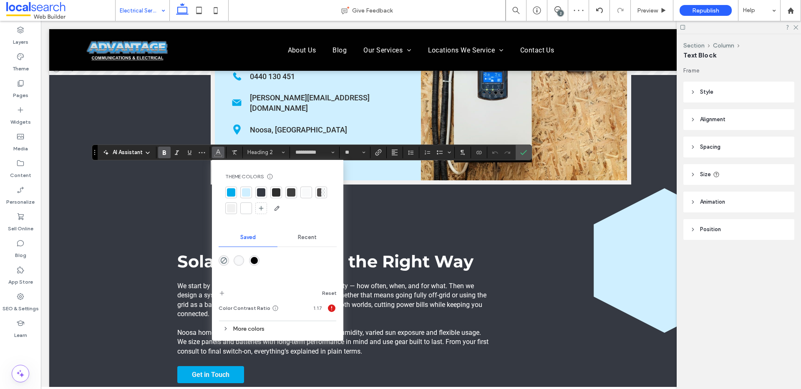
click at [248, 208] on div at bounding box center [246, 208] width 8 height 8
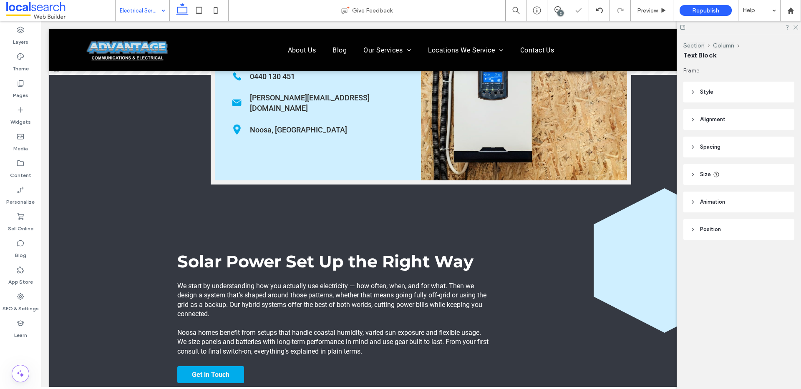
type input "******"
type input "**"
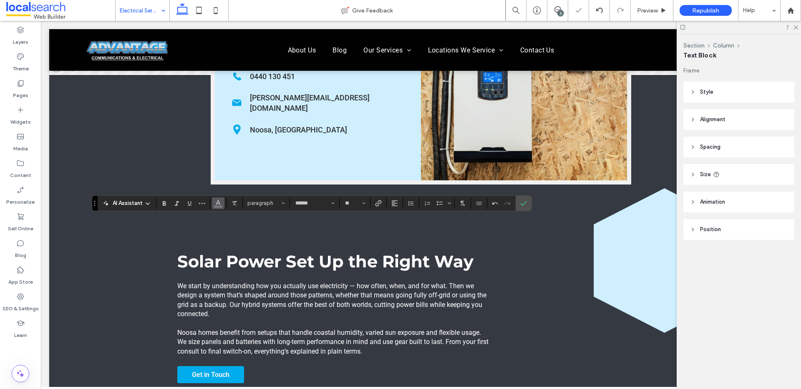
click at [218, 200] on icon "Color" at bounding box center [218, 202] width 7 height 7
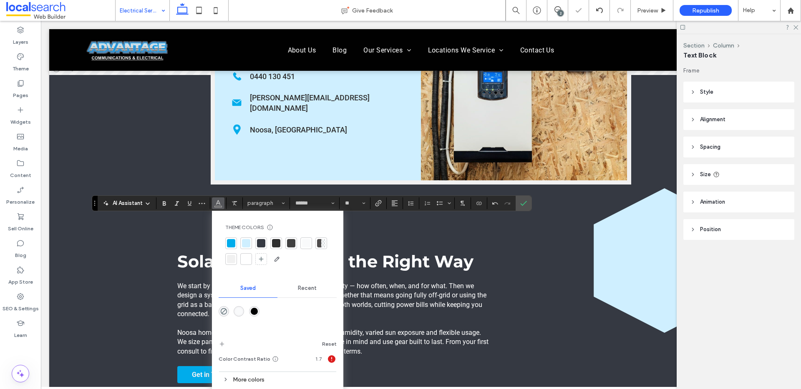
click at [248, 259] on div at bounding box center [246, 259] width 8 height 8
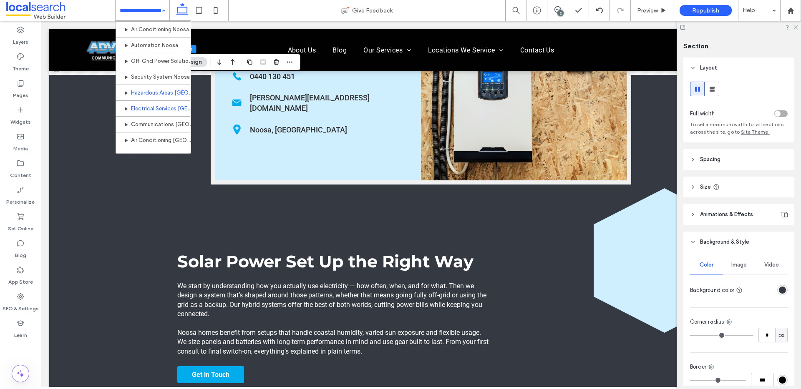
scroll to position [469, 0]
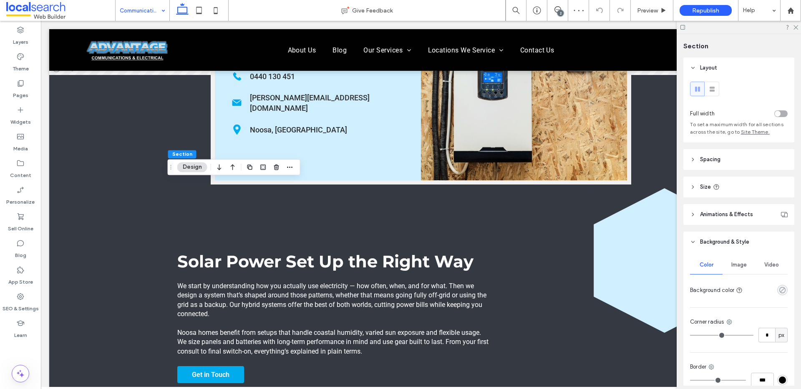
click at [778, 287] on icon "rgba(0, 0, 0, 0)" at bounding box center [781, 290] width 7 height 7
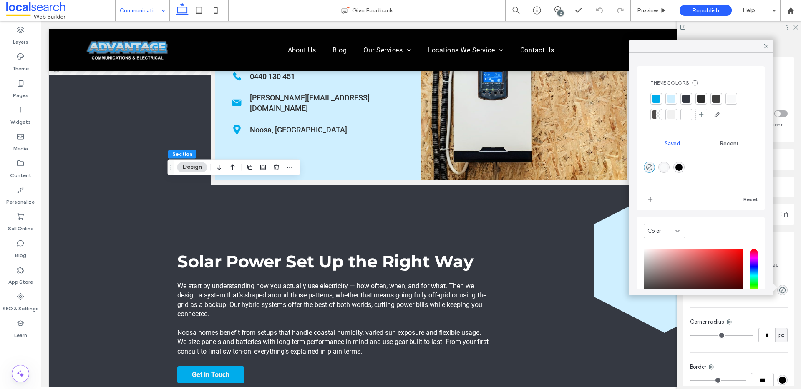
click at [688, 99] on div at bounding box center [686, 99] width 8 height 8
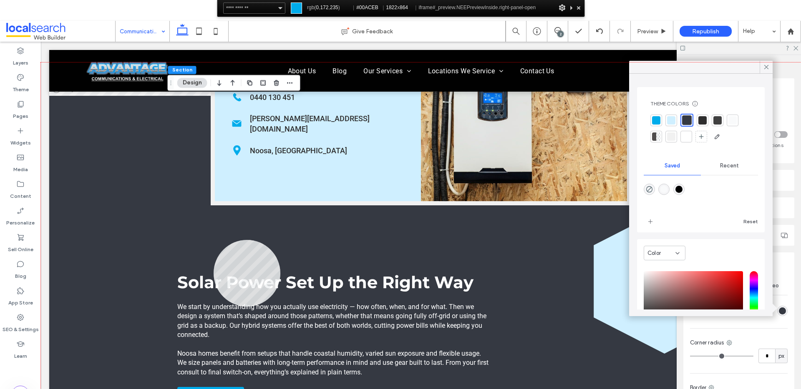
click at [213, 240] on div at bounding box center [421, 243] width 760 height 360
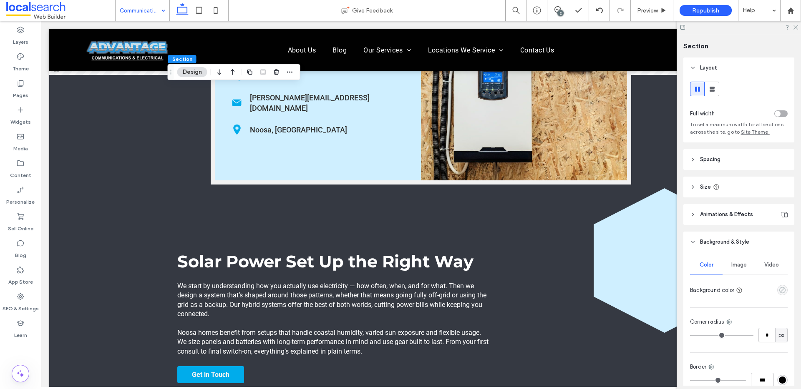
click at [779, 293] on use "empty color" at bounding box center [782, 290] width 6 height 6
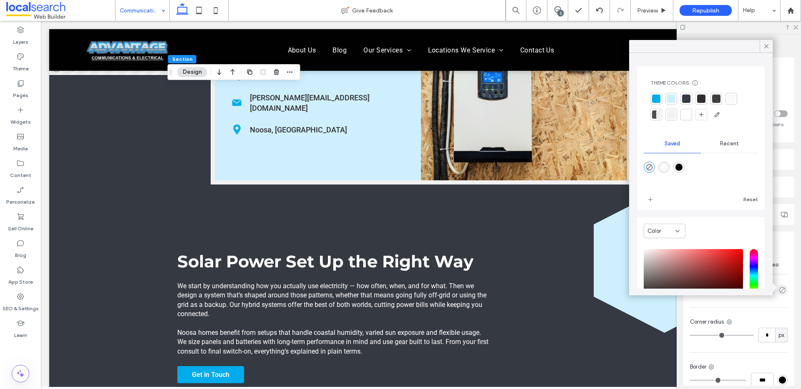
click at [683, 171] on div "rgba(1,1,1,1)" at bounding box center [678, 167] width 11 height 11
type input "*******"
type input "***"
type input "****"
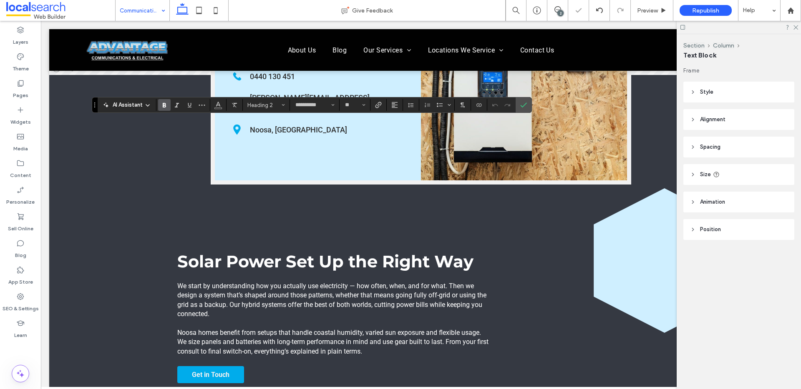
click at [224, 109] on section at bounding box center [218, 105] width 16 height 12
click at [221, 108] on button "Color" at bounding box center [218, 105] width 13 height 12
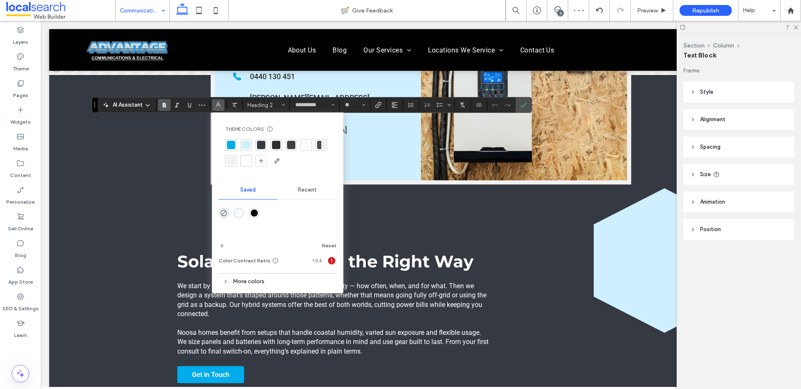
click at [249, 160] on div at bounding box center [246, 161] width 8 height 8
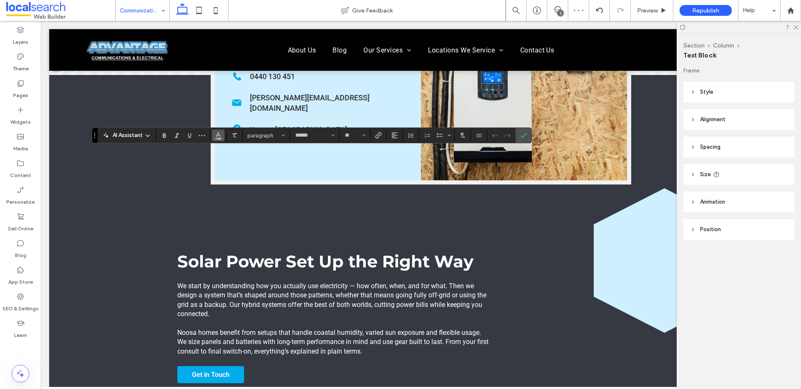
click at [222, 137] on button "Color" at bounding box center [218, 136] width 13 height 12
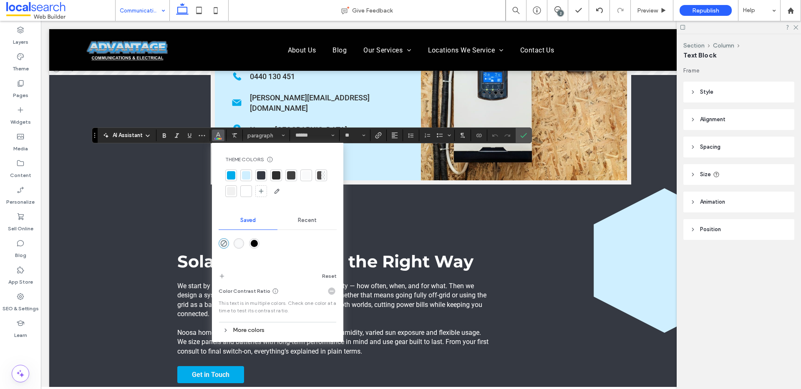
click at [245, 194] on div at bounding box center [246, 191] width 8 height 8
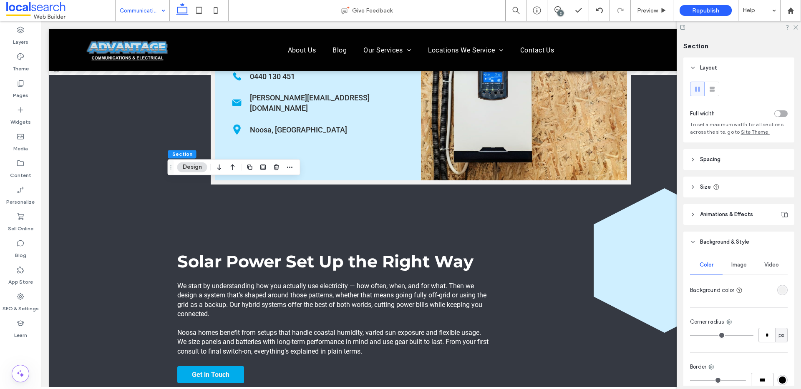
click at [778, 294] on div "rgba(241, 241, 241, 1)" at bounding box center [781, 290] width 7 height 7
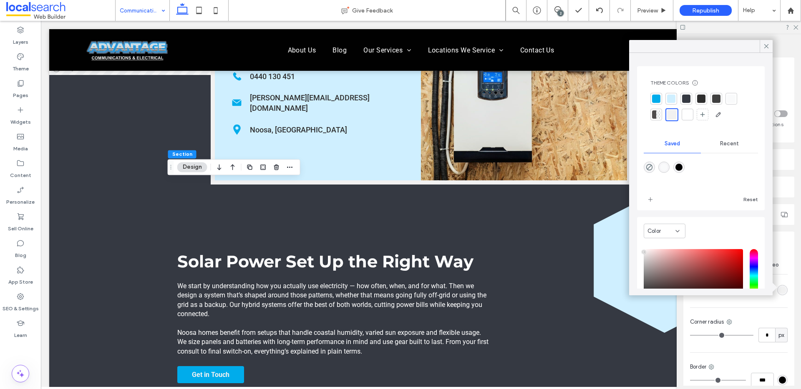
click at [688, 98] on div at bounding box center [686, 99] width 8 height 8
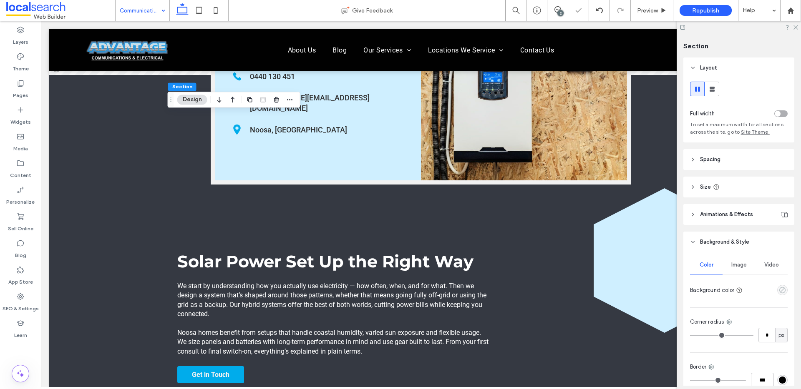
click at [780, 289] on icon "empty color" at bounding box center [781, 290] width 7 height 7
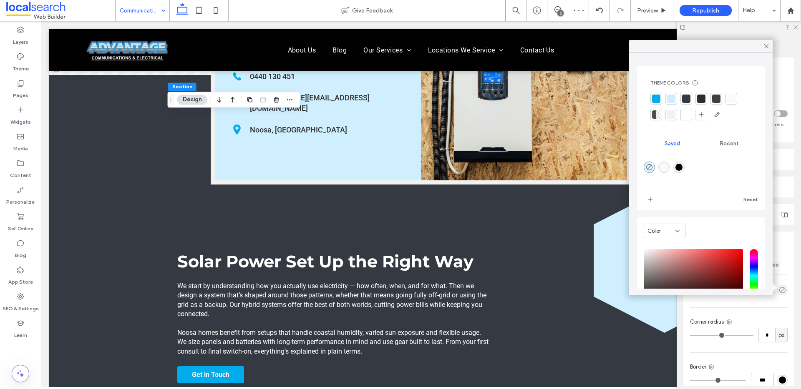
click at [690, 98] on div at bounding box center [686, 99] width 12 height 12
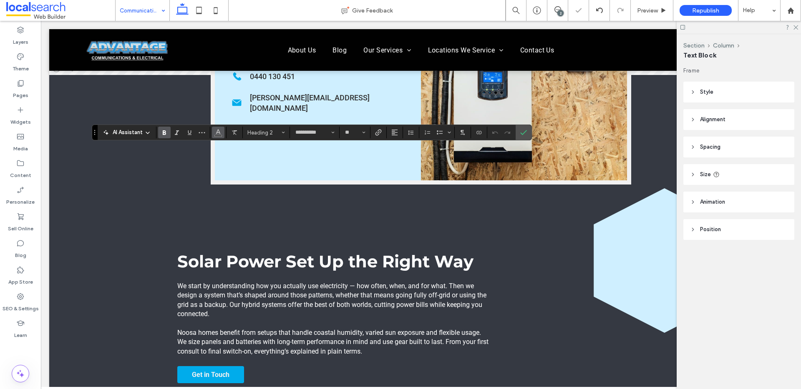
click at [218, 134] on icon "Color" at bounding box center [218, 131] width 7 height 7
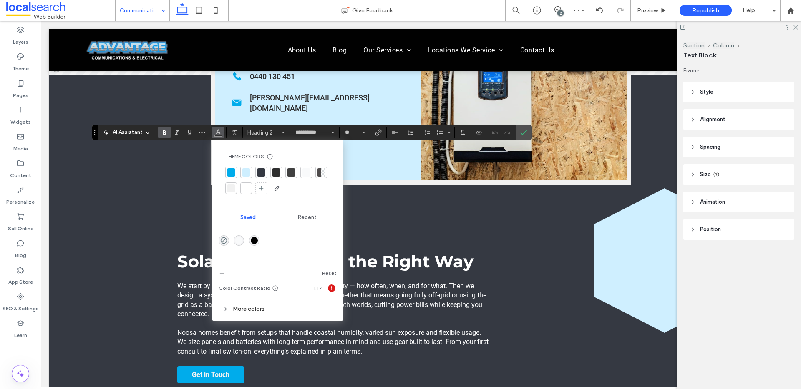
click at [249, 187] on div at bounding box center [246, 188] width 8 height 8
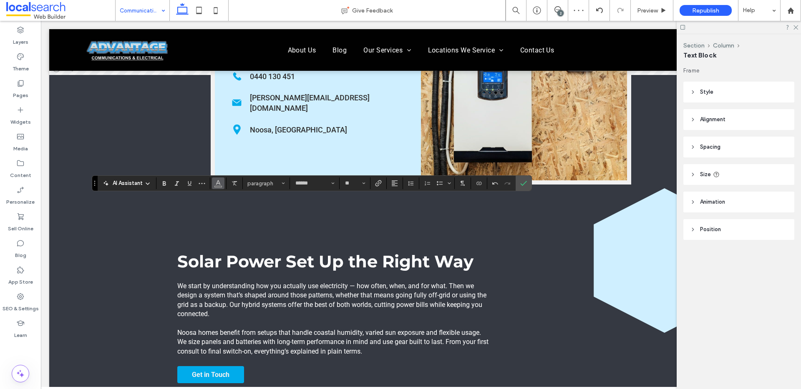
click at [222, 187] on button "Color" at bounding box center [218, 184] width 13 height 12
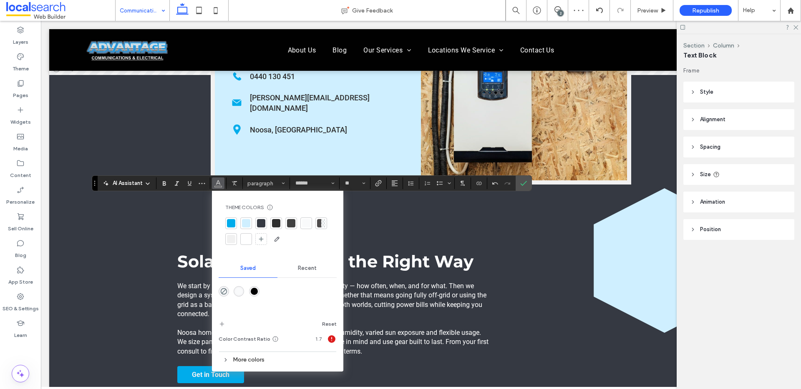
click at [249, 243] on div at bounding box center [246, 239] width 8 height 8
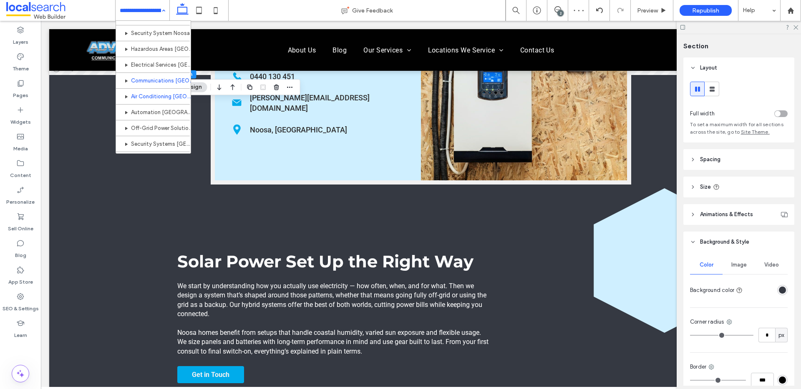
scroll to position [516, 0]
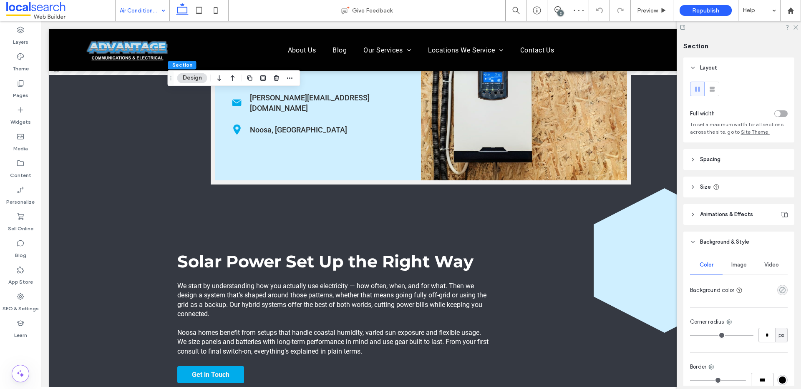
click at [779, 292] on icon "rgba(0, 0, 0, 0)" at bounding box center [781, 290] width 7 height 7
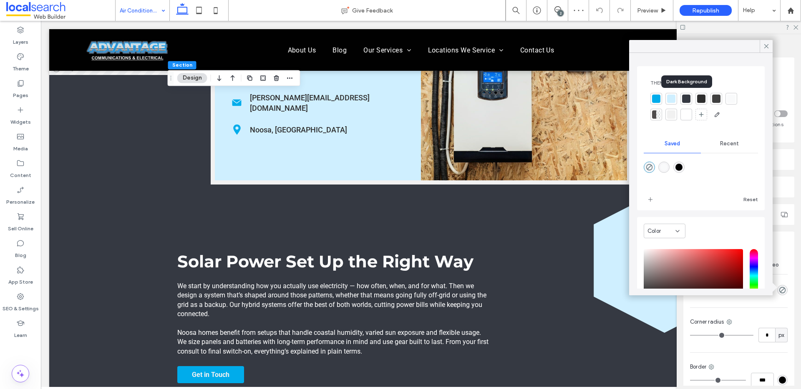
click at [689, 97] on div at bounding box center [686, 99] width 8 height 8
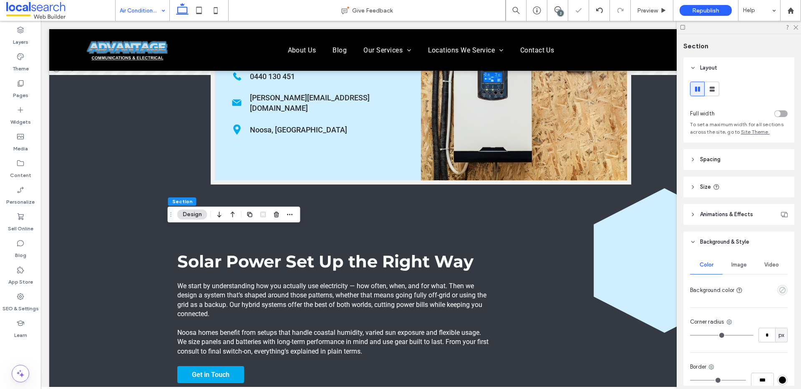
click at [778, 290] on icon "empty color" at bounding box center [781, 290] width 7 height 7
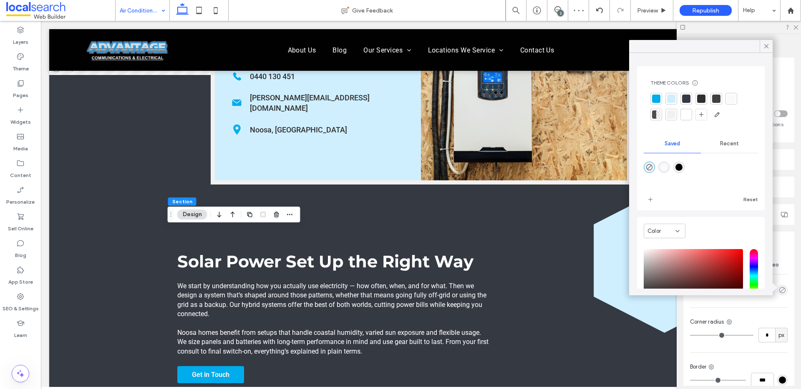
click at [680, 172] on div "rgba(1,1,1,1)" at bounding box center [678, 167] width 11 height 11
type input "*******"
type input "***"
type input "****"
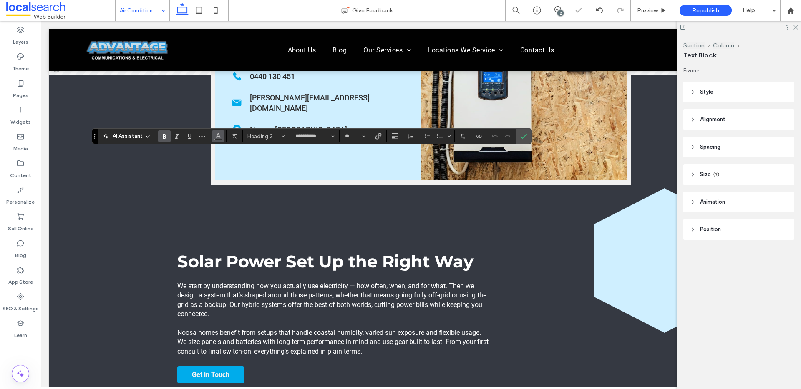
click at [215, 138] on icon "Color" at bounding box center [218, 135] width 7 height 7
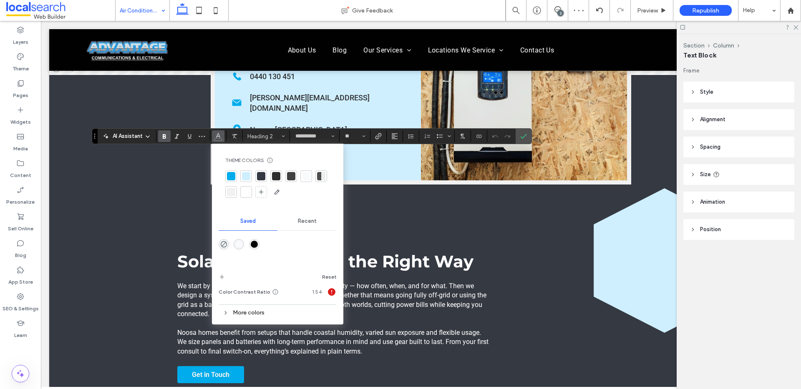
click at [249, 193] on div at bounding box center [246, 192] width 8 height 8
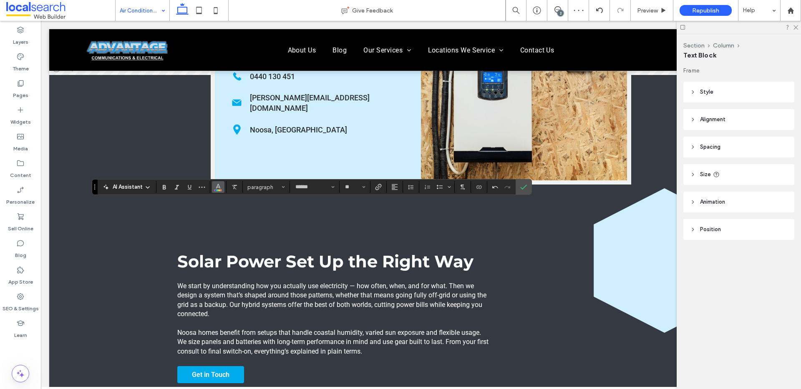
click at [221, 189] on icon "Color" at bounding box center [218, 186] width 7 height 7
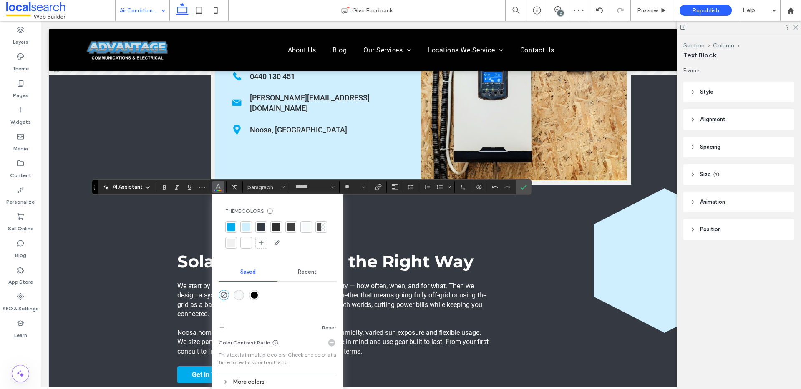
click at [247, 241] on div at bounding box center [246, 243] width 8 height 8
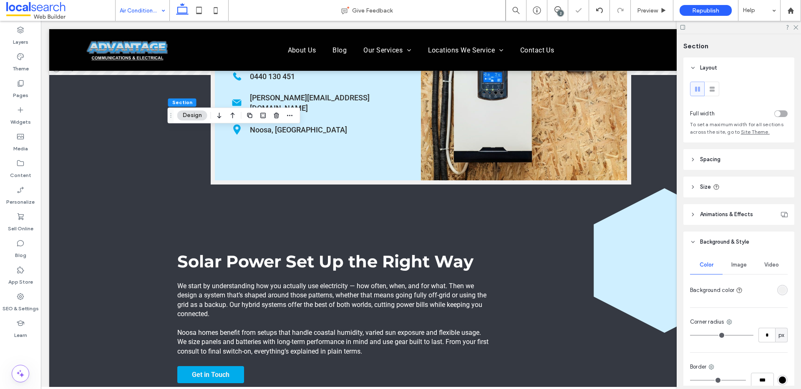
click at [780, 292] on div "rgba(241, 241, 241, 1)" at bounding box center [781, 290] width 7 height 7
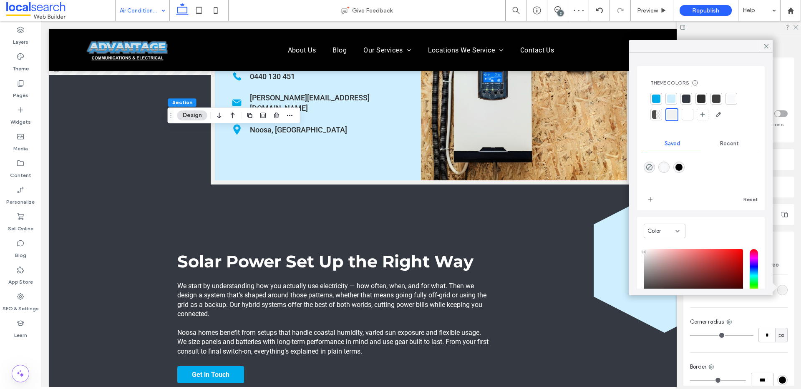
click at [688, 101] on div at bounding box center [686, 99] width 8 height 8
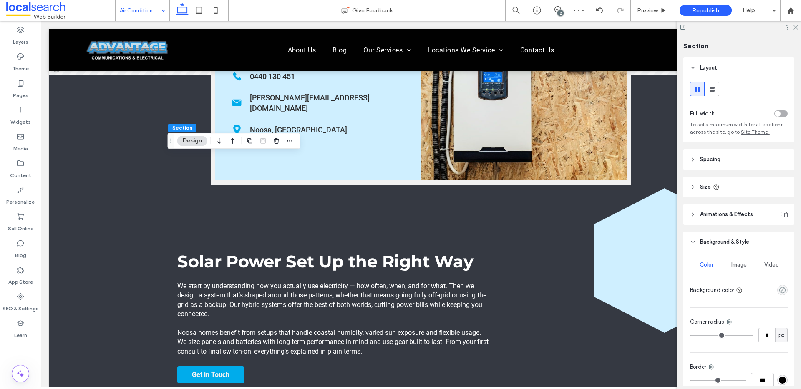
click at [778, 294] on div "empty color" at bounding box center [782, 290] width 10 height 10
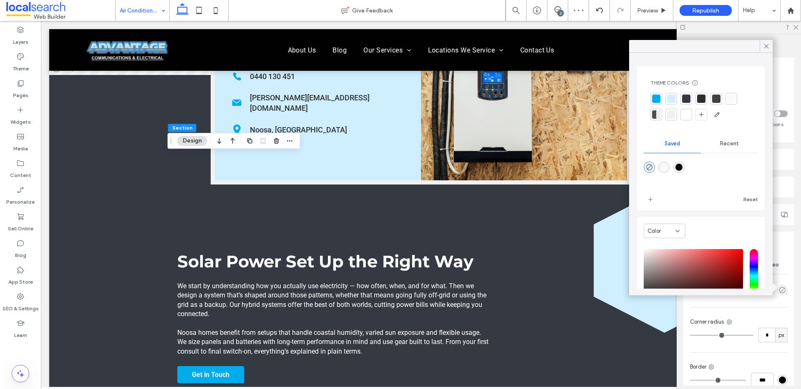
click at [687, 98] on div at bounding box center [686, 99] width 8 height 8
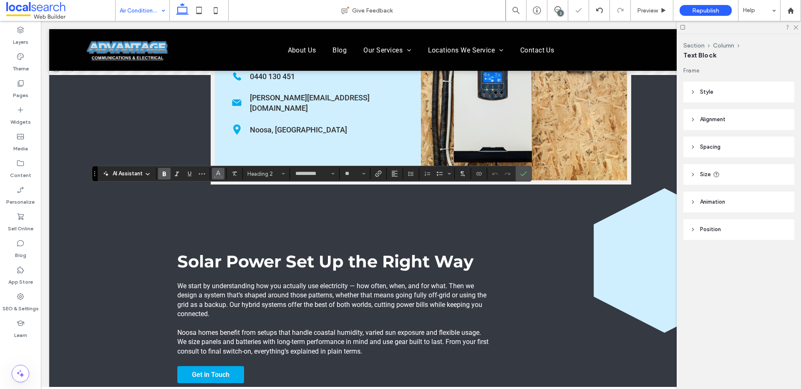
click at [221, 177] on span "Color" at bounding box center [218, 173] width 7 height 11
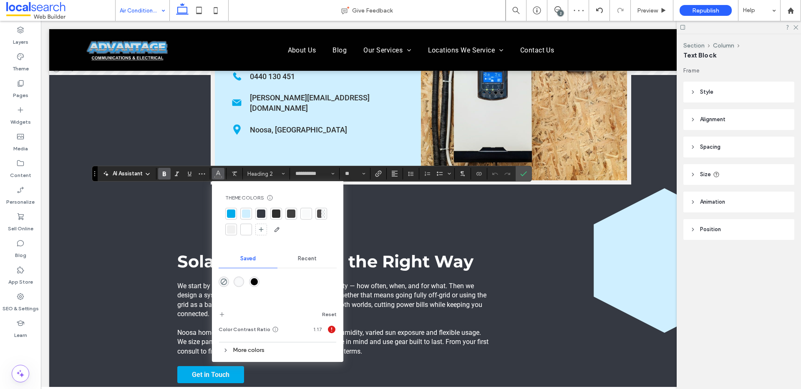
click at [248, 228] on div at bounding box center [246, 230] width 8 height 8
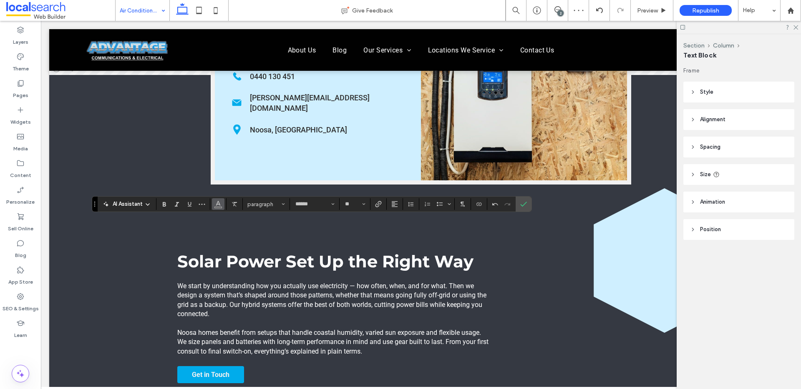
click at [218, 206] on icon "Color" at bounding box center [218, 203] width 7 height 7
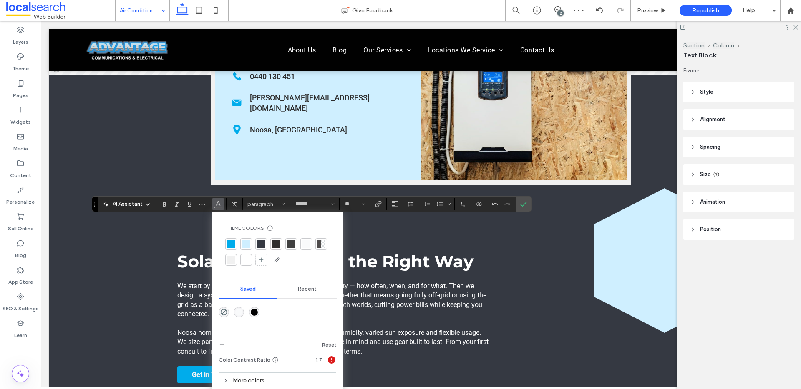
click at [245, 262] on div at bounding box center [246, 260] width 8 height 8
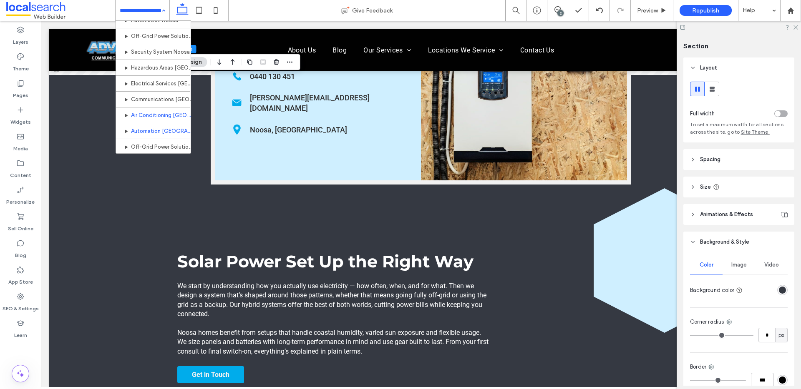
scroll to position [495, 0]
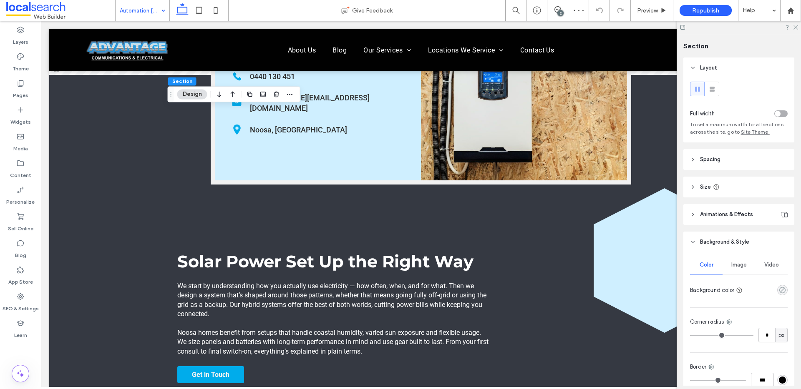
click at [778, 289] on icon "rgba(0, 0, 0, 0)" at bounding box center [781, 290] width 7 height 7
click at [782, 291] on div "rgba(0, 0, 0, 0)" at bounding box center [782, 290] width 10 height 10
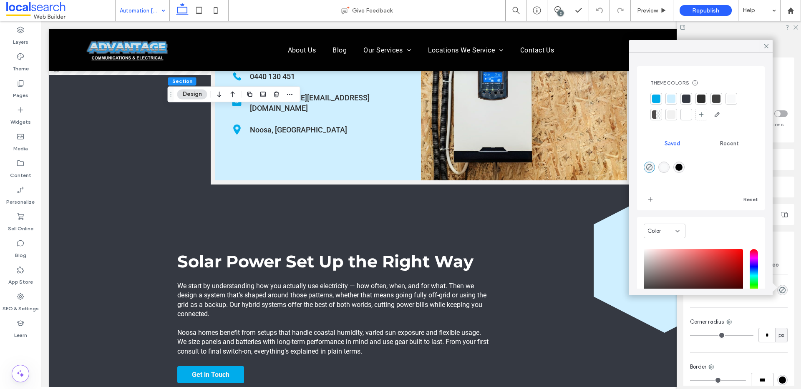
click at [687, 99] on div at bounding box center [686, 99] width 8 height 8
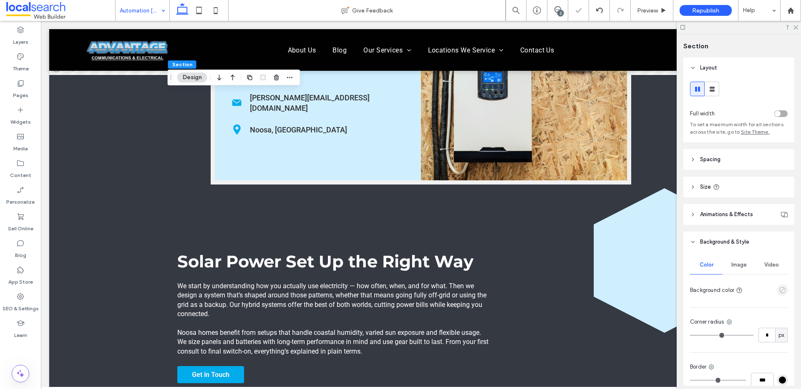
click at [781, 293] on icon "empty color" at bounding box center [781, 290] width 7 height 7
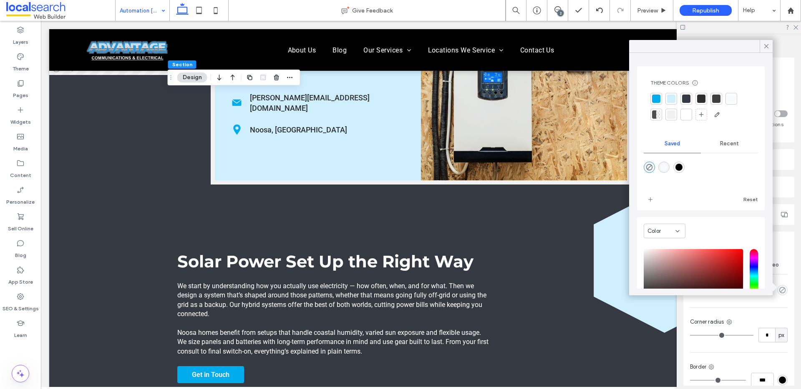
click at [678, 171] on div "rgba(1,1,1,1)" at bounding box center [678, 167] width 11 height 11
type input "*******"
type input "***"
type input "****"
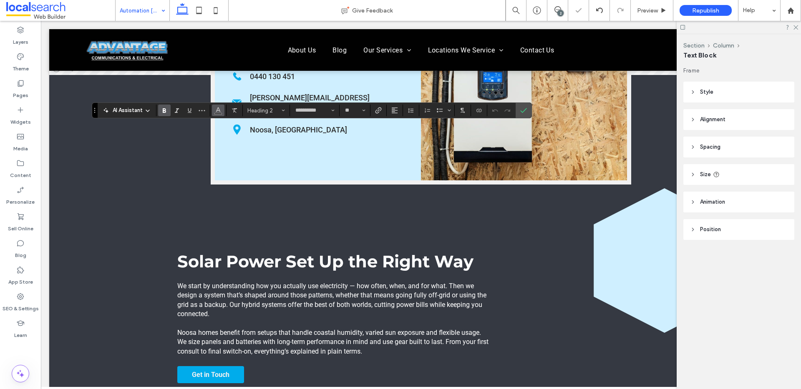
click at [220, 109] on icon "Color" at bounding box center [218, 109] width 7 height 7
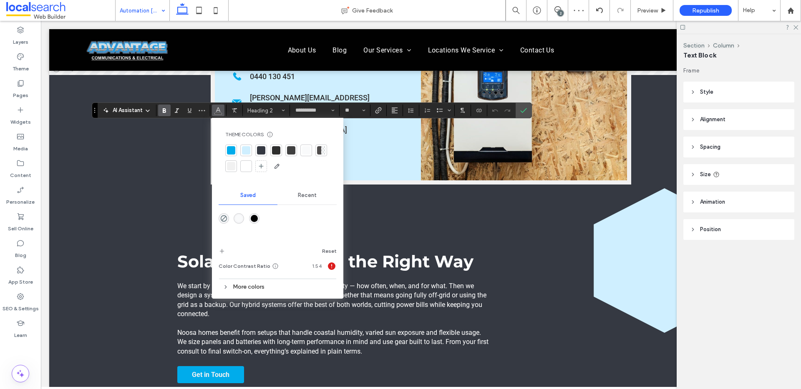
click at [243, 166] on div at bounding box center [246, 166] width 8 height 8
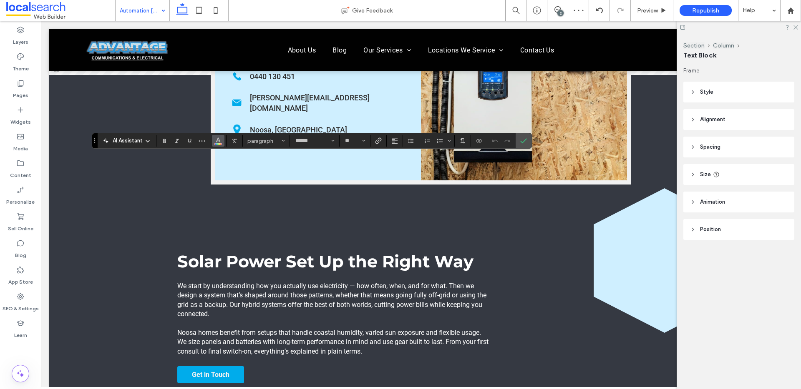
click at [222, 146] on button "Color" at bounding box center [218, 141] width 13 height 12
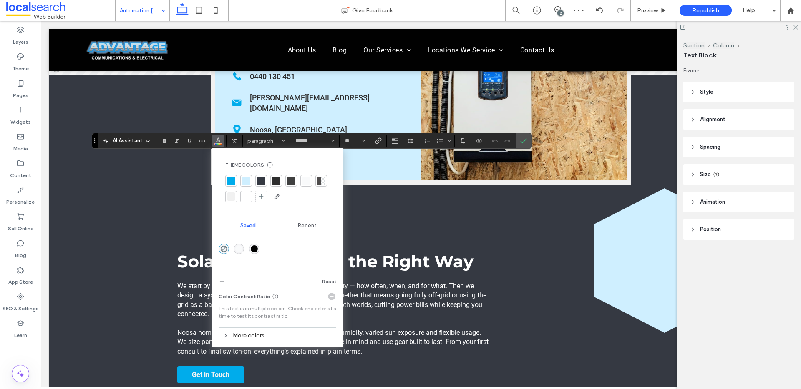
click at [247, 199] on div at bounding box center [246, 197] width 8 height 8
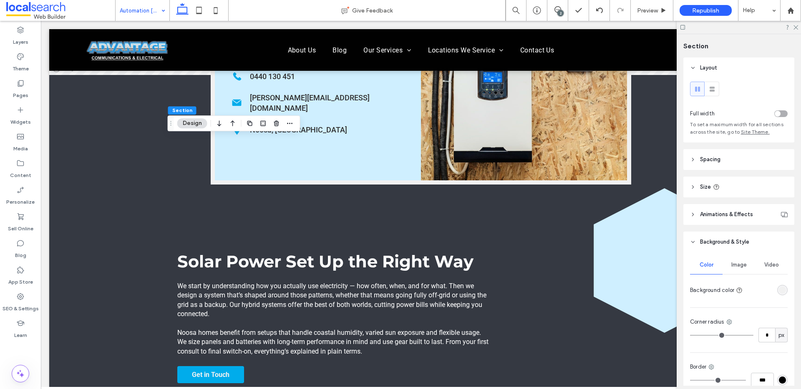
click at [778, 286] on div "rgba(241, 241, 241, 1)" at bounding box center [782, 290] width 10 height 10
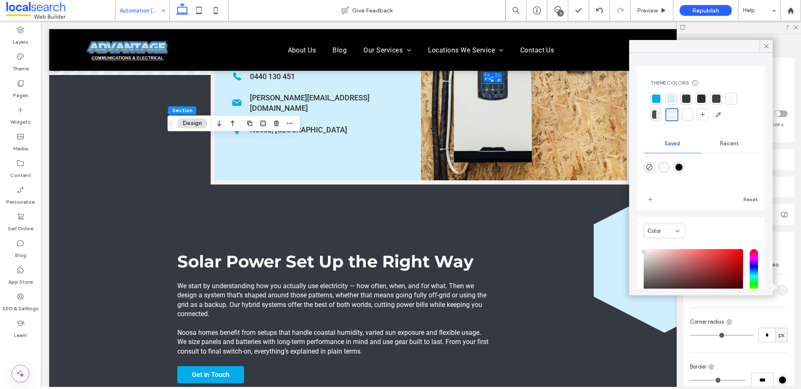
click at [685, 98] on div at bounding box center [686, 99] width 8 height 8
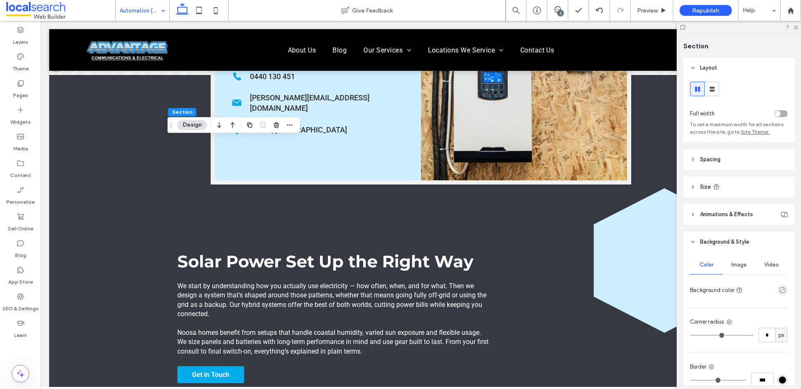
click at [784, 289] on div "Color Image Video Background color Corner radius * px Border *** Shadow" at bounding box center [738, 341] width 111 height 177
click at [779, 291] on icon "empty color" at bounding box center [781, 290] width 7 height 7
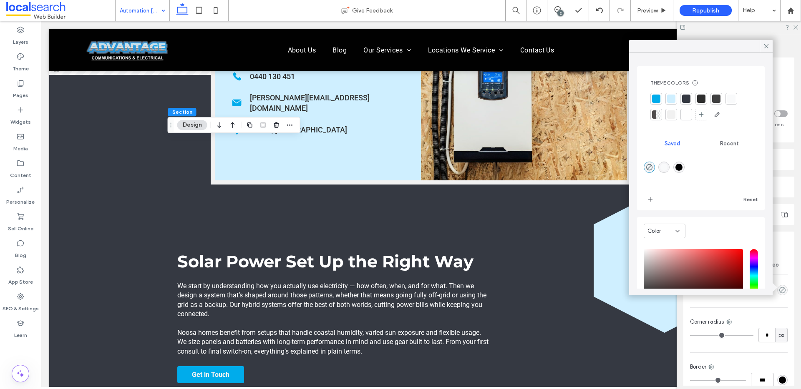
click at [688, 102] on div at bounding box center [686, 99] width 8 height 8
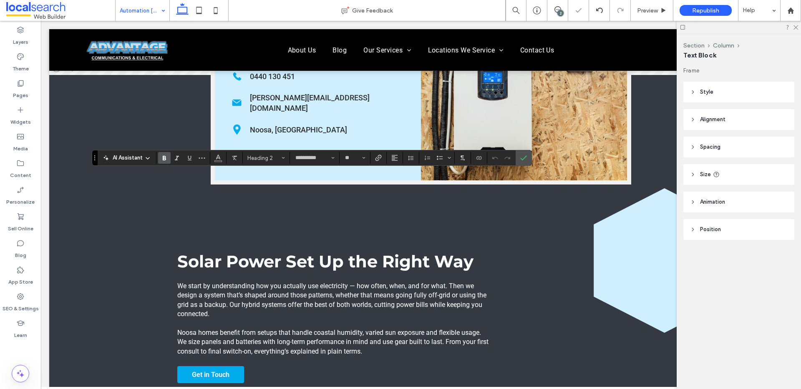
drag, startPoint x: 217, startPoint y: 153, endPoint x: 244, endPoint y: 156, distance: 26.5
click at [217, 153] on span "Color" at bounding box center [218, 157] width 7 height 11
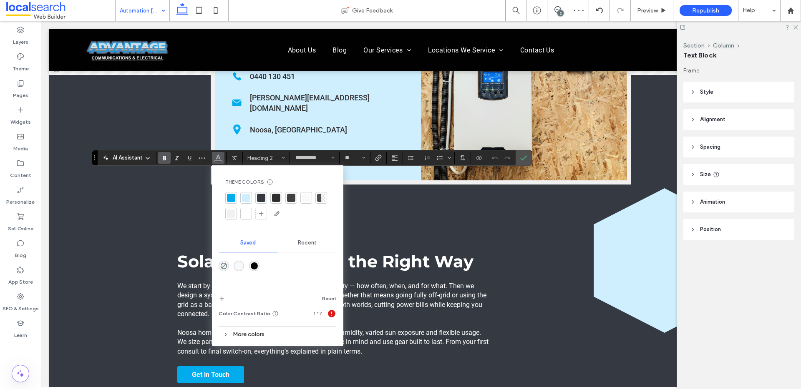
click at [241, 269] on div "rgba(249,250,251,1)" at bounding box center [238, 266] width 7 height 7
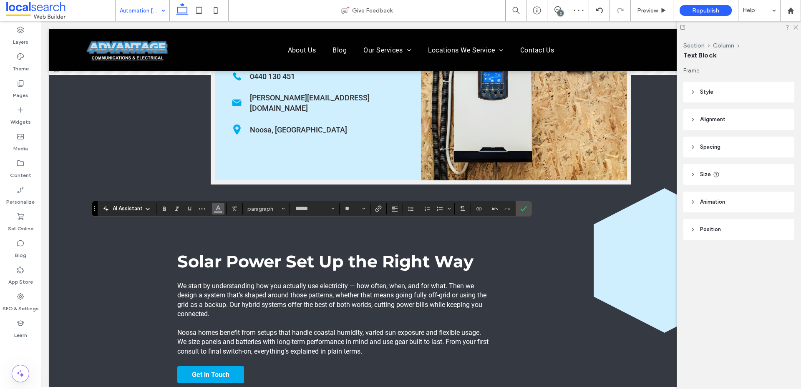
click at [221, 213] on span "Color" at bounding box center [218, 208] width 7 height 11
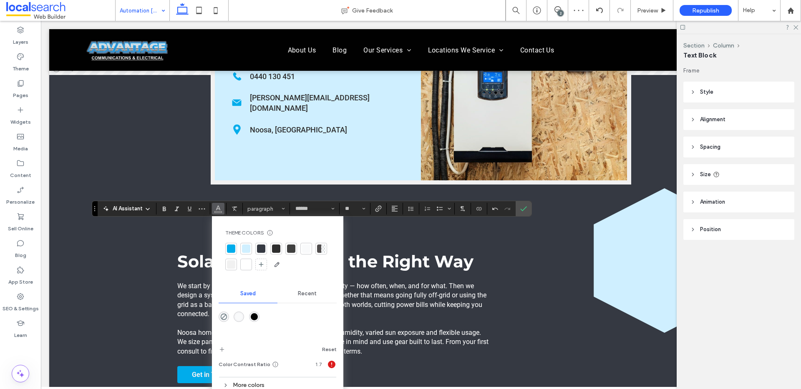
click at [245, 264] on div at bounding box center [246, 265] width 8 height 8
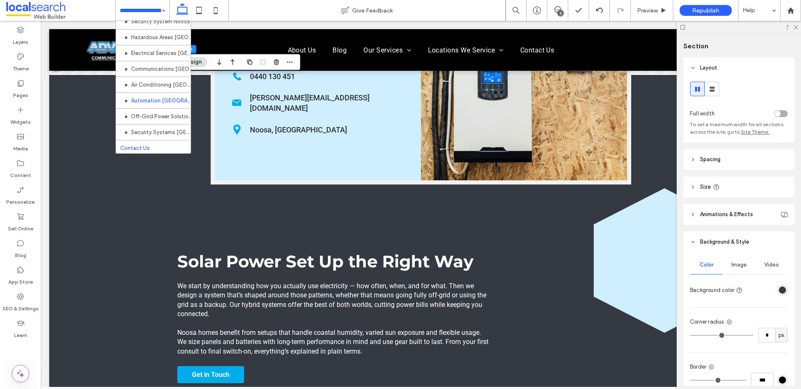
scroll to position [516, 0]
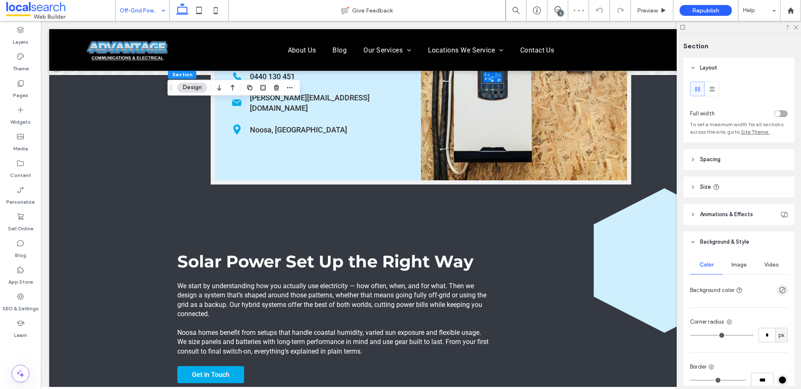
click at [780, 283] on div at bounding box center [767, 290] width 42 height 15
click at [778, 287] on icon "rgba(0, 0, 0, 0)" at bounding box center [781, 290] width 7 height 7
drag, startPoint x: 778, startPoint y: 293, endPoint x: 773, endPoint y: 294, distance: 6.0
click at [779, 293] on use "rgba(0, 0, 0, 0)" at bounding box center [782, 290] width 6 height 6
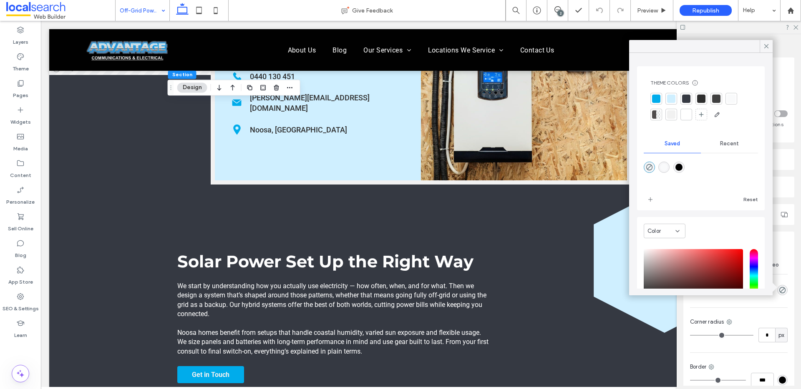
click at [689, 98] on div at bounding box center [686, 99] width 8 height 8
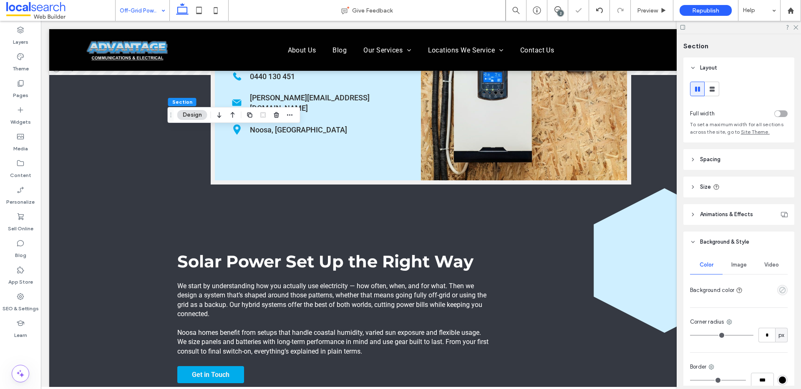
click at [779, 291] on icon "empty color" at bounding box center [781, 290] width 7 height 7
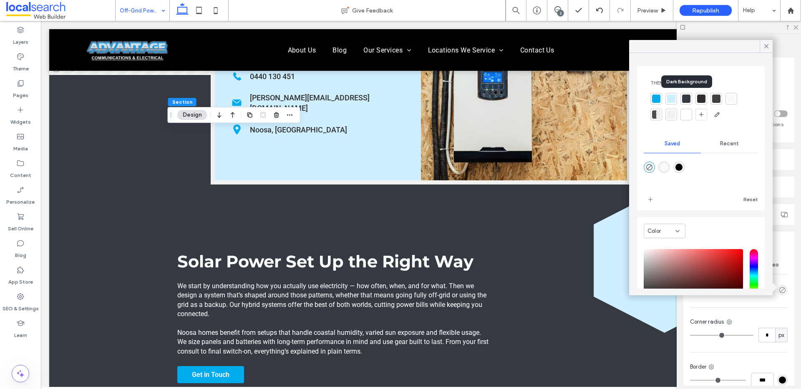
click at [684, 99] on div at bounding box center [686, 99] width 8 height 8
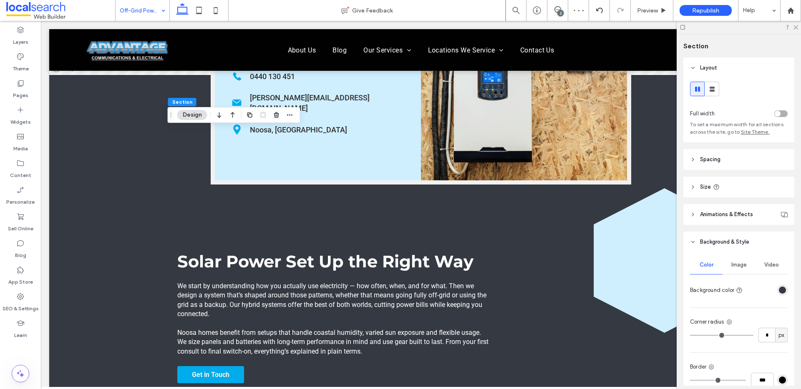
click at [782, 284] on div at bounding box center [767, 290] width 42 height 15
click at [778, 289] on div "rgba(53, 57, 66, 1)" at bounding box center [781, 290] width 7 height 7
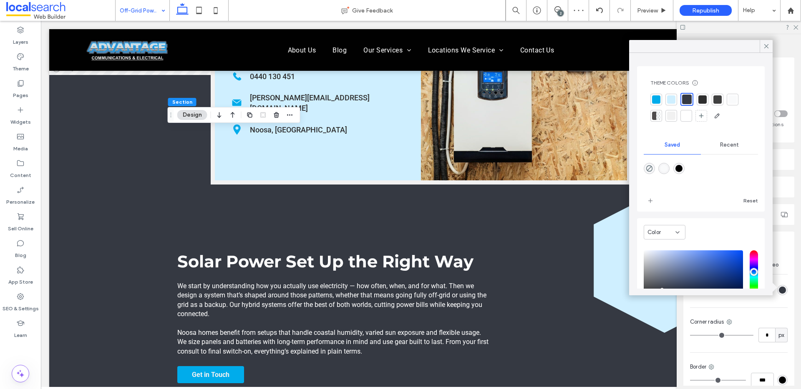
click at [682, 168] on div "rgba(1,1,1,1)" at bounding box center [678, 168] width 7 height 7
type input "*******"
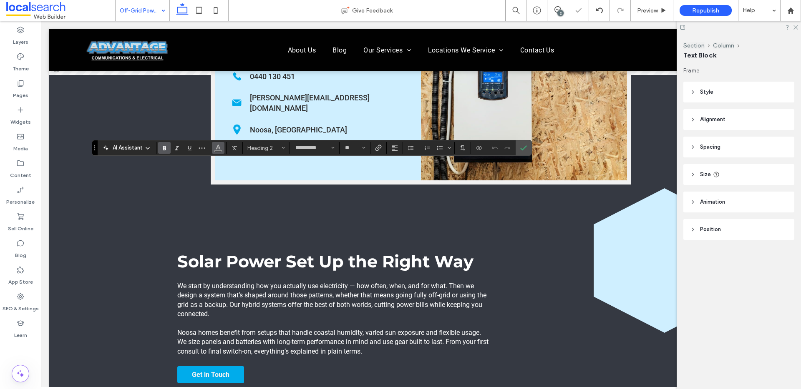
click at [217, 150] on icon "Color" at bounding box center [218, 147] width 7 height 7
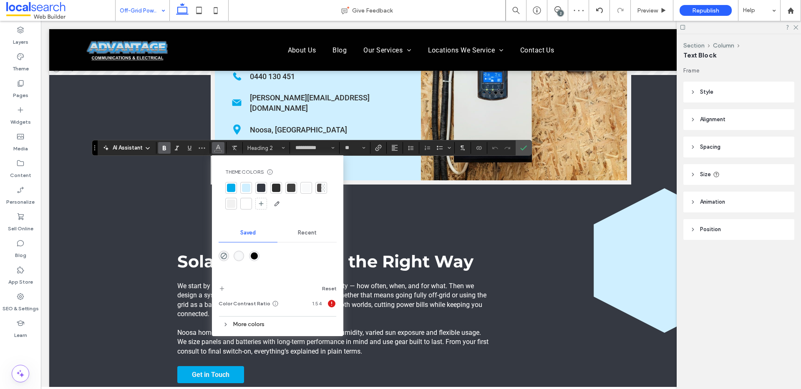
click at [244, 206] on div at bounding box center [246, 204] width 8 height 8
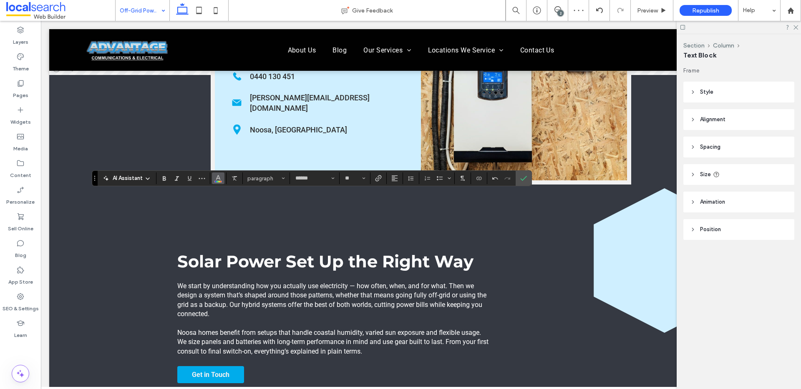
click at [221, 183] on button "Color" at bounding box center [218, 179] width 13 height 12
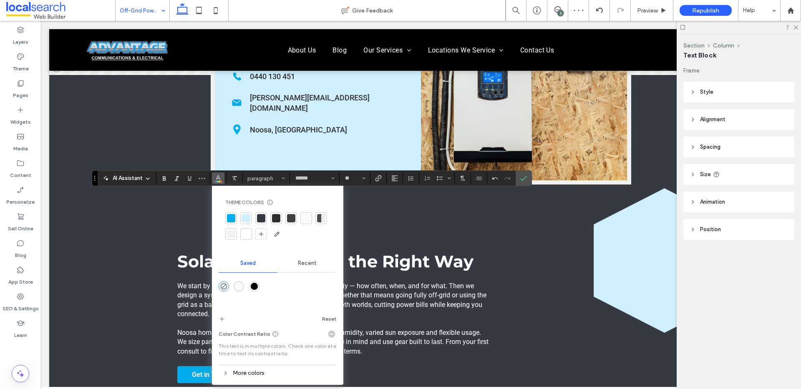
click at [247, 233] on div at bounding box center [246, 234] width 8 height 8
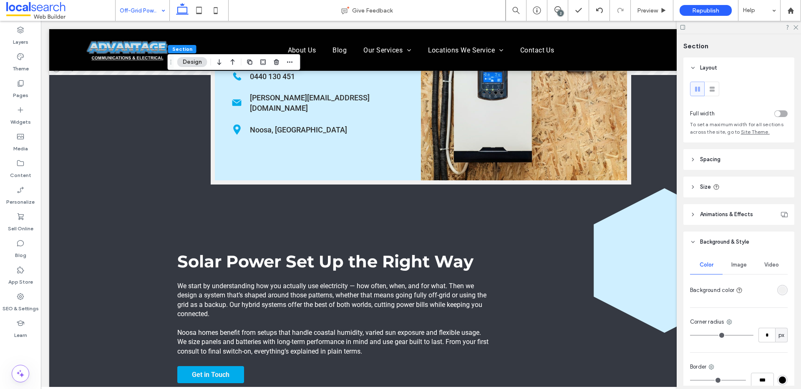
click at [778, 289] on div "rgba(241, 241, 241, 1)" at bounding box center [781, 290] width 7 height 7
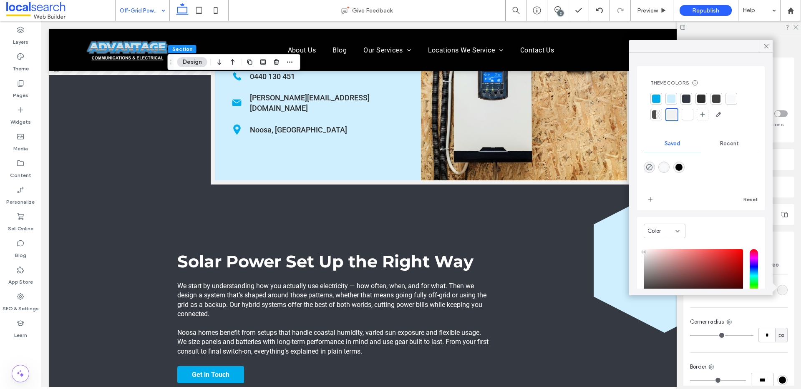
click at [683, 98] on div at bounding box center [686, 99] width 8 height 8
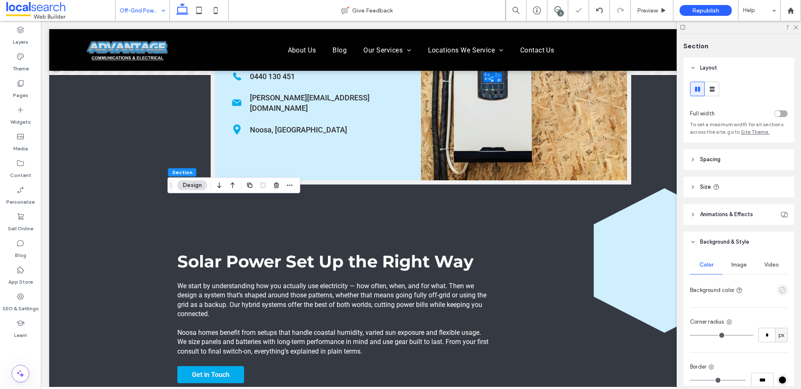
click at [779, 291] on icon "empty color" at bounding box center [781, 290] width 7 height 7
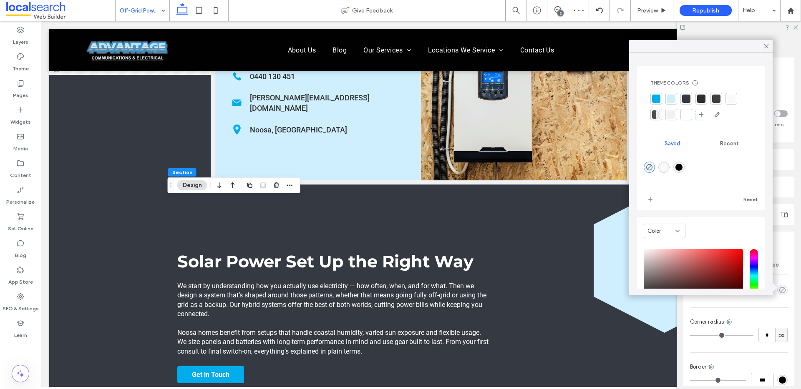
click at [684, 101] on div at bounding box center [686, 99] width 8 height 8
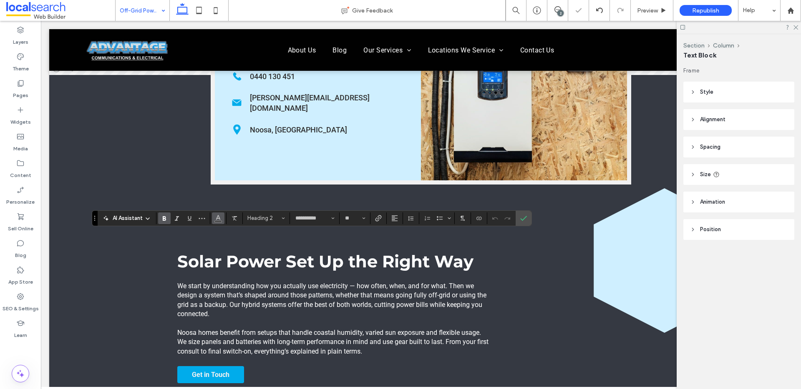
click at [217, 218] on icon "Color" at bounding box center [218, 217] width 7 height 7
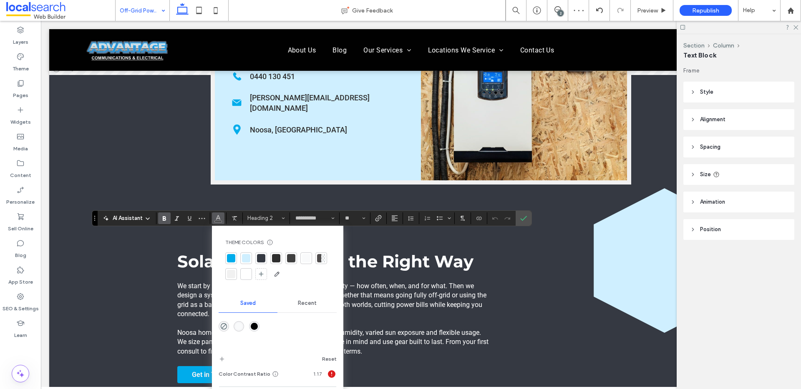
click at [247, 277] on div at bounding box center [246, 274] width 8 height 8
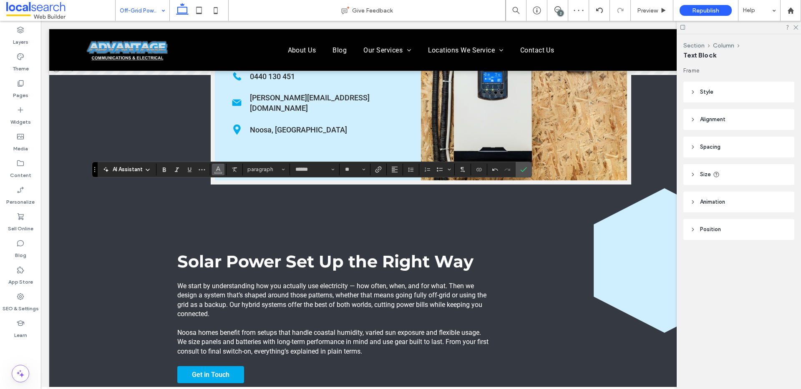
click at [216, 173] on span "Color" at bounding box center [218, 168] width 7 height 11
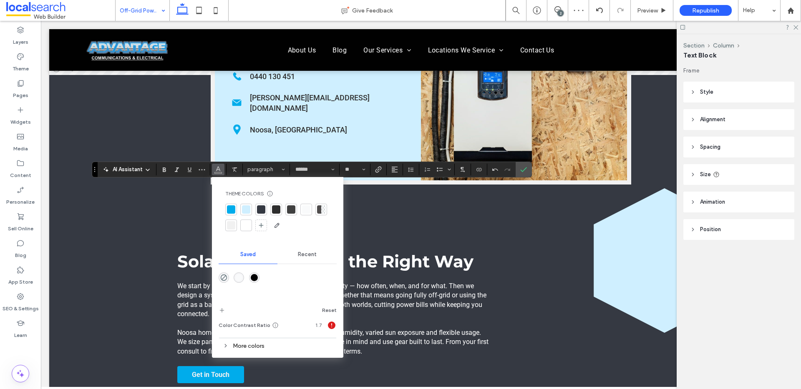
click at [247, 225] on div at bounding box center [246, 225] width 8 height 8
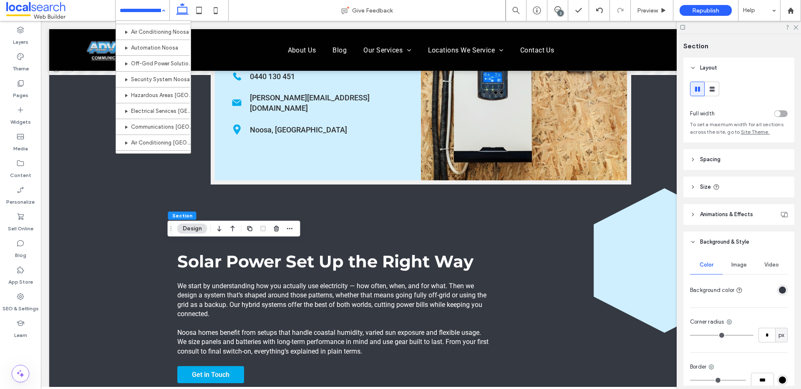
scroll to position [516, 0]
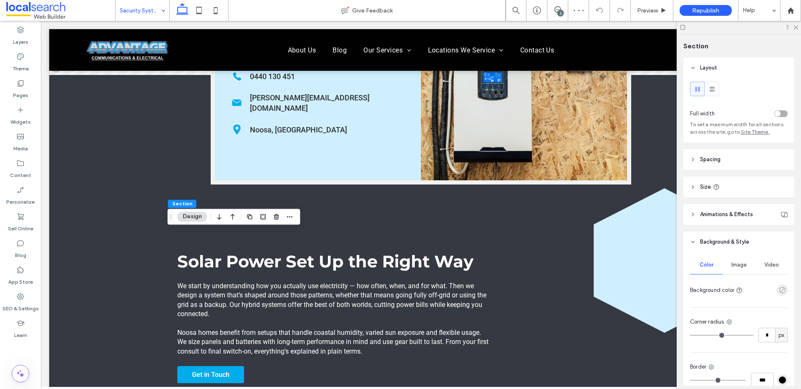
click at [778, 290] on icon "rgba(0, 0, 0, 0)" at bounding box center [781, 290] width 7 height 7
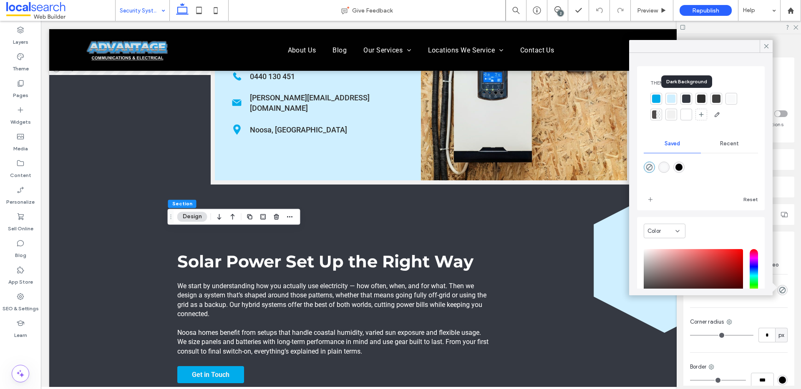
click at [683, 98] on div at bounding box center [686, 99] width 8 height 8
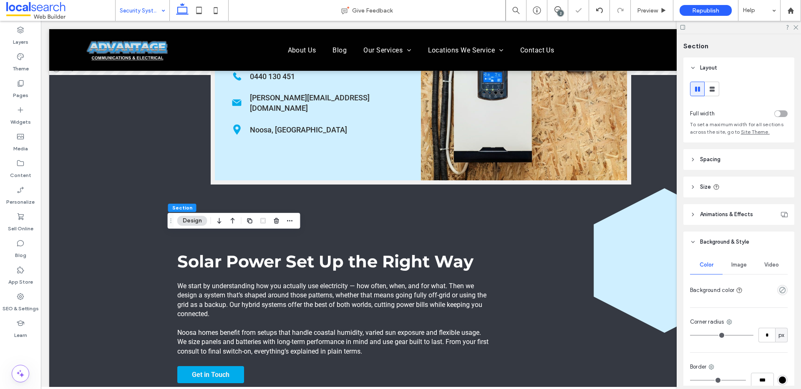
click at [781, 290] on div "empty color" at bounding box center [782, 290] width 10 height 10
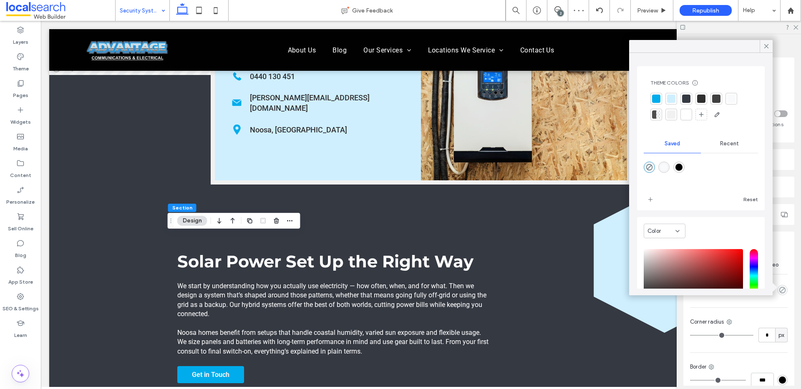
click at [678, 167] on div "rgba(1,1,1,1)" at bounding box center [678, 167] width 7 height 7
type input "*******"
type input "***"
type input "****"
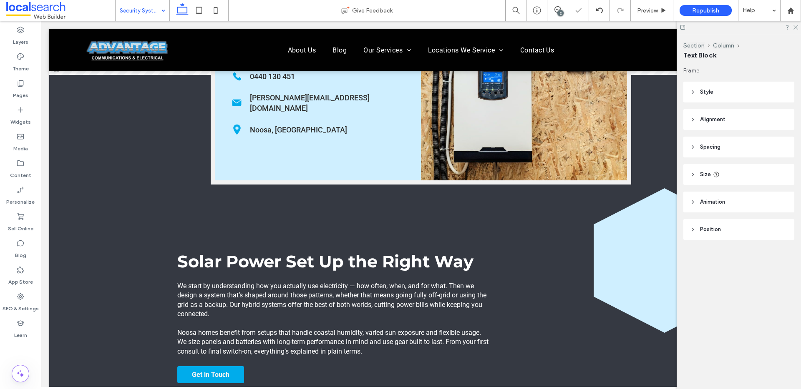
type input "**********"
type input "**"
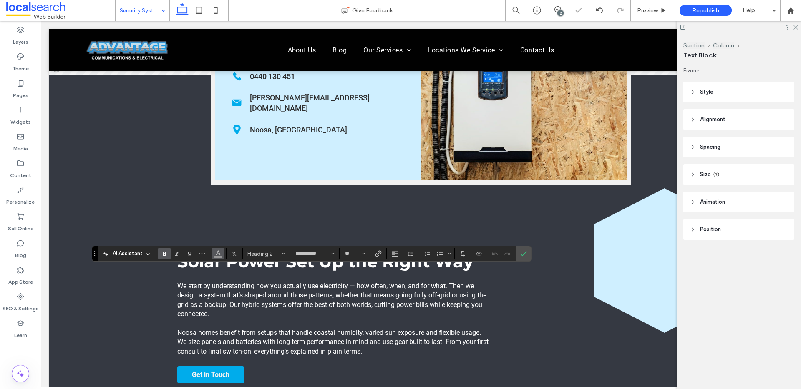
click at [218, 258] on span "Color" at bounding box center [218, 253] width 7 height 11
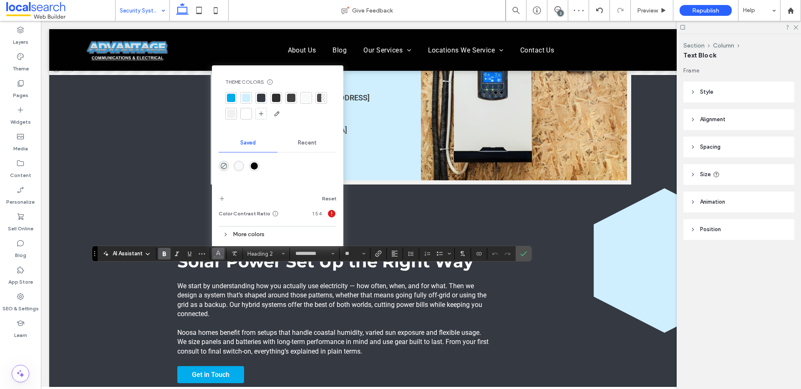
click at [241, 165] on div "rgba(249,250,251,1)" at bounding box center [238, 166] width 7 height 7
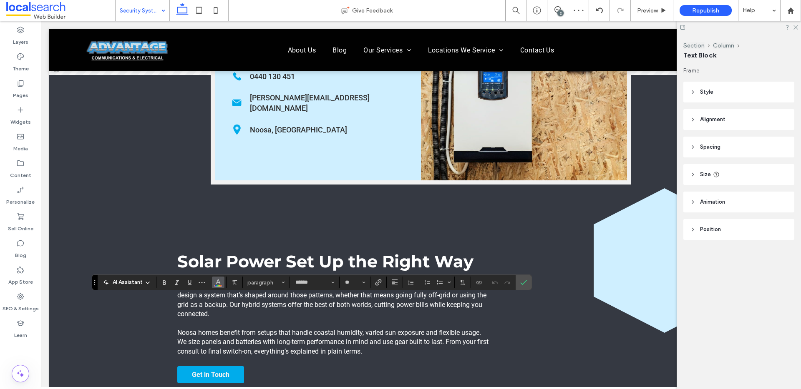
click at [223, 285] on button "Color" at bounding box center [218, 283] width 13 height 12
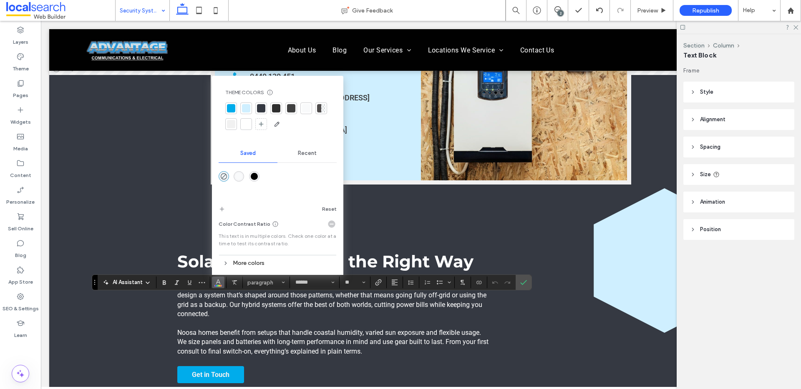
click at [247, 125] on div at bounding box center [246, 124] width 8 height 8
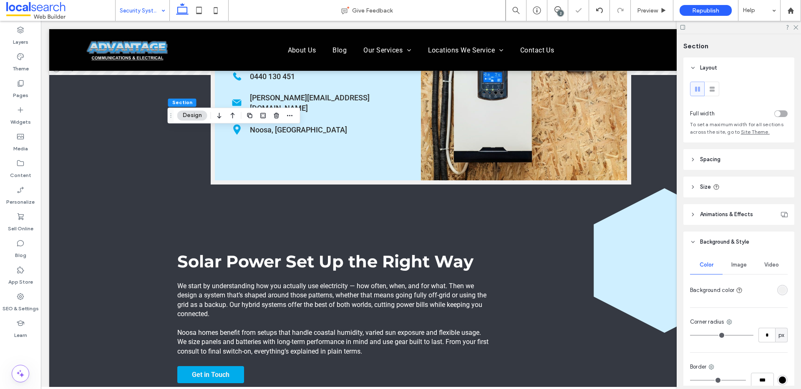
click at [781, 292] on div "rgba(241, 241, 241, 1)" at bounding box center [782, 290] width 10 height 10
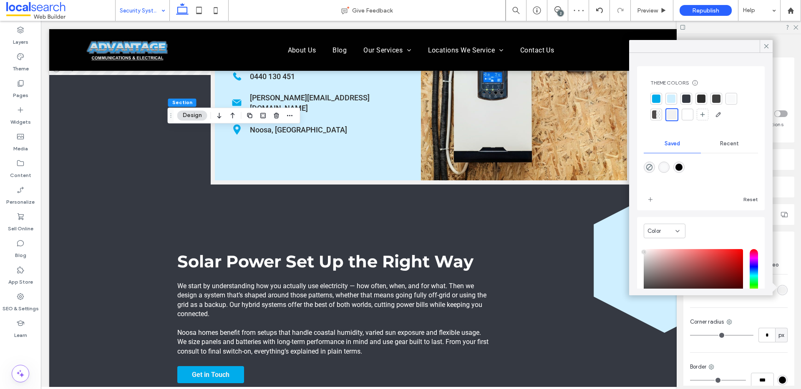
click at [683, 101] on div at bounding box center [686, 99] width 8 height 8
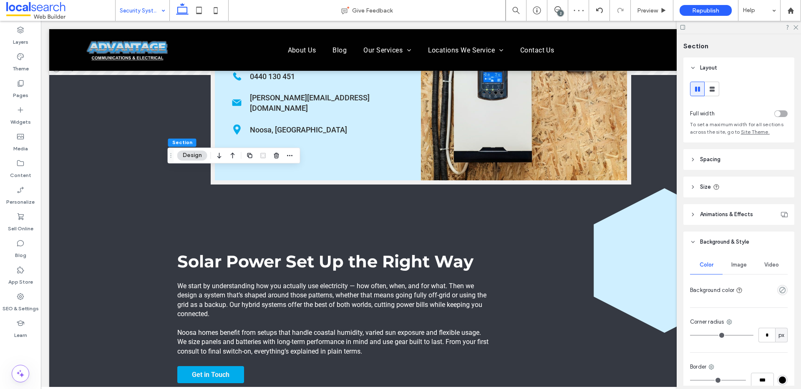
drag, startPoint x: 775, startPoint y: 290, endPoint x: 756, endPoint y: 303, distance: 22.8
click at [778, 290] on icon "empty color" at bounding box center [781, 290] width 7 height 7
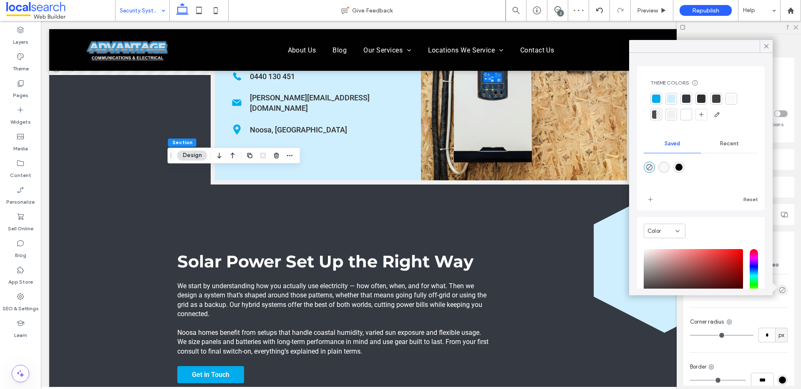
click at [690, 99] on div at bounding box center [686, 99] width 8 height 8
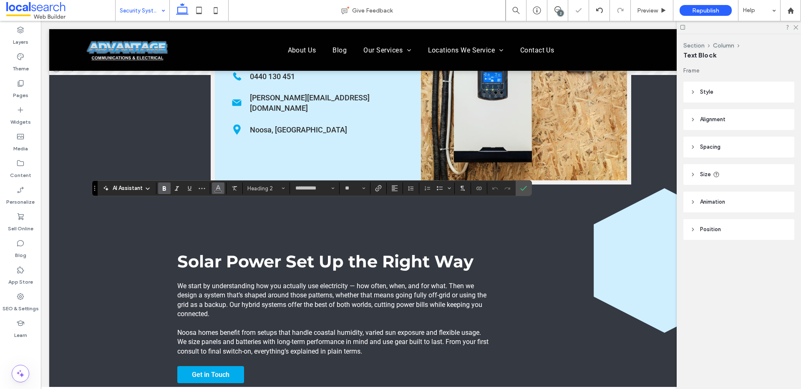
click at [220, 188] on icon "Color" at bounding box center [218, 187] width 7 height 7
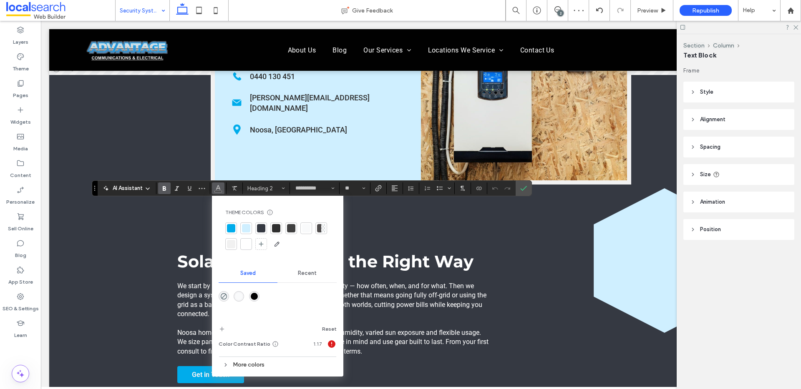
click at [239, 236] on div at bounding box center [277, 237] width 105 height 28
click at [246, 241] on div at bounding box center [246, 244] width 8 height 8
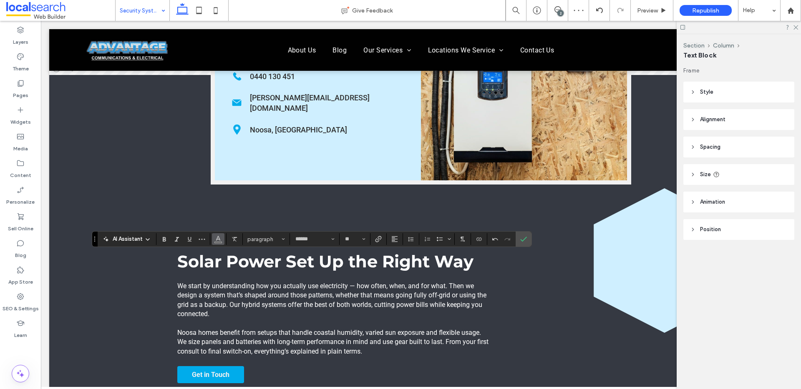
click at [222, 238] on button "Color" at bounding box center [218, 239] width 13 height 12
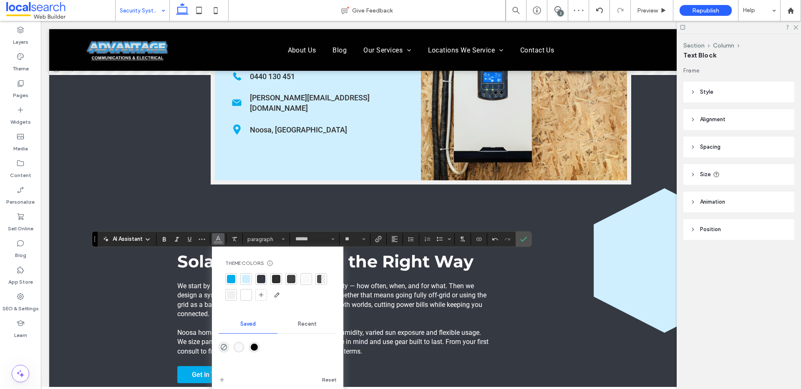
drag, startPoint x: 246, startPoint y: 294, endPoint x: 236, endPoint y: 294, distance: 9.6
click at [246, 294] on div at bounding box center [246, 295] width 8 height 8
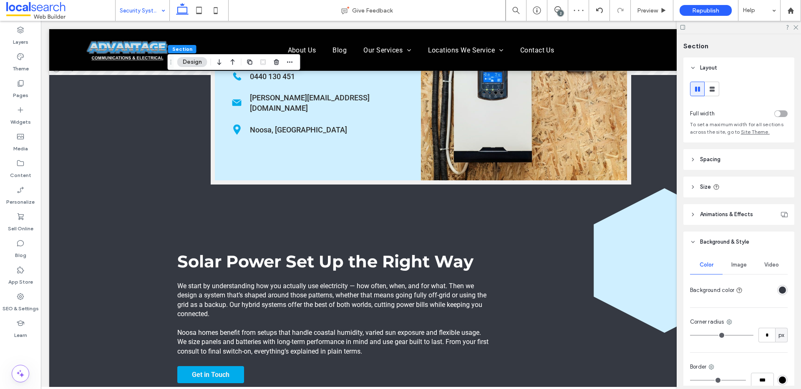
drag, startPoint x: 148, startPoint y: 7, endPoint x: 148, endPoint y: 15, distance: 8.3
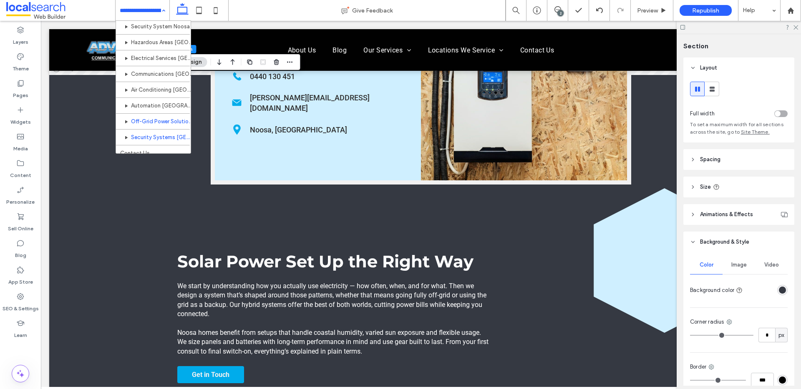
scroll to position [516, 0]
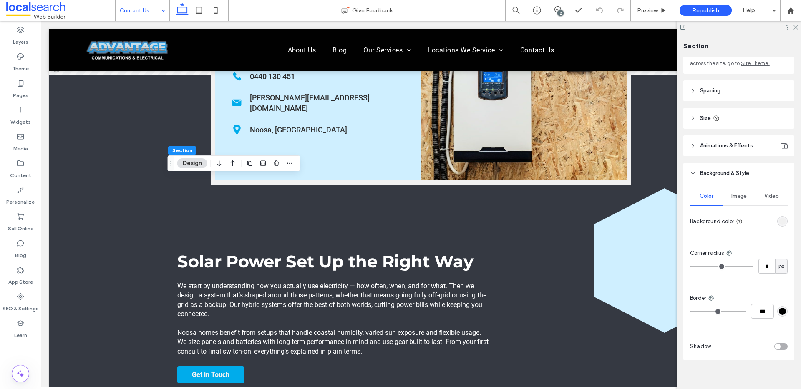
scroll to position [77, 0]
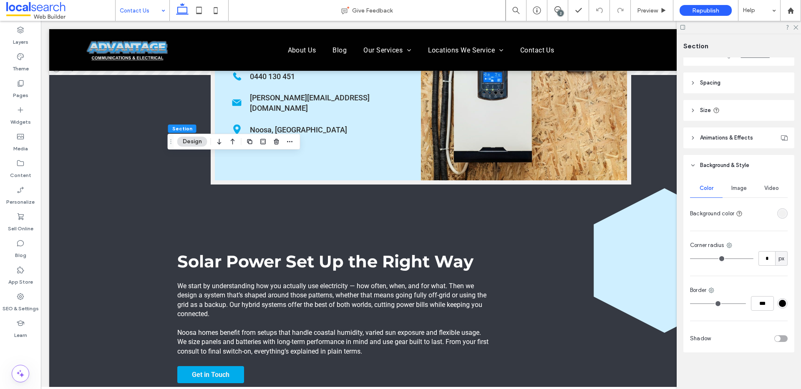
click at [781, 216] on div "rgba(241, 241, 241, 1)" at bounding box center [781, 213] width 7 height 7
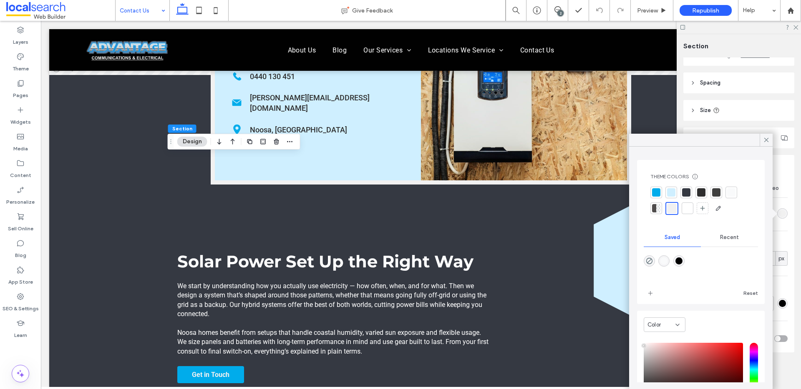
click at [690, 191] on div at bounding box center [686, 192] width 8 height 8
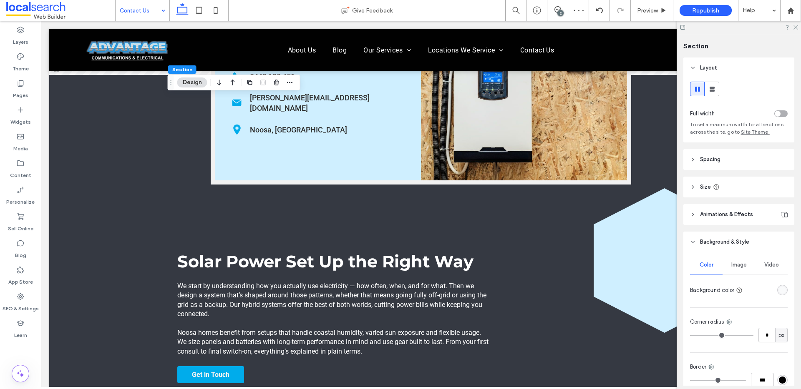
drag, startPoint x: 779, startPoint y: 291, endPoint x: 773, endPoint y: 291, distance: 5.9
click at [778, 291] on div "rgba(249, 250, 251, 1)" at bounding box center [781, 290] width 7 height 7
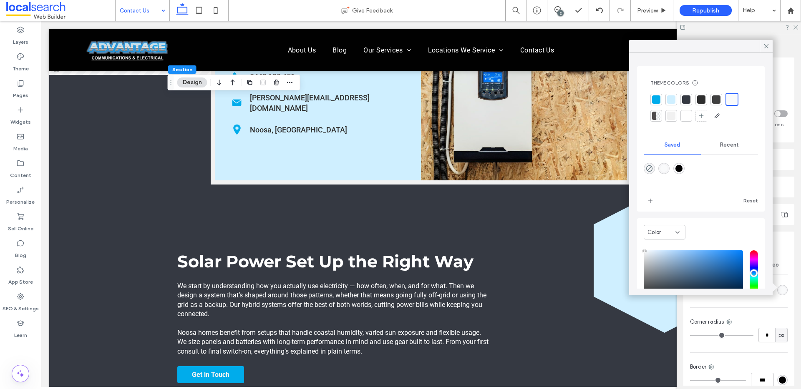
click at [687, 97] on div at bounding box center [686, 99] width 8 height 8
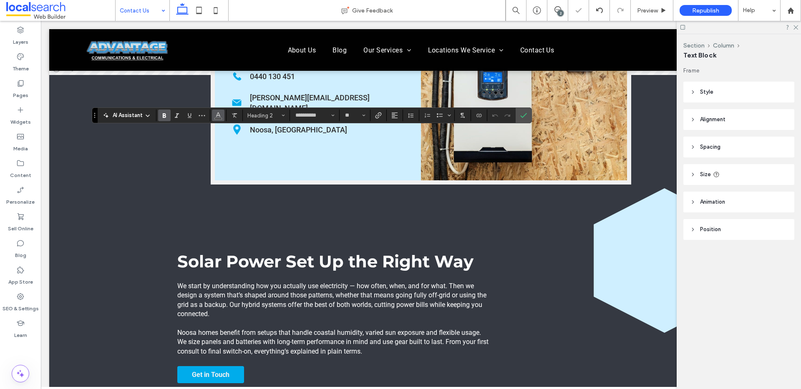
click at [216, 115] on icon "Color" at bounding box center [218, 114] width 7 height 7
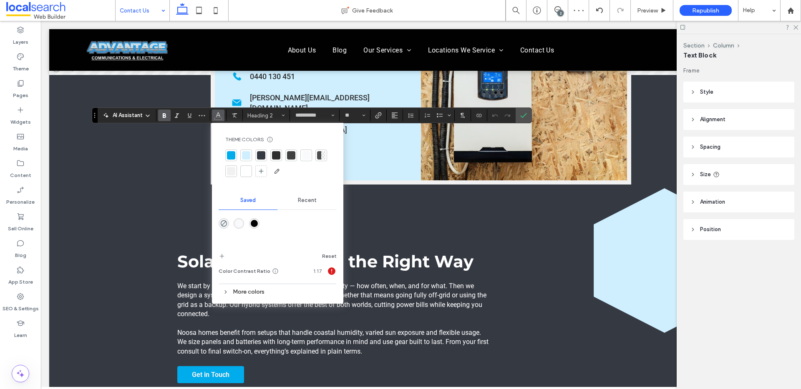
click at [249, 173] on div at bounding box center [246, 171] width 8 height 8
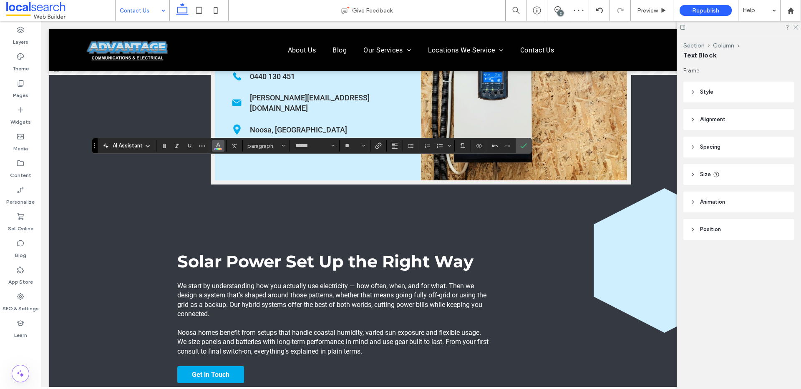
click at [222, 141] on button "Color" at bounding box center [218, 146] width 13 height 12
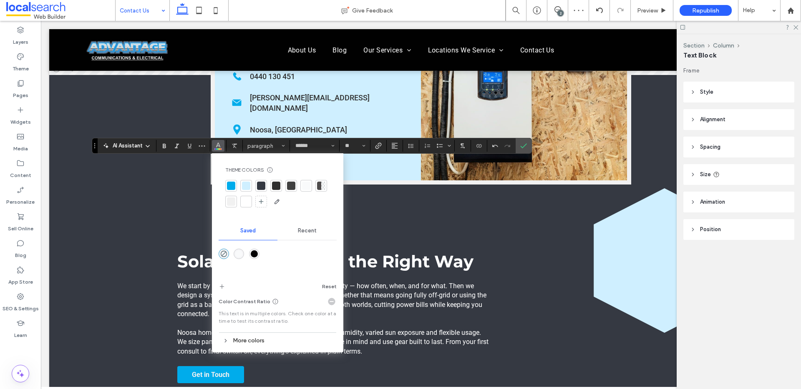
click at [247, 199] on div at bounding box center [246, 202] width 8 height 8
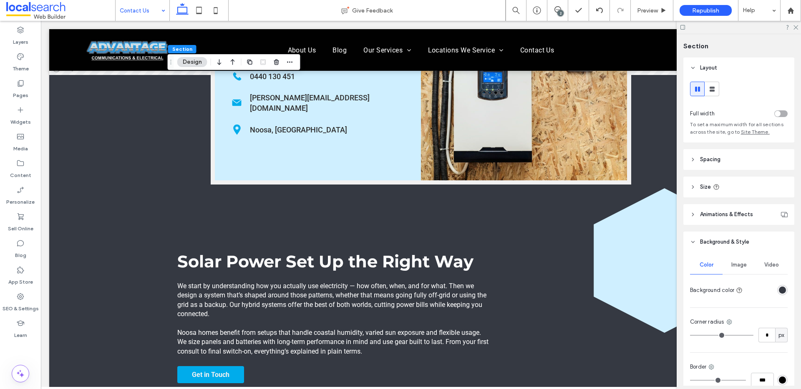
click at [560, 11] on div "2" at bounding box center [560, 13] width 6 height 6
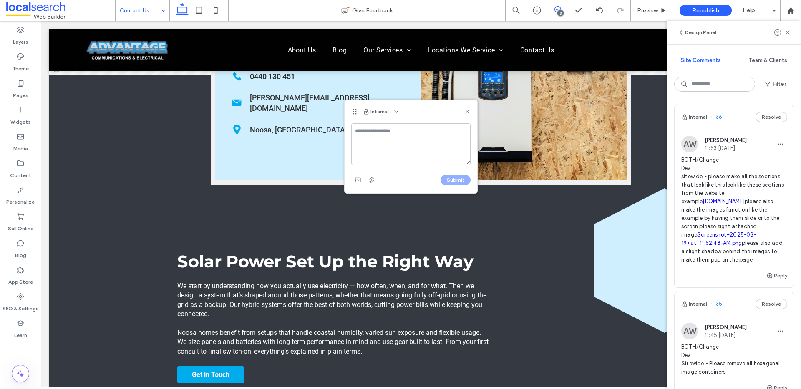
click at [386, 141] on textarea at bounding box center [410, 144] width 119 height 42
type textarea "**********"
click at [456, 178] on button "Submit" at bounding box center [455, 180] width 30 height 10
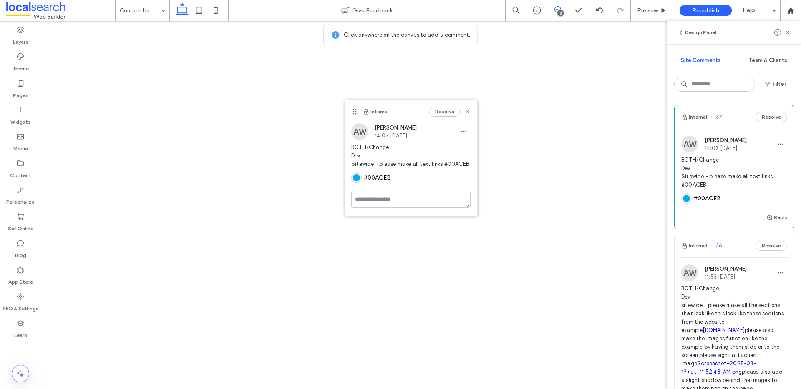
click at [468, 112] on icon at bounding box center [467, 111] width 7 height 7
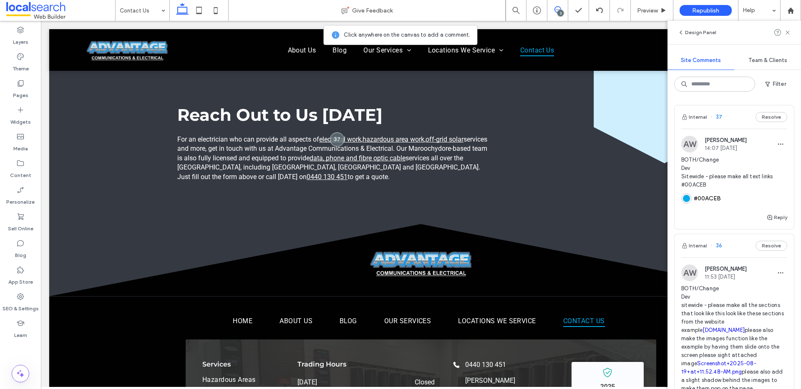
click at [791, 32] on div "Design Panel" at bounding box center [733, 32] width 133 height 23
click at [787, 34] on icon at bounding box center [787, 32] width 7 height 7
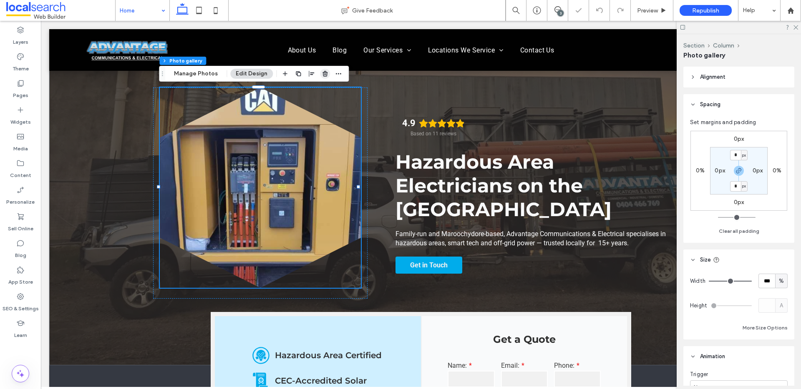
click at [321, 75] on icon "button" at bounding box center [324, 73] width 7 height 7
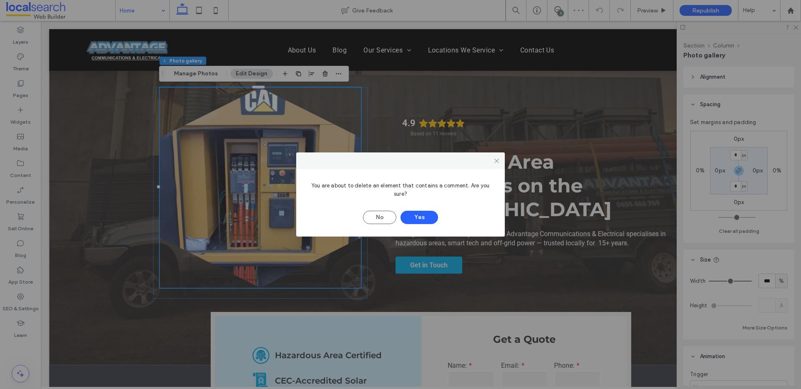
click at [500, 161] on div at bounding box center [496, 161] width 13 height 13
click at [496, 161] on use at bounding box center [496, 161] width 4 height 4
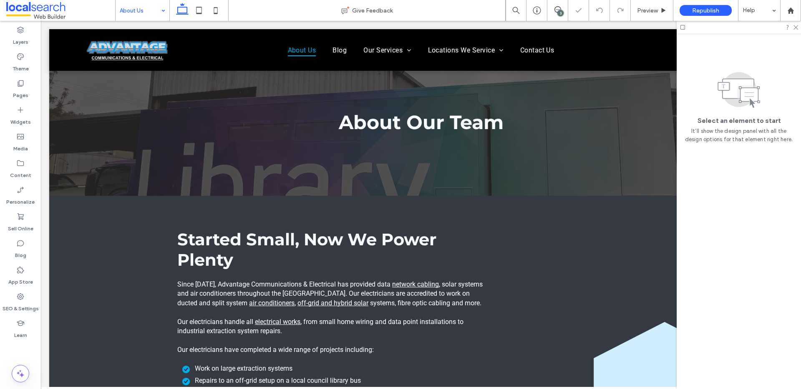
click at [157, 7] on input at bounding box center [140, 10] width 41 height 21
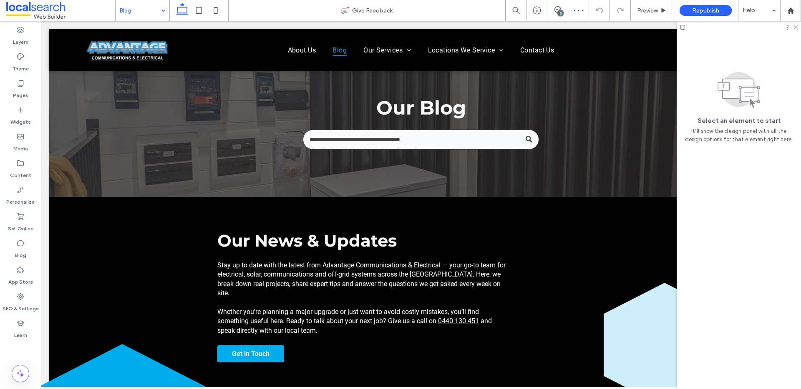
click at [142, 8] on input at bounding box center [140, 10] width 41 height 21
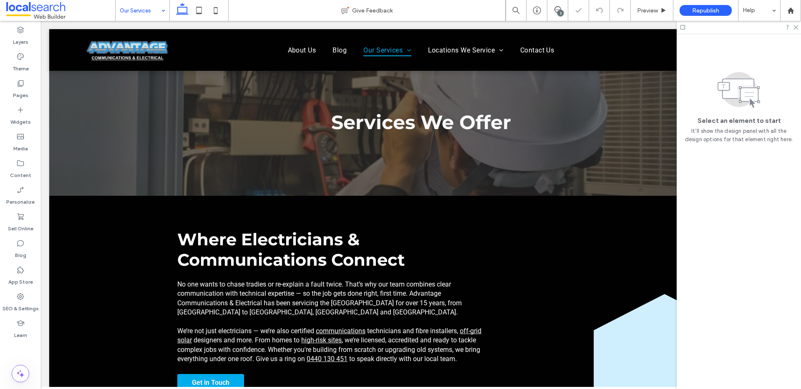
click at [151, 15] on input at bounding box center [140, 10] width 41 height 21
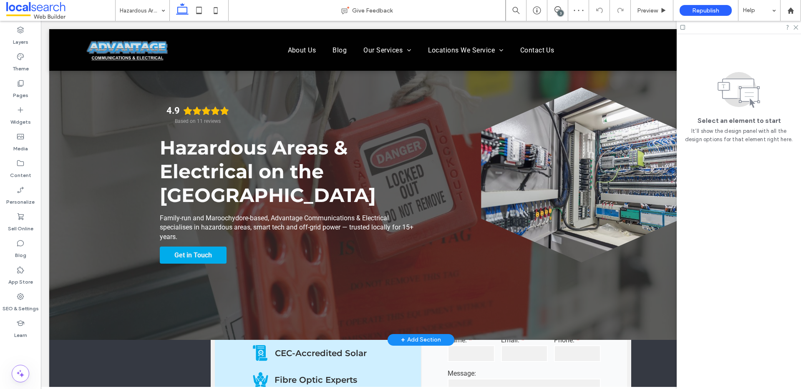
click at [653, 200] on link at bounding box center [581, 175] width 201 height 175
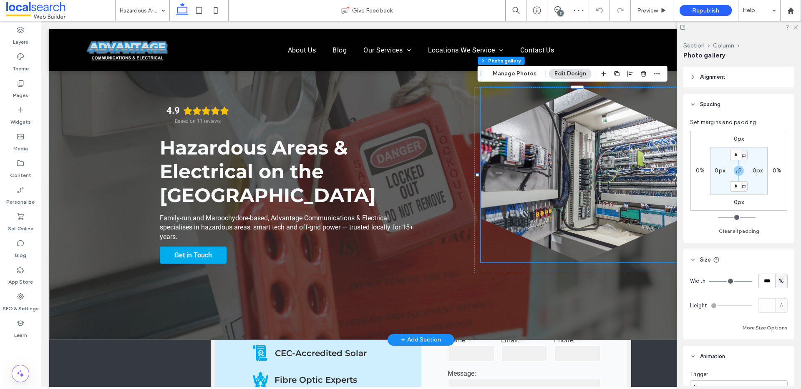
click at [591, 187] on link at bounding box center [581, 175] width 201 height 175
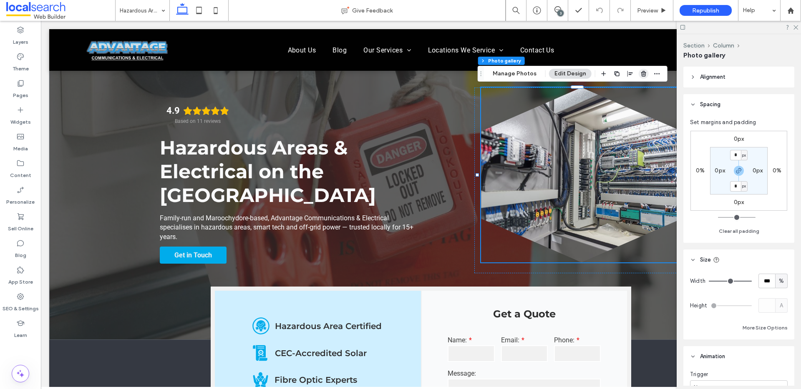
click at [641, 76] on use "button" at bounding box center [643, 73] width 5 height 5
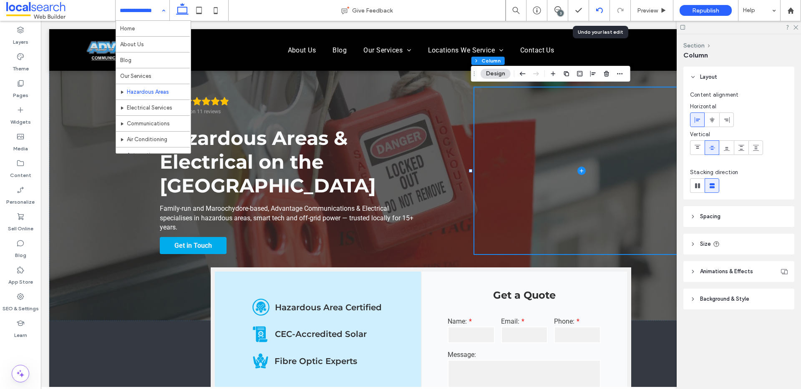
click at [596, 6] on div at bounding box center [599, 10] width 21 height 21
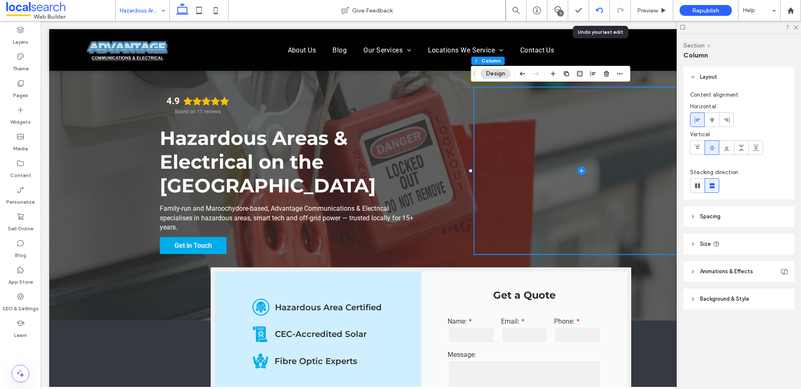
click at [599, 10] on icon at bounding box center [599, 10] width 7 height 7
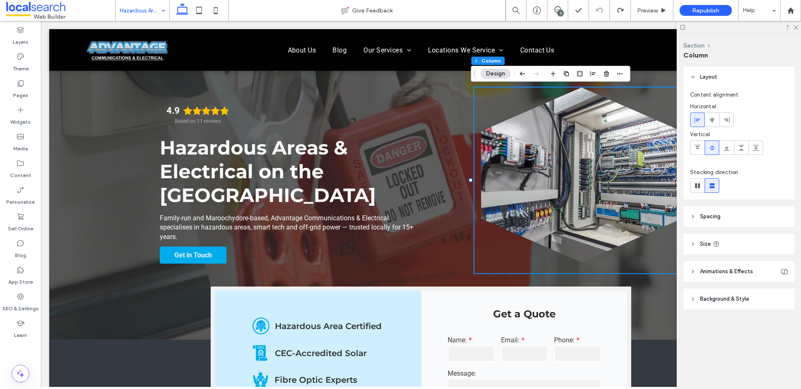
click at [797, 30] on div at bounding box center [738, 27] width 124 height 13
click at [796, 27] on icon at bounding box center [794, 26] width 5 height 5
